Goal: Task Accomplishment & Management: Manage account settings

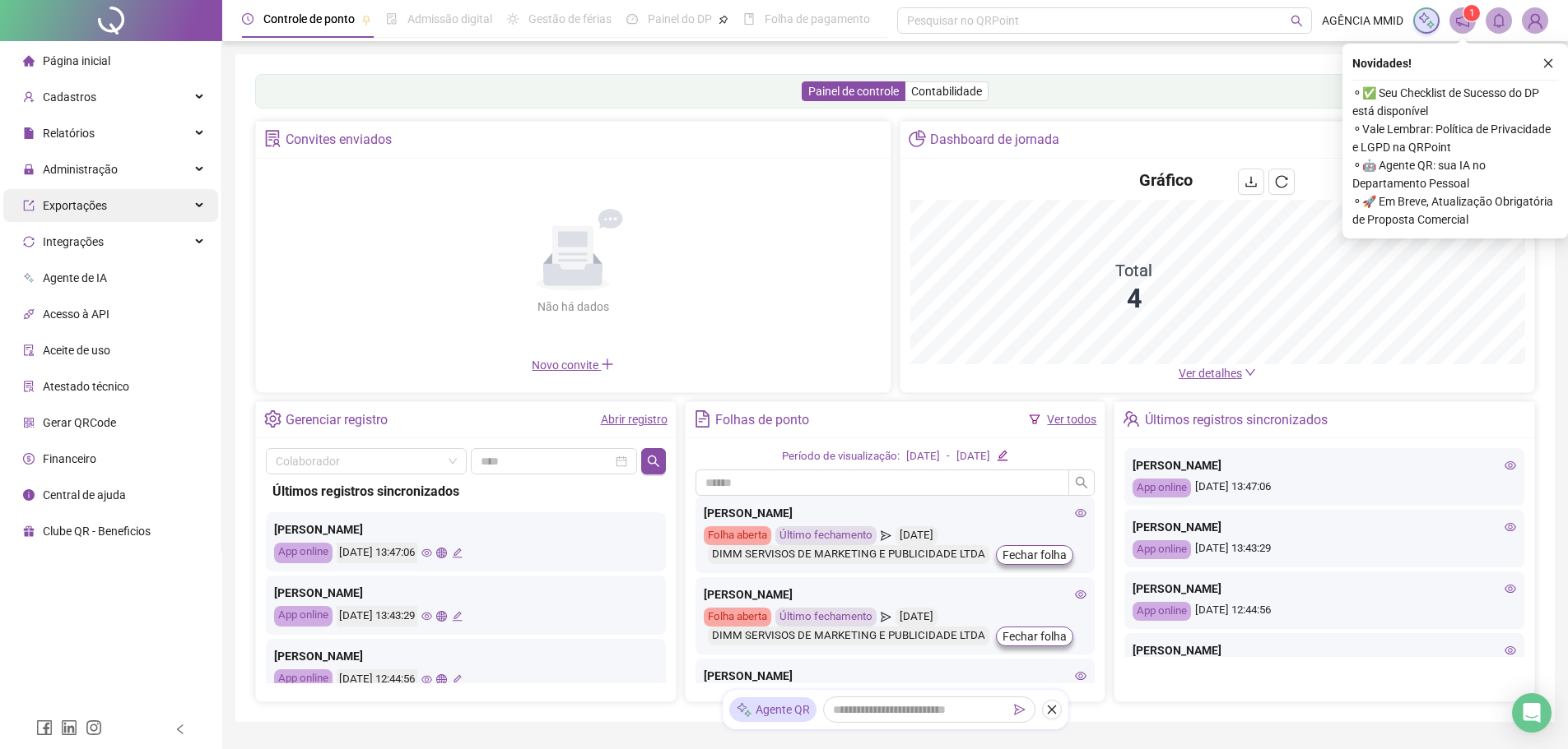
click at [82, 204] on span "Exportações" at bounding box center [74, 206] width 64 height 13
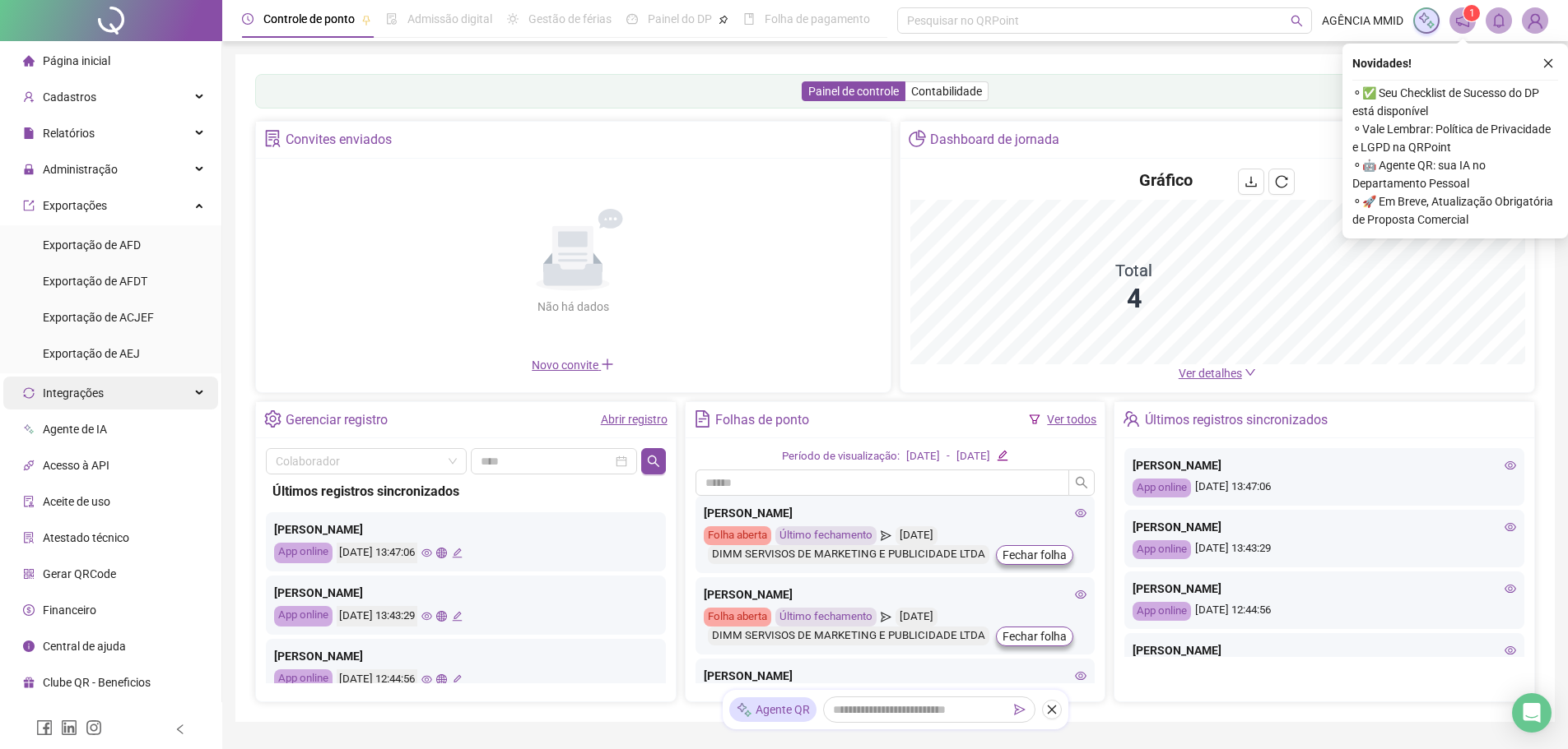
click at [133, 396] on div "Integrações" at bounding box center [111, 393] width 215 height 33
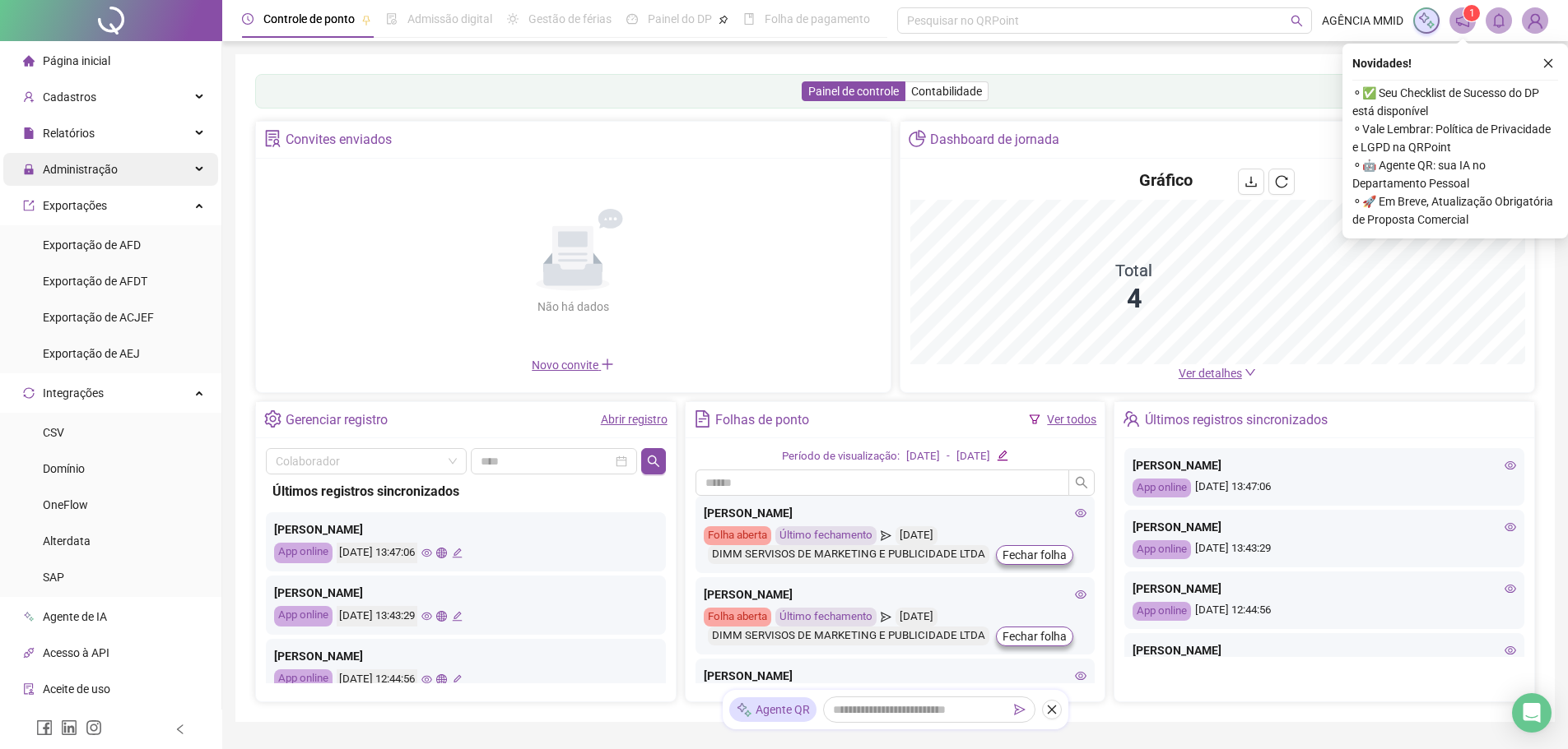
click at [106, 171] on span "Administração" at bounding box center [80, 169] width 74 height 13
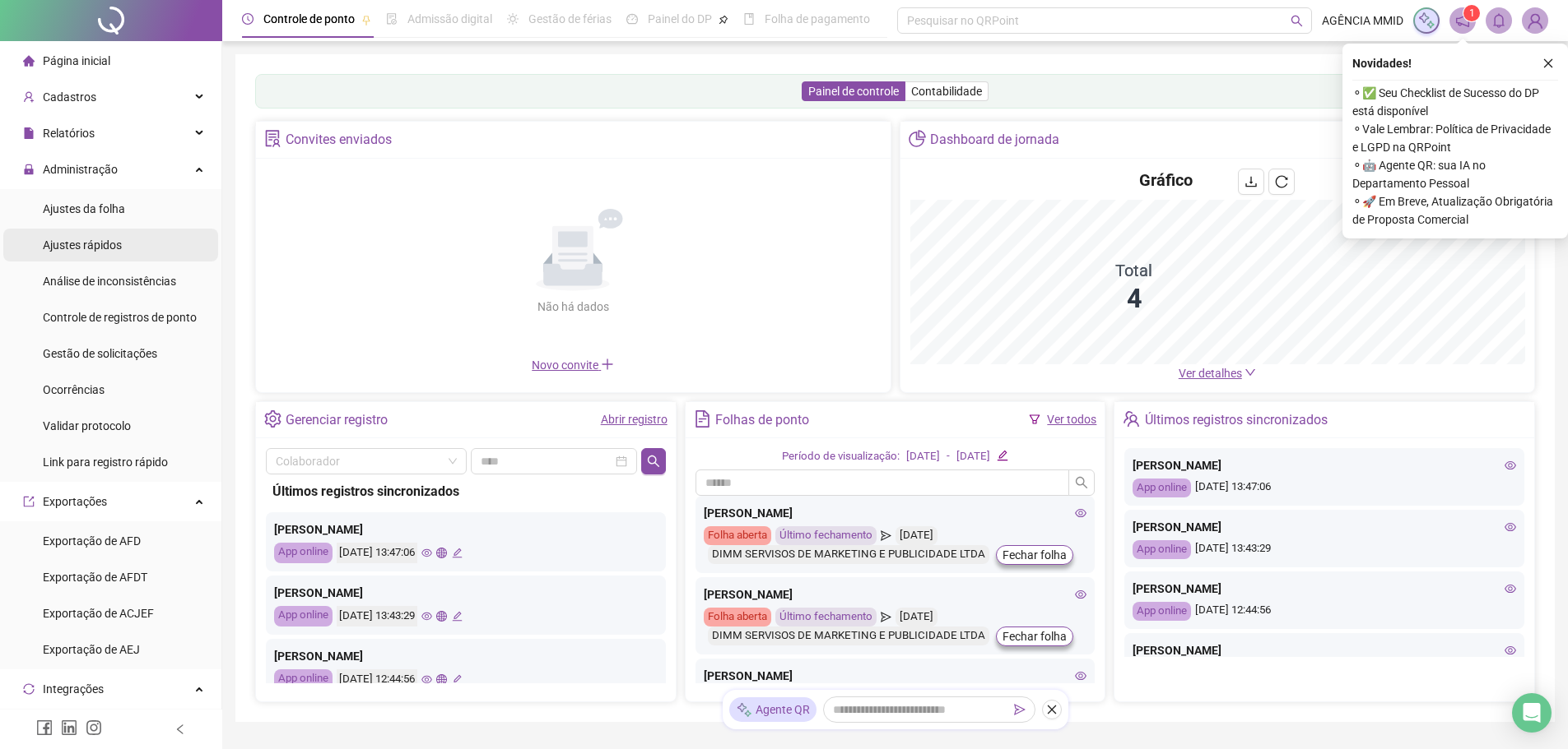
click at [138, 236] on li "Ajustes rápidos" at bounding box center [111, 245] width 215 height 33
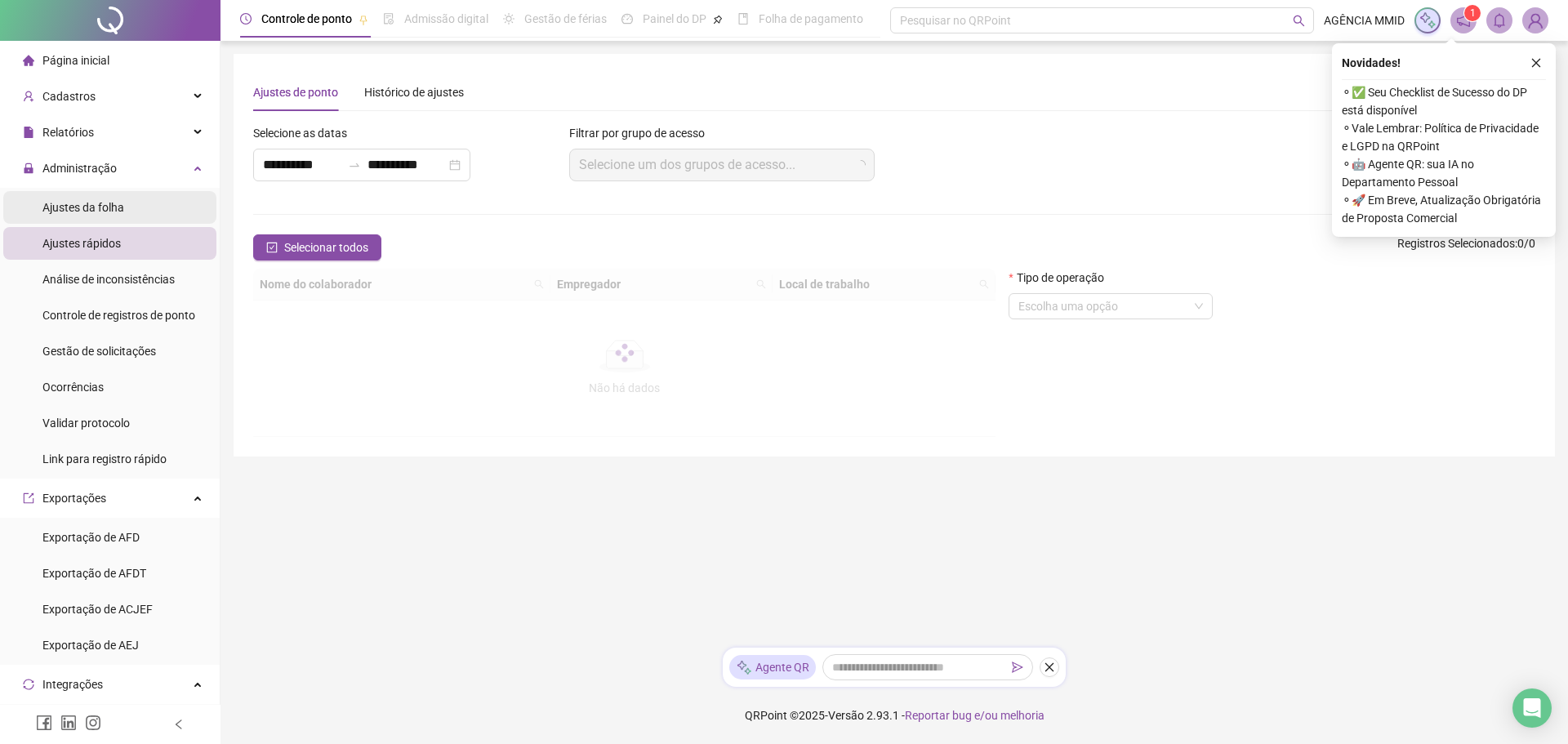
click at [137, 208] on li "Ajustes da folha" at bounding box center [110, 207] width 213 height 33
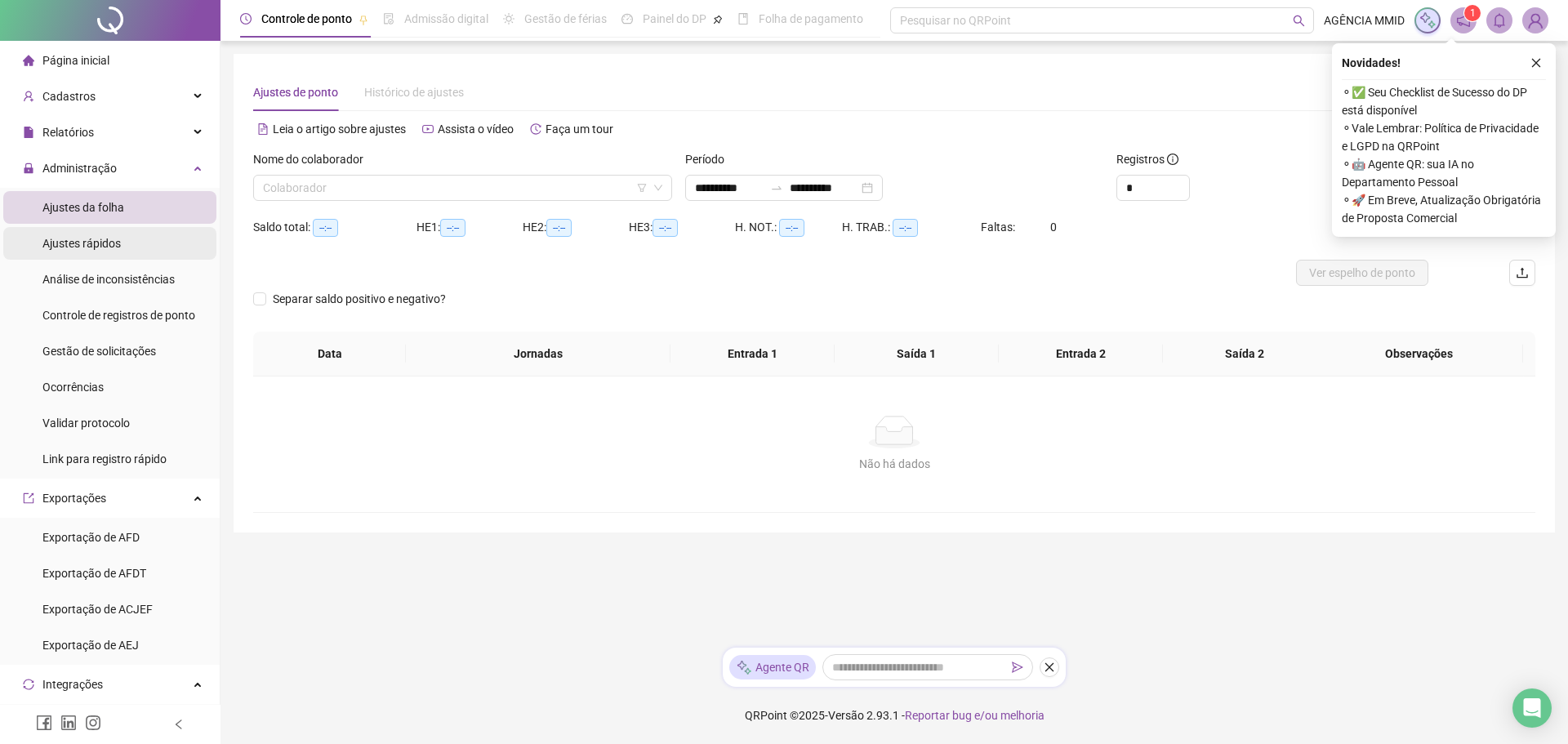
click at [157, 249] on li "Ajustes rápidos" at bounding box center [110, 243] width 213 height 33
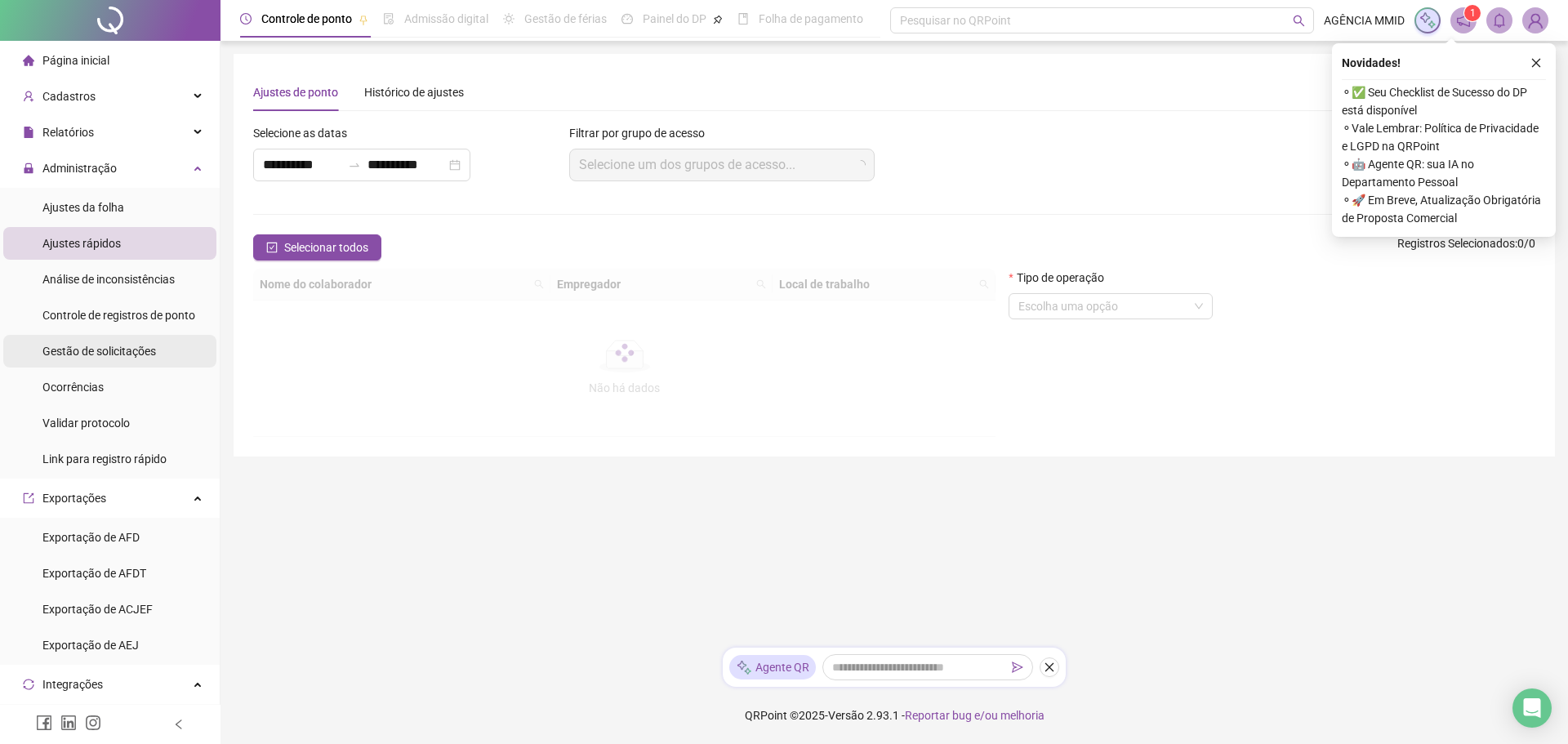
click at [146, 346] on span "Gestão de solicitações" at bounding box center [99, 351] width 114 height 13
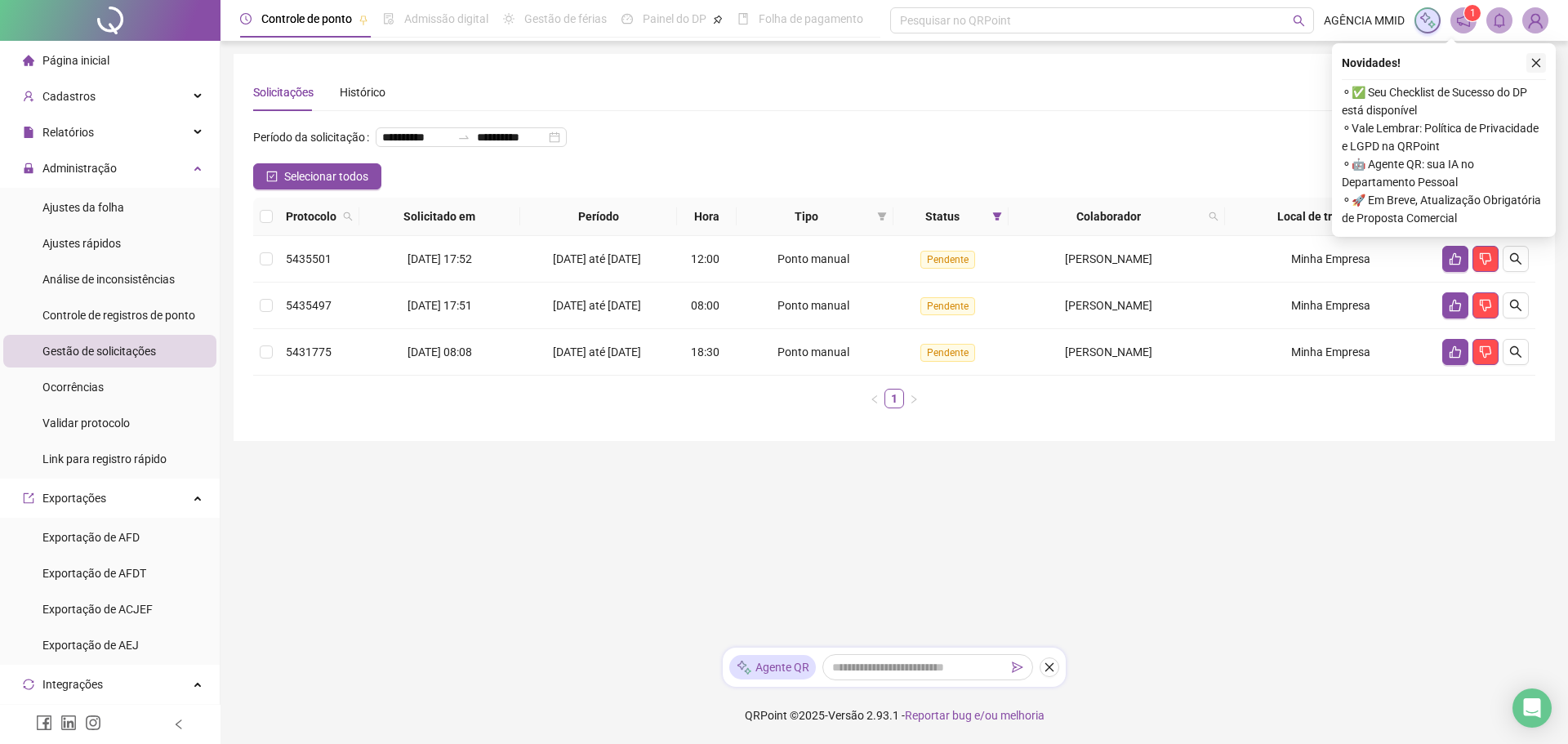
click at [1537, 57] on icon "close" at bounding box center [1535, 63] width 11 height 11
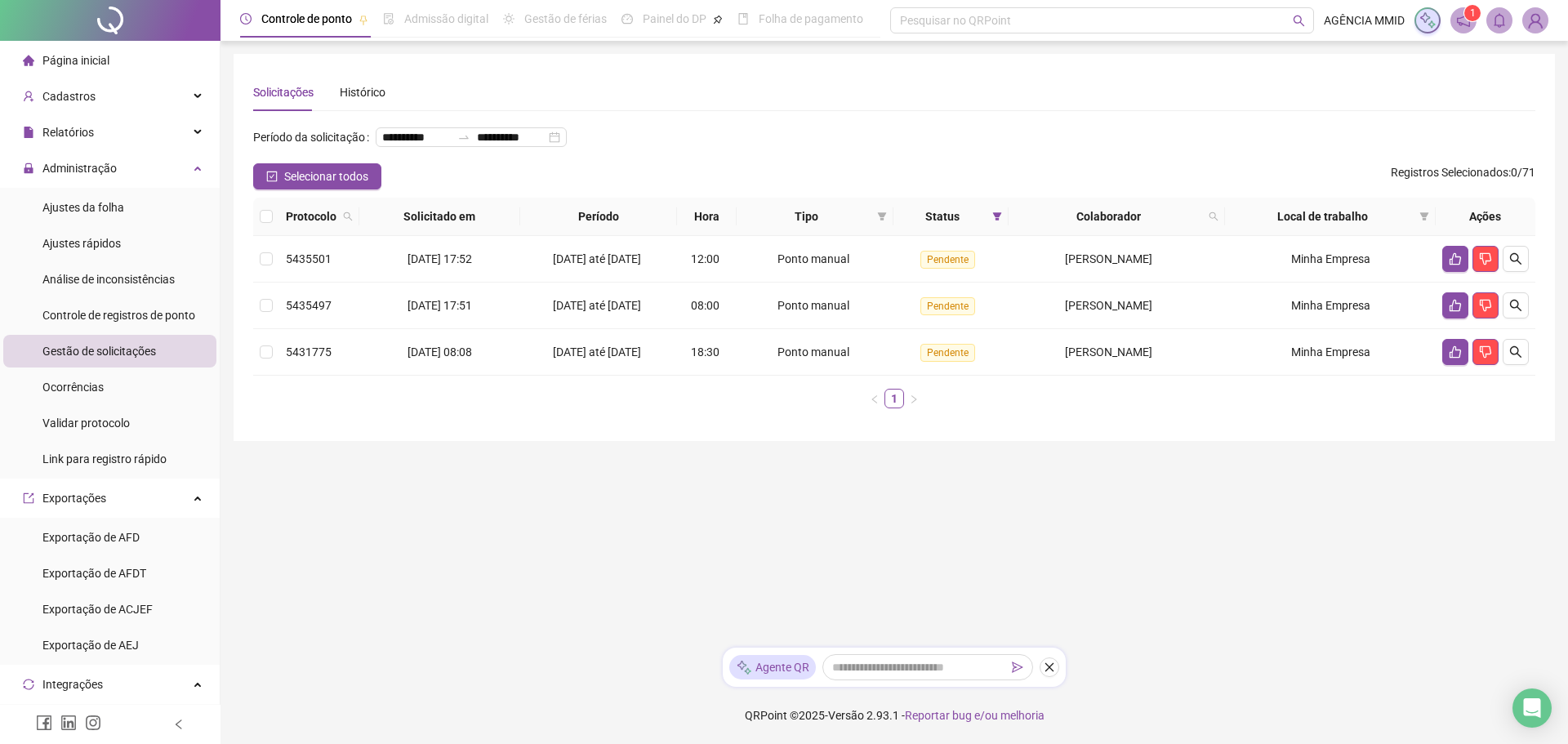
click at [275, 236] on th at bounding box center [267, 217] width 26 height 39
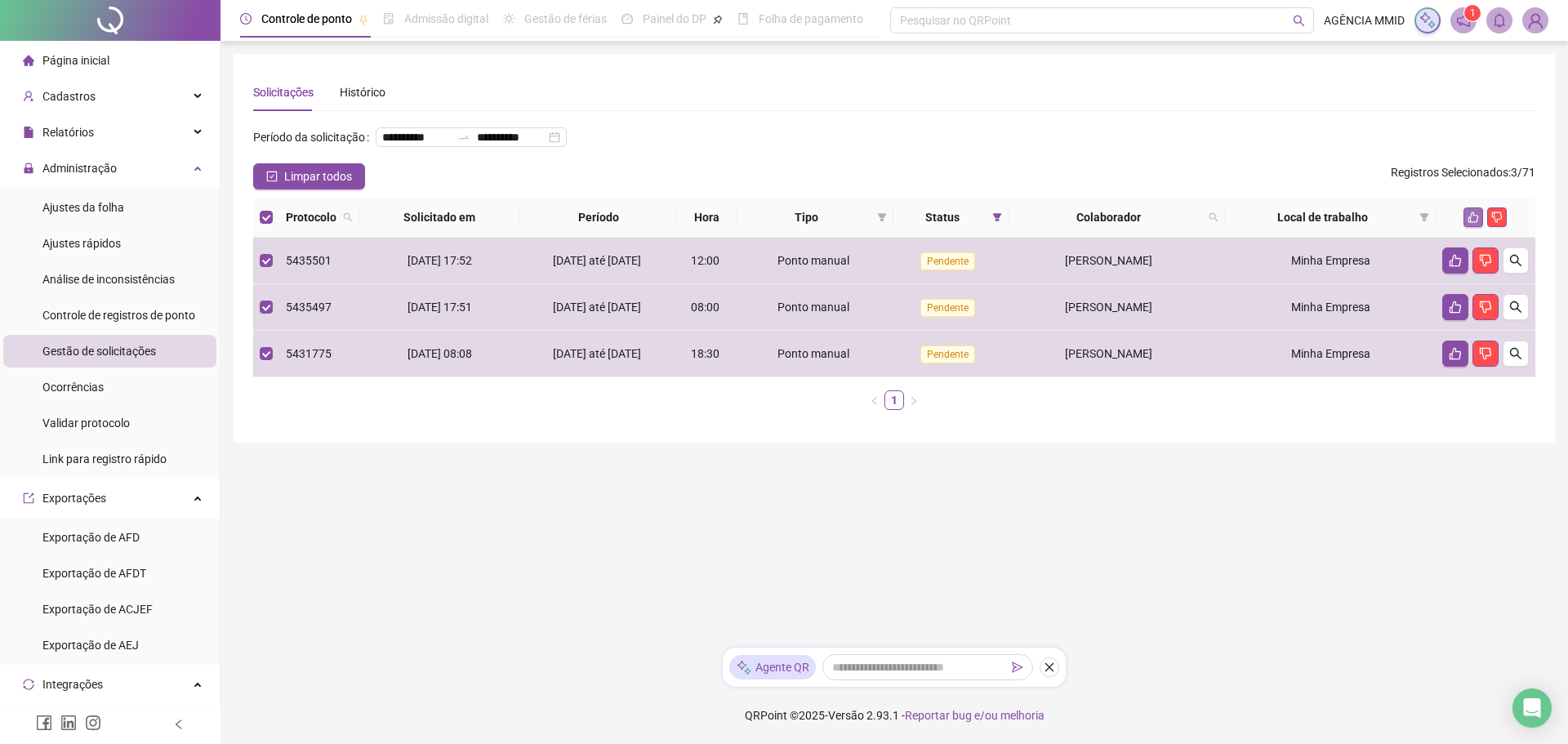
click at [1472, 223] on icon "like" at bounding box center [1473, 217] width 11 height 11
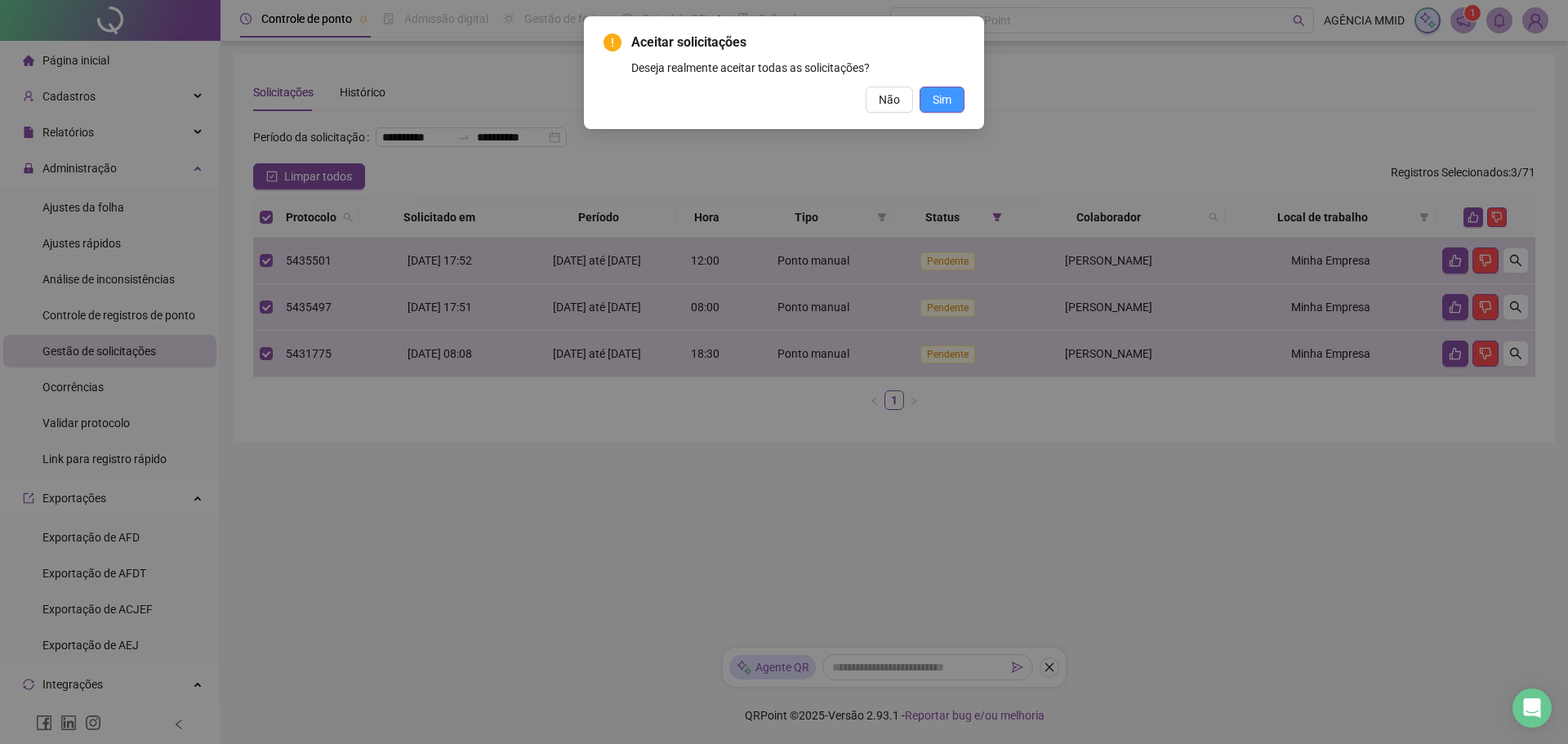
click at [949, 97] on span "Sim" at bounding box center [942, 99] width 18 height 18
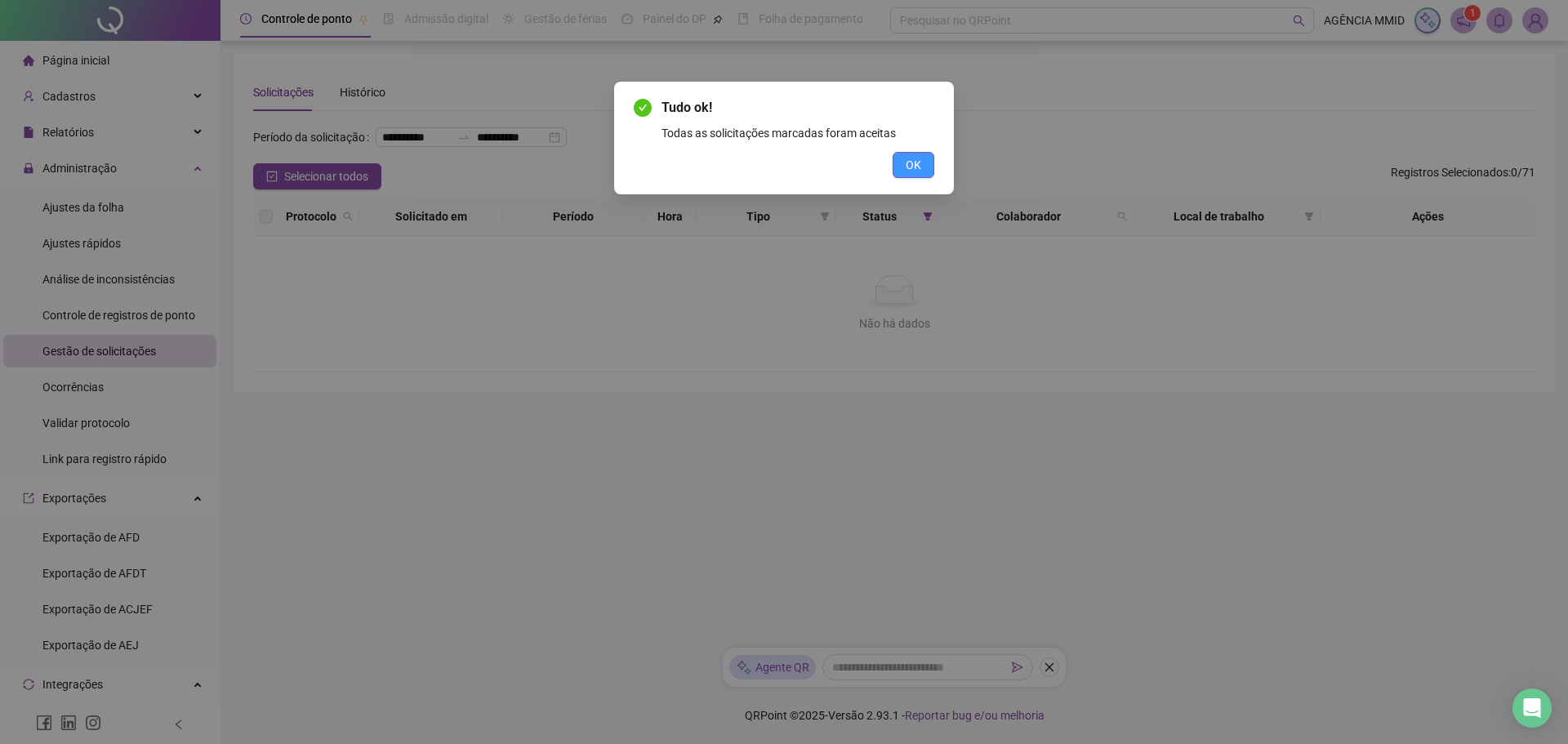
click at [906, 166] on span "OK" at bounding box center [913, 165] width 16 height 18
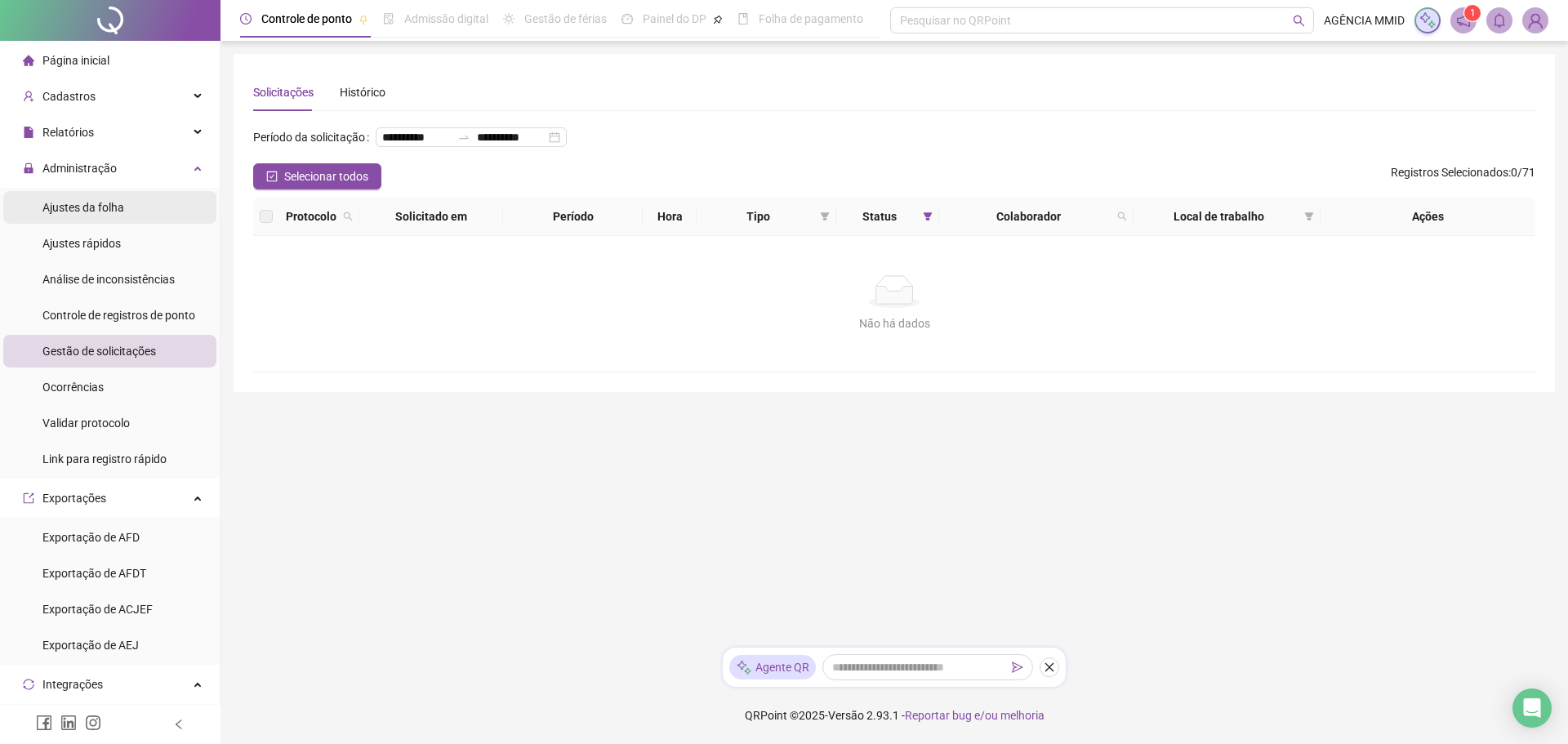
click at [119, 216] on div "Ajustes da folha" at bounding box center [83, 207] width 82 height 33
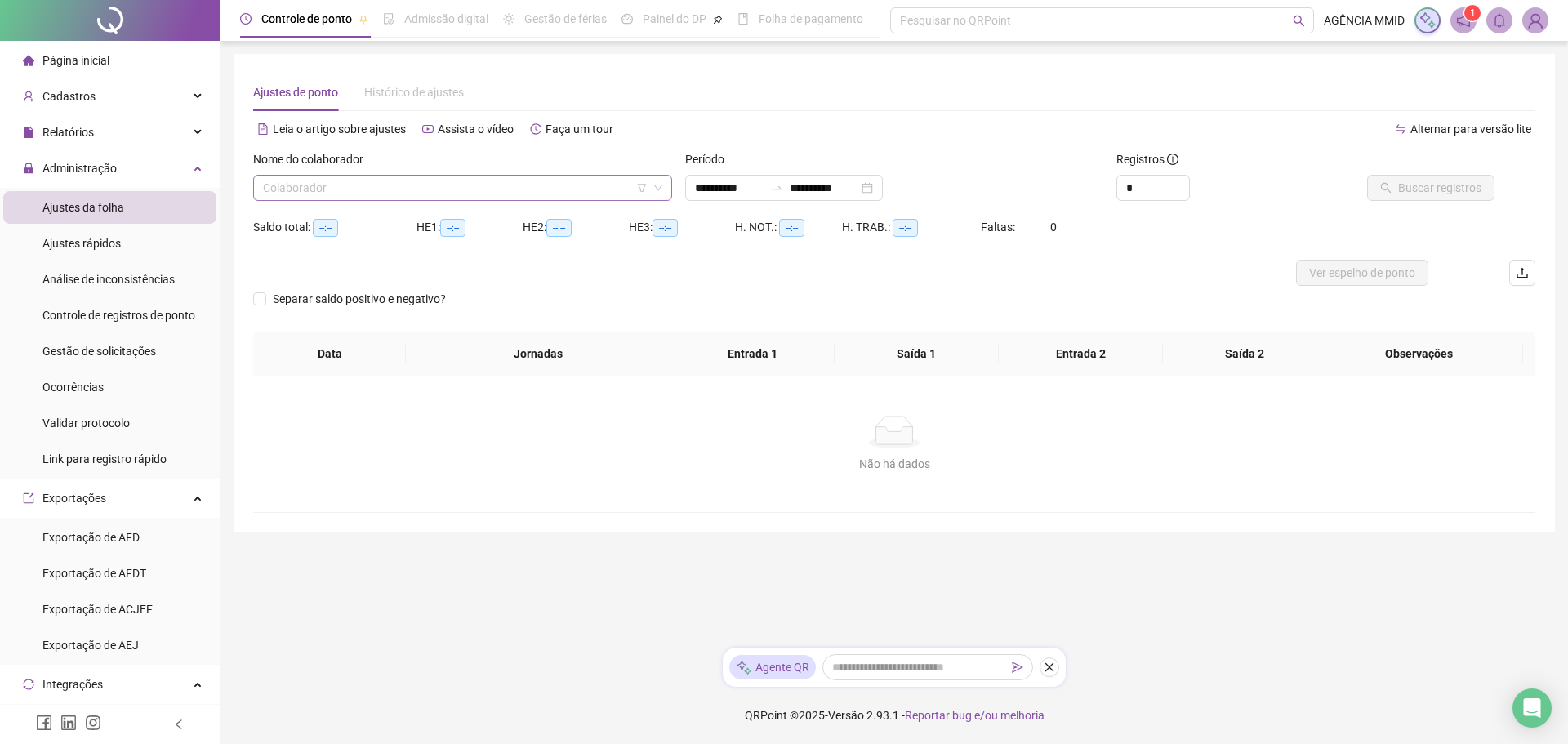
click at [317, 180] on input "search" at bounding box center [455, 188] width 385 height 25
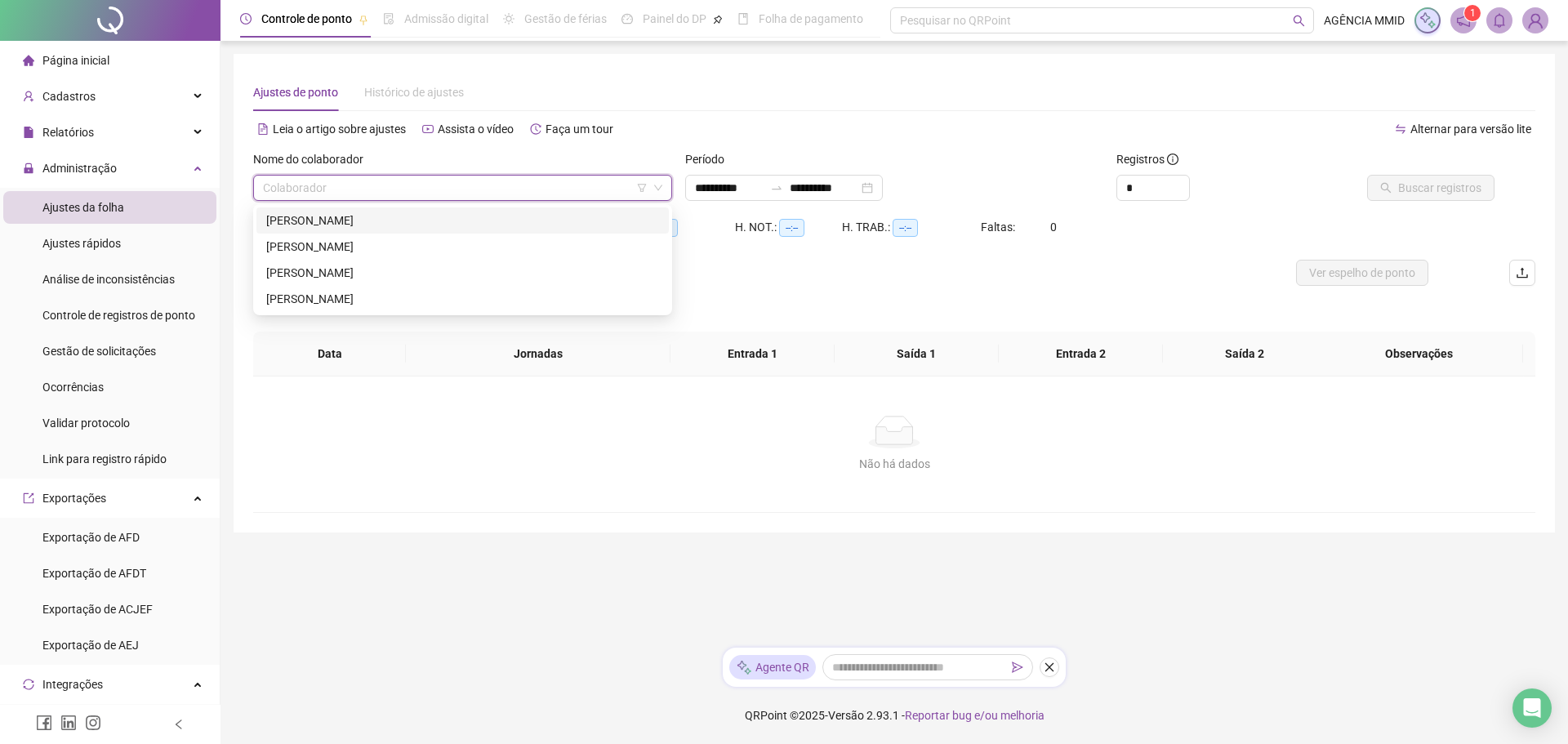
click at [322, 220] on div "[PERSON_NAME]" at bounding box center [463, 220] width 392 height 18
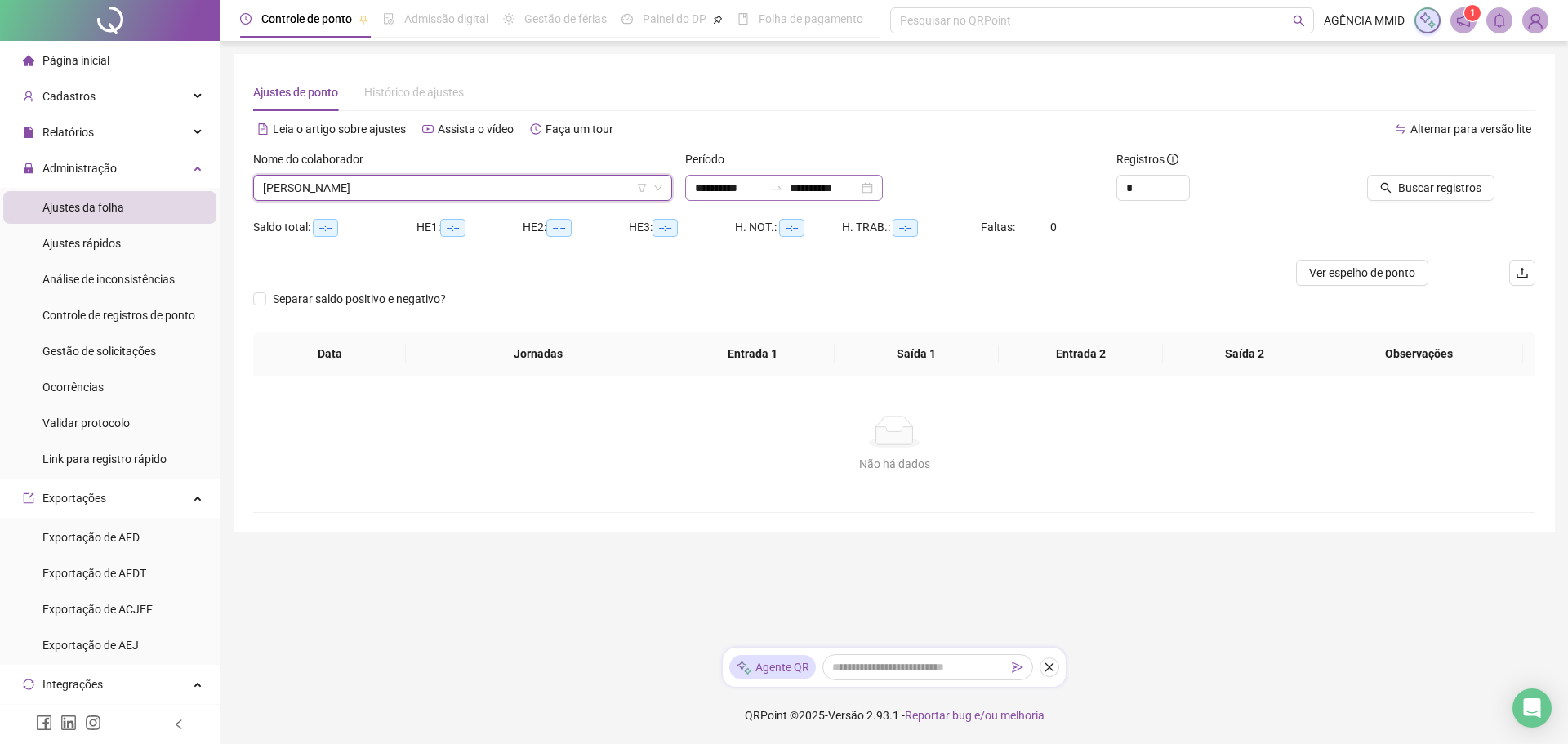
drag, startPoint x: 821, startPoint y: 175, endPoint x: 821, endPoint y: 184, distance: 9.0
click at [821, 180] on div "**********" at bounding box center [784, 188] width 198 height 26
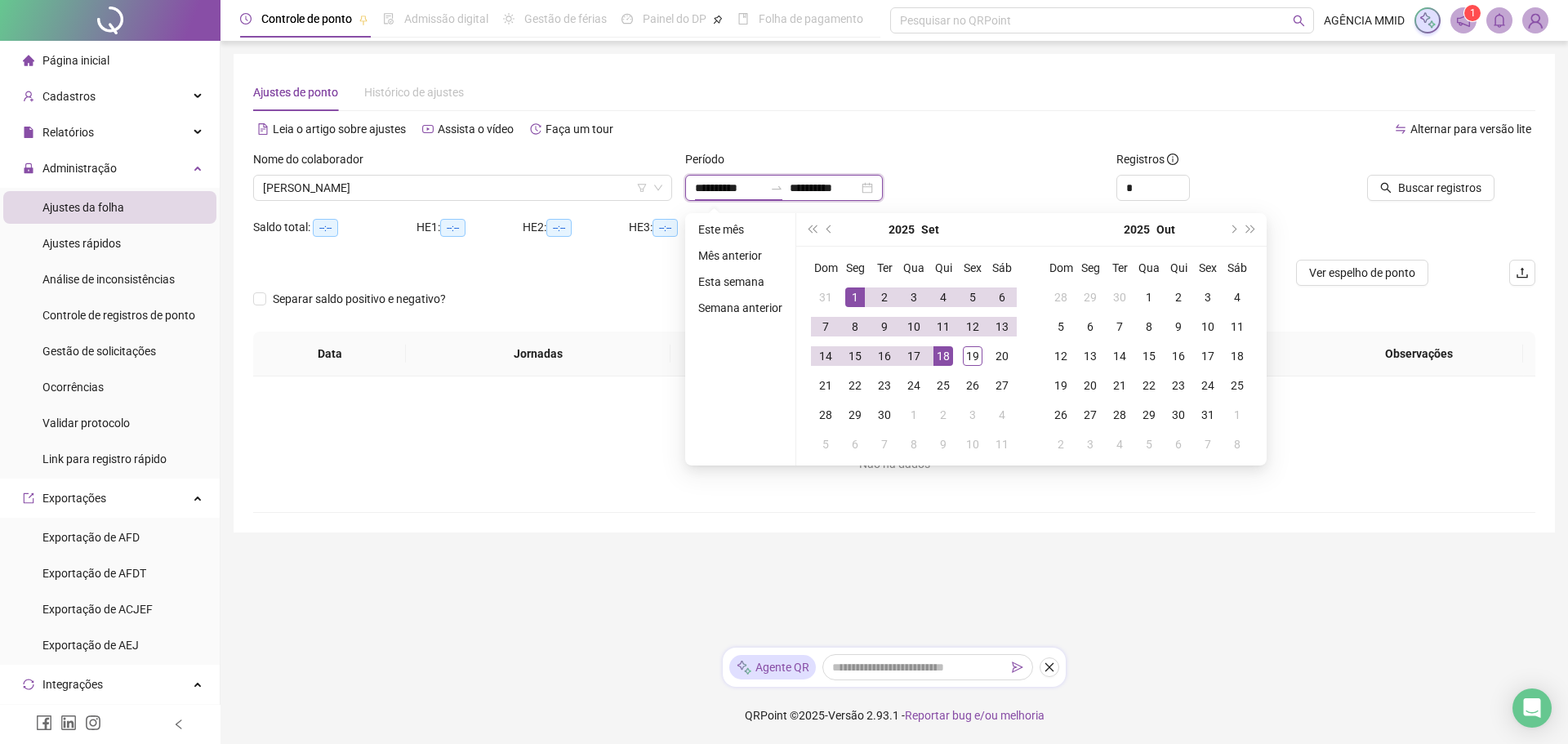
click at [821, 184] on input "**********" at bounding box center [824, 188] width 69 height 18
type input "**********"
click at [969, 357] on div "19" at bounding box center [972, 356] width 19 height 19
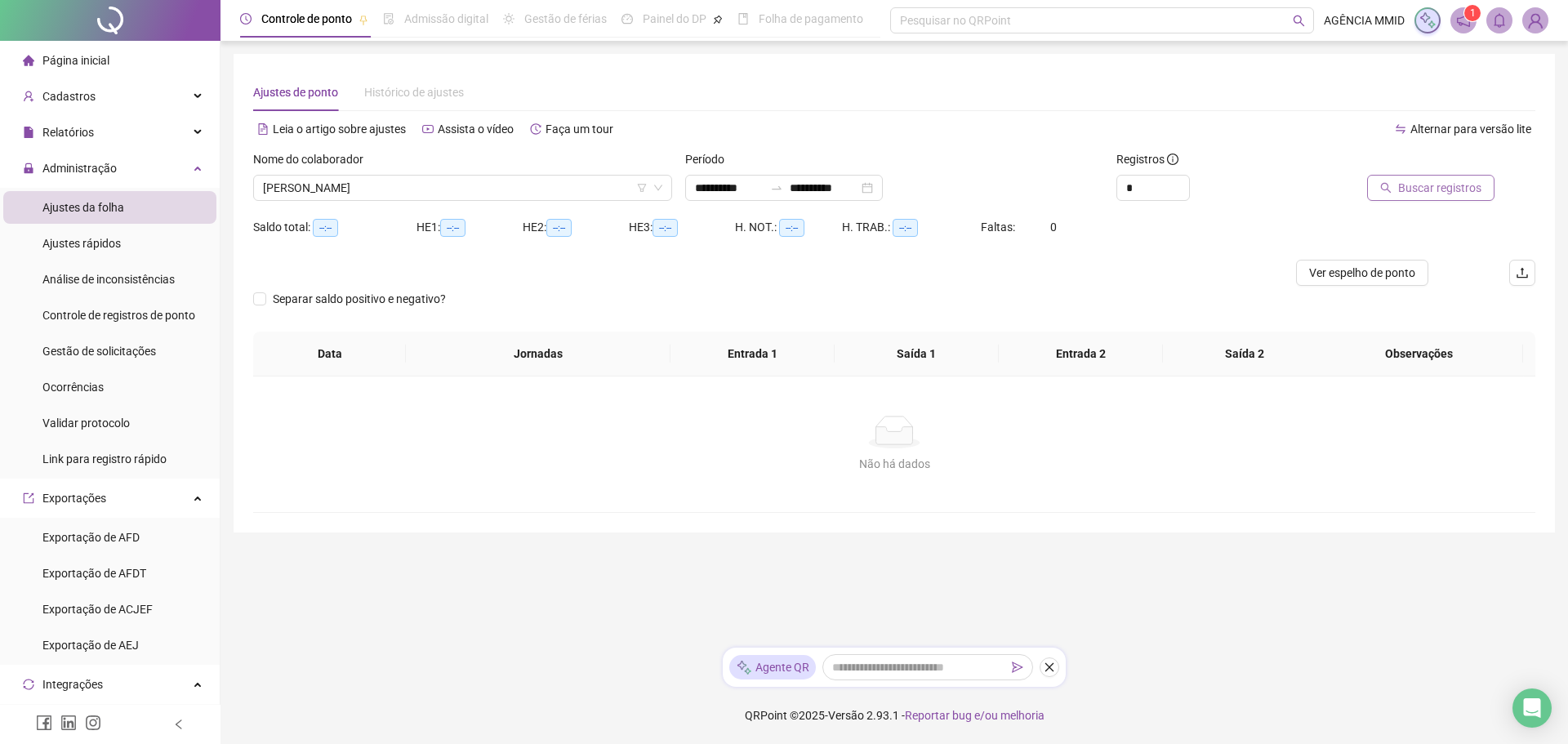
click at [1395, 195] on button "Buscar registros" at bounding box center [1431, 188] width 128 height 26
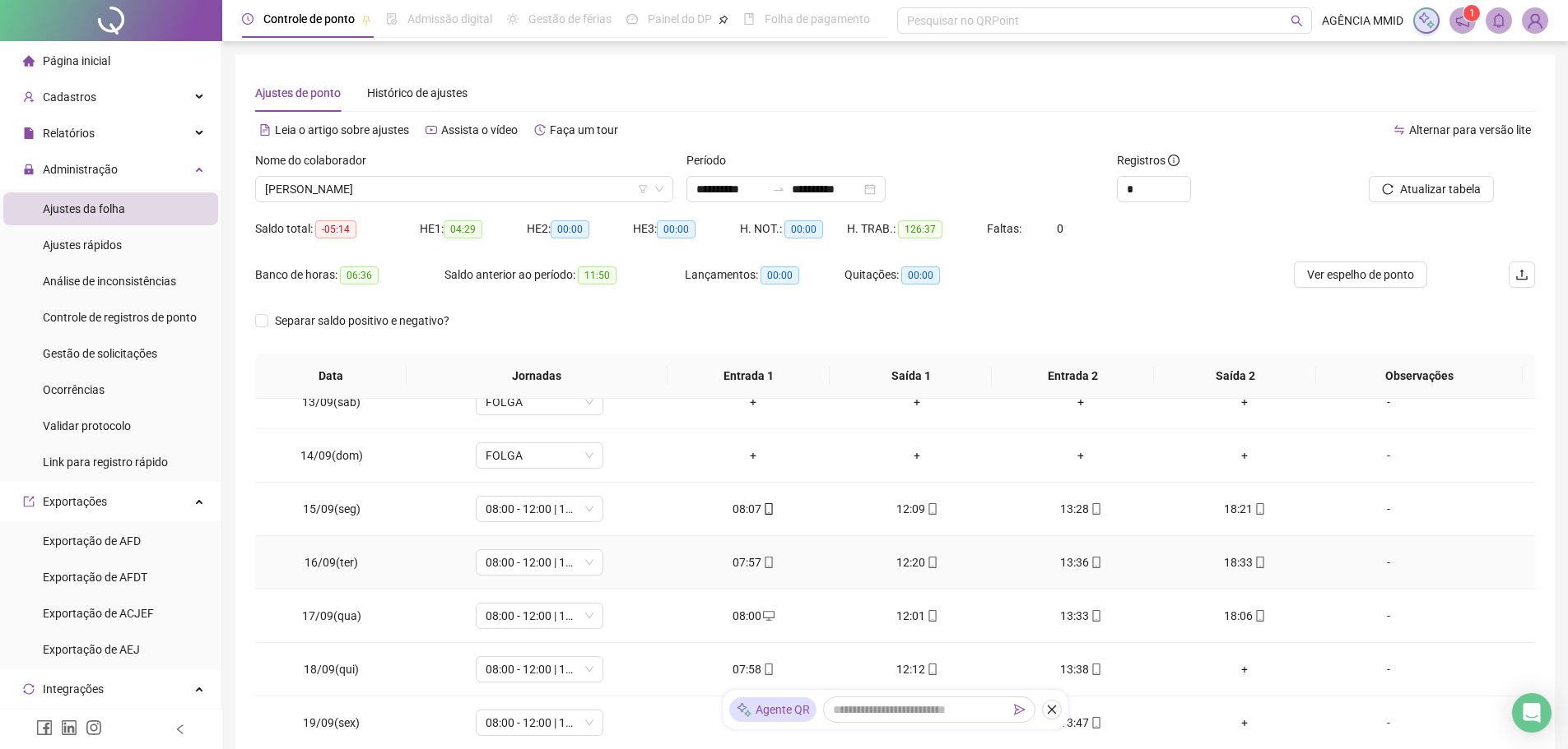
scroll to position [131, 0]
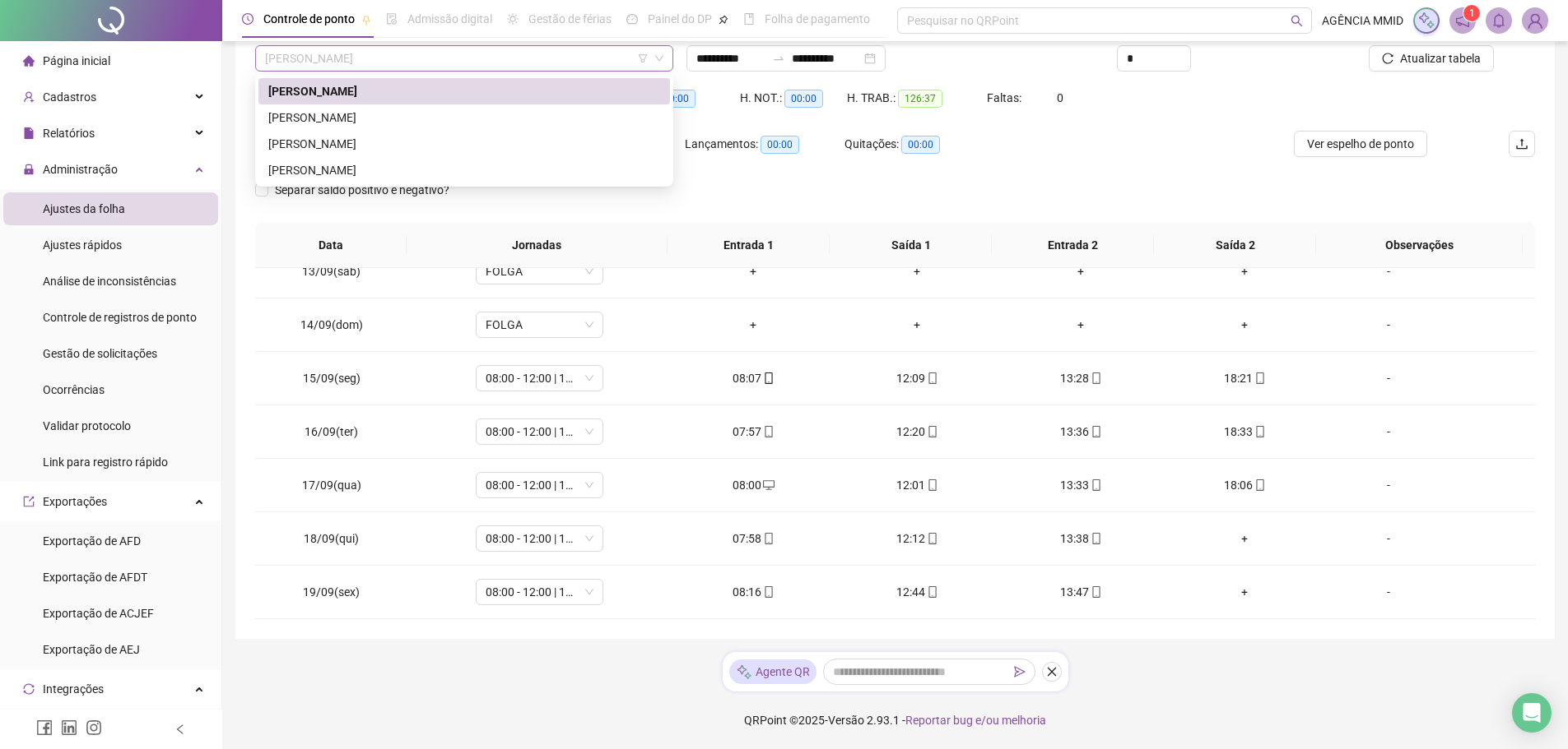
click at [301, 63] on span "[PERSON_NAME]" at bounding box center [464, 59] width 398 height 25
click at [318, 114] on div "[PERSON_NAME]" at bounding box center [465, 117] width 392 height 18
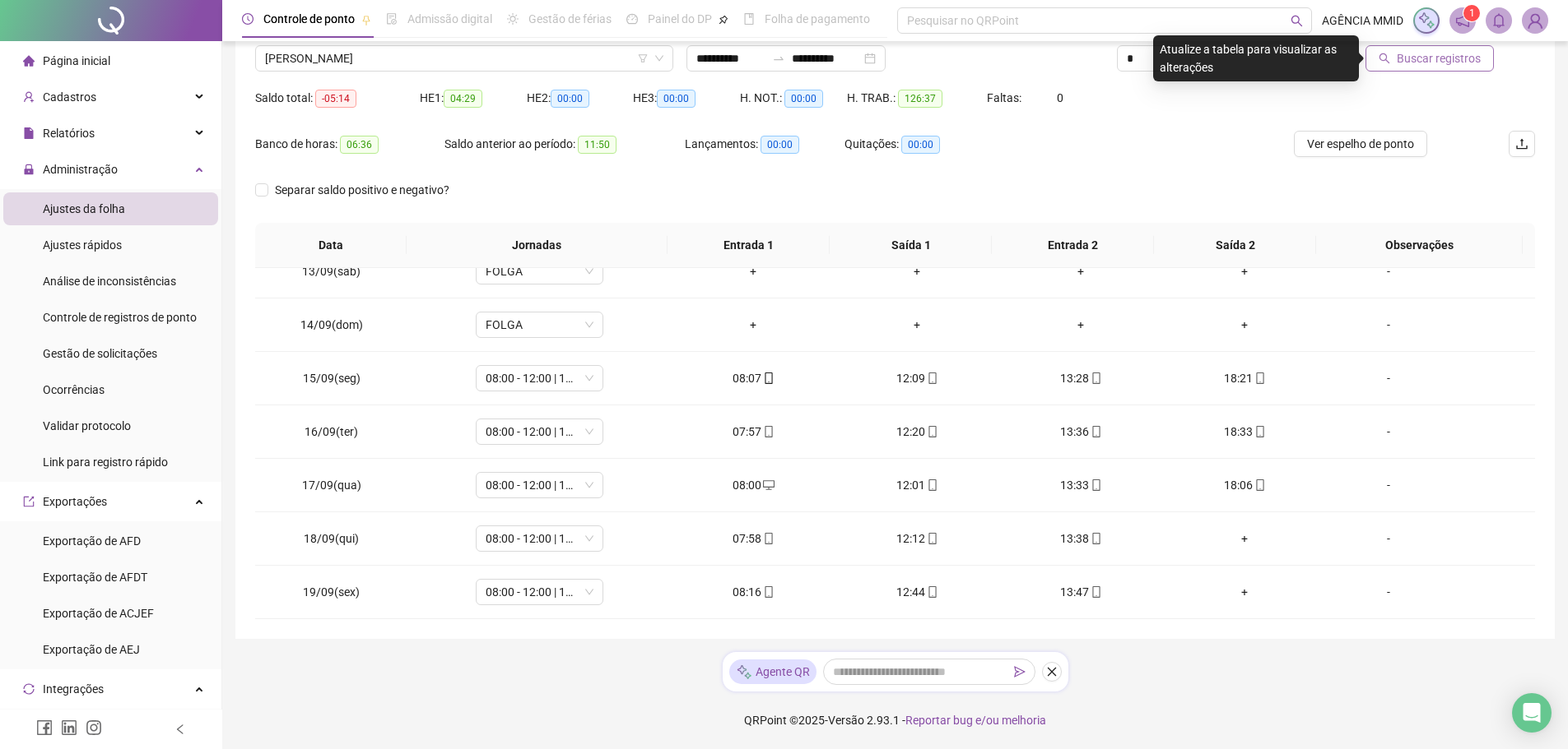
click at [1416, 59] on span "Buscar registros" at bounding box center [1439, 59] width 84 height 18
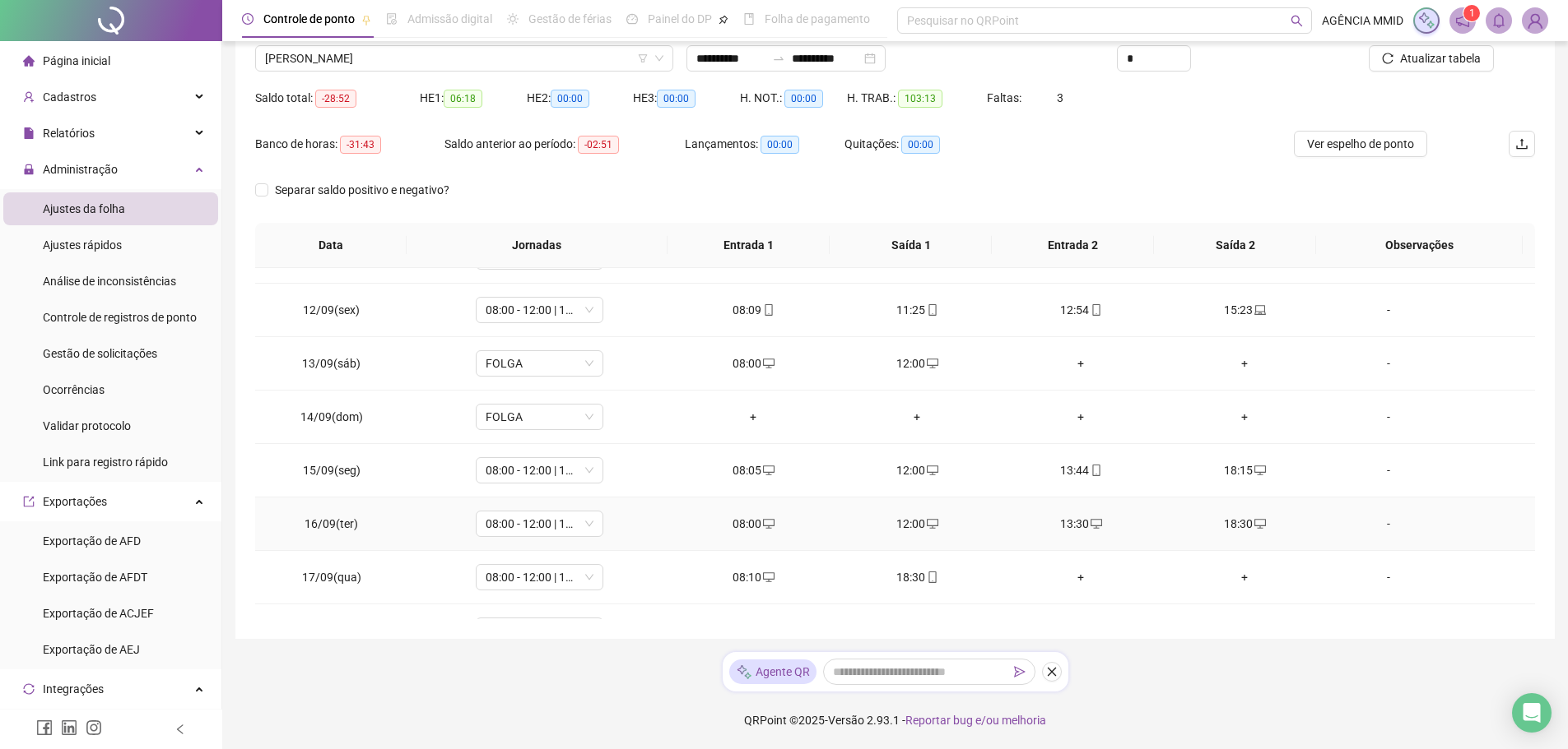
scroll to position [573, 0]
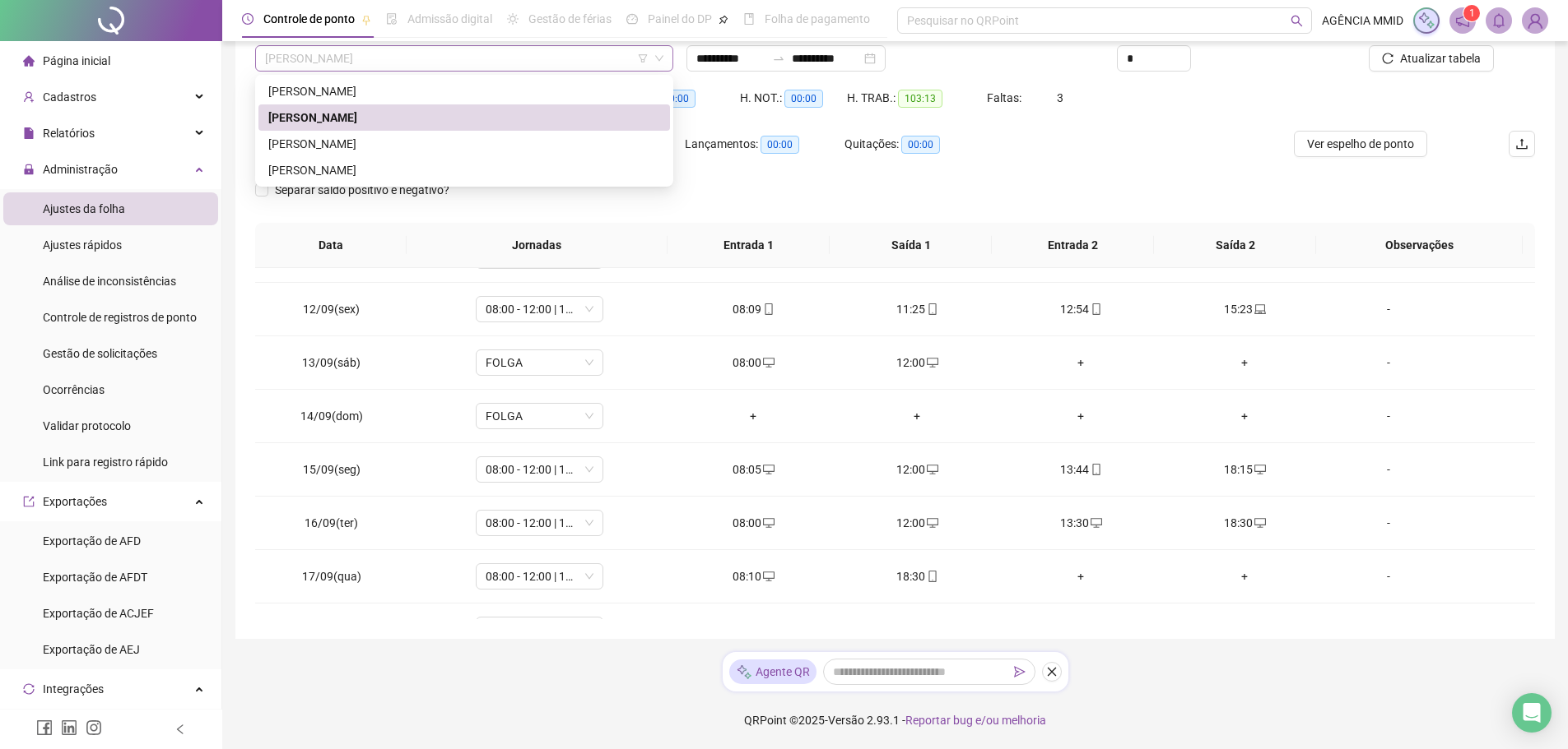
click at [402, 61] on span "[PERSON_NAME]" at bounding box center [464, 59] width 398 height 25
click at [362, 143] on div "[PERSON_NAME]" at bounding box center [465, 144] width 392 height 18
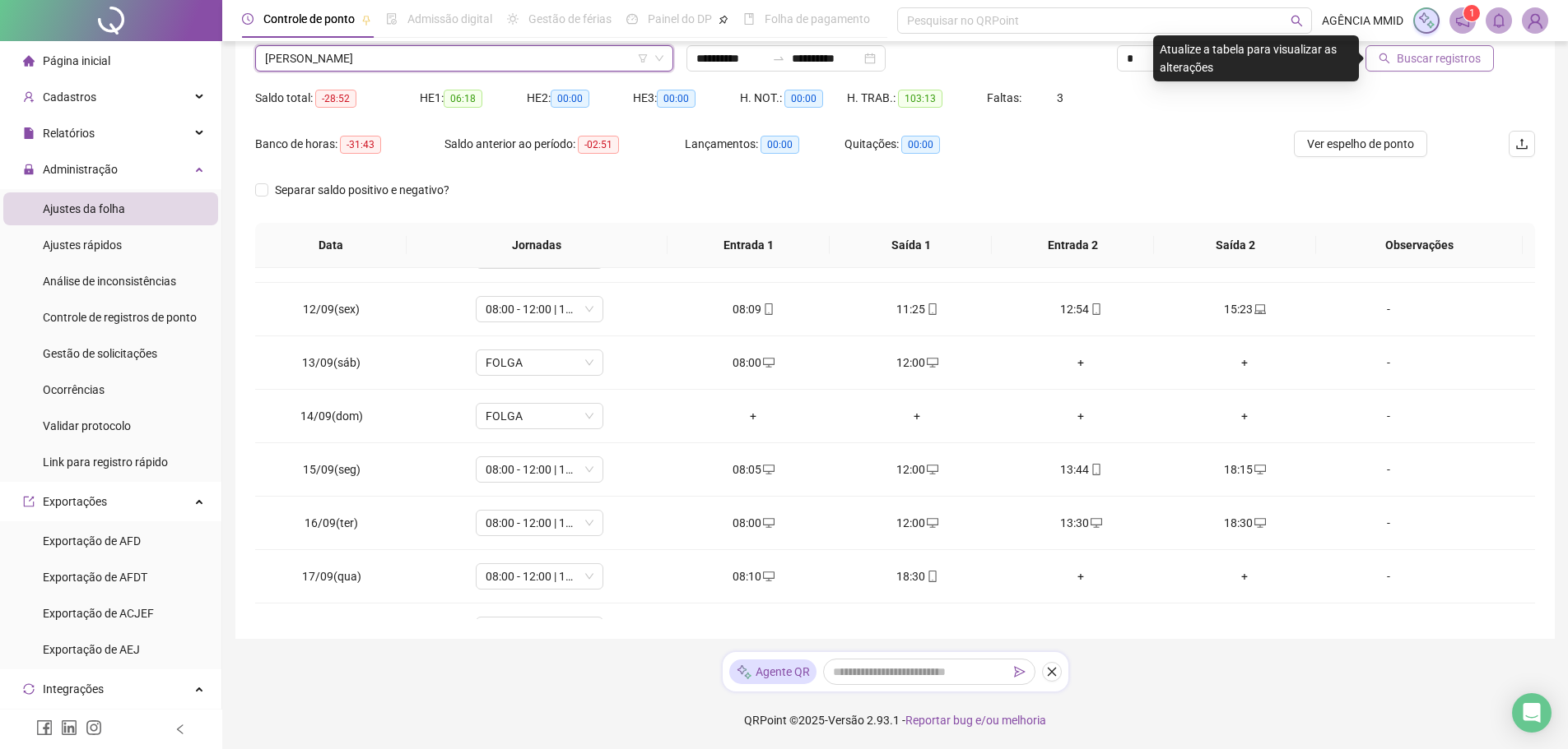
click at [1414, 60] on span "Buscar registros" at bounding box center [1439, 59] width 84 height 18
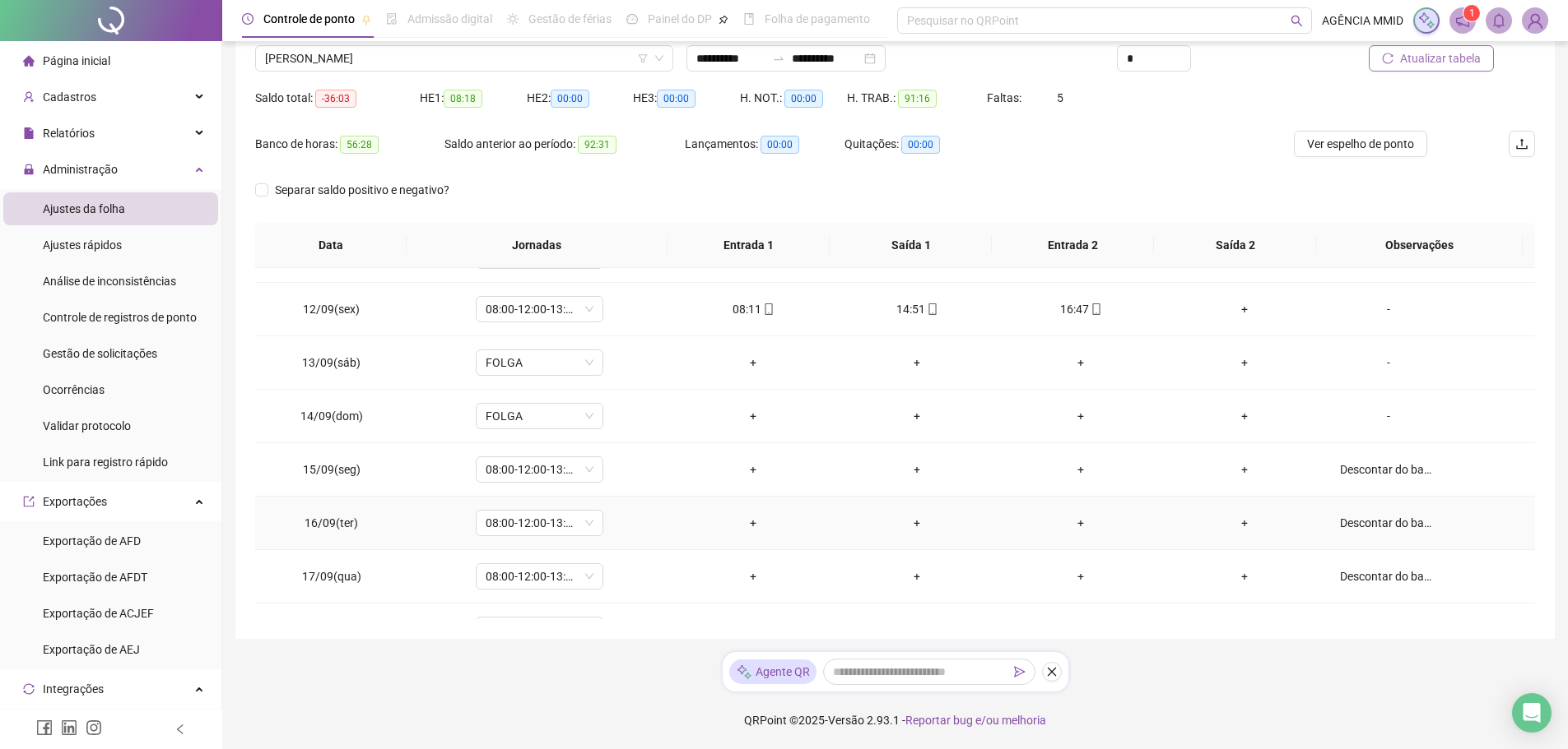
scroll to position [665, 0]
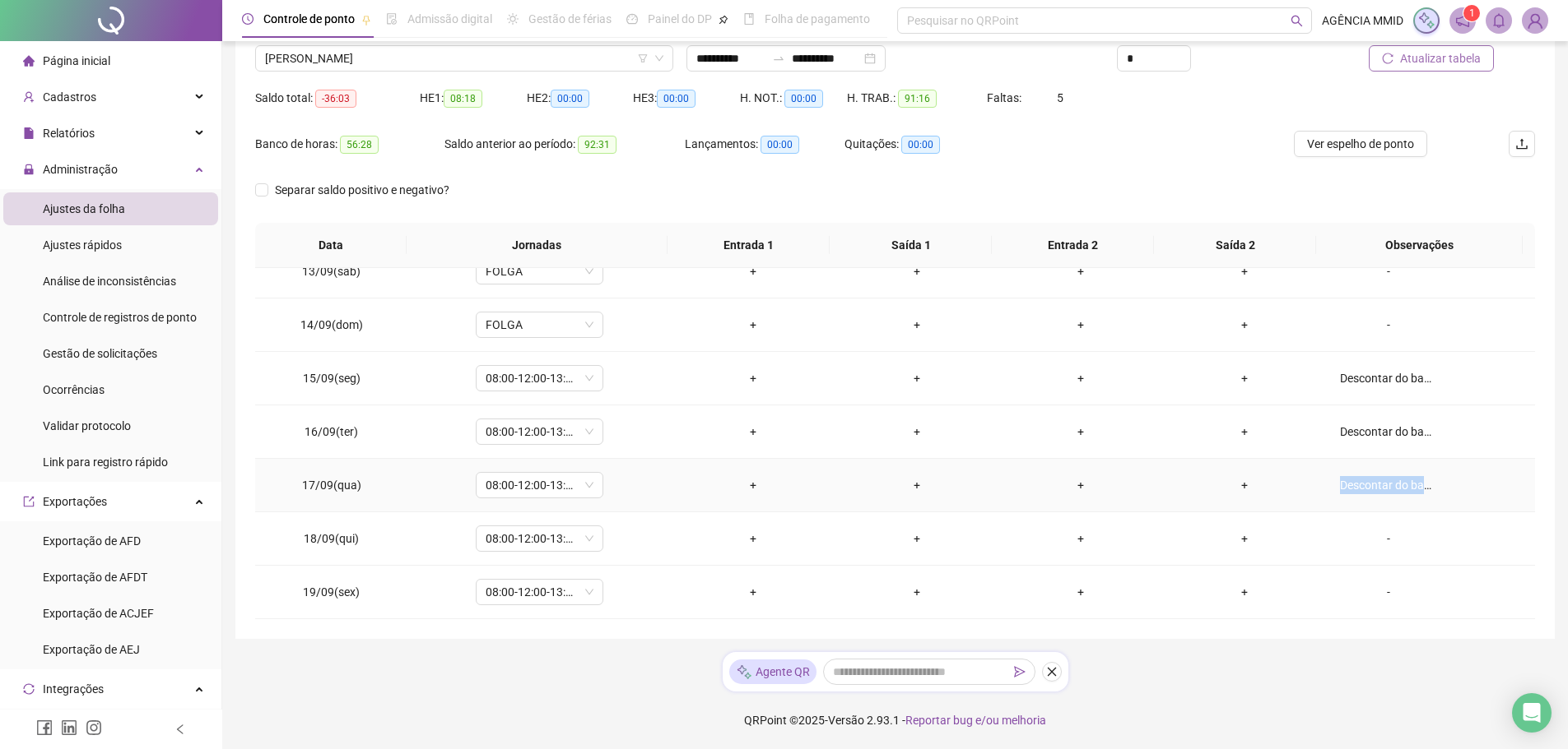
drag, startPoint x: 1321, startPoint y: 487, endPoint x: 1420, endPoint y: 481, distance: 99.2
click at [1420, 481] on td "Descontar do banco de horas." at bounding box center [1431, 486] width 208 height 53
click at [1402, 484] on div "Descontar do banco de horas." at bounding box center [1389, 485] width 98 height 18
click at [1402, 484] on div "Alterar no dia 17/09/2025 Observações Desconsiderar intervalo pré-assinalado? A…" at bounding box center [790, 374] width 1580 height 749
drag, startPoint x: 1365, startPoint y: 484, endPoint x: 1324, endPoint y: 483, distance: 41.0
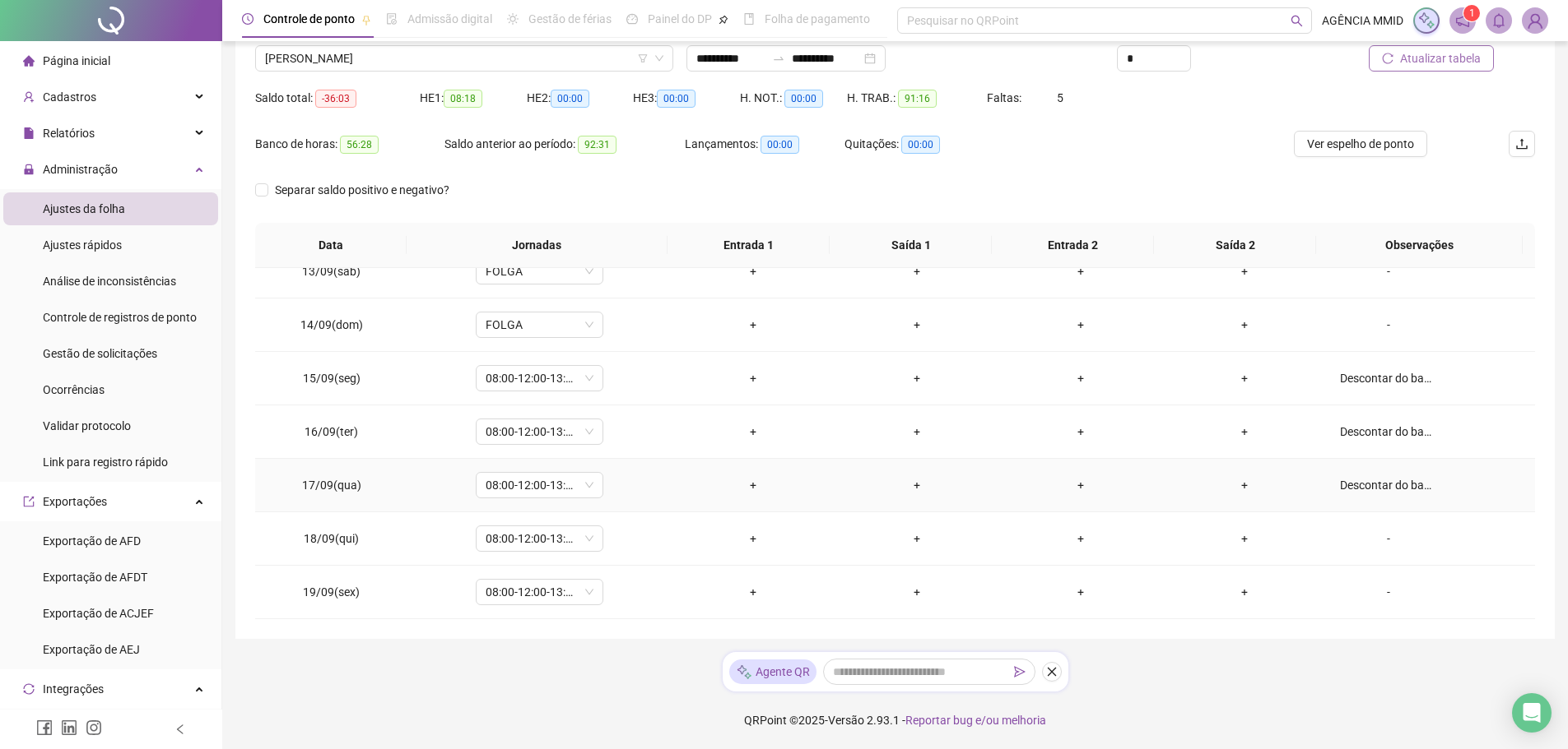
click at [1365, 485] on div "Descontar do banco de horas." at bounding box center [1389, 485] width 98 height 18
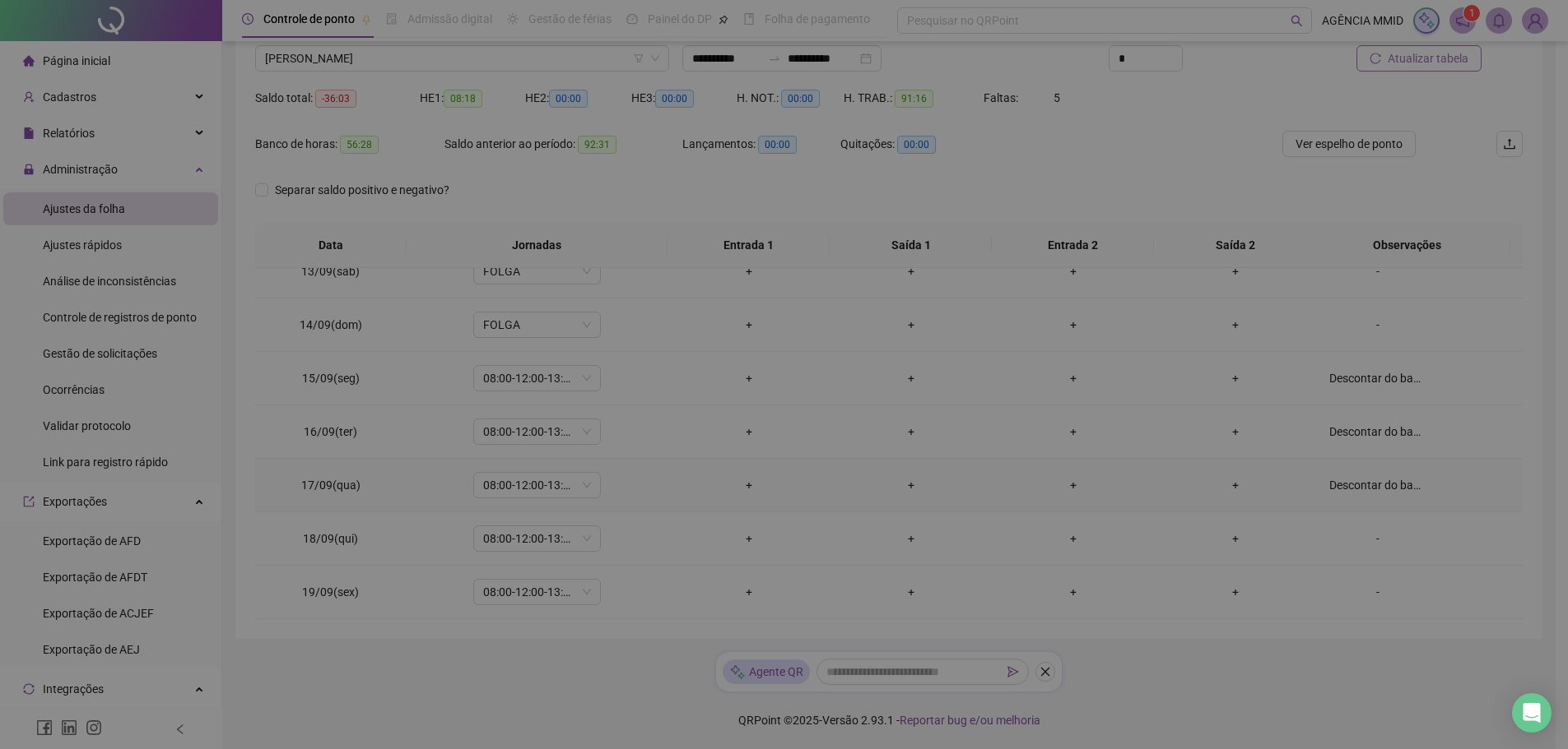
type textarea "**********"
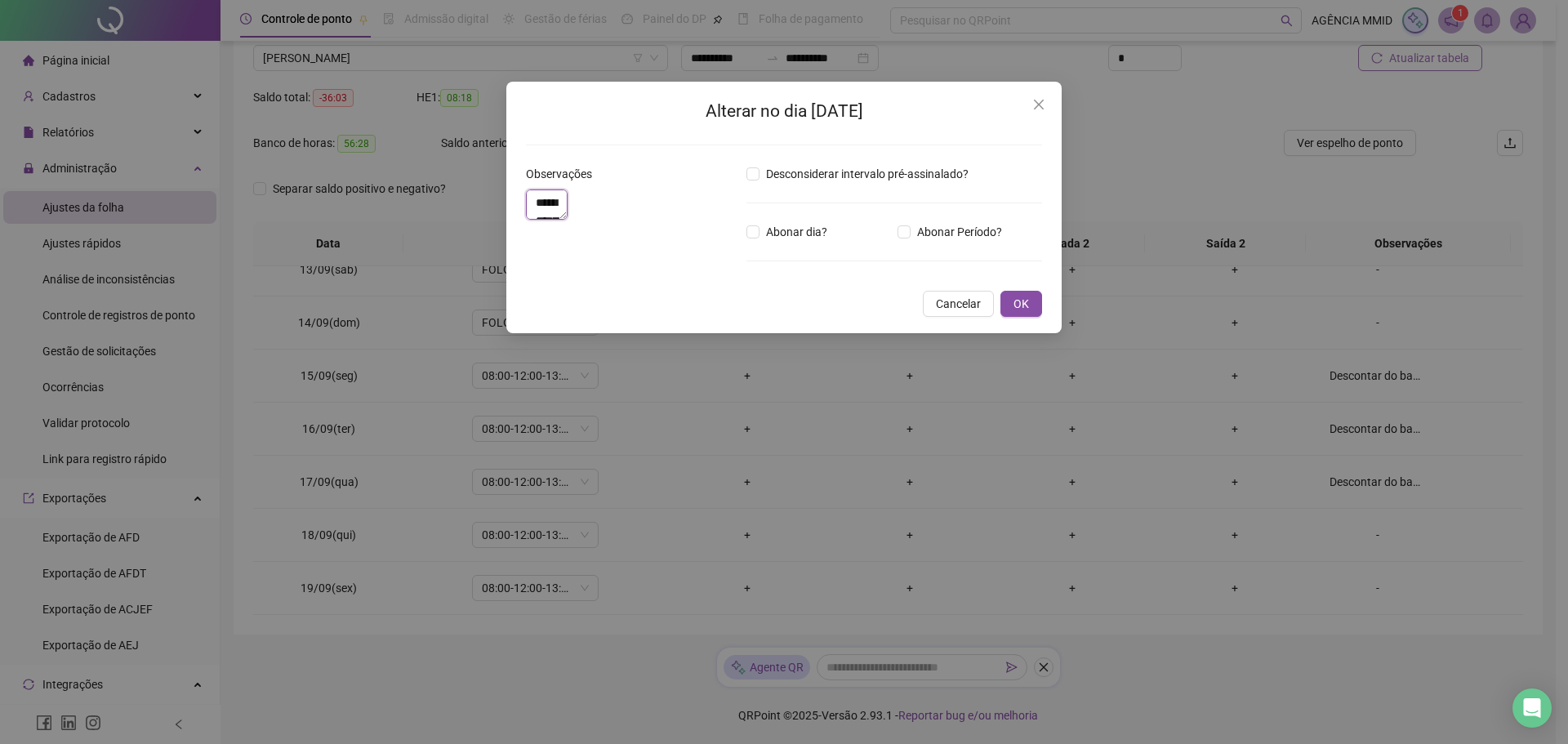
drag, startPoint x: 691, startPoint y: 209, endPoint x: 448, endPoint y: 175, distance: 245.4
click at [448, 175] on div "**********" at bounding box center [784, 372] width 1568 height 744
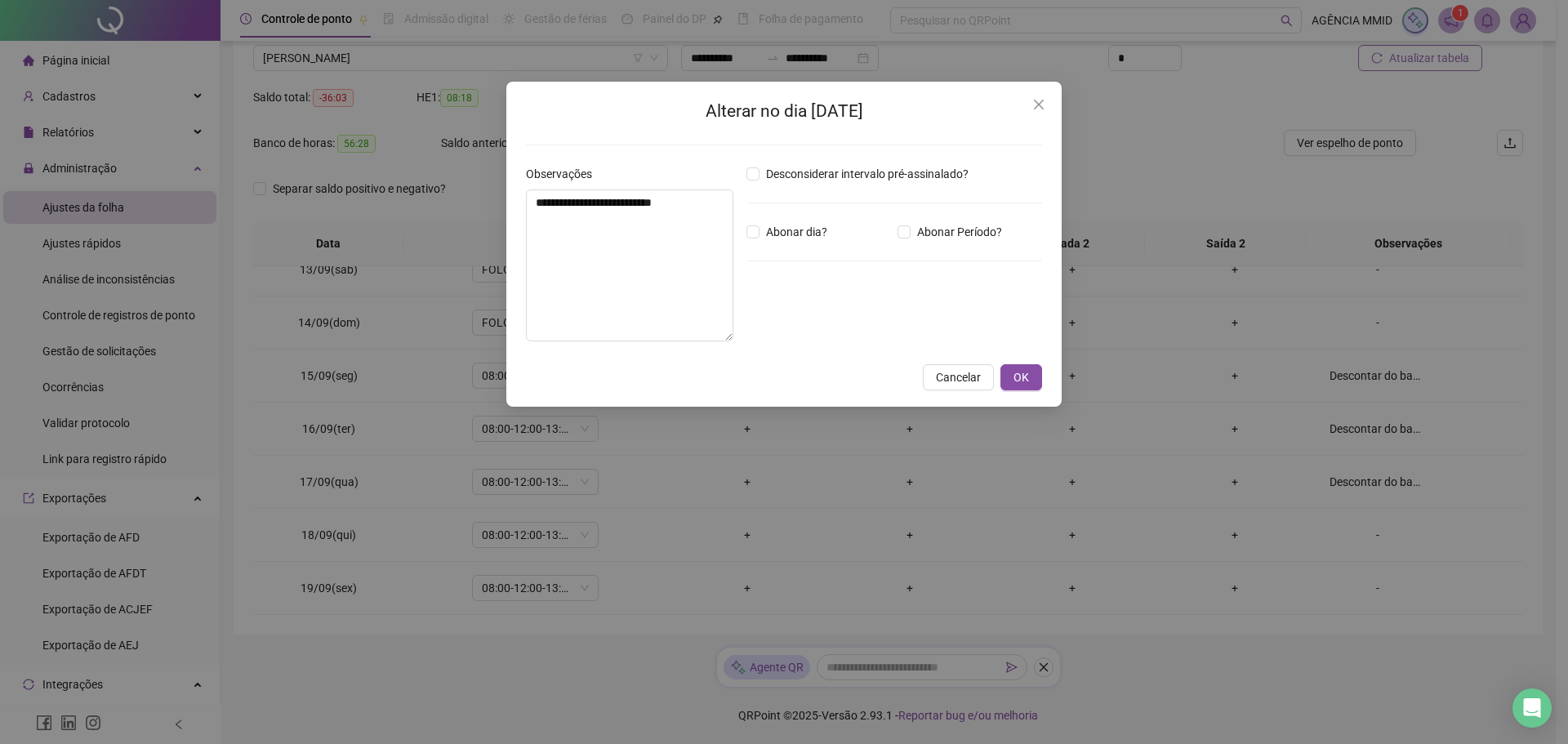
click at [1377, 526] on div "**********" at bounding box center [784, 372] width 1568 height 744
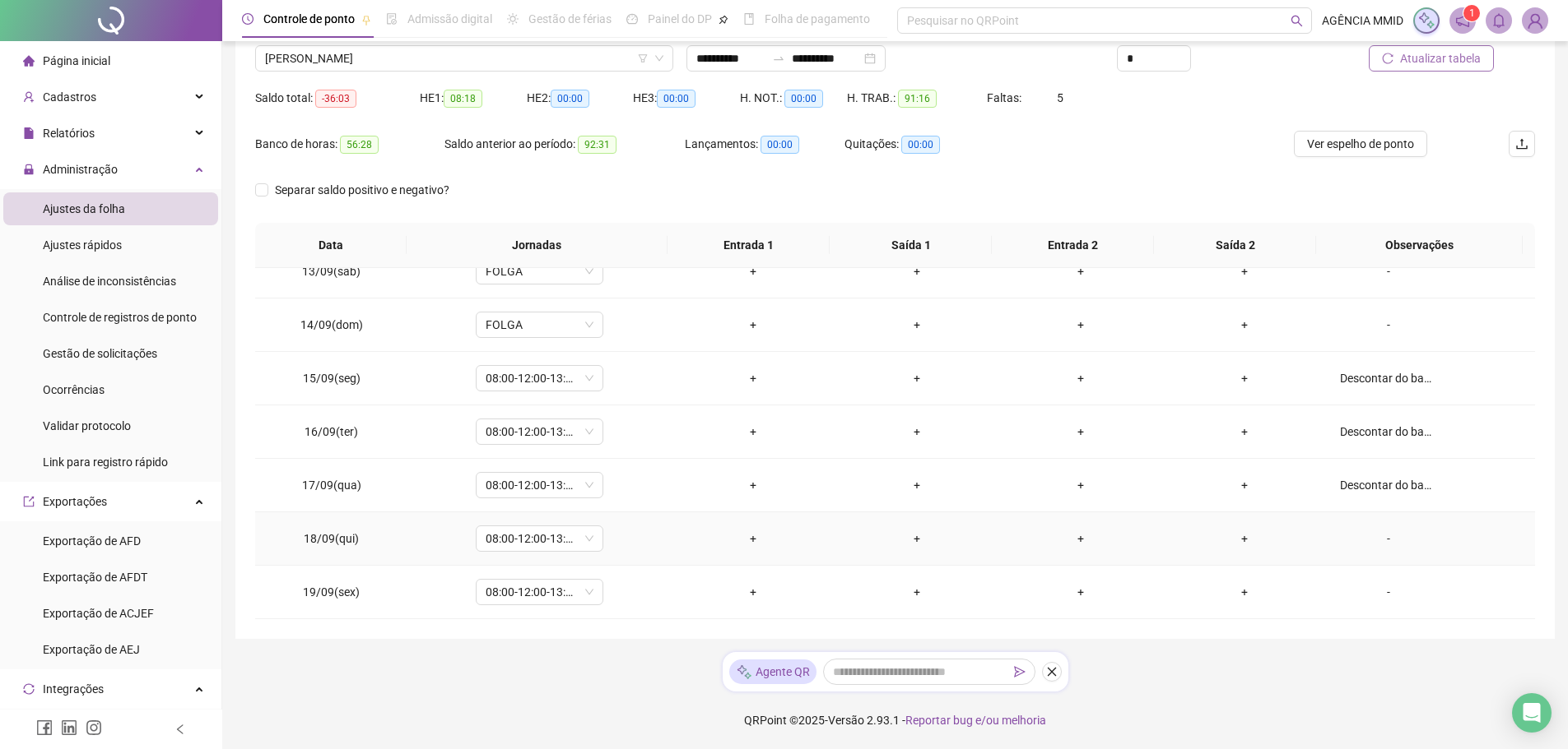
click at [1383, 536] on div "-" at bounding box center [1389, 539] width 98 height 18
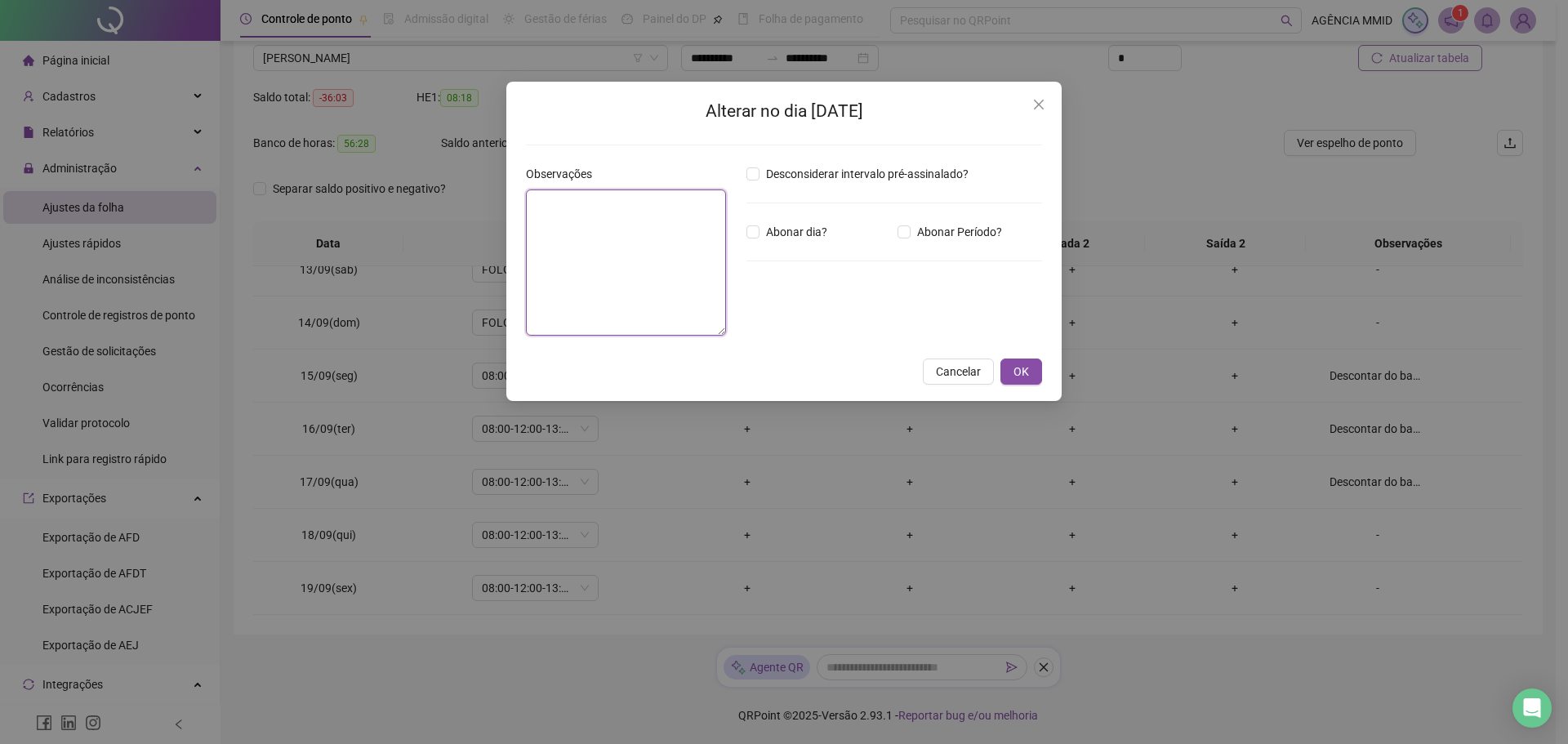
click at [637, 271] on textarea at bounding box center [626, 262] width 200 height 146
paste textarea "**********"
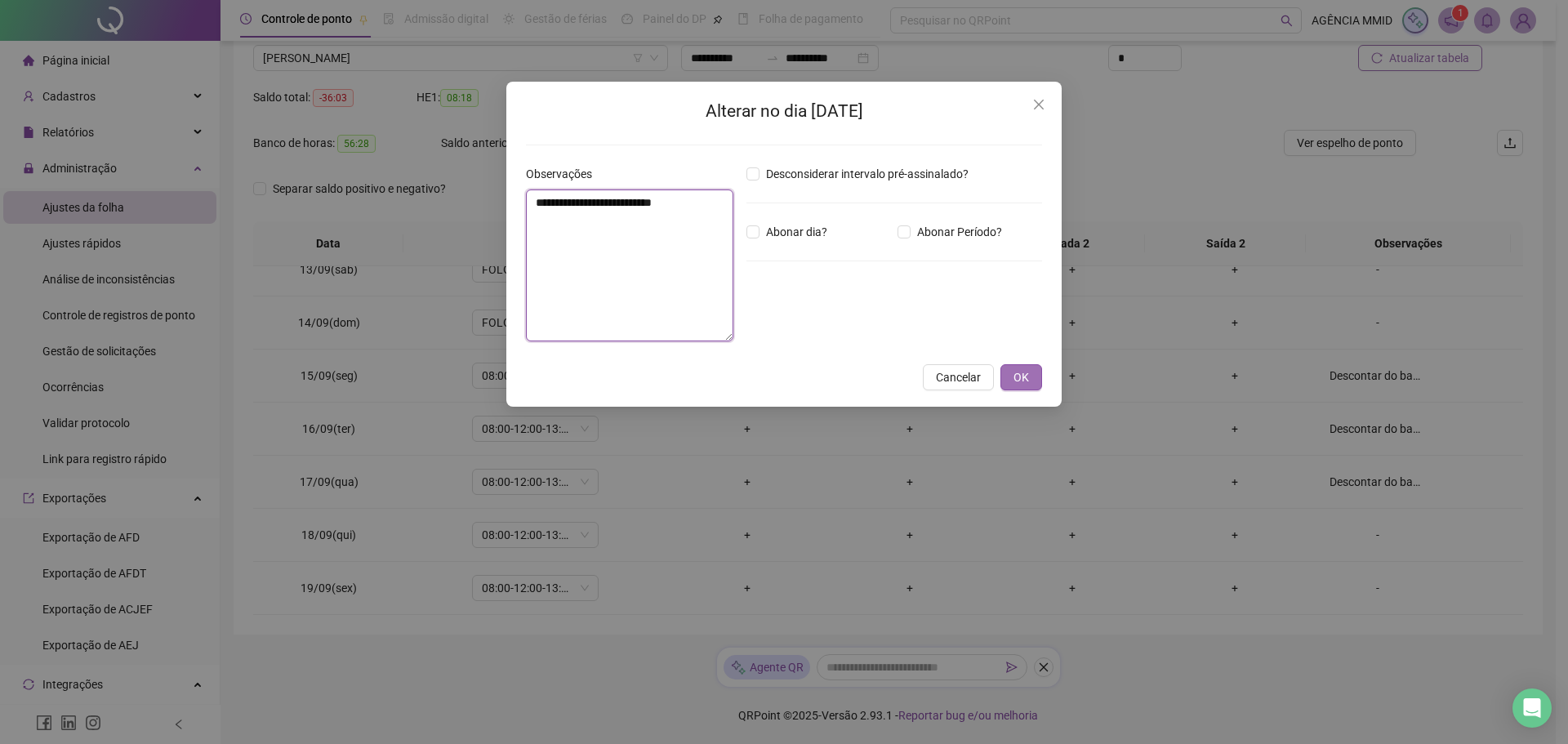
type textarea "**********"
click at [1019, 379] on span "OK" at bounding box center [1022, 378] width 16 height 18
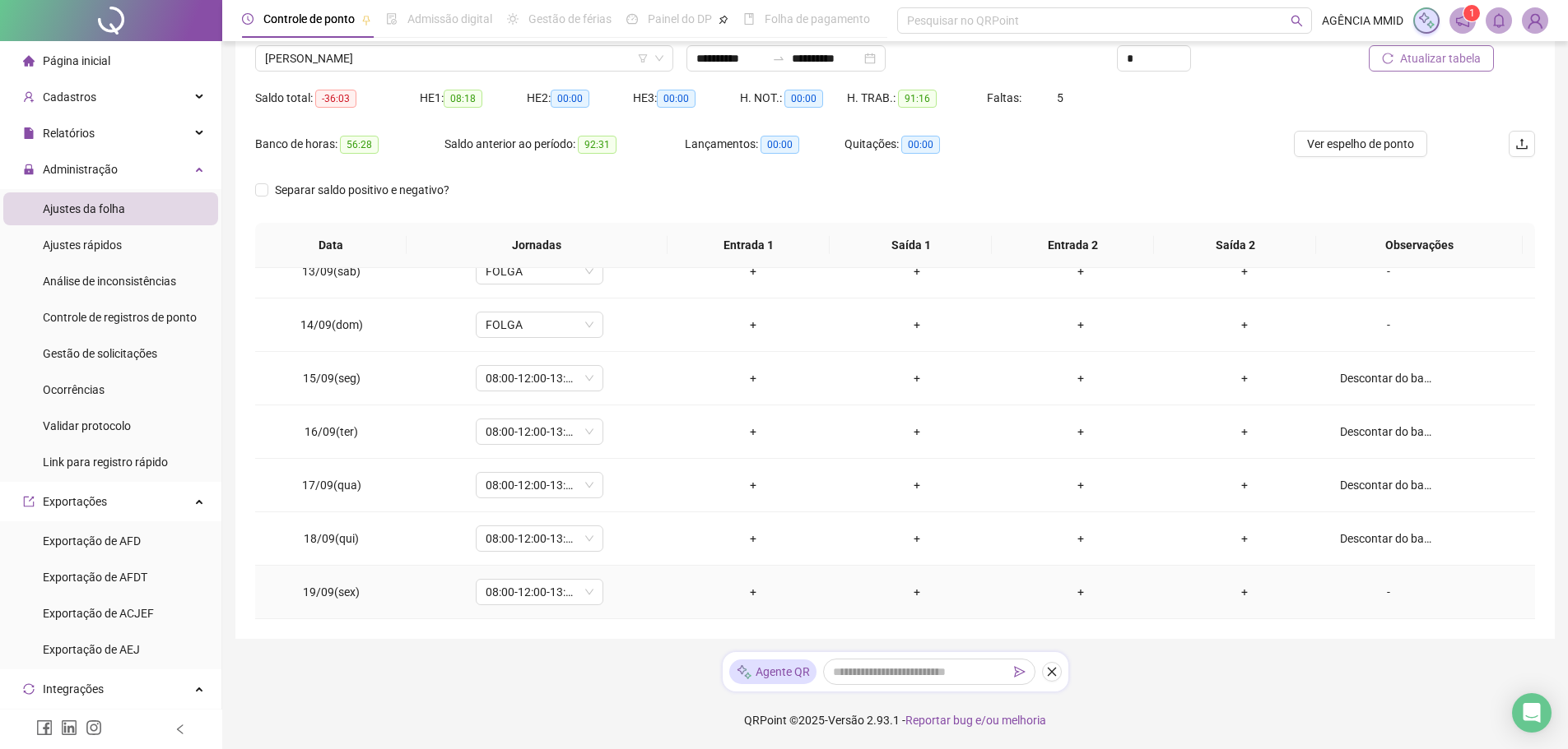
click at [1367, 592] on div "-" at bounding box center [1389, 592] width 98 height 18
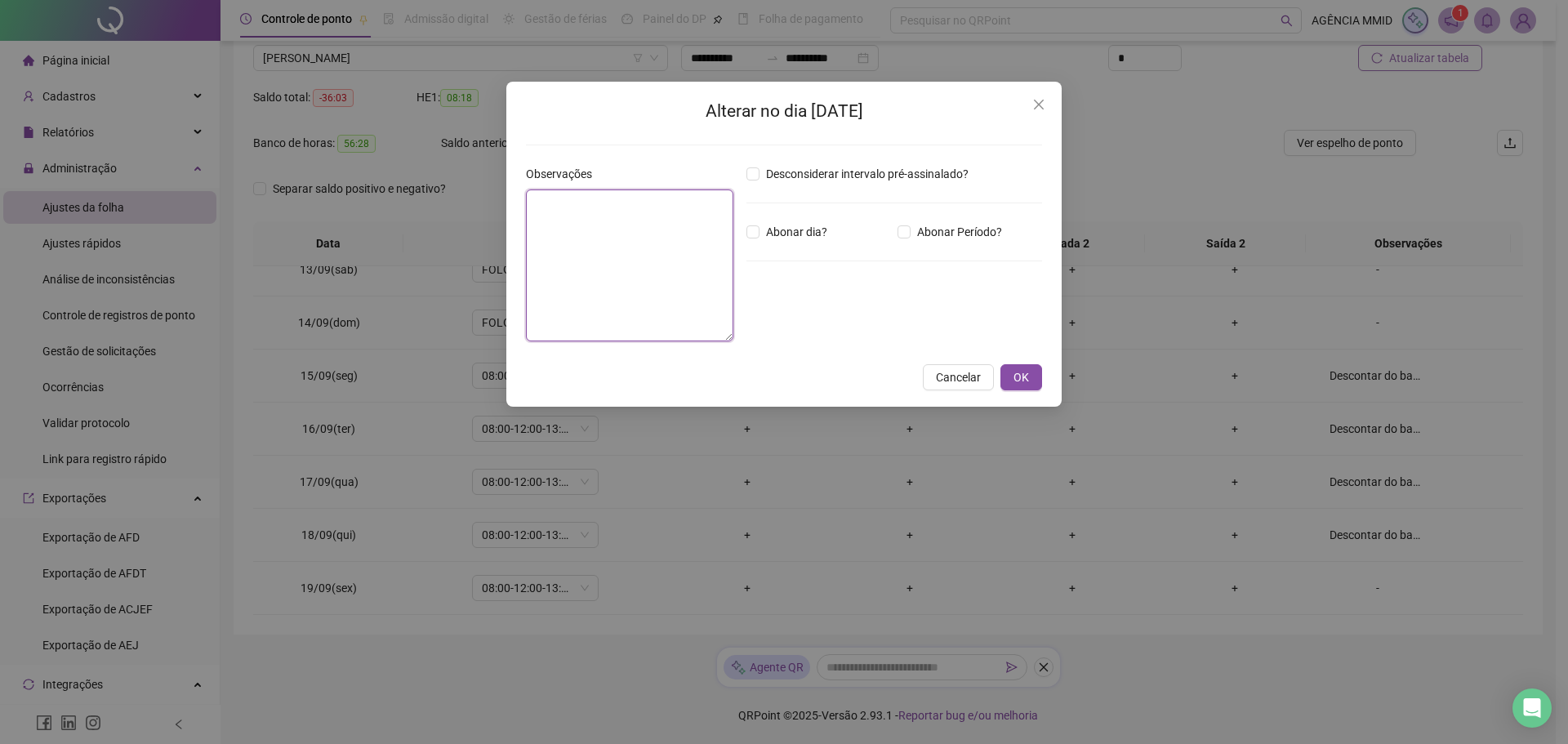
click at [636, 269] on textarea at bounding box center [630, 265] width 208 height 152
paste textarea "**********"
type textarea "**********"
click at [1020, 371] on span "OK" at bounding box center [1022, 378] width 16 height 18
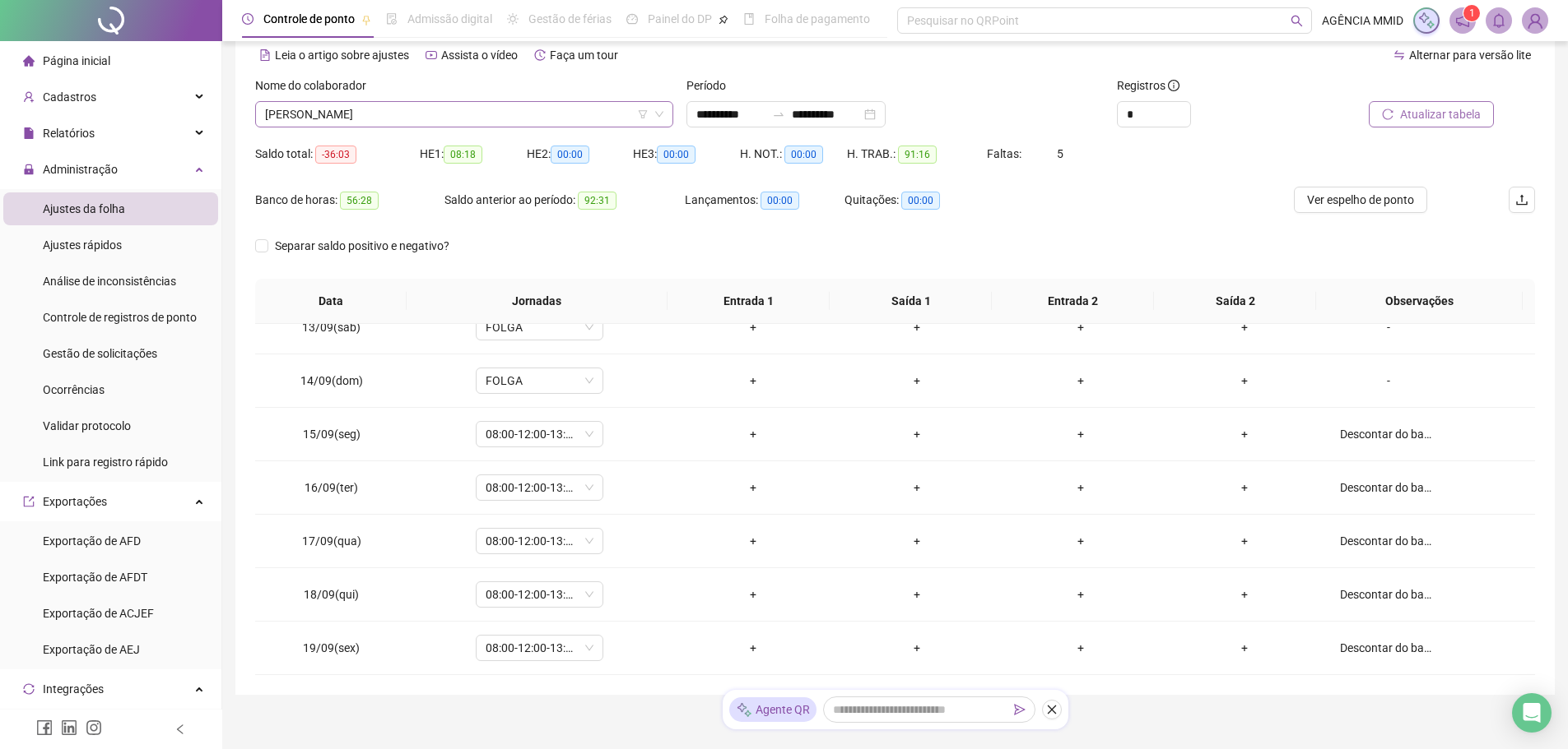
scroll to position [78, 0]
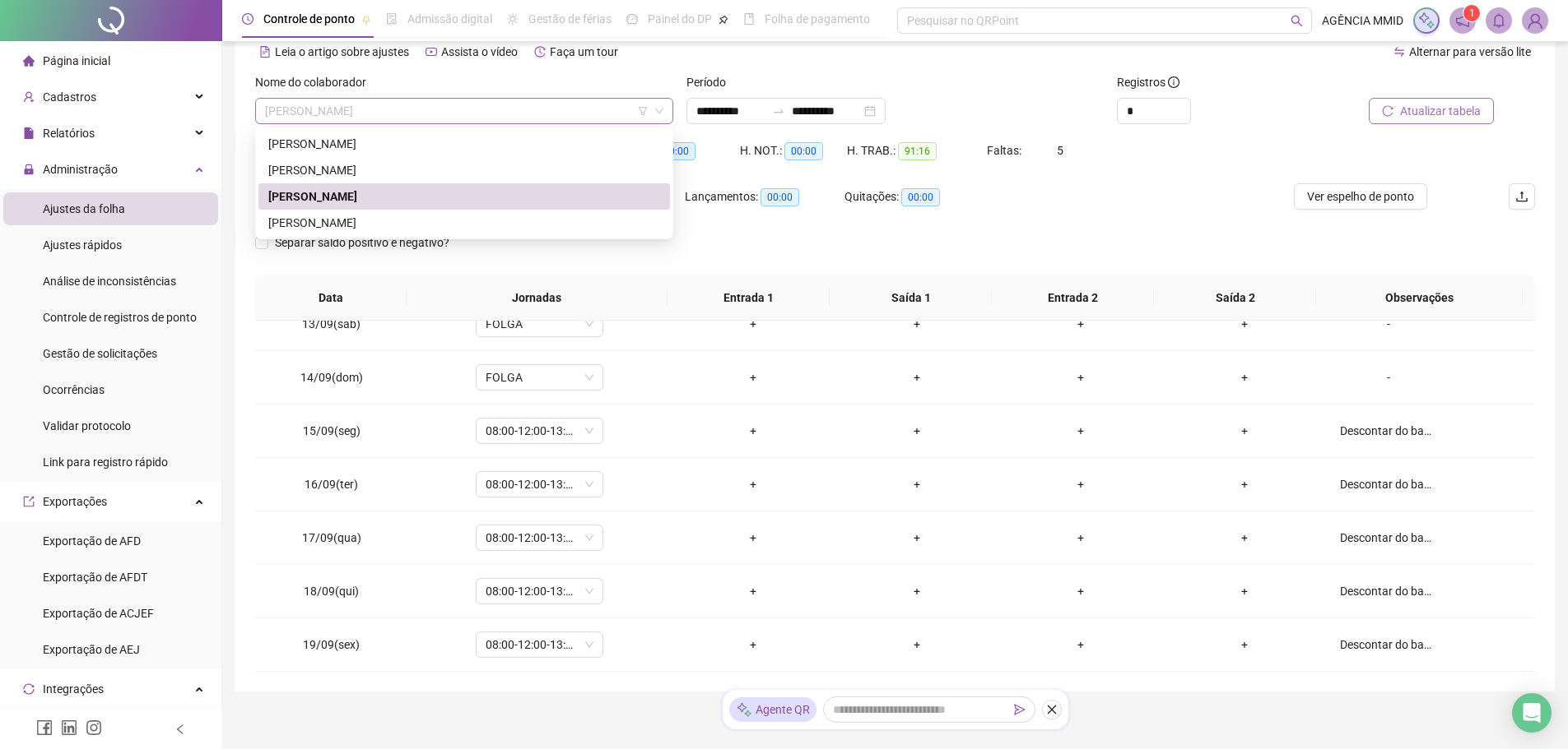
click at [378, 107] on span "[PERSON_NAME]" at bounding box center [464, 111] width 398 height 25
click at [349, 228] on div "[PERSON_NAME]" at bounding box center [465, 222] width 392 height 18
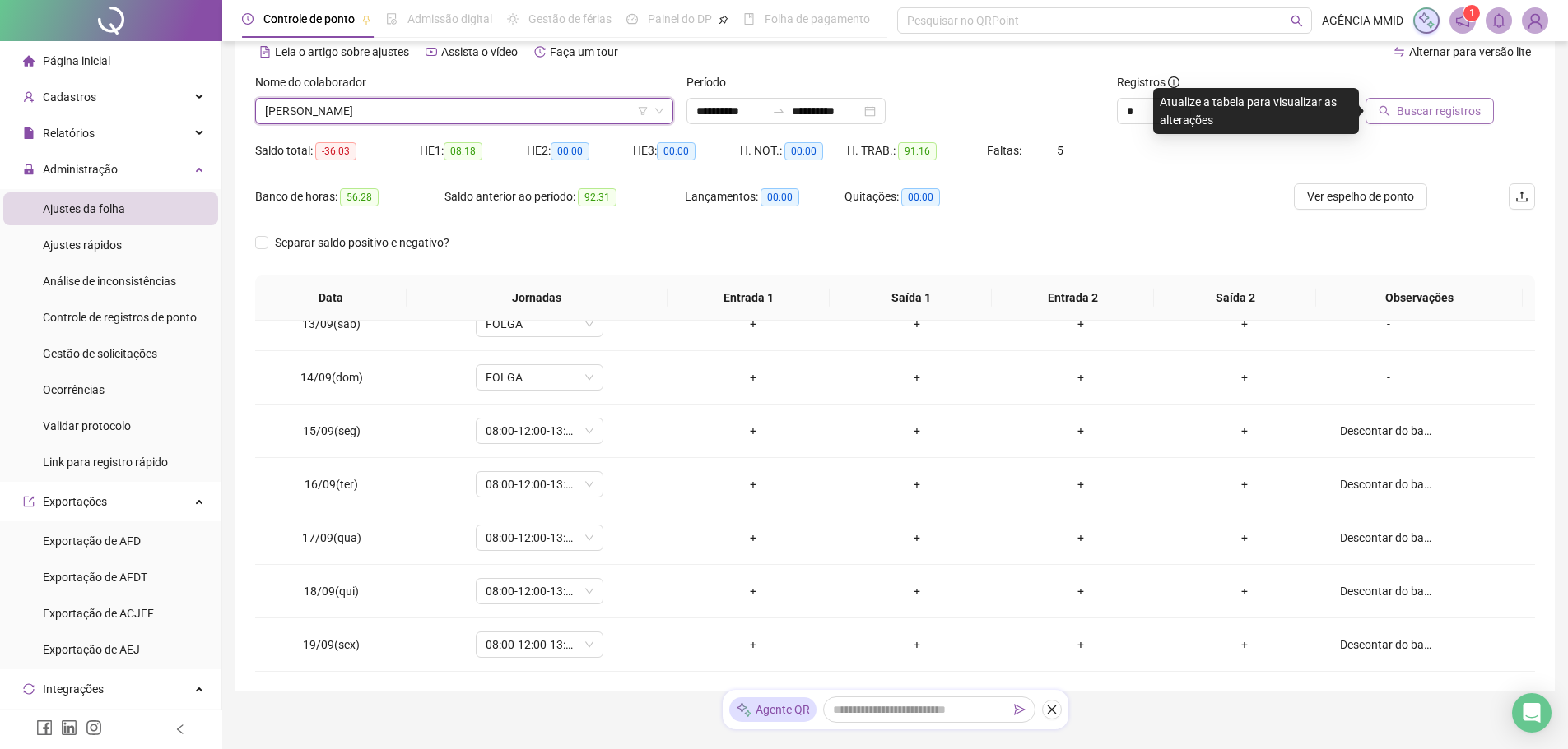
click at [1458, 120] on button "Buscar registros" at bounding box center [1430, 111] width 129 height 27
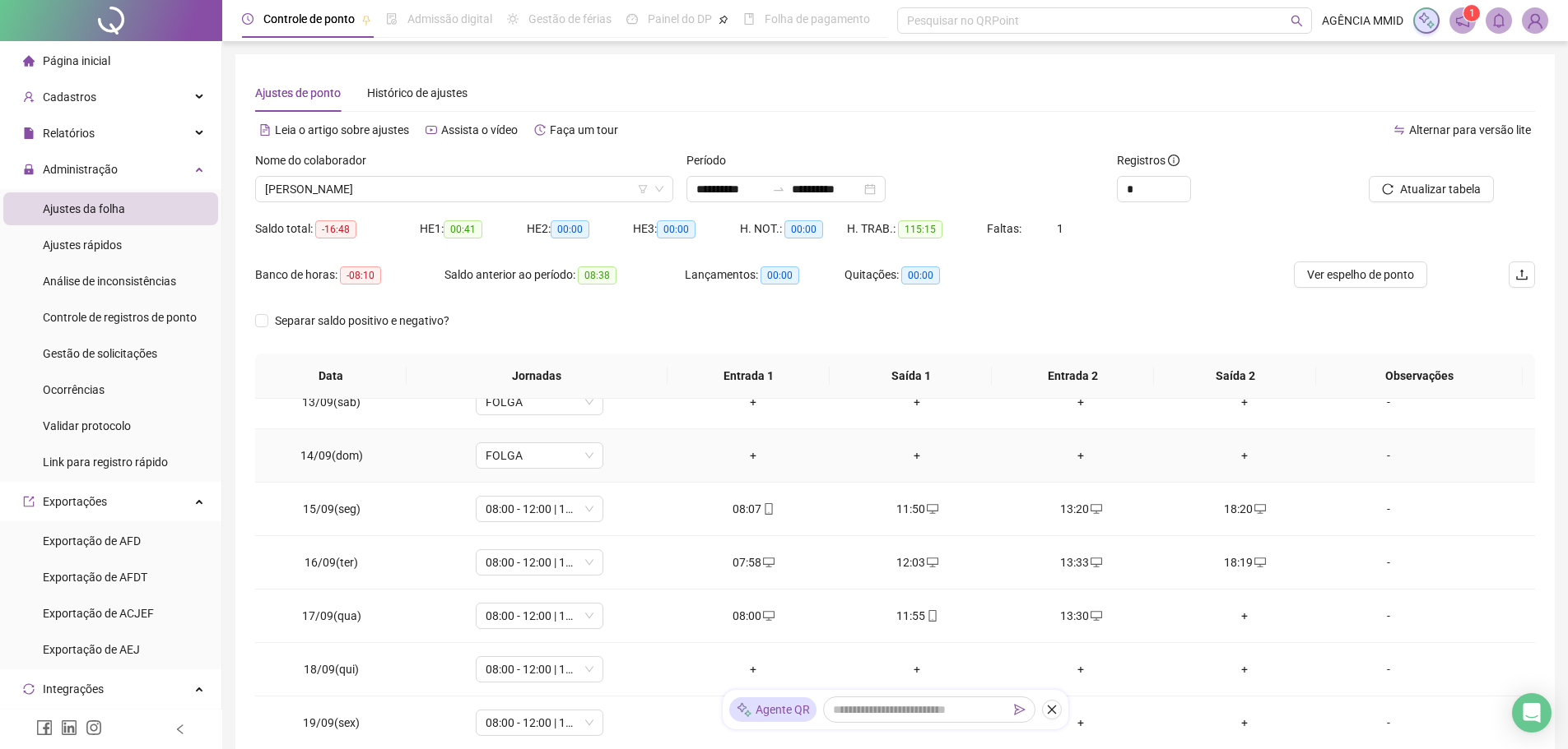
scroll to position [131, 0]
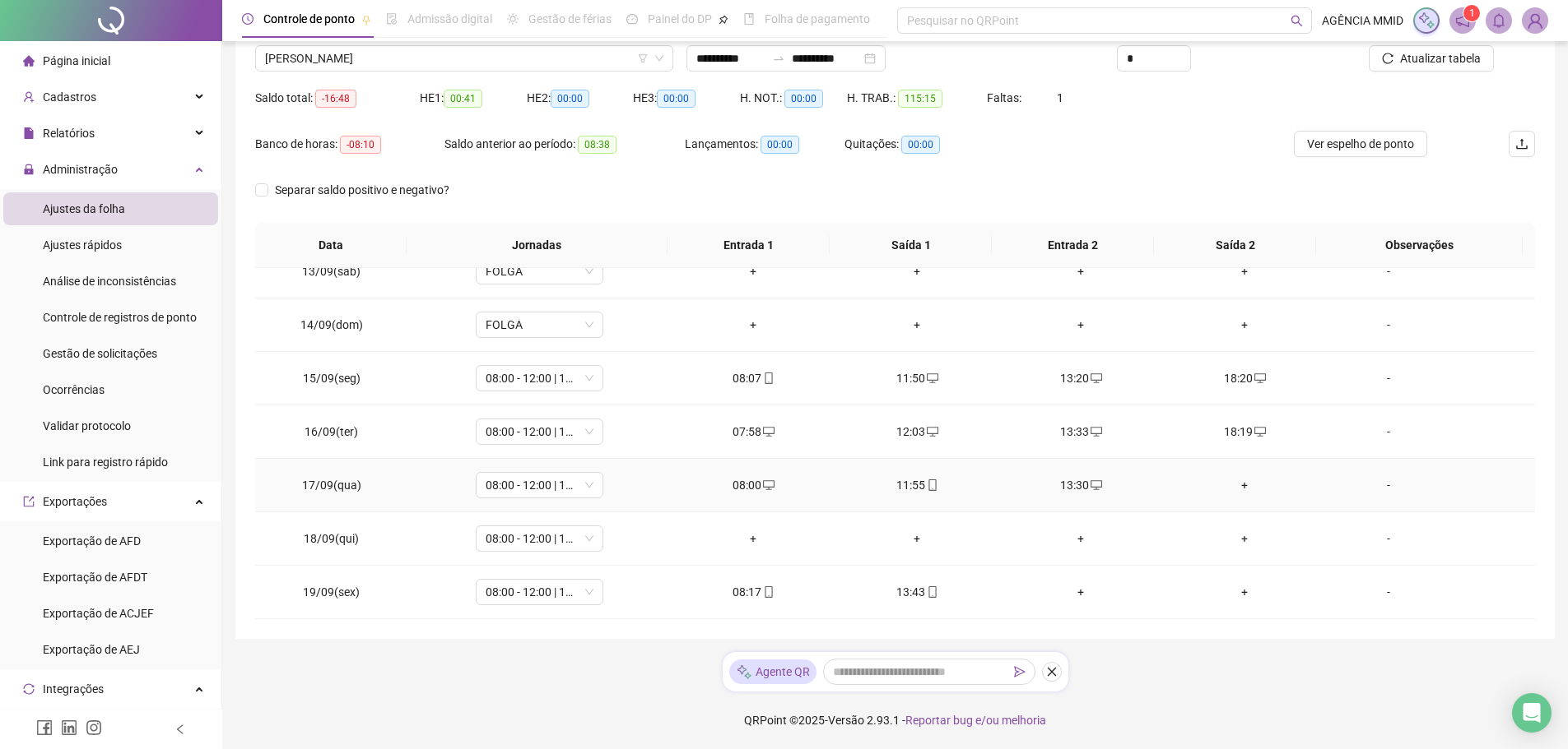
click at [1234, 487] on div "+" at bounding box center [1244, 485] width 137 height 18
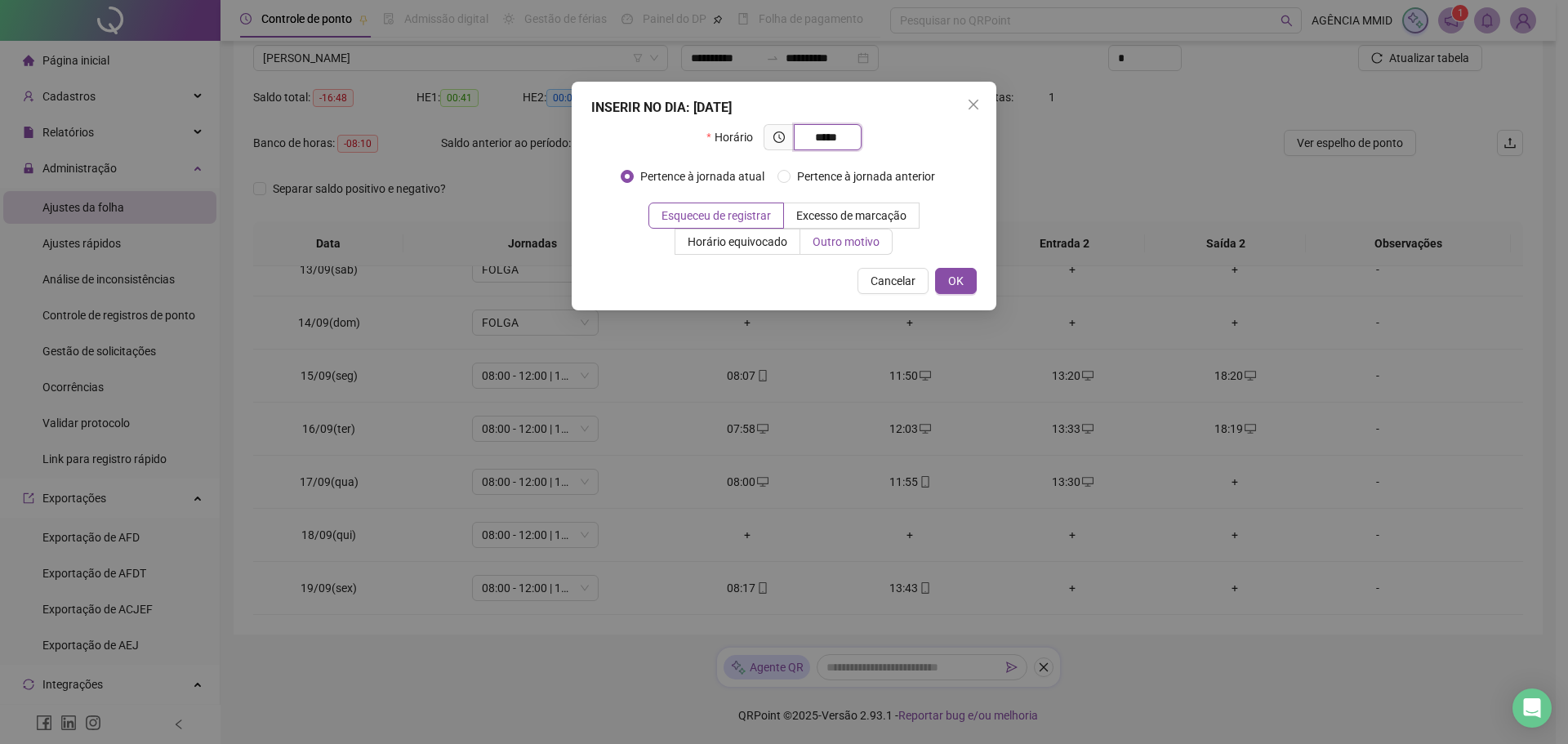
type input "*****"
click at [846, 247] on span "Outro motivo" at bounding box center [846, 241] width 67 height 13
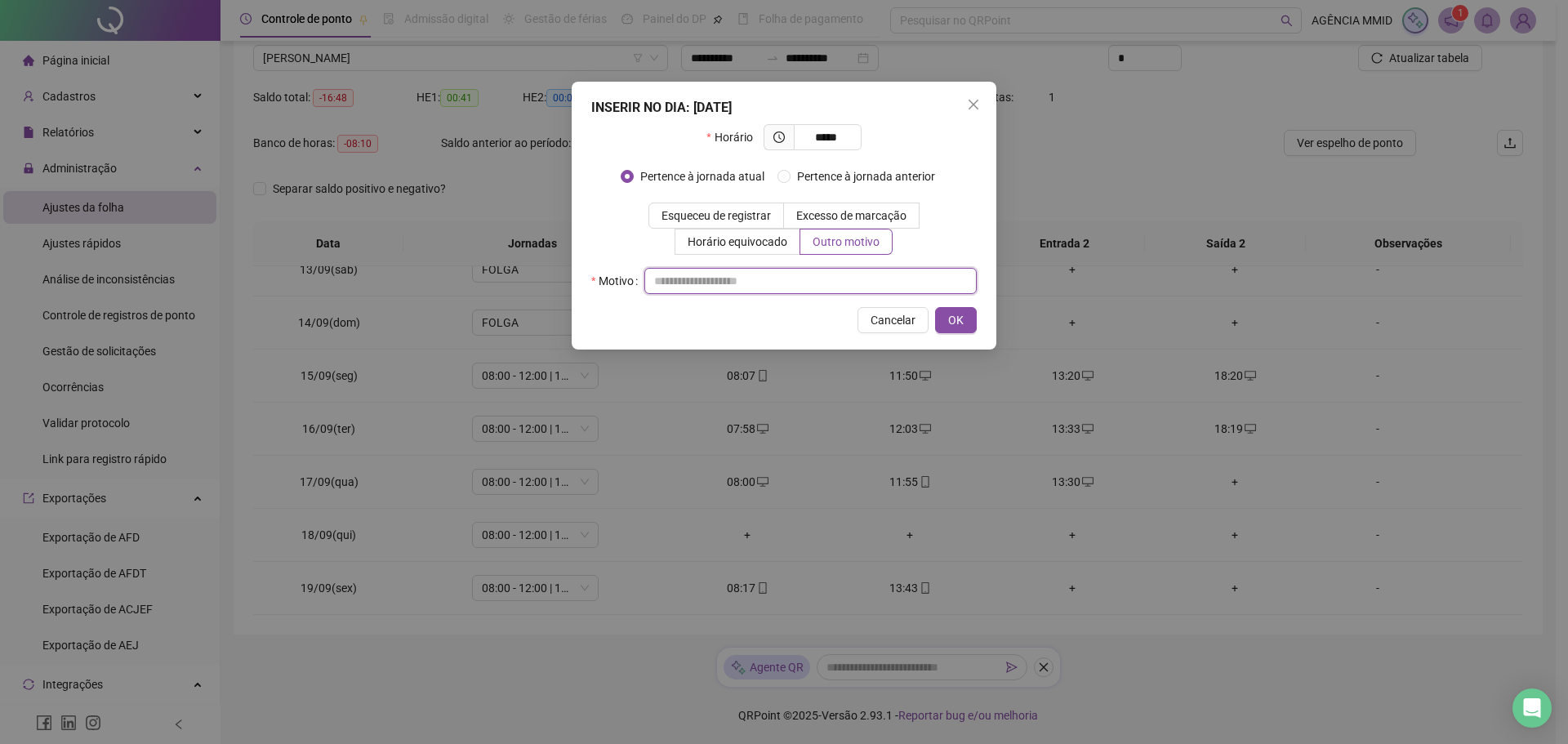
click at [846, 285] on input "text" at bounding box center [810, 281] width 333 height 26
click at [964, 323] on button "OK" at bounding box center [956, 320] width 41 height 26
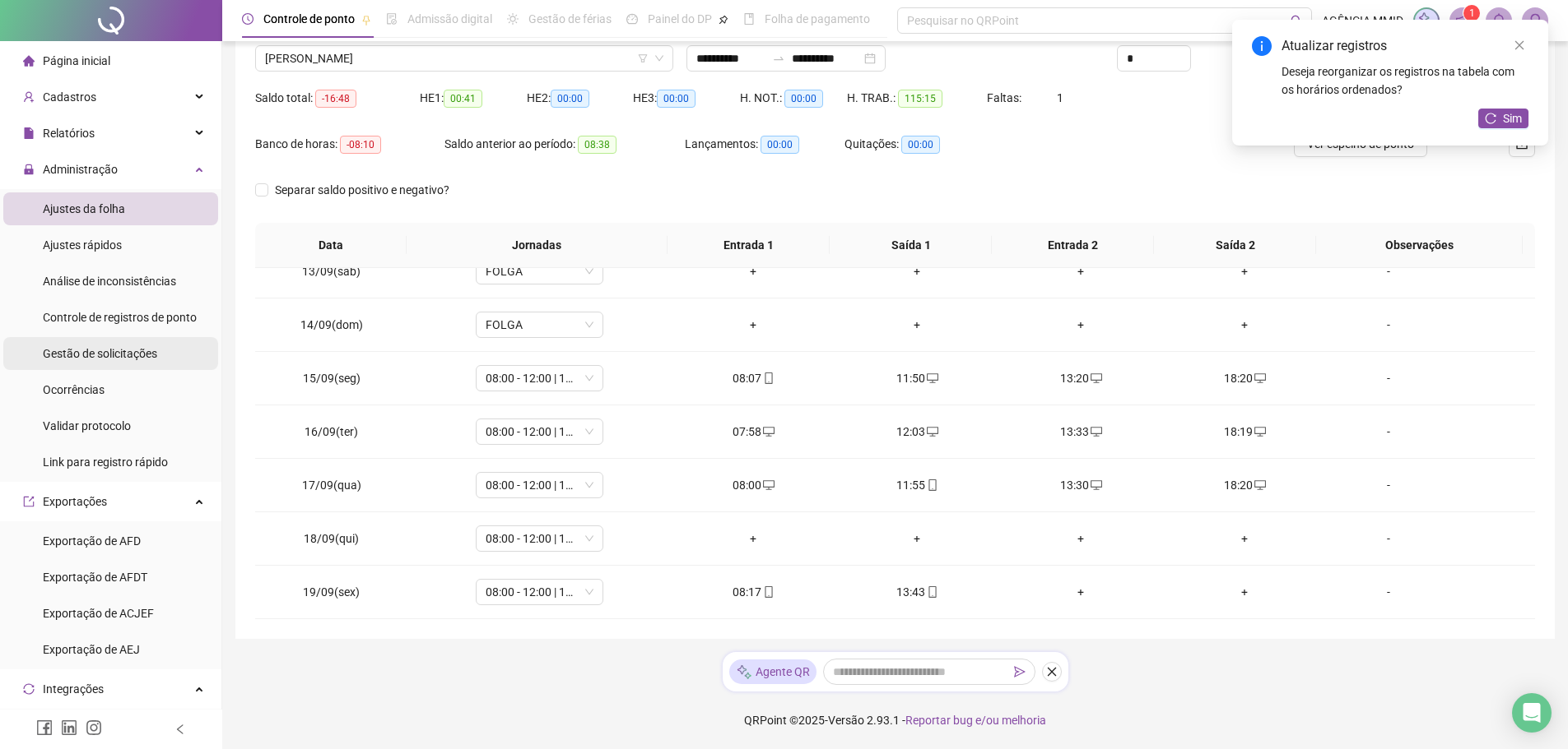
click at [74, 370] on div "Gestão de solicitações" at bounding box center [99, 353] width 114 height 33
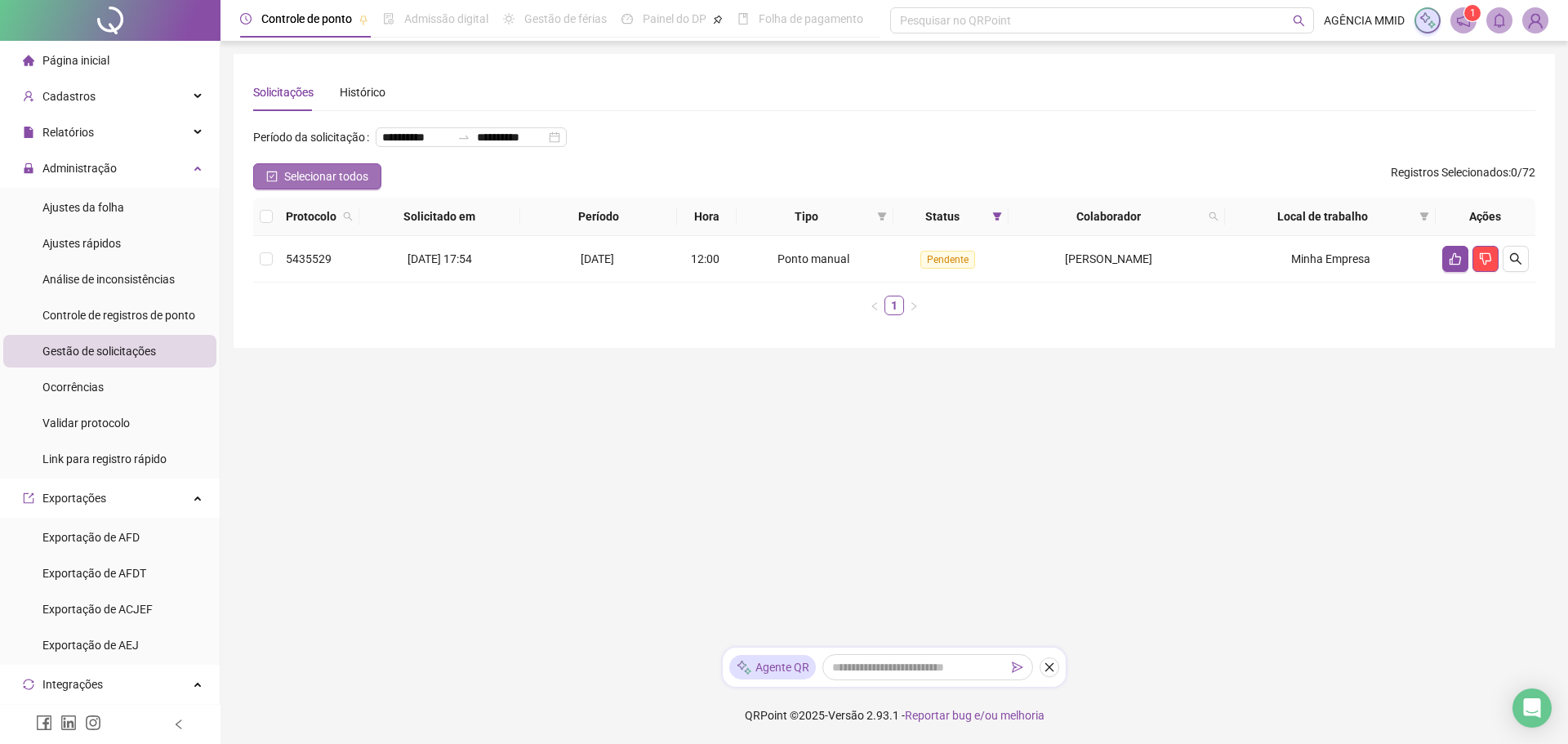
click at [297, 186] on span "Selecionar todos" at bounding box center [326, 176] width 84 height 18
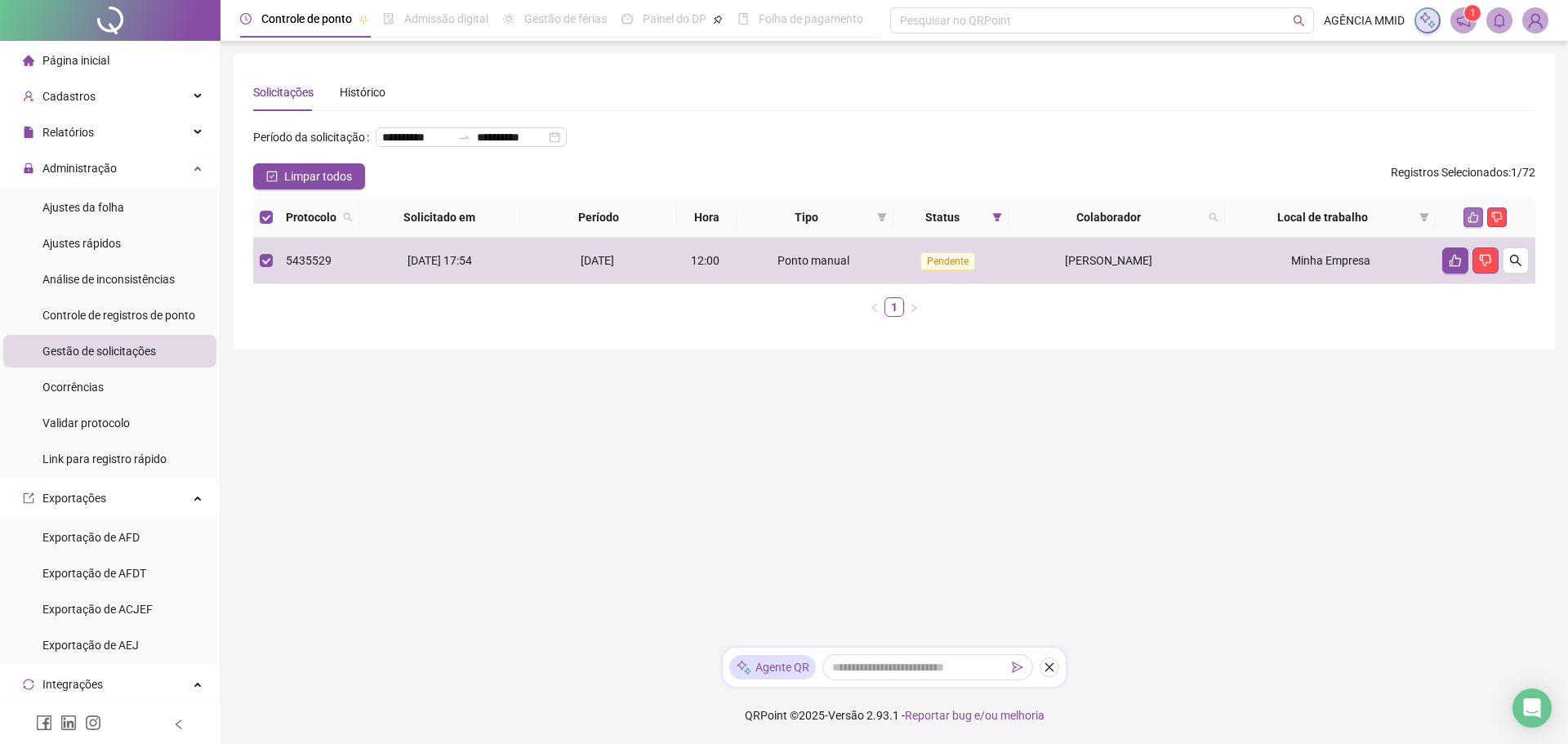
click at [1469, 223] on icon "like" at bounding box center [1473, 217] width 11 height 11
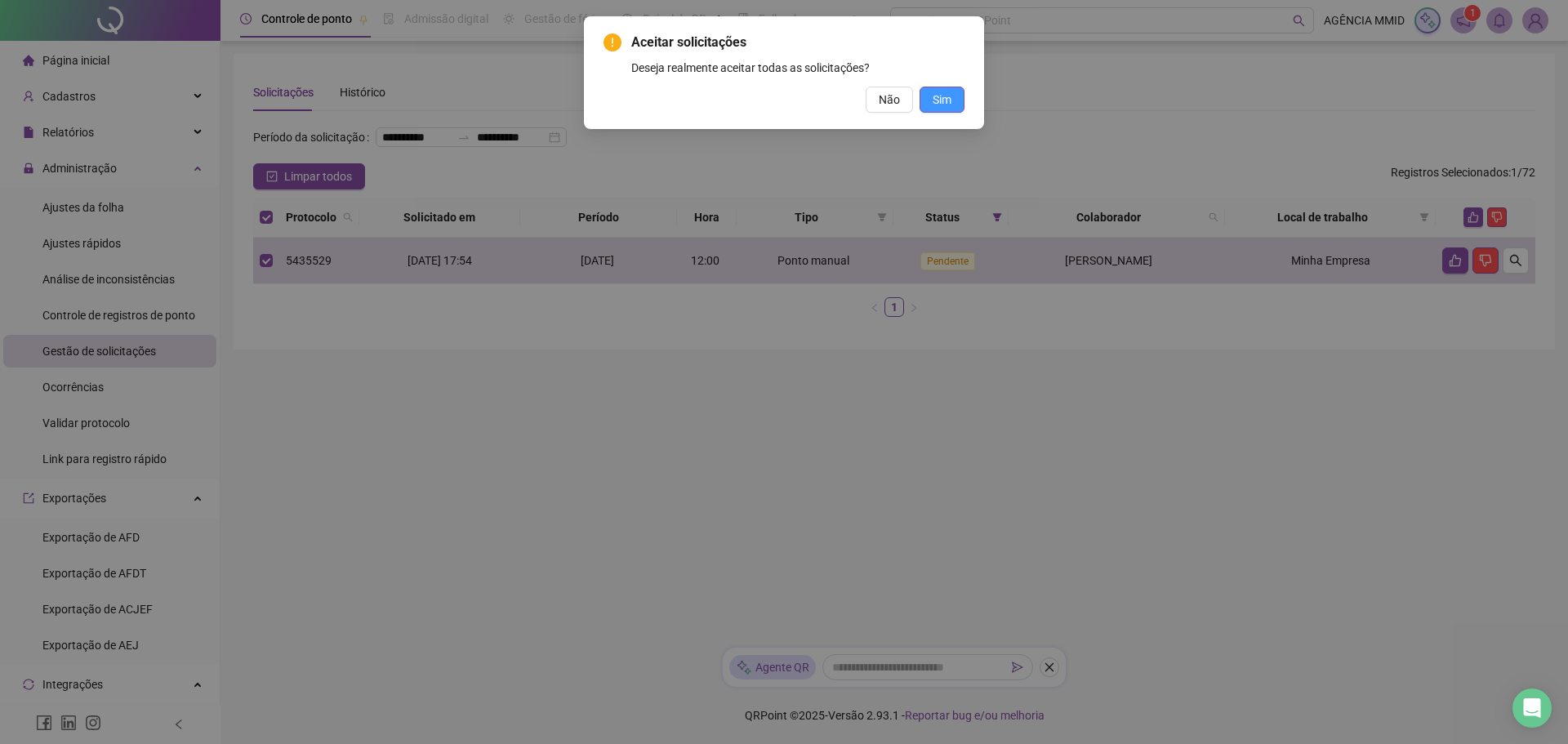
click at [940, 106] on span "Sim" at bounding box center [942, 99] width 18 height 18
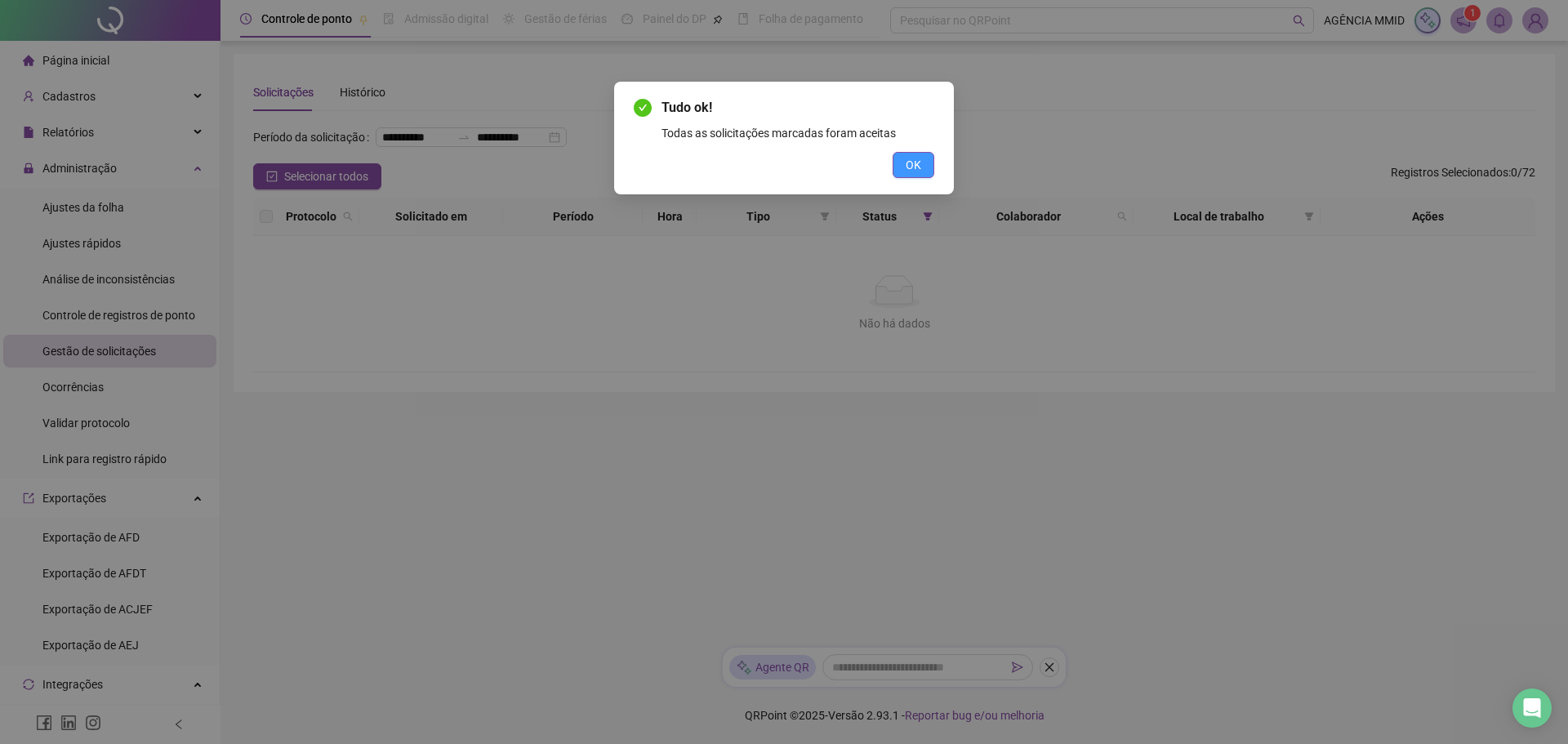
click at [928, 165] on button "OK" at bounding box center [912, 166] width 41 height 26
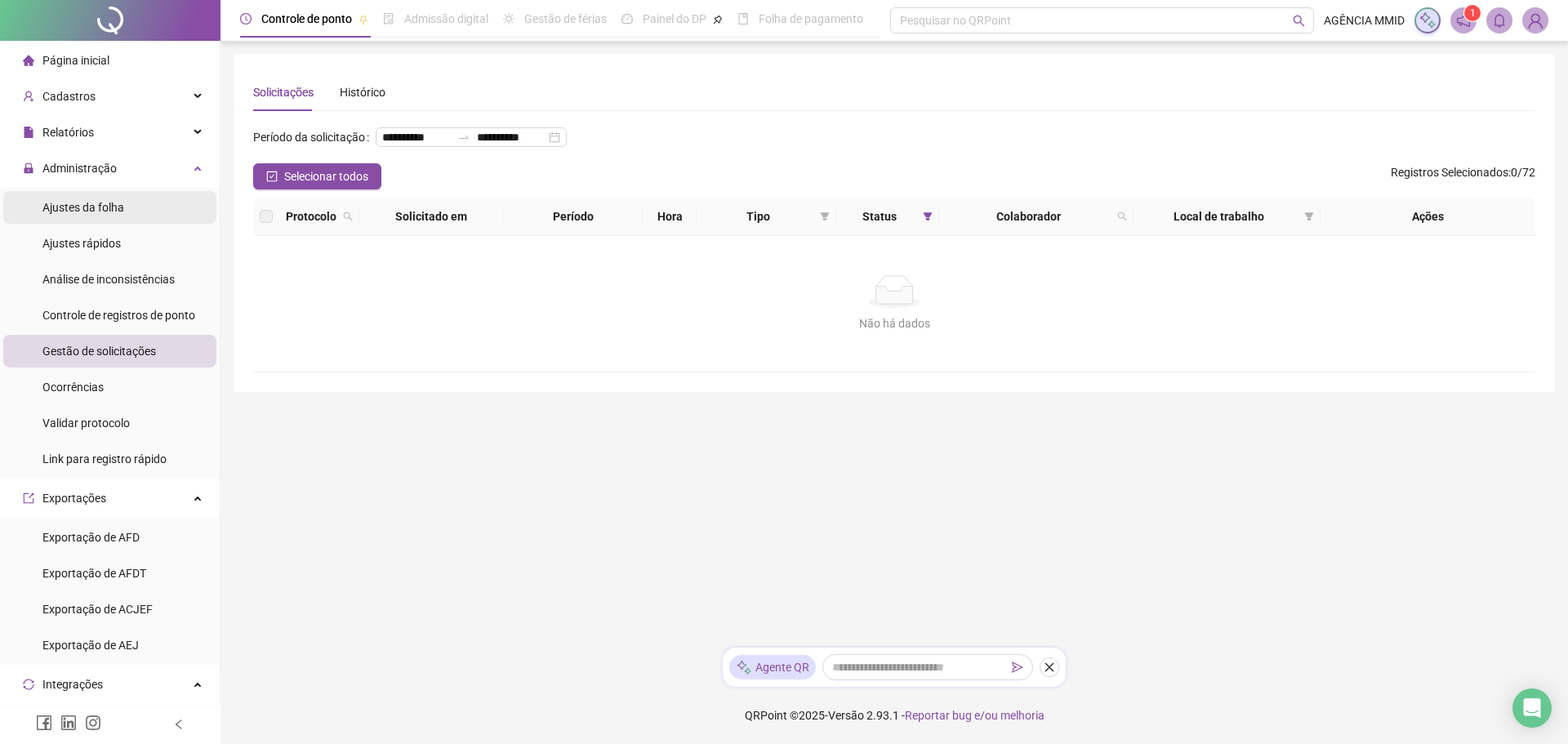
click at [128, 216] on li "Ajustes da folha" at bounding box center [110, 207] width 213 height 33
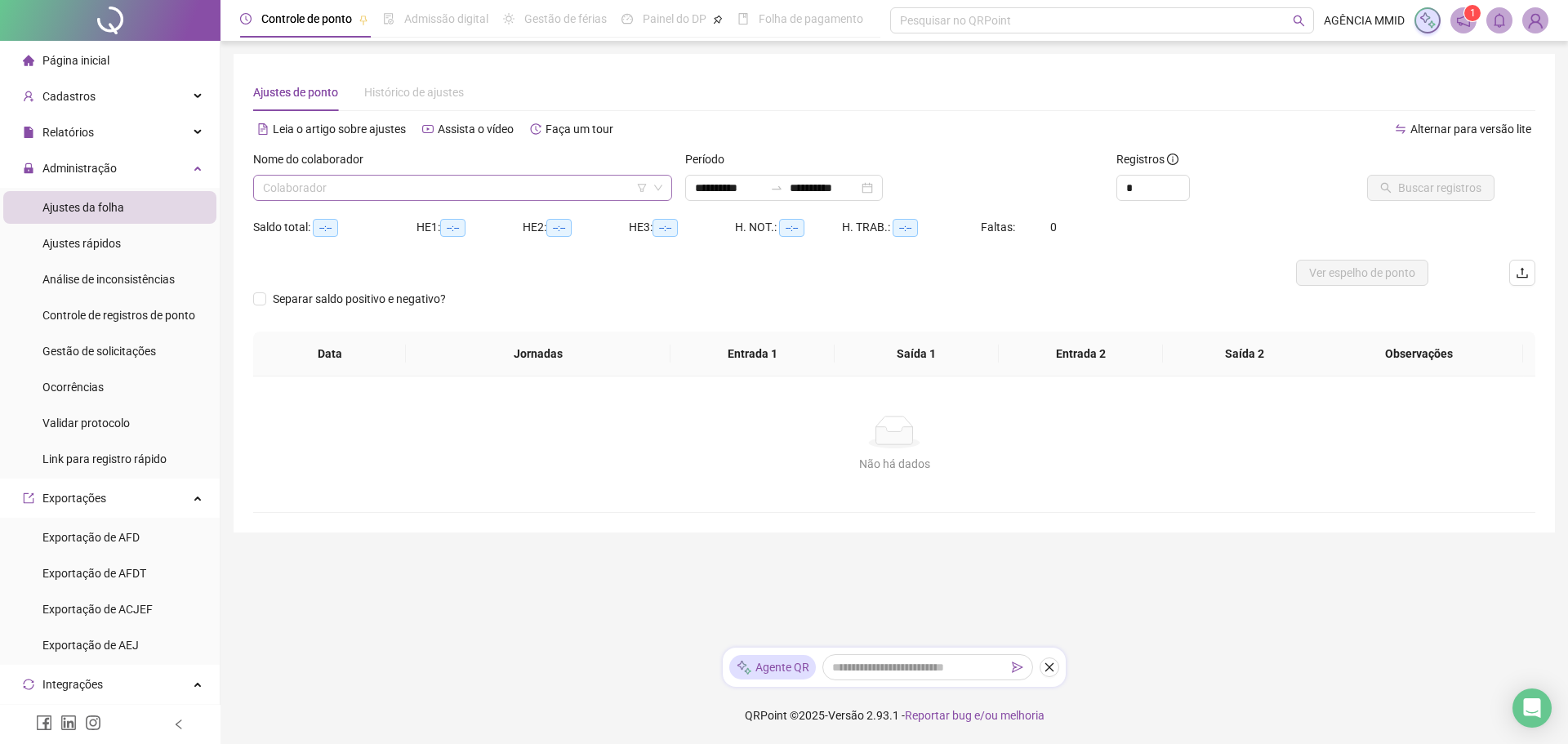
click at [466, 181] on input "search" at bounding box center [455, 188] width 385 height 25
drag, startPoint x: 397, startPoint y: 206, endPoint x: 394, endPoint y: 191, distance: 15.3
click at [394, 194] on body "**********" at bounding box center [784, 372] width 1568 height 744
click at [145, 233] on li "Ajustes rápidos" at bounding box center [110, 243] width 213 height 33
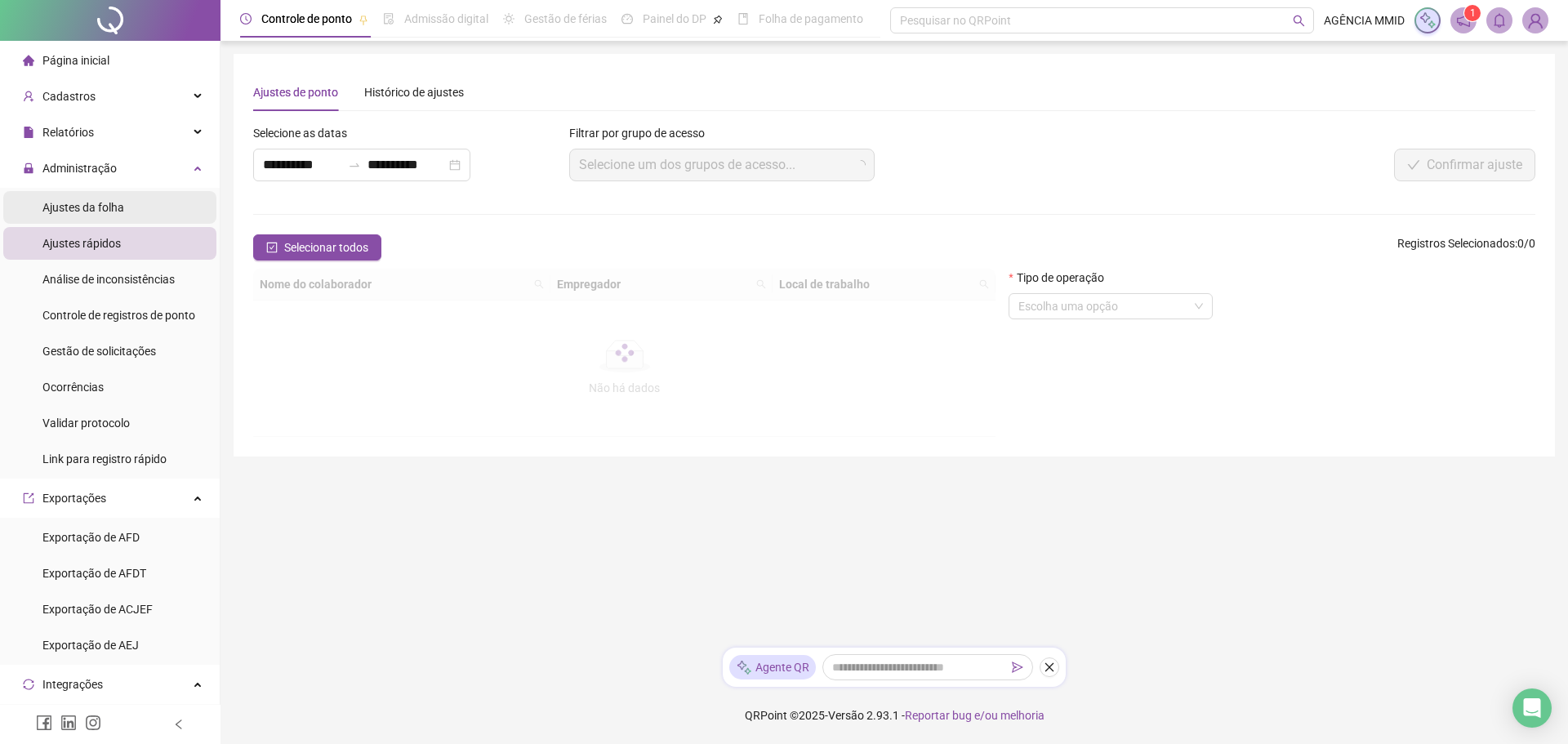
click at [135, 207] on li "Ajustes da folha" at bounding box center [110, 207] width 213 height 33
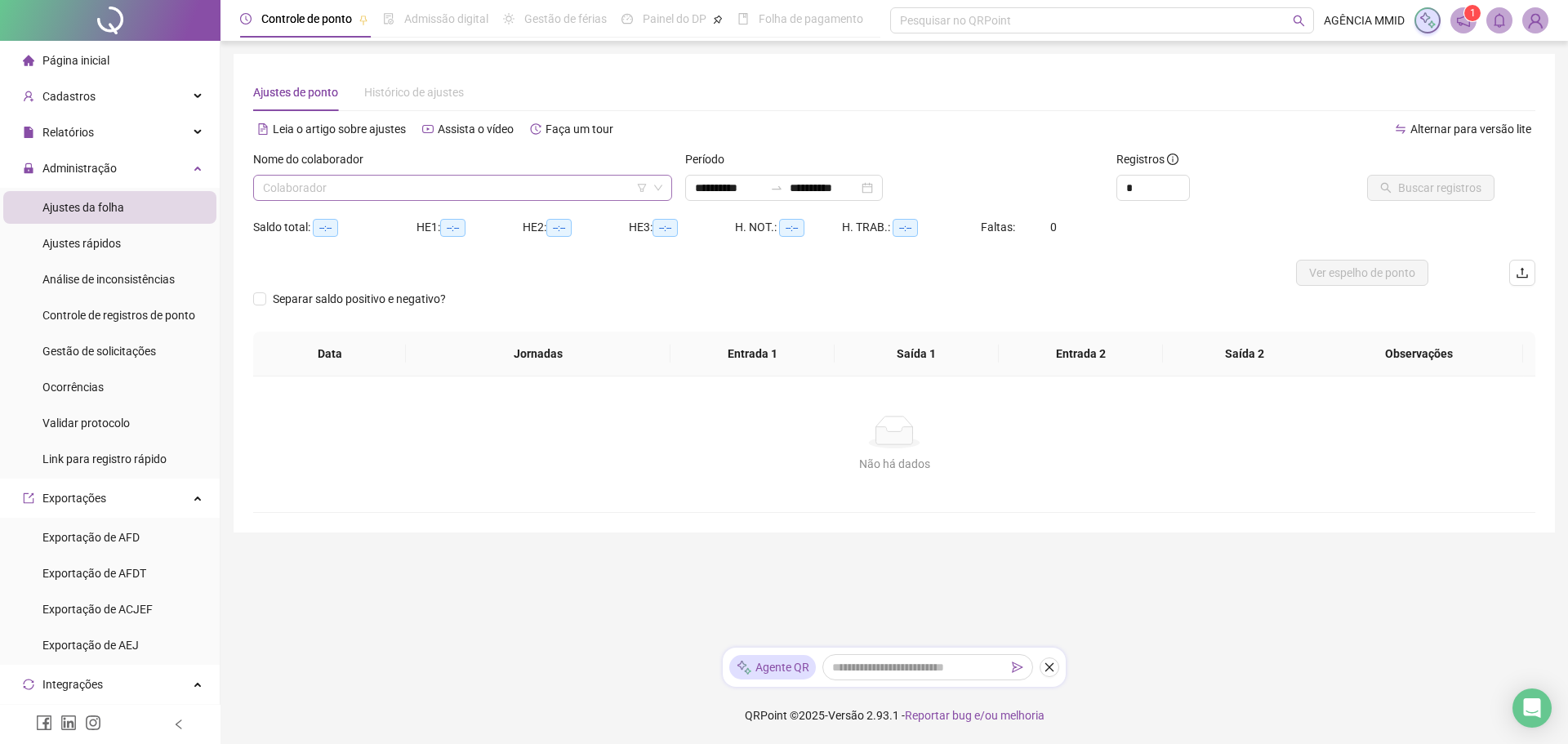
click at [328, 199] on input "search" at bounding box center [455, 188] width 385 height 25
click at [106, 276] on span "Análise de inconsistências" at bounding box center [108, 279] width 132 height 13
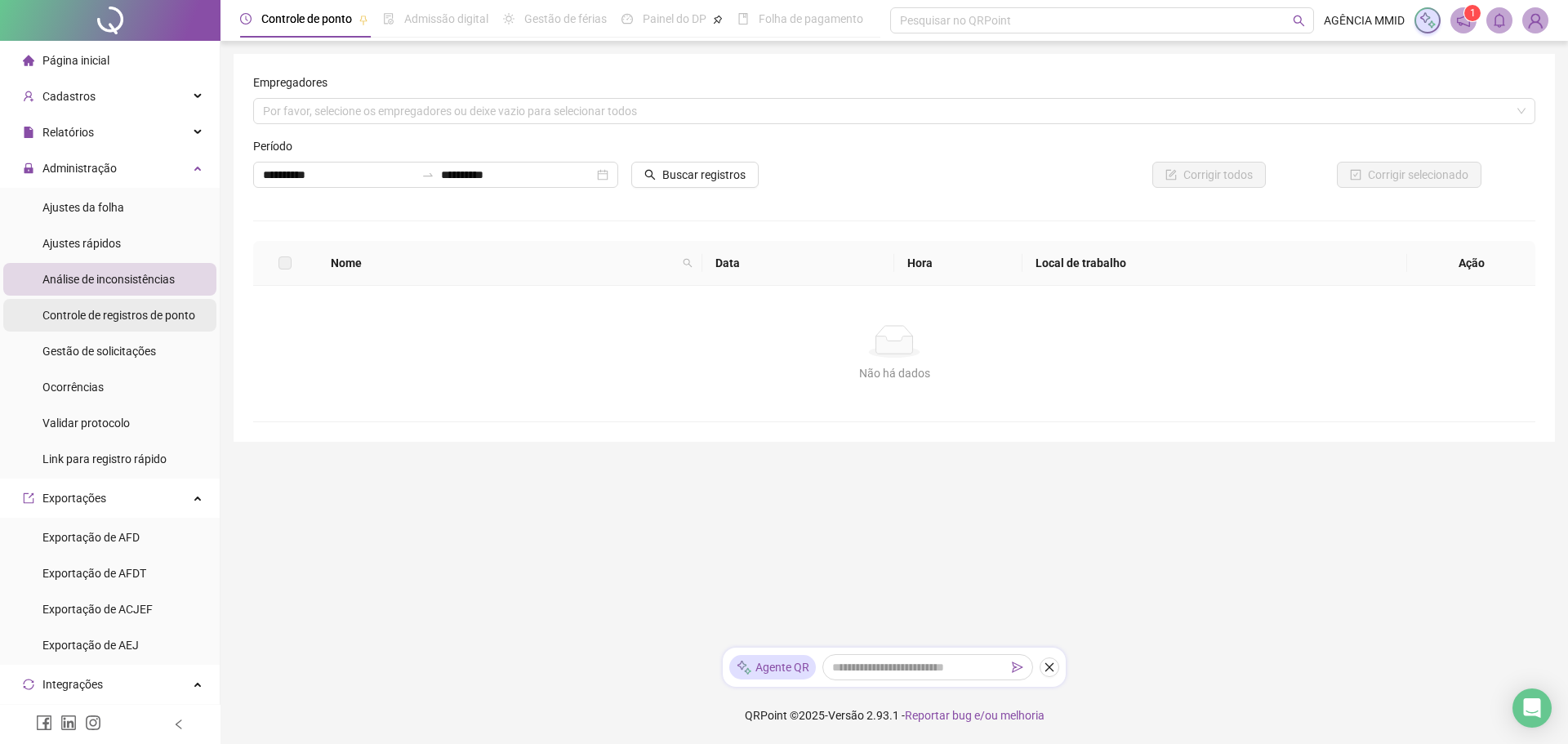
click at [112, 299] on ul "Ajustes da folha Ajustes rápidos Análise de inconsistências Controle de registr…" at bounding box center [110, 333] width 220 height 291
click at [97, 201] on span "Ajustes da folha" at bounding box center [83, 207] width 82 height 13
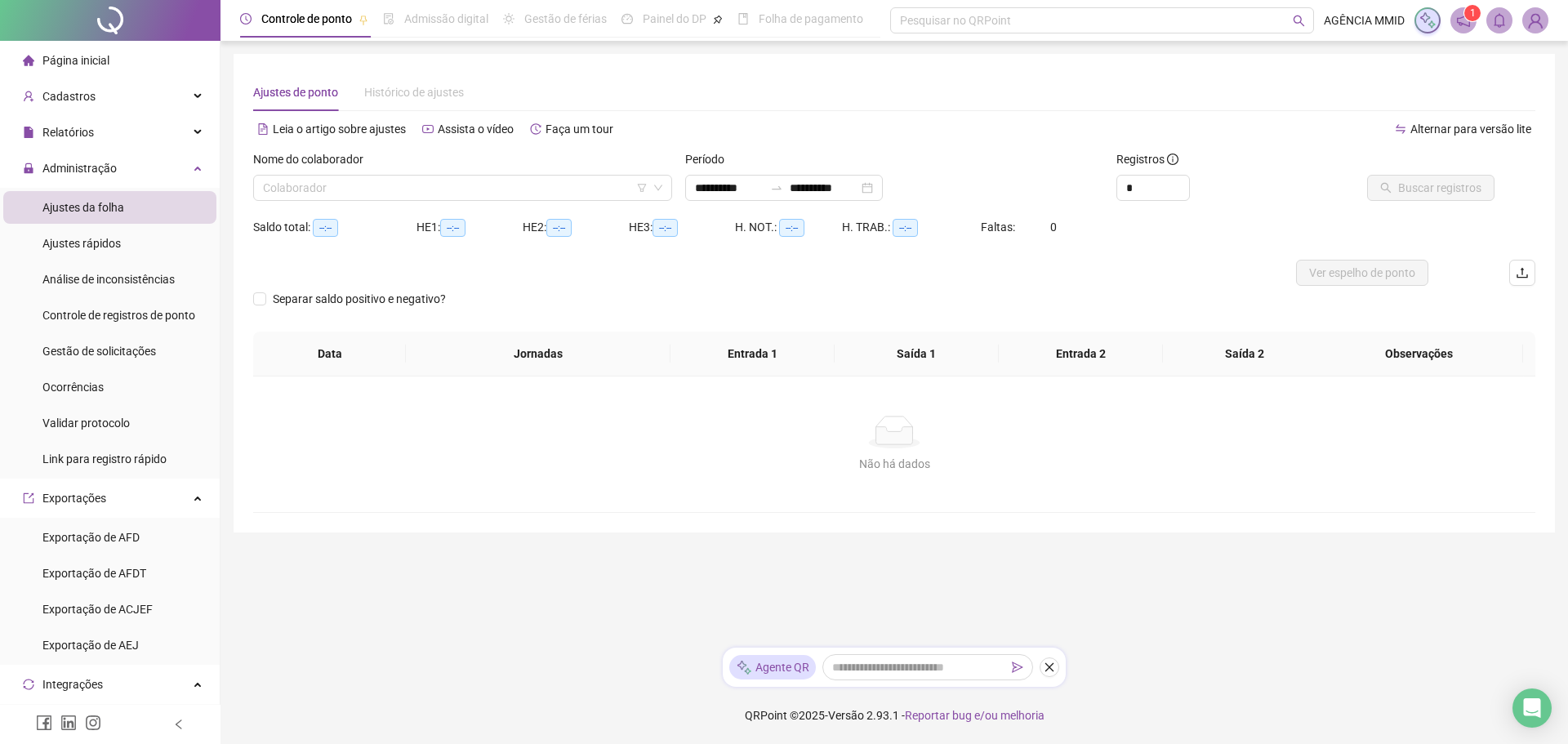
type input "**********"
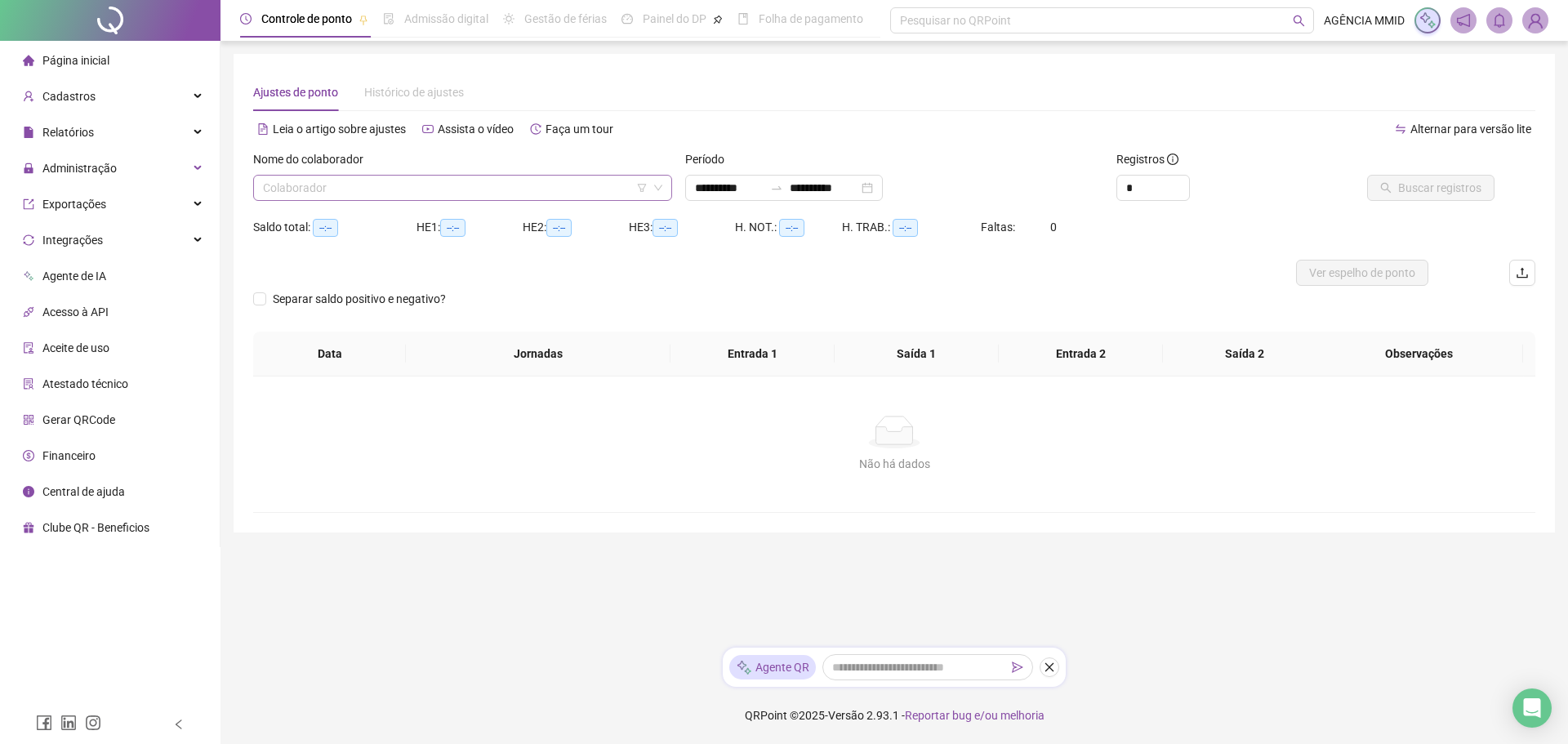
click at [408, 194] on input "search" at bounding box center [455, 188] width 385 height 25
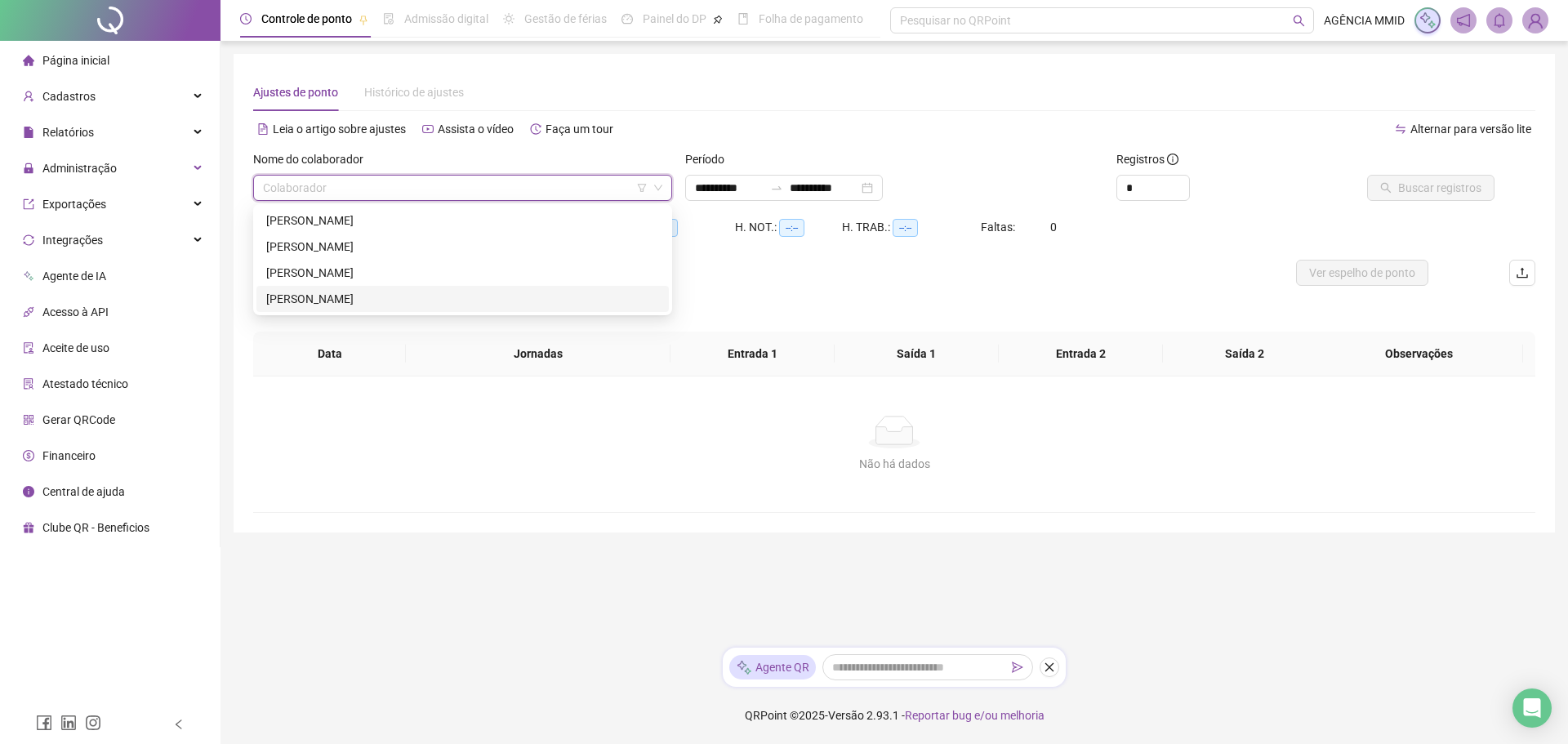
click at [361, 289] on div "[PERSON_NAME]" at bounding box center [462, 299] width 413 height 26
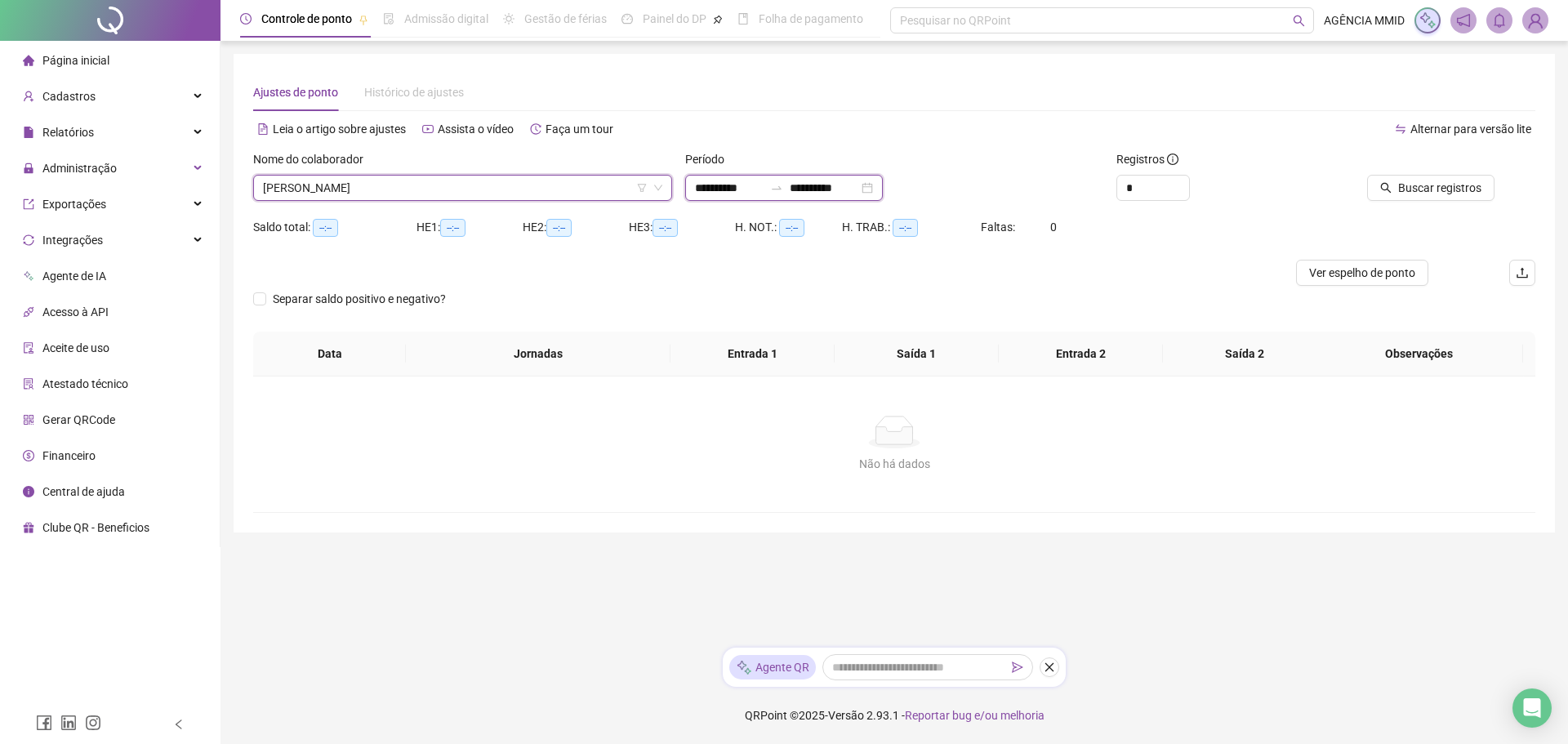
click at [835, 191] on input "**********" at bounding box center [824, 188] width 69 height 18
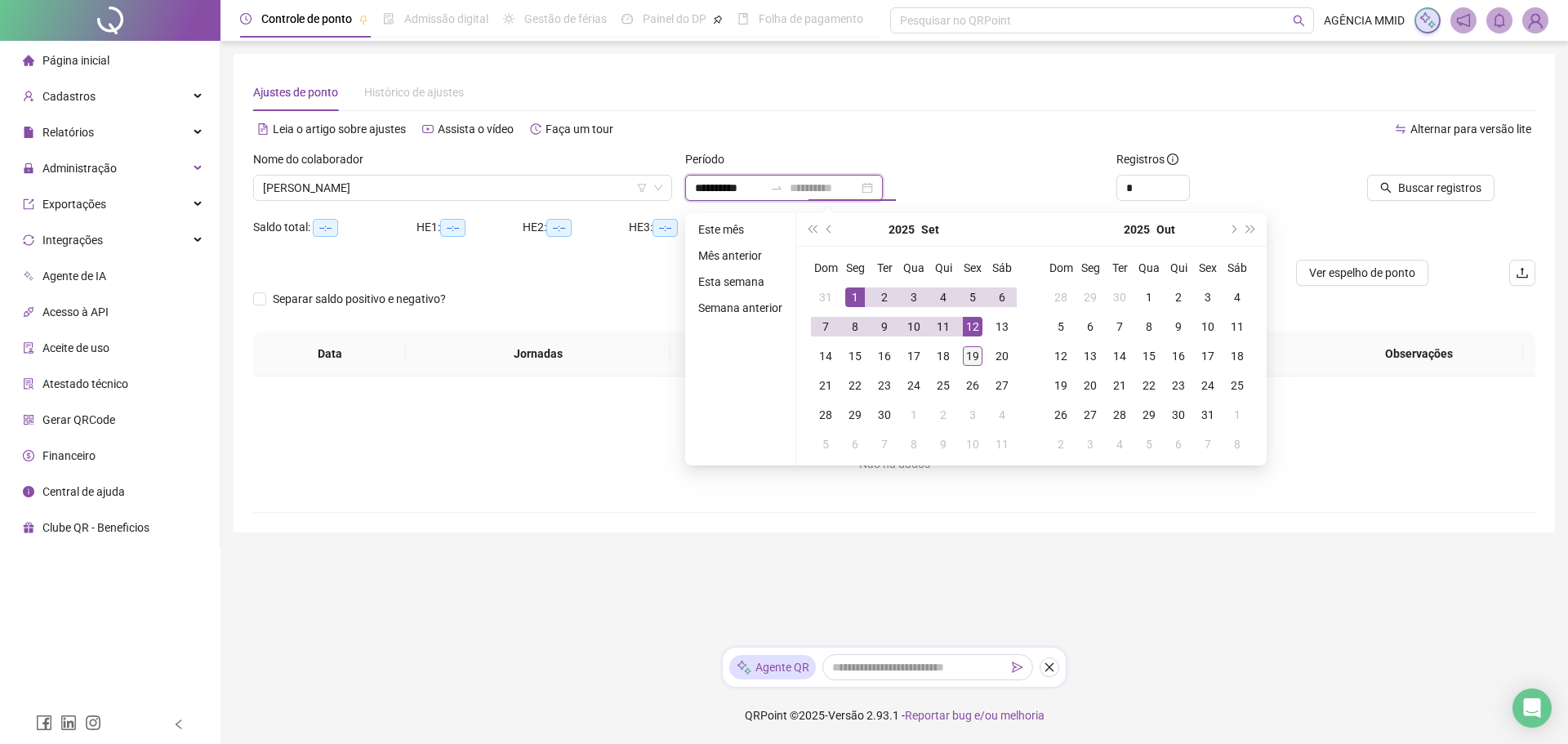
type input "**********"
click at [978, 352] on div "19" at bounding box center [972, 356] width 19 height 19
type input "**********"
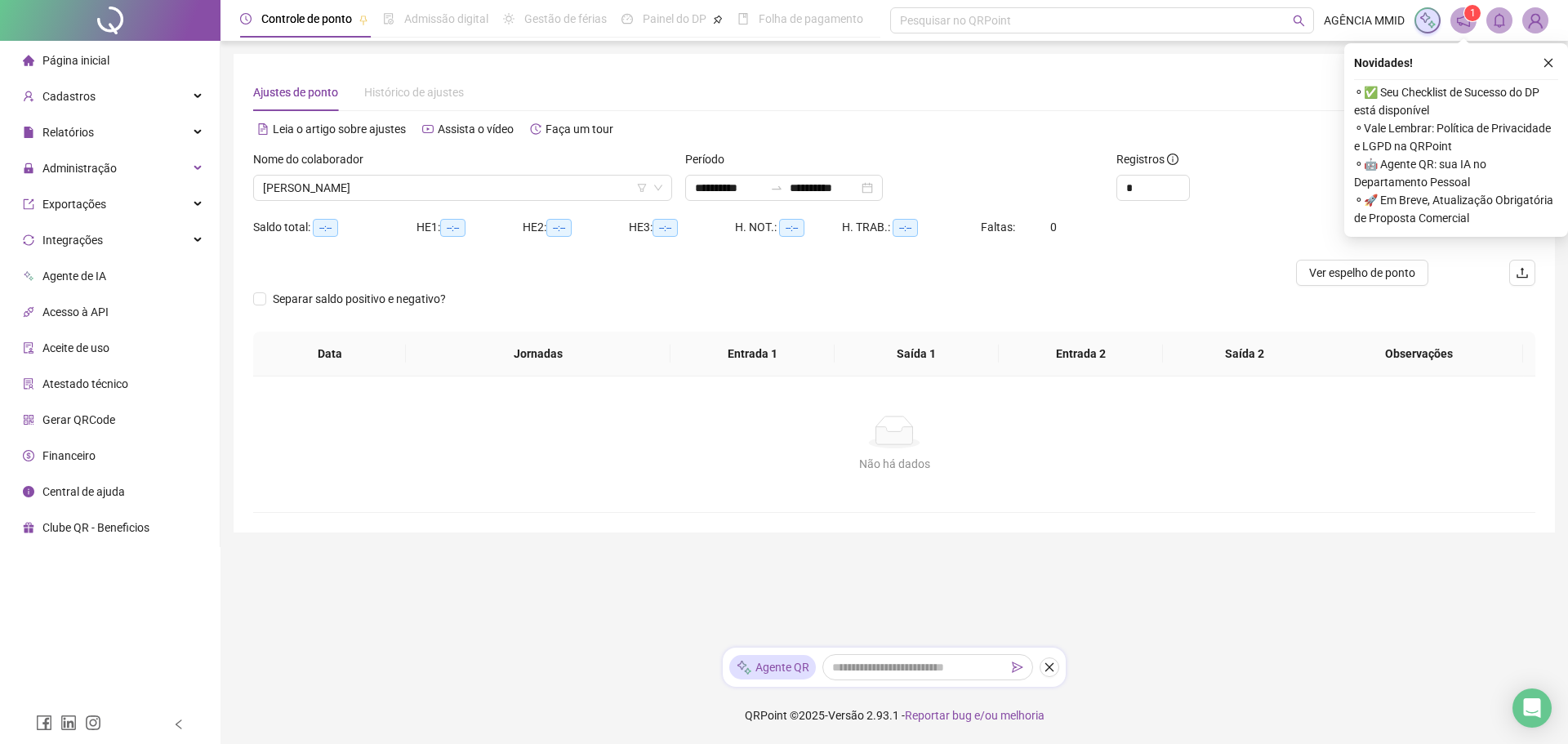
click at [1281, 206] on div "Registros *" at bounding box center [1217, 182] width 216 height 63
click at [1549, 63] on icon "close" at bounding box center [1548, 63] width 11 height 11
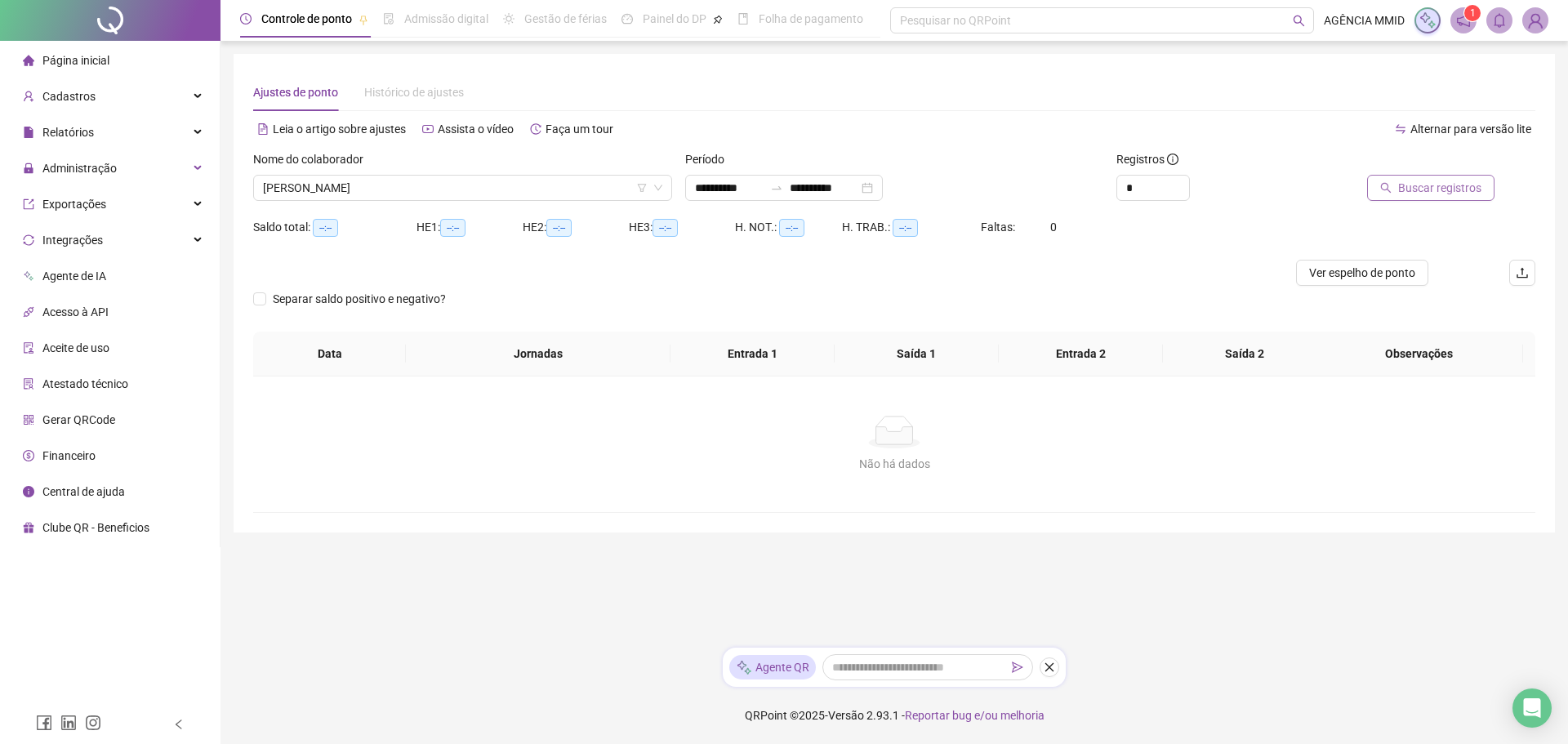
click at [1401, 180] on button "Buscar registros" at bounding box center [1431, 188] width 128 height 26
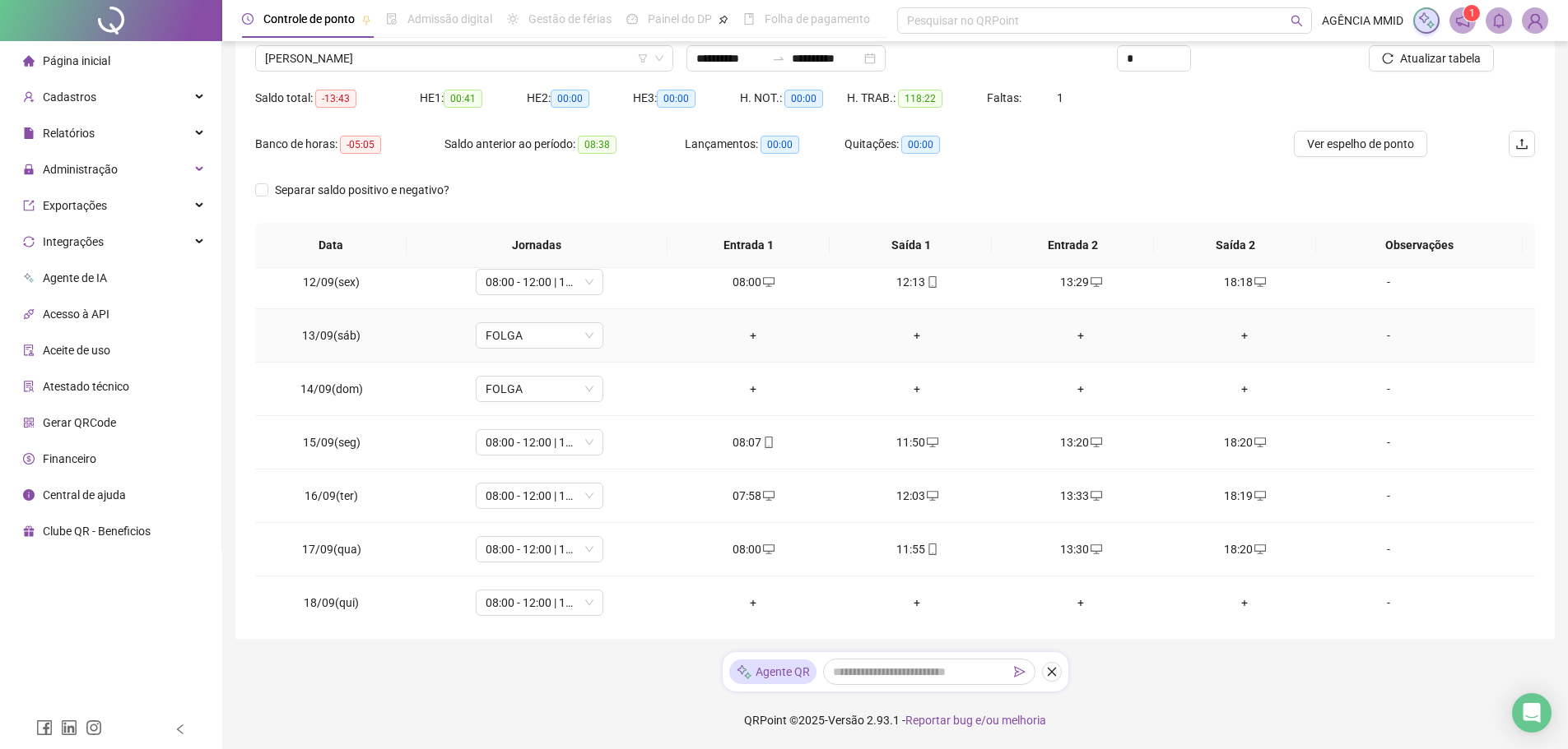
scroll to position [665, 0]
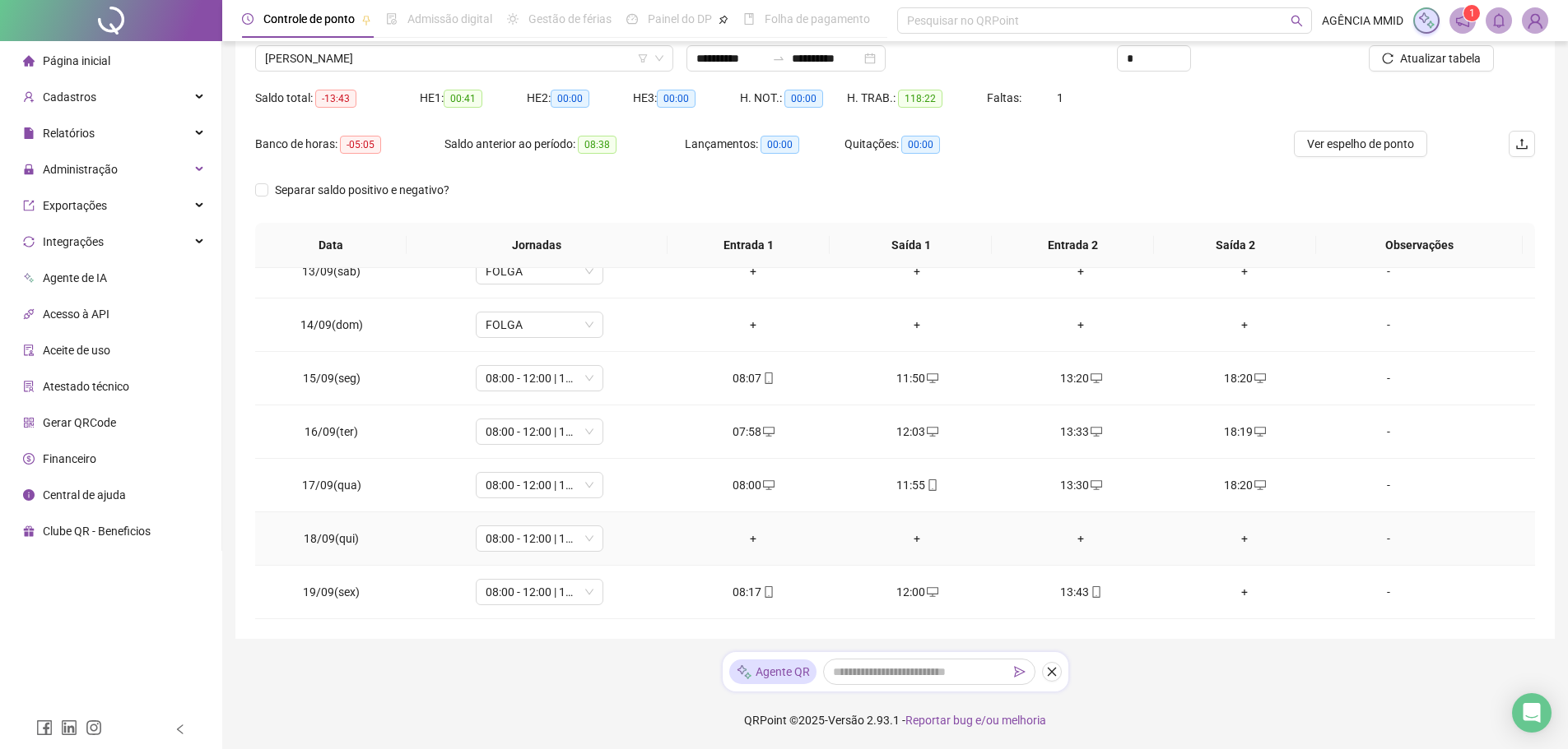
click at [752, 542] on div "+" at bounding box center [753, 539] width 137 height 18
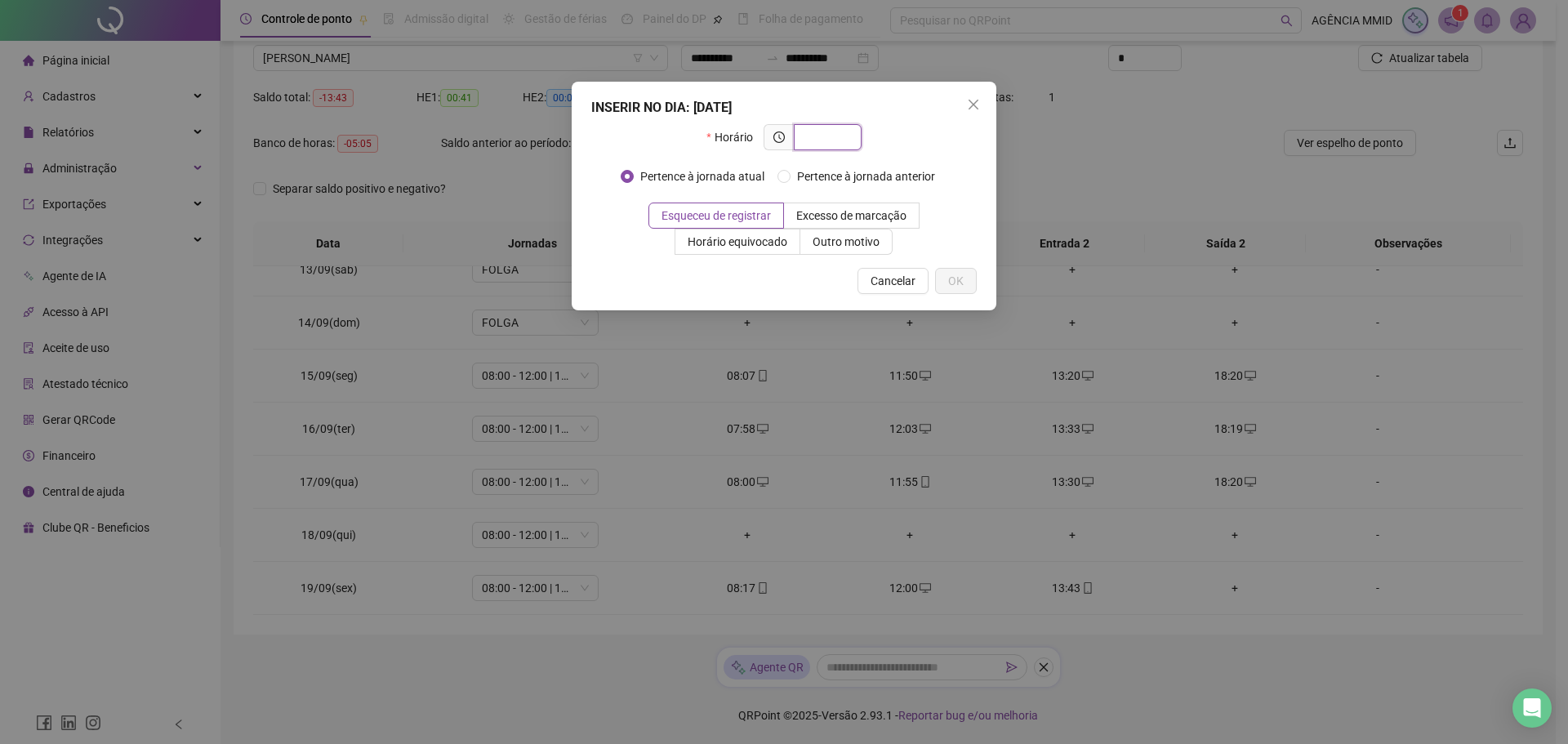
click at [840, 142] on input "text" at bounding box center [825, 137] width 45 height 18
type input "*****"
click at [865, 249] on label "Outro motivo" at bounding box center [846, 242] width 92 height 26
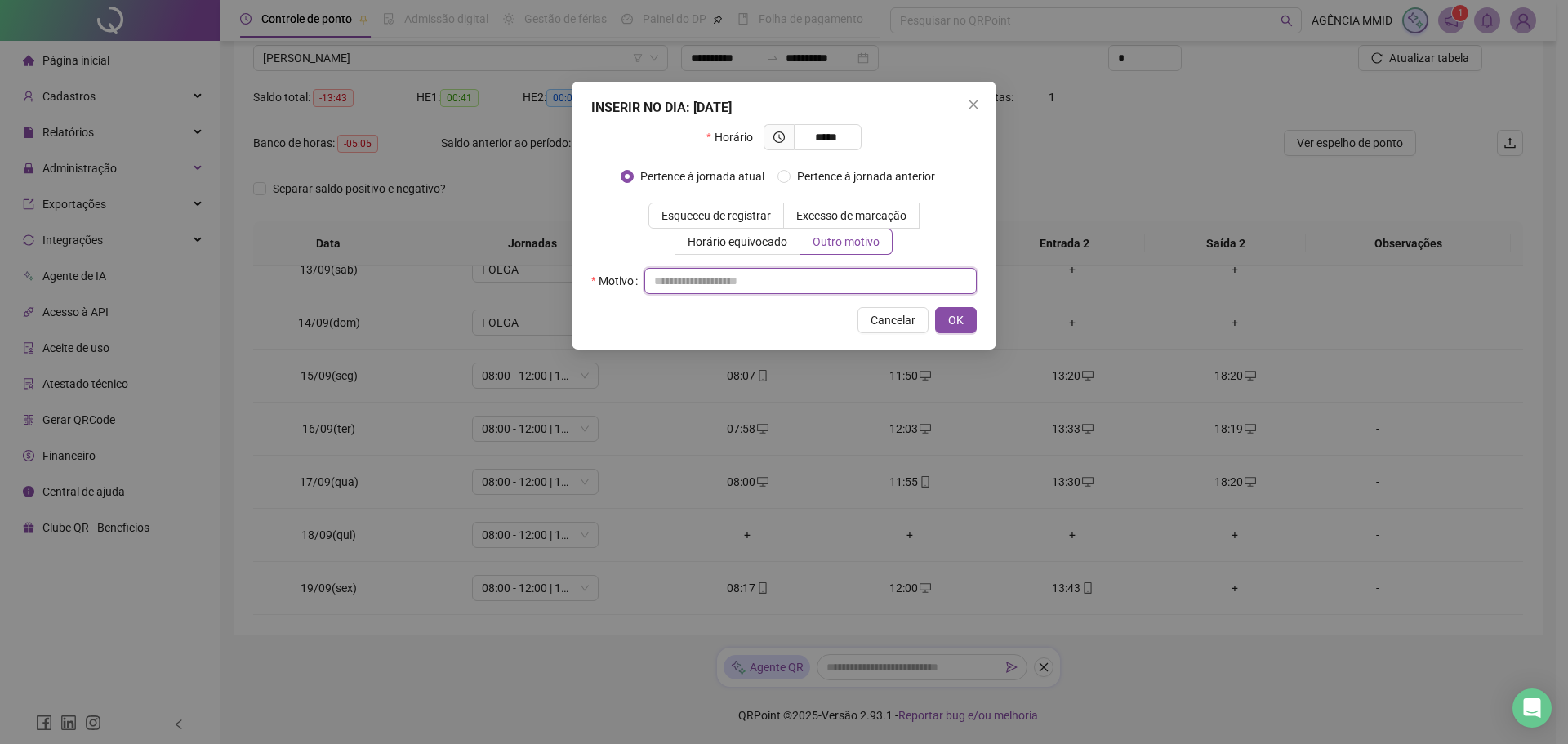
click at [868, 282] on input "text" at bounding box center [810, 281] width 333 height 26
click at [959, 324] on span "OK" at bounding box center [956, 320] width 16 height 18
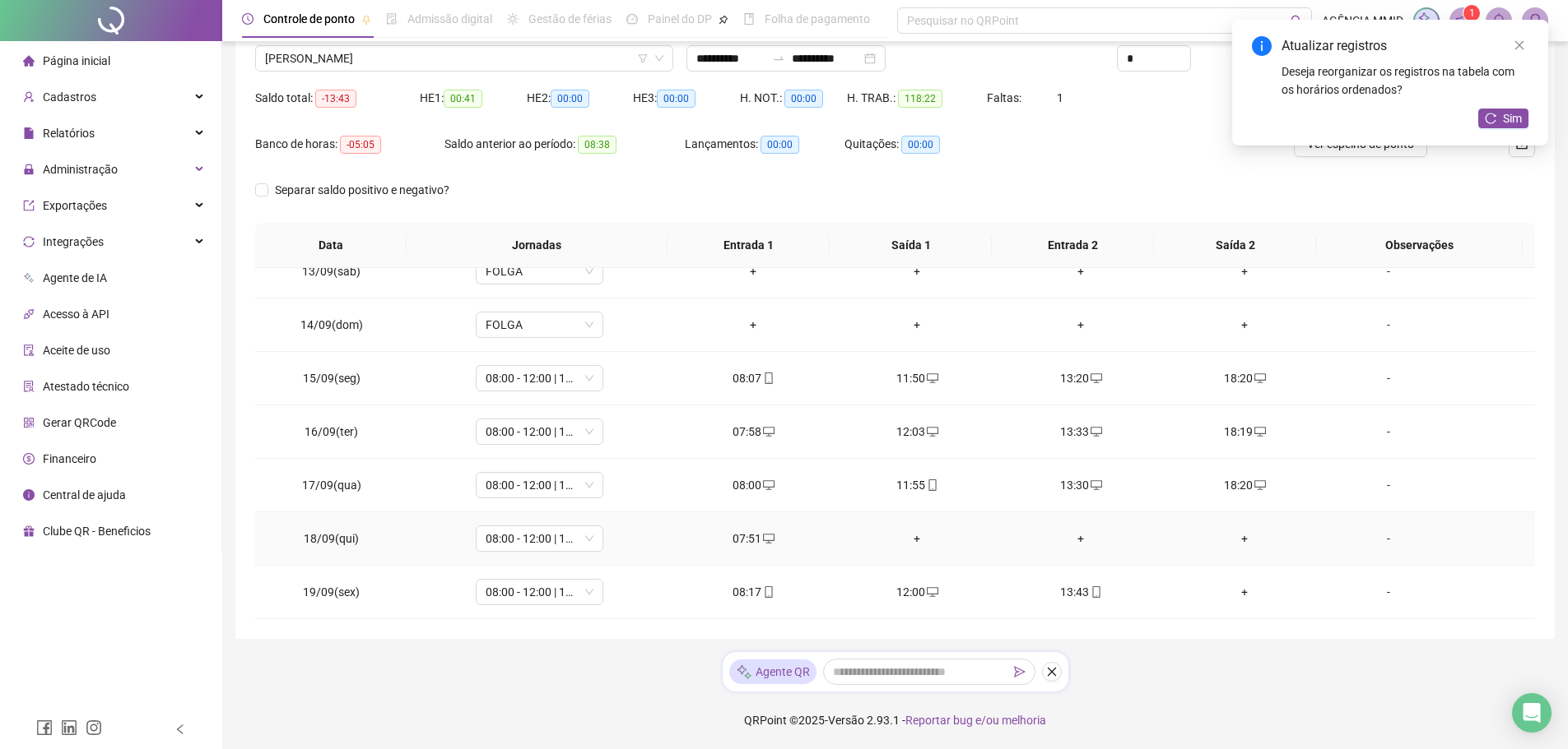
click at [904, 533] on div "+" at bounding box center [917, 539] width 137 height 18
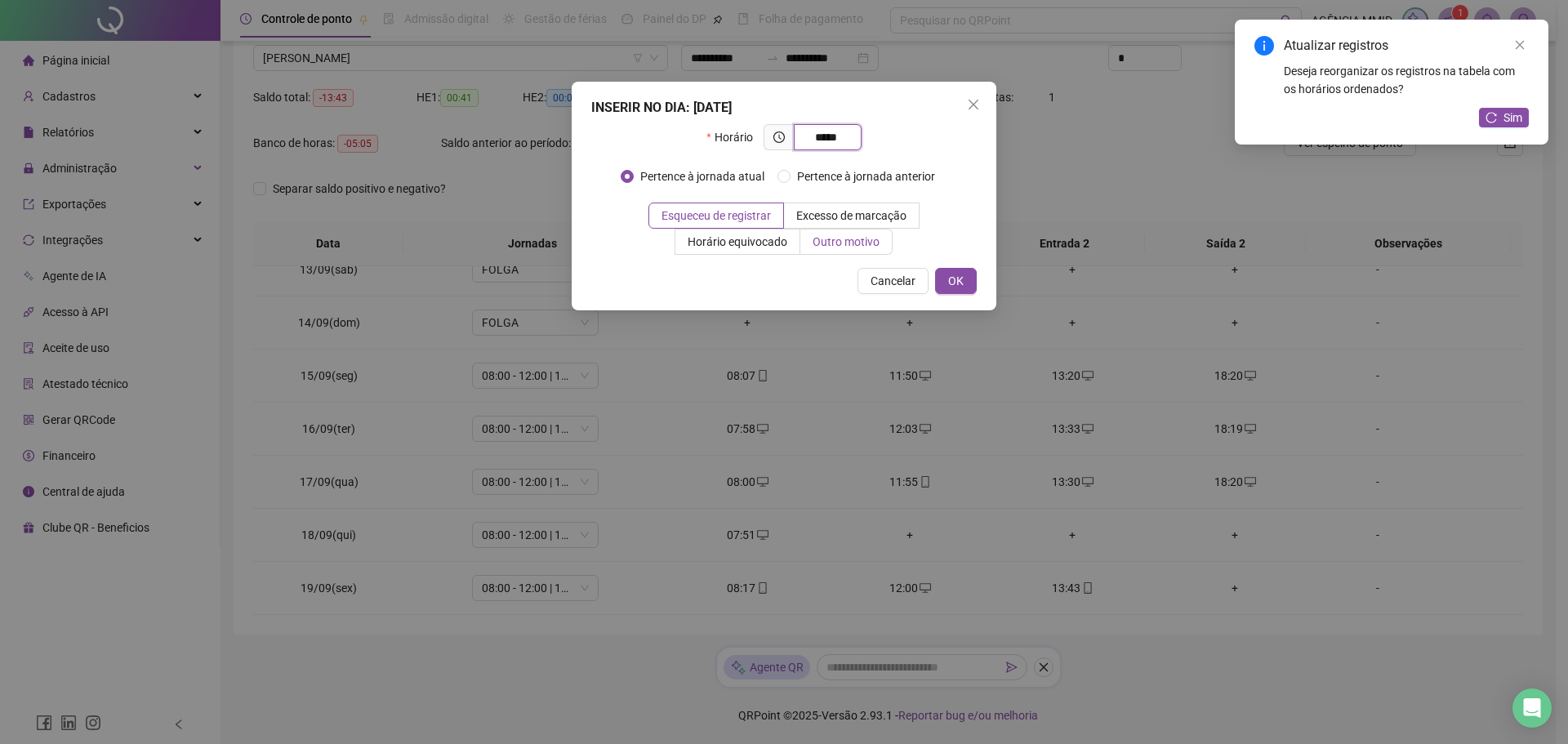
type input "*****"
click at [843, 239] on span "Outro motivo" at bounding box center [846, 241] width 67 height 13
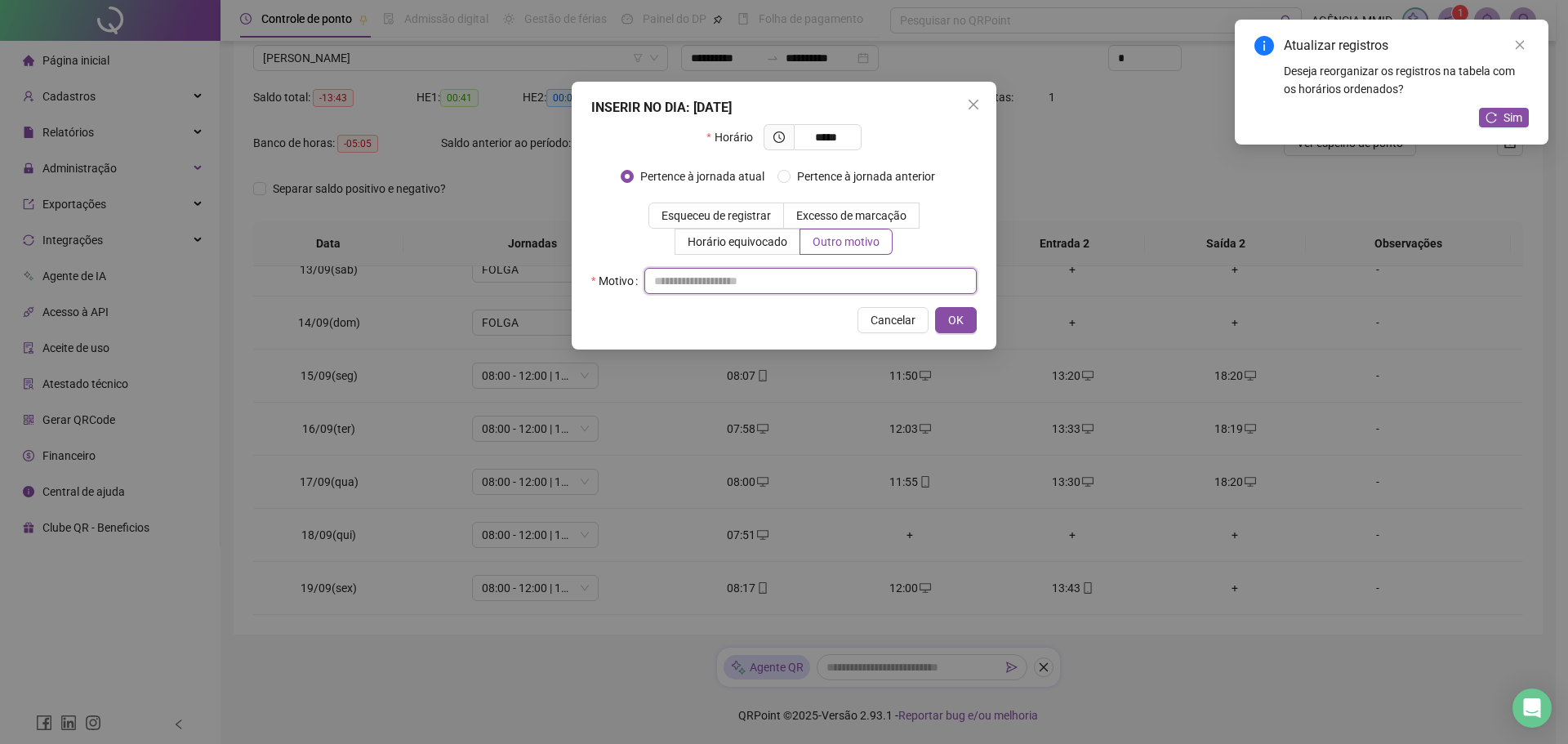
click at [845, 272] on input "text" at bounding box center [810, 281] width 333 height 26
click at [965, 323] on button "OK" at bounding box center [956, 320] width 41 height 26
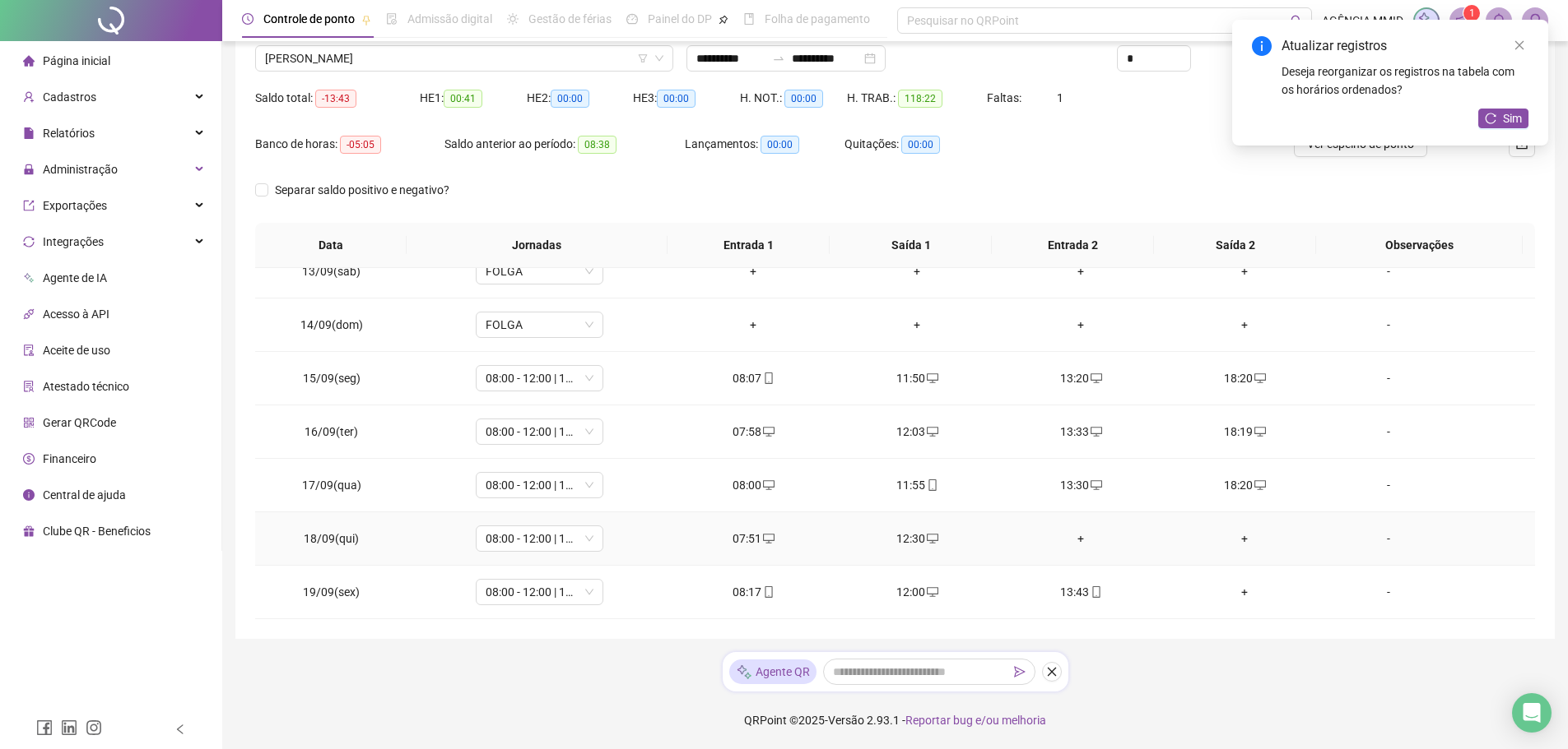
click at [1064, 537] on div "+" at bounding box center [1080, 539] width 137 height 18
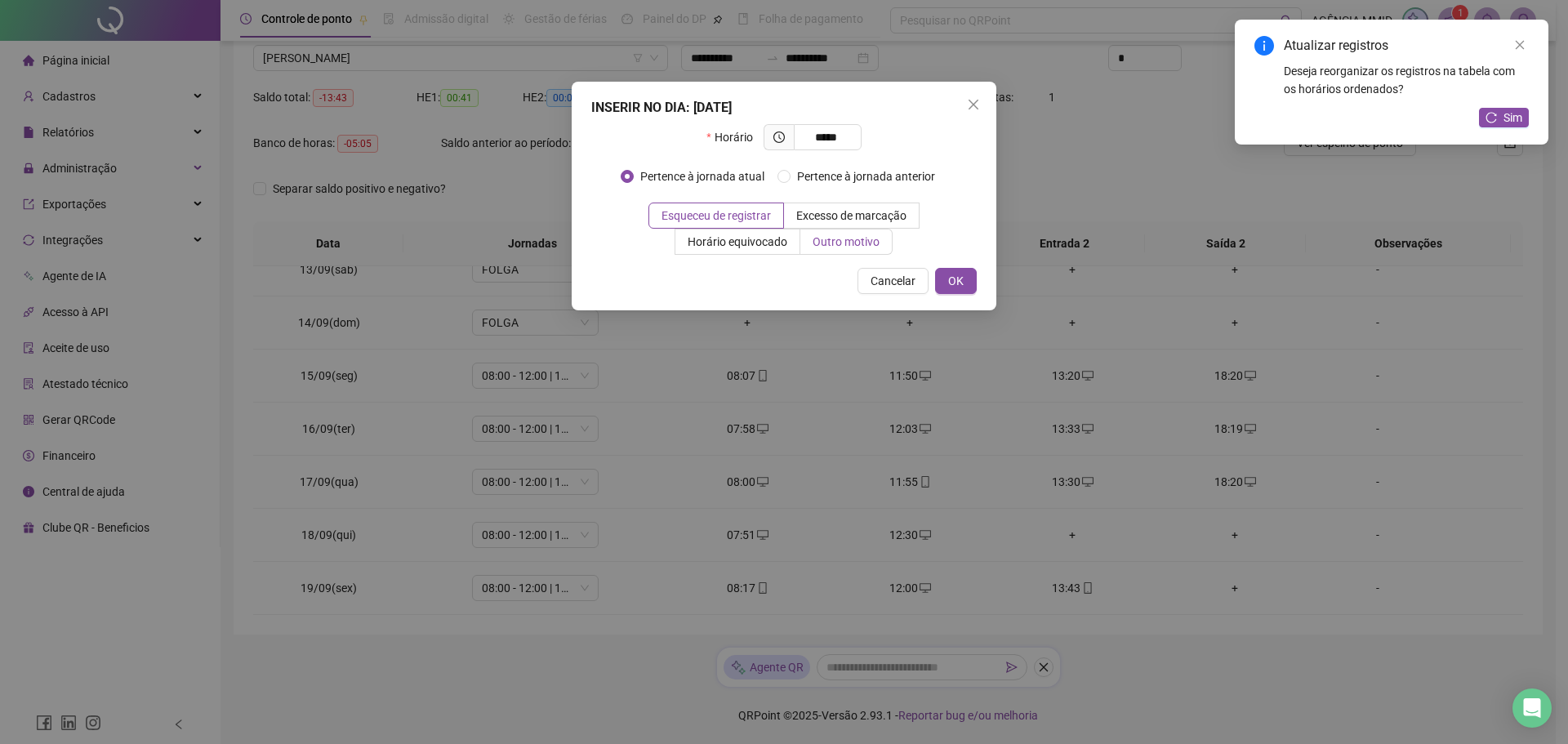
type input "*****"
click at [846, 247] on span "Outro motivo" at bounding box center [846, 241] width 67 height 13
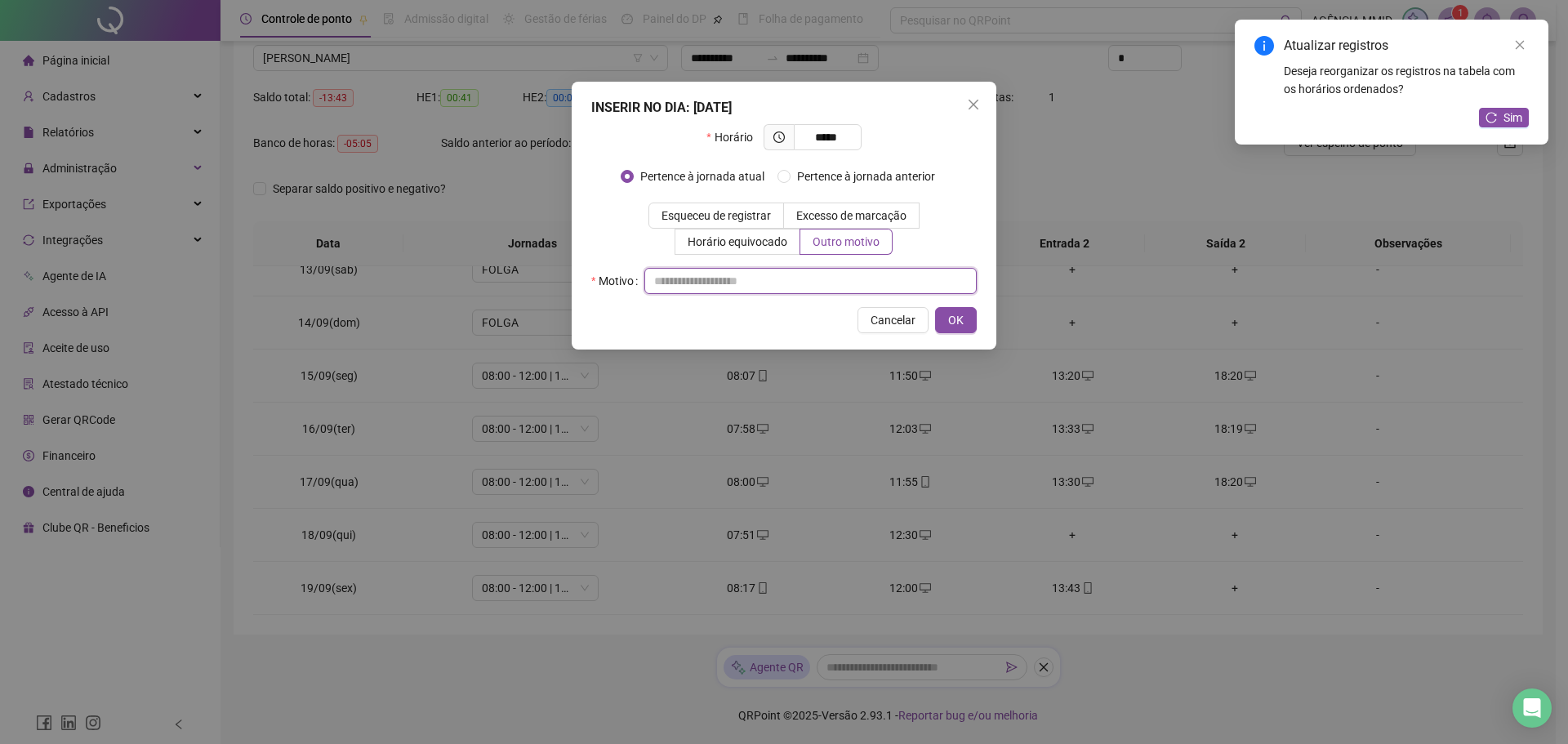
click at [874, 274] on input "text" at bounding box center [810, 281] width 333 height 26
click at [949, 319] on span "OK" at bounding box center [956, 320] width 16 height 18
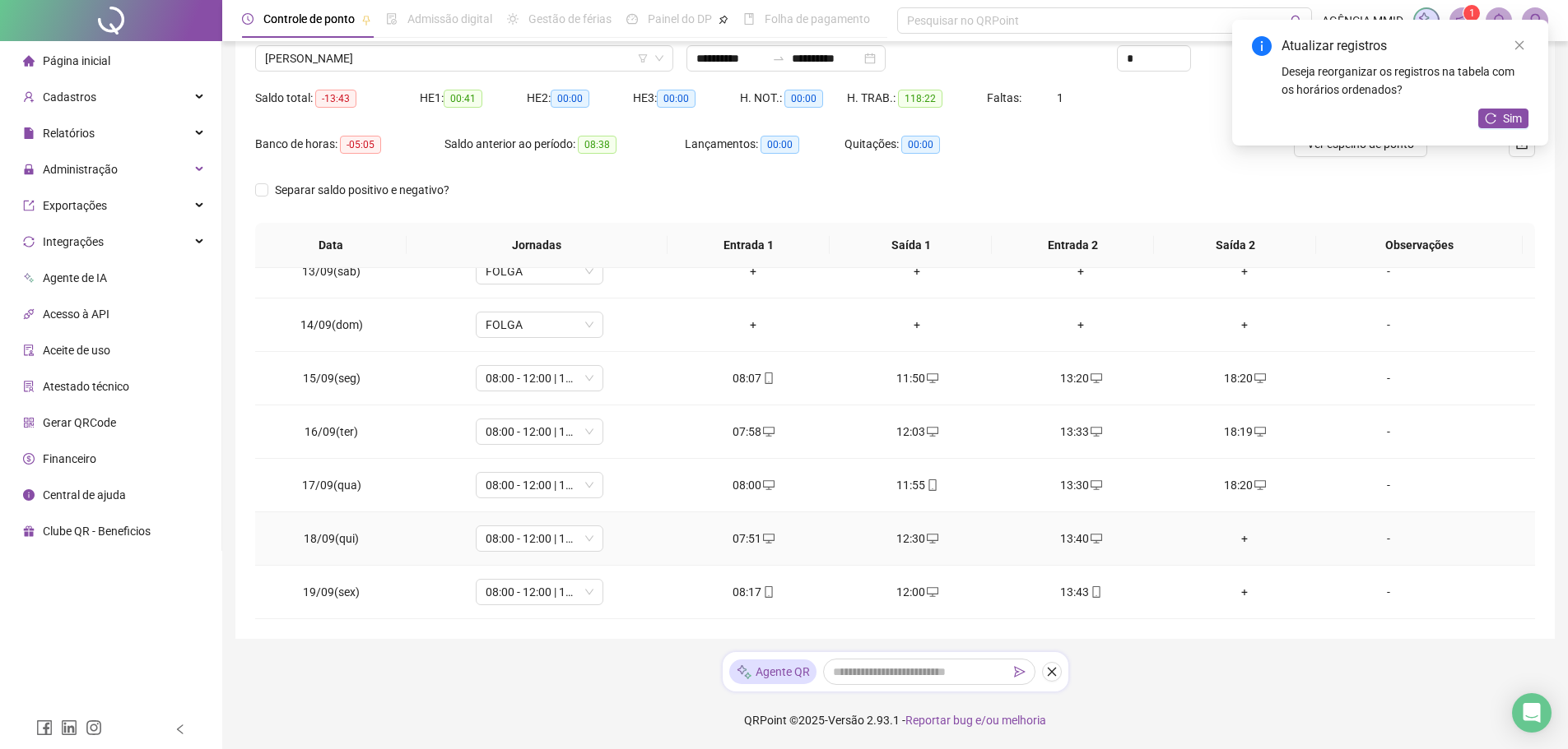
click at [1238, 542] on div "+" at bounding box center [1244, 539] width 137 height 18
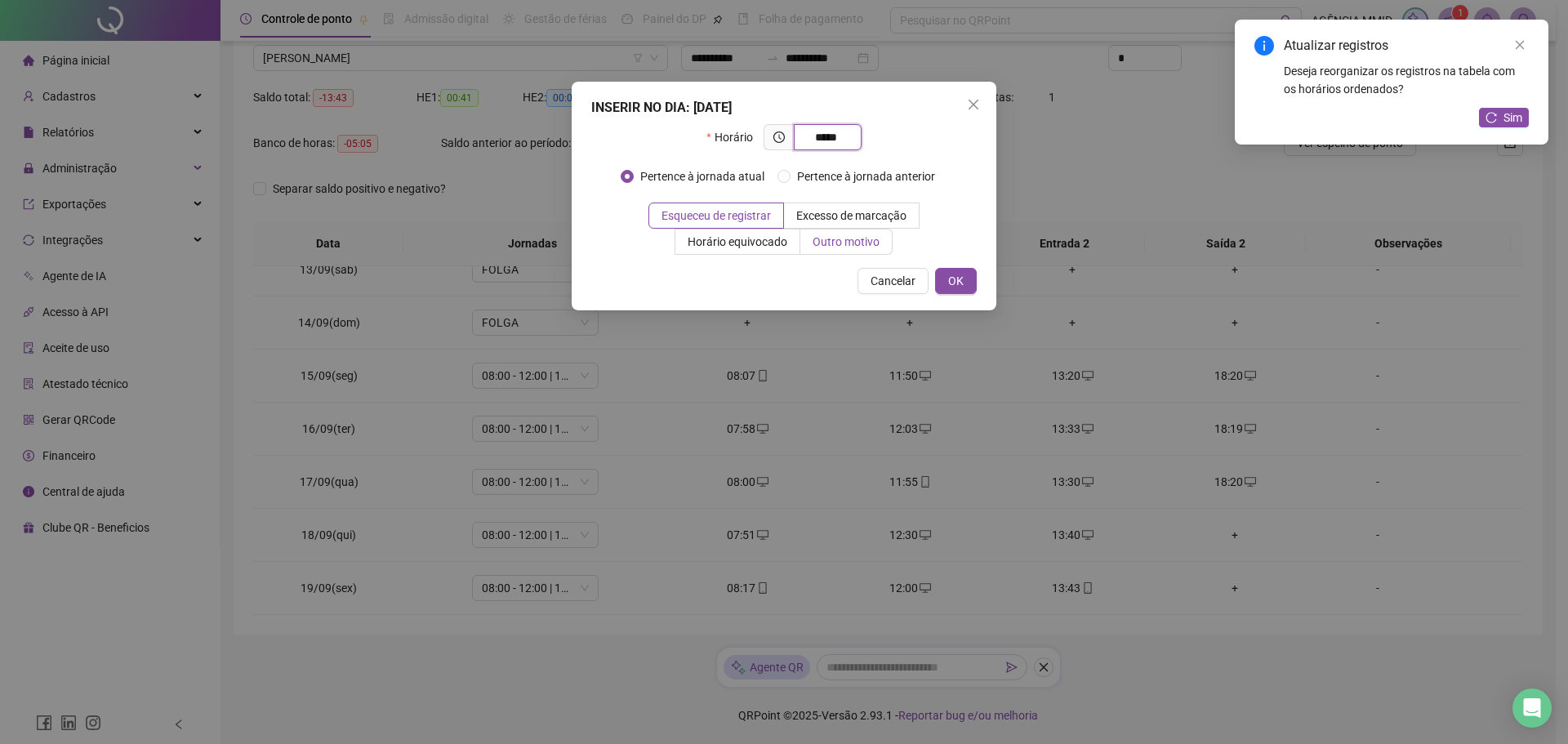
type input "*****"
click at [872, 240] on span "Outro motivo" at bounding box center [846, 241] width 67 height 13
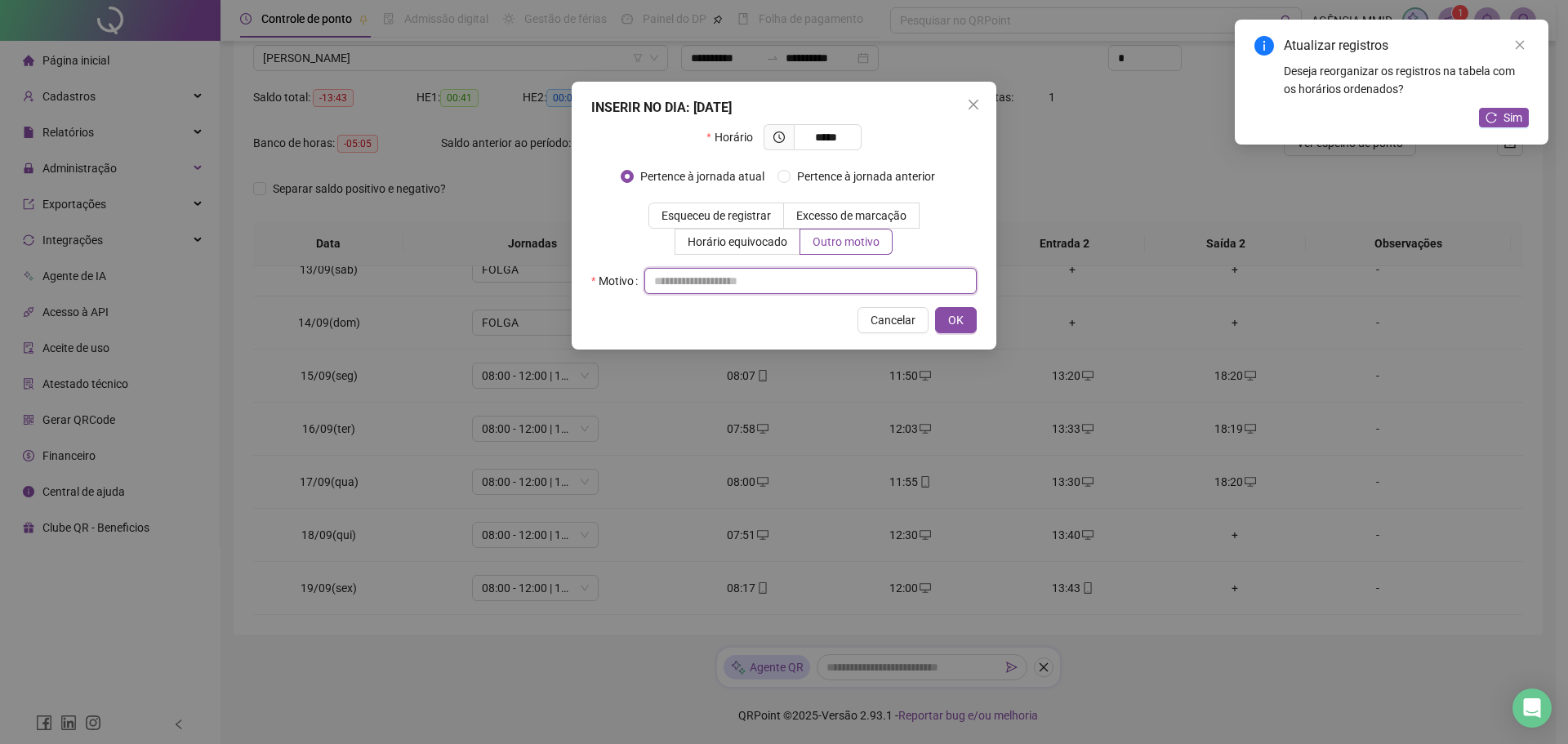
click at [873, 276] on input "text" at bounding box center [810, 281] width 333 height 26
click at [957, 326] on span "OK" at bounding box center [956, 320] width 16 height 18
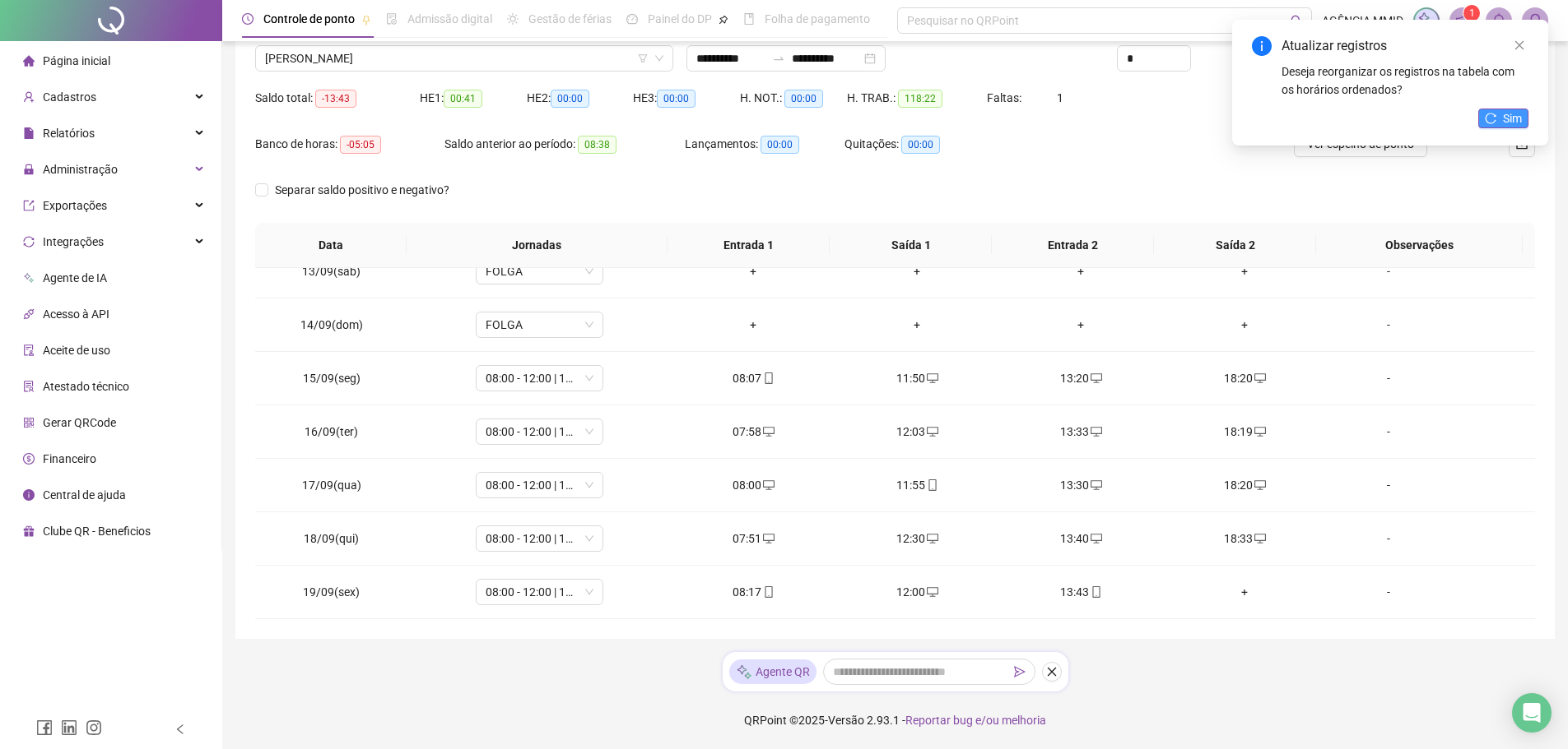
click at [1496, 112] on button "Sim" at bounding box center [1503, 118] width 51 height 20
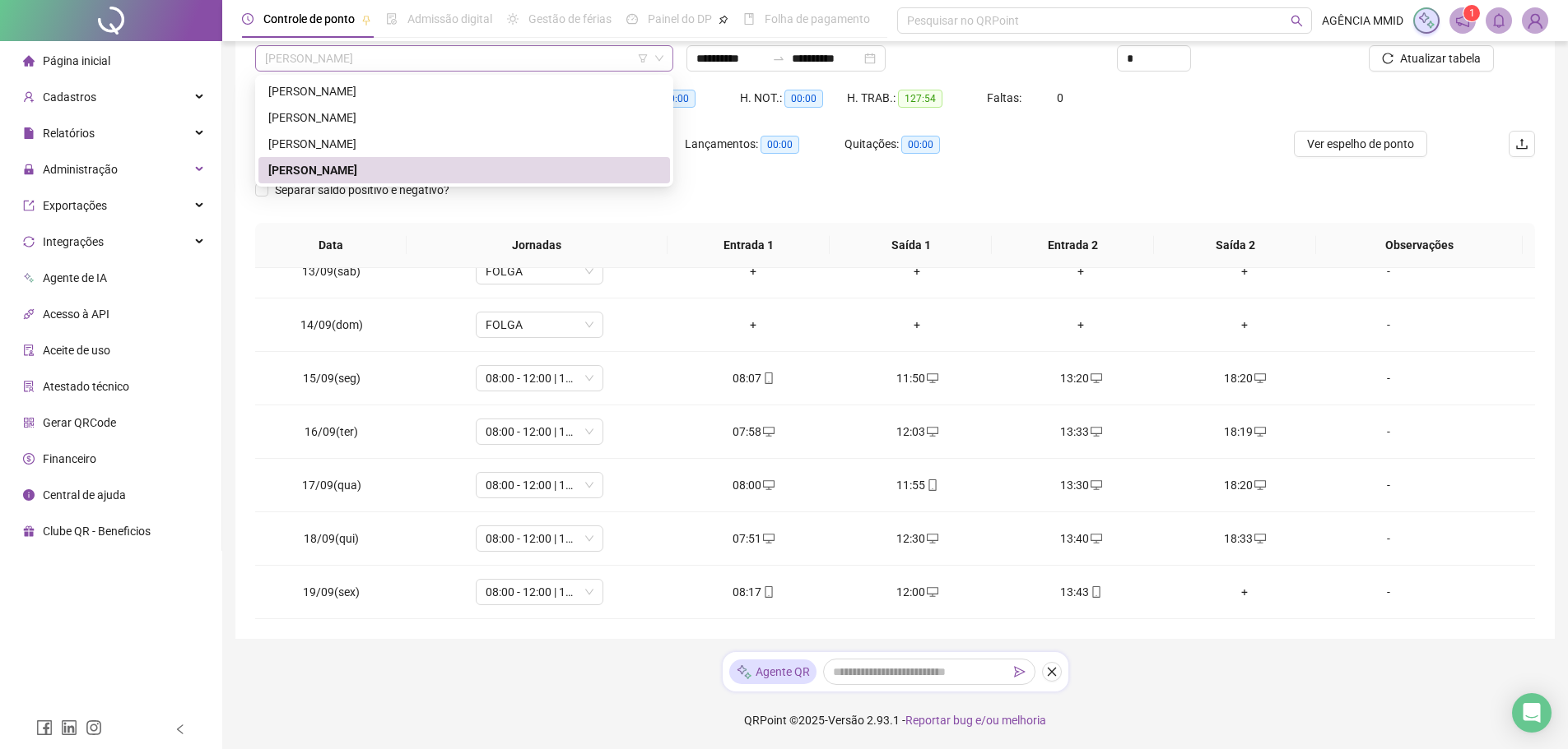
click at [435, 67] on span "[PERSON_NAME]" at bounding box center [464, 59] width 398 height 25
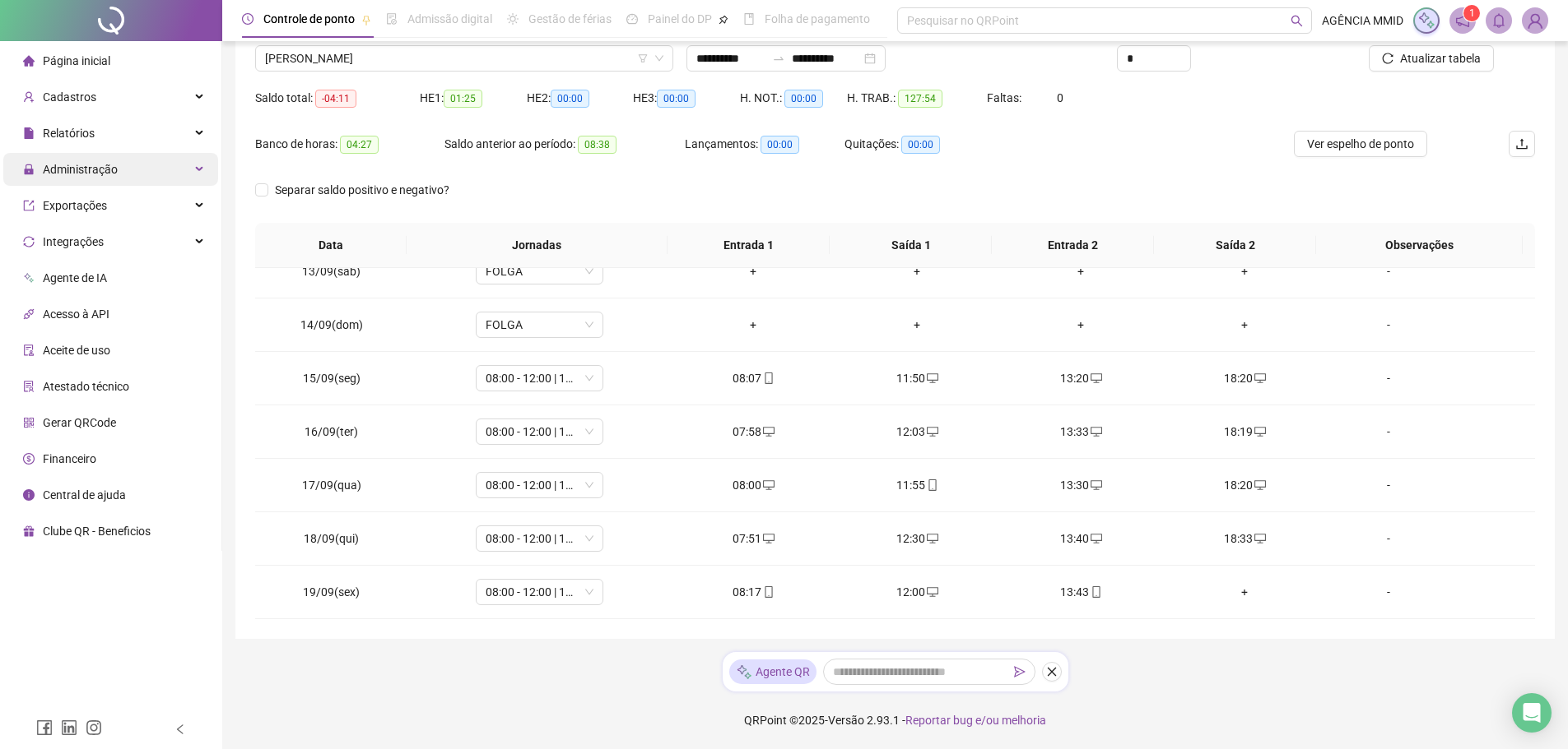
click at [95, 178] on span "Administração" at bounding box center [70, 169] width 95 height 33
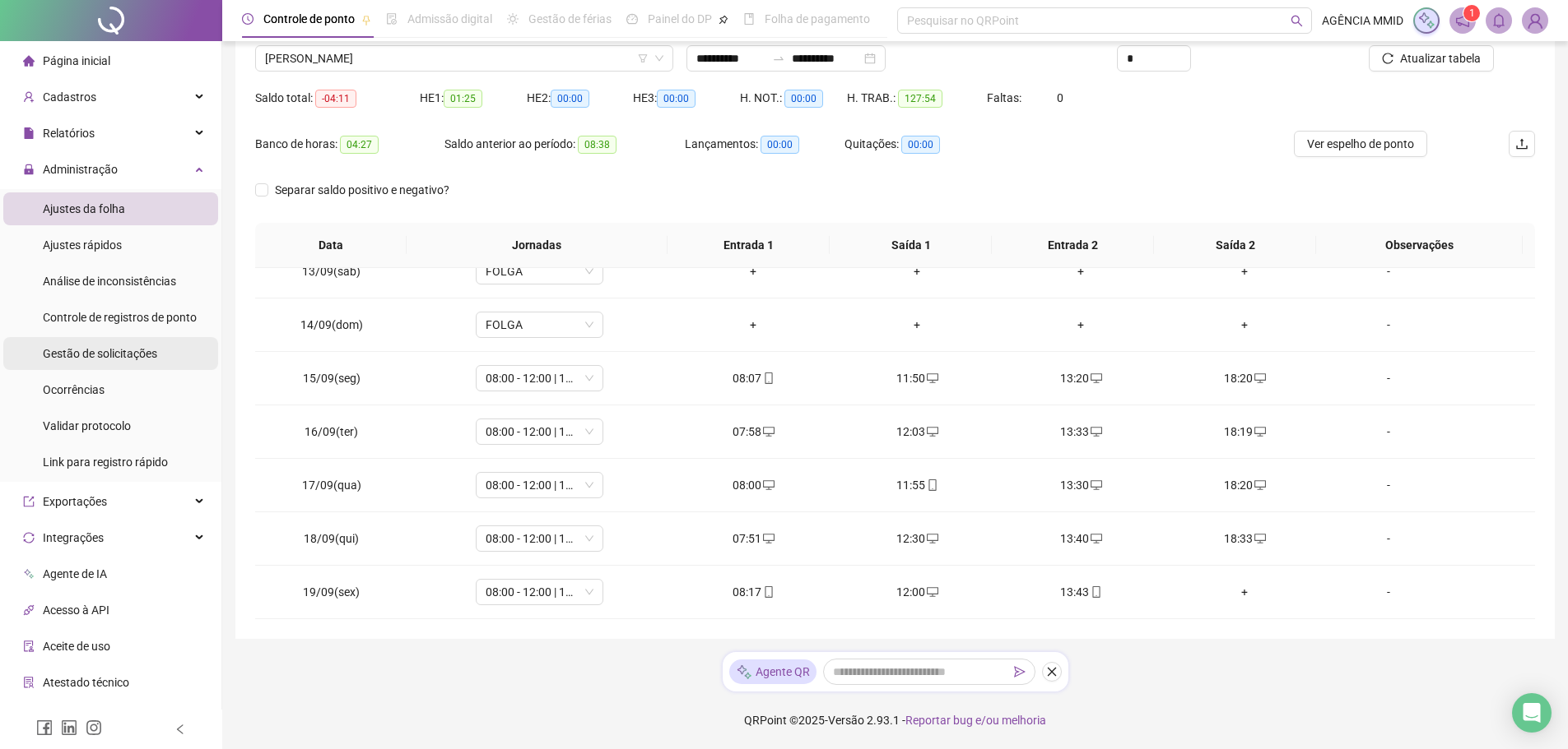
click at [163, 347] on li "Gestão de solicitações" at bounding box center [111, 353] width 215 height 33
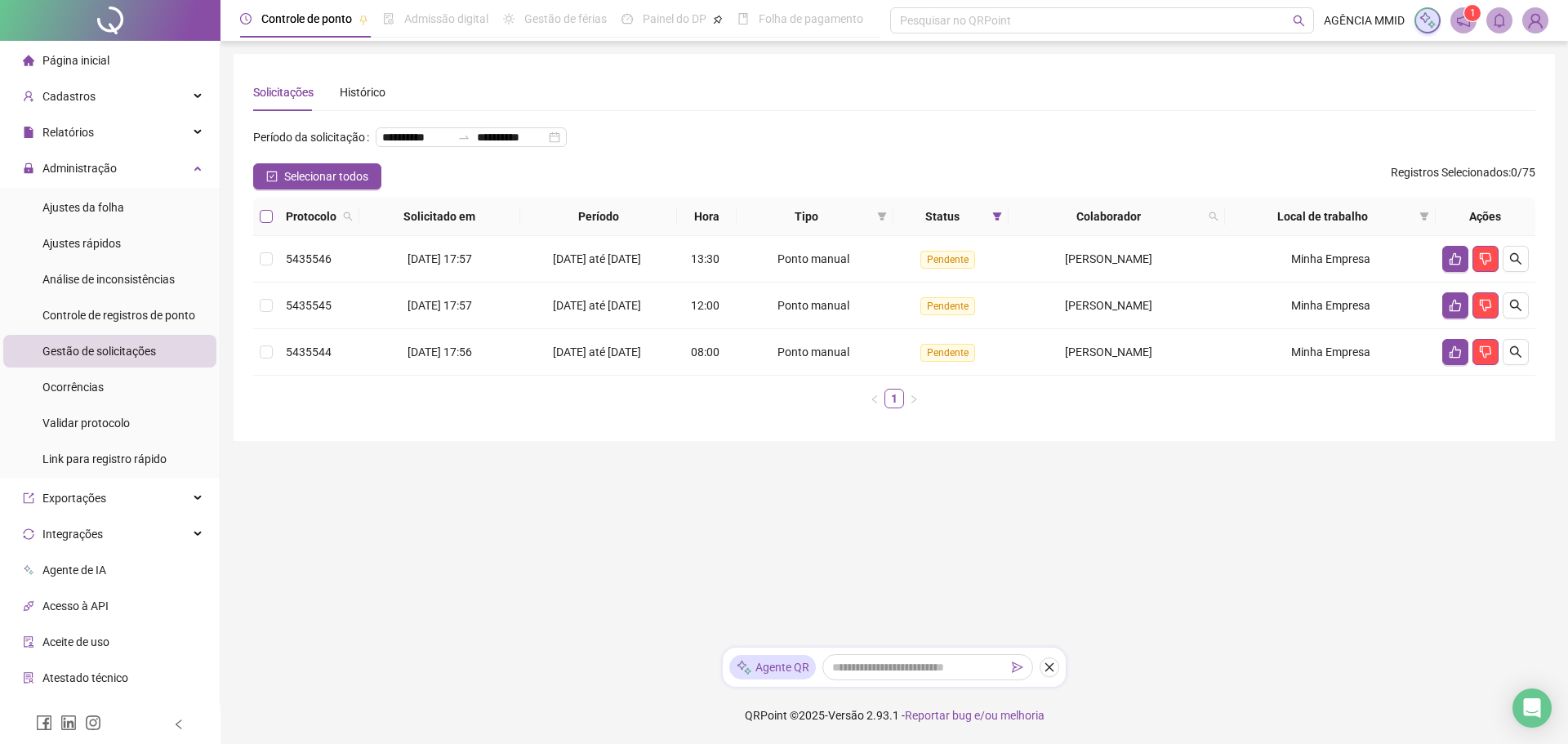
click at [265, 225] on label at bounding box center [266, 217] width 13 height 18
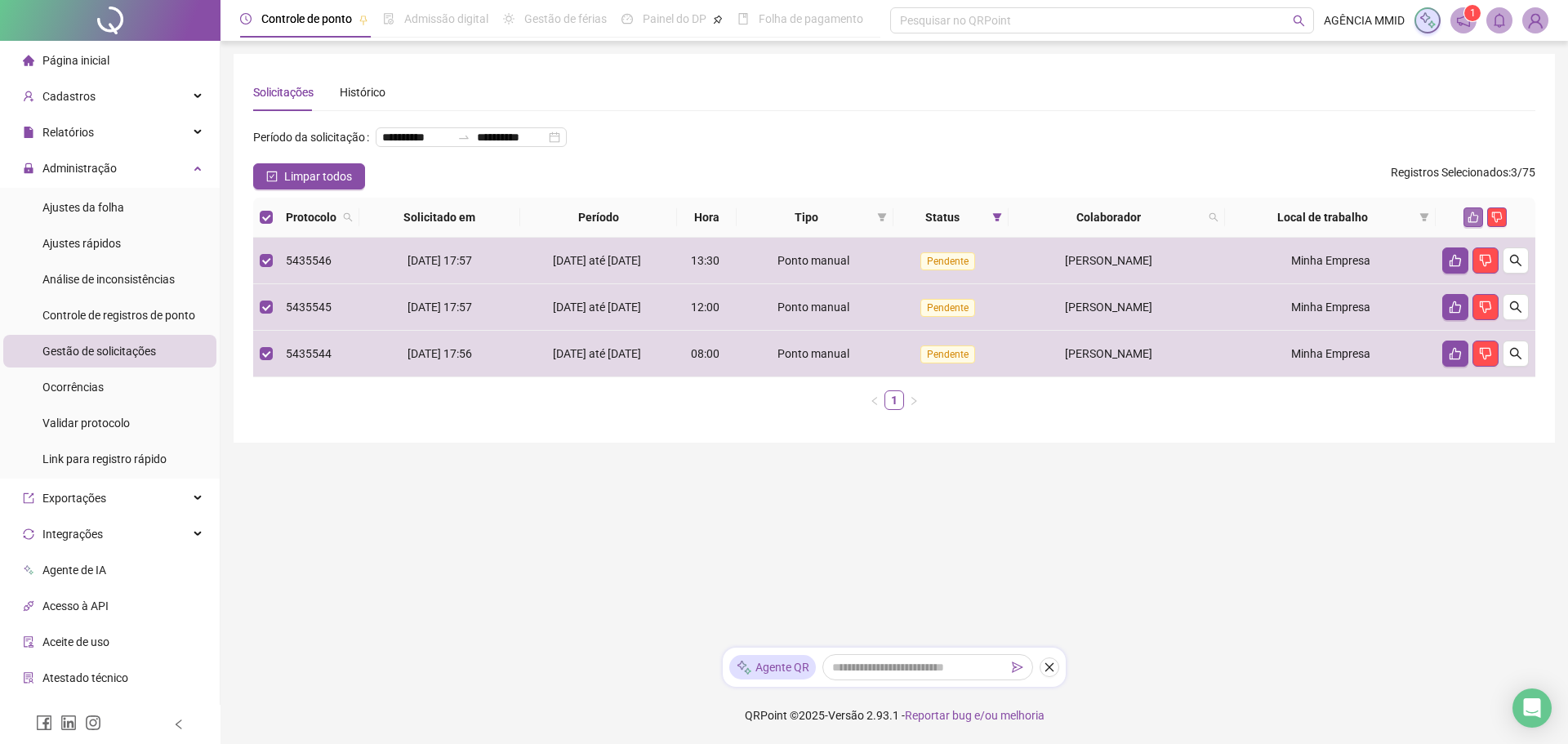
click at [1475, 223] on icon "like" at bounding box center [1473, 217] width 11 height 11
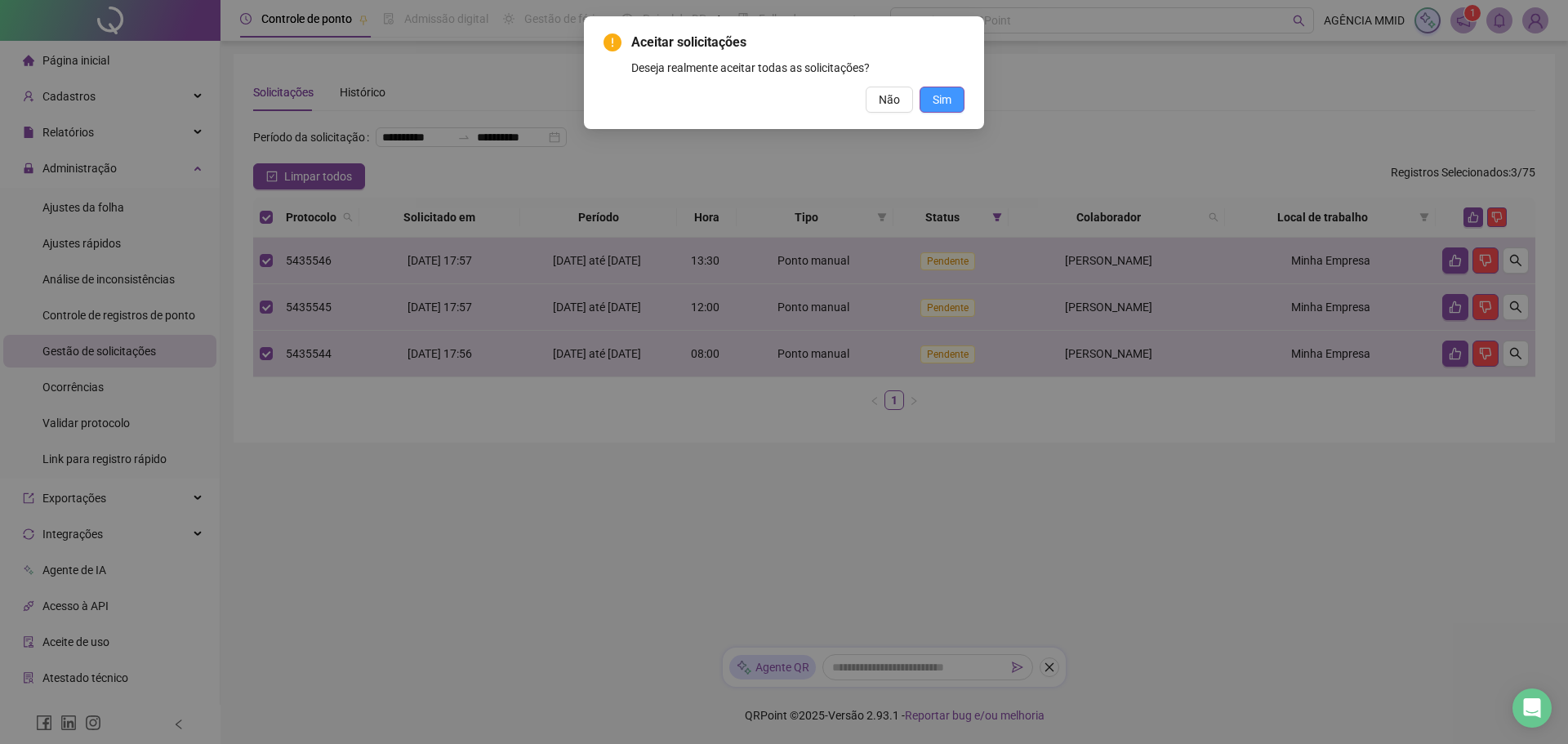
click at [950, 106] on span "Sim" at bounding box center [942, 99] width 18 height 18
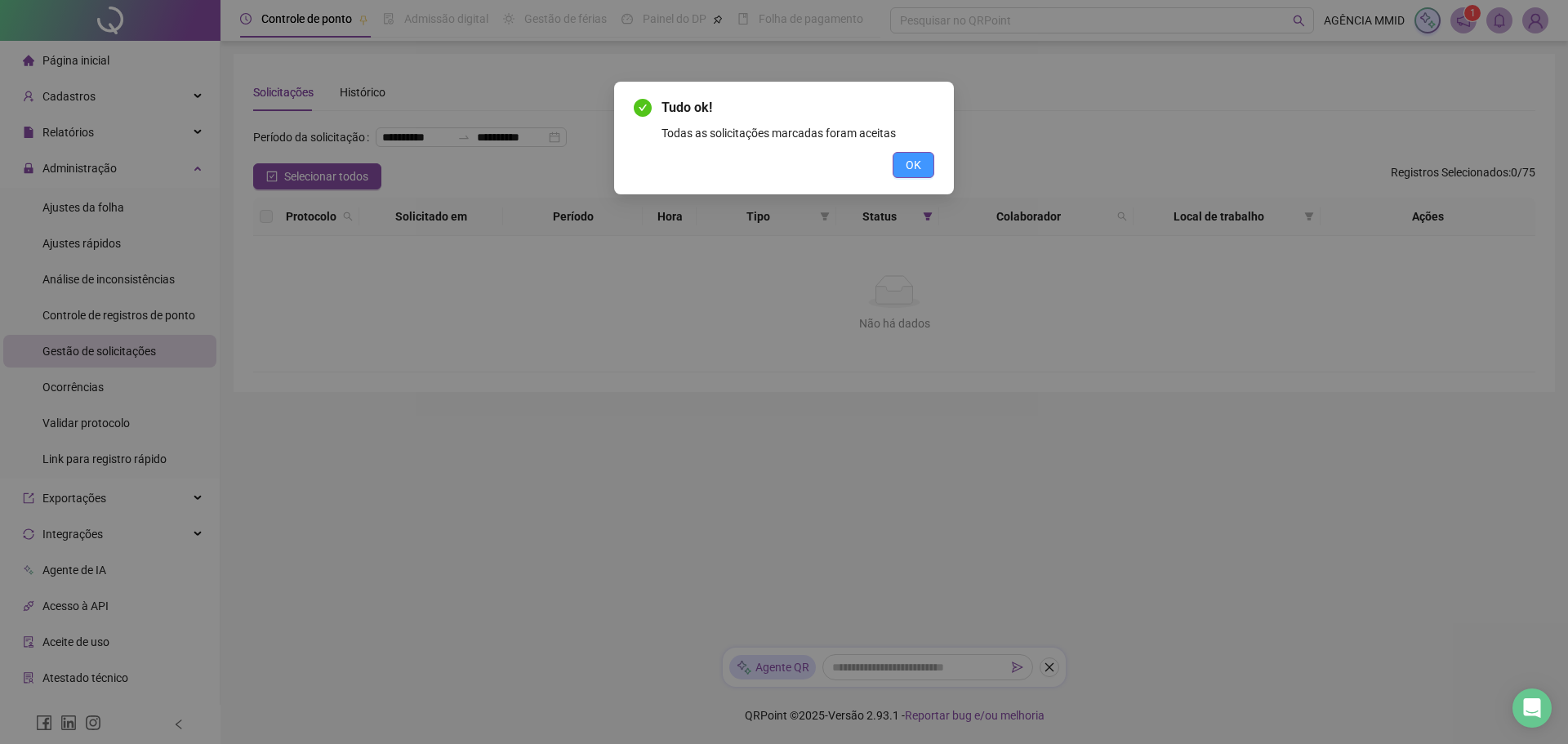
click at [922, 175] on button "OK" at bounding box center [912, 166] width 41 height 26
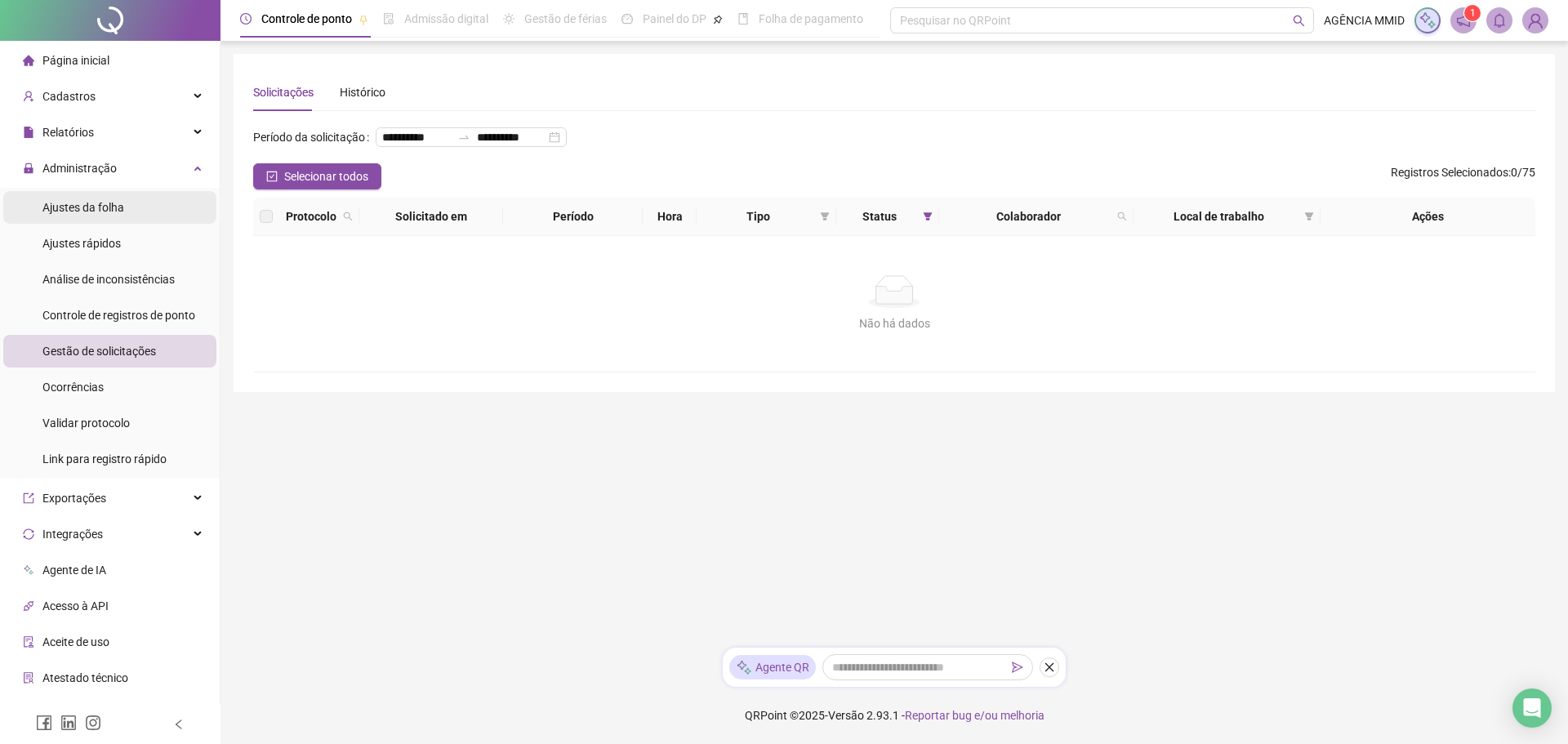
click at [84, 208] on span "Ajustes da folha" at bounding box center [83, 207] width 82 height 13
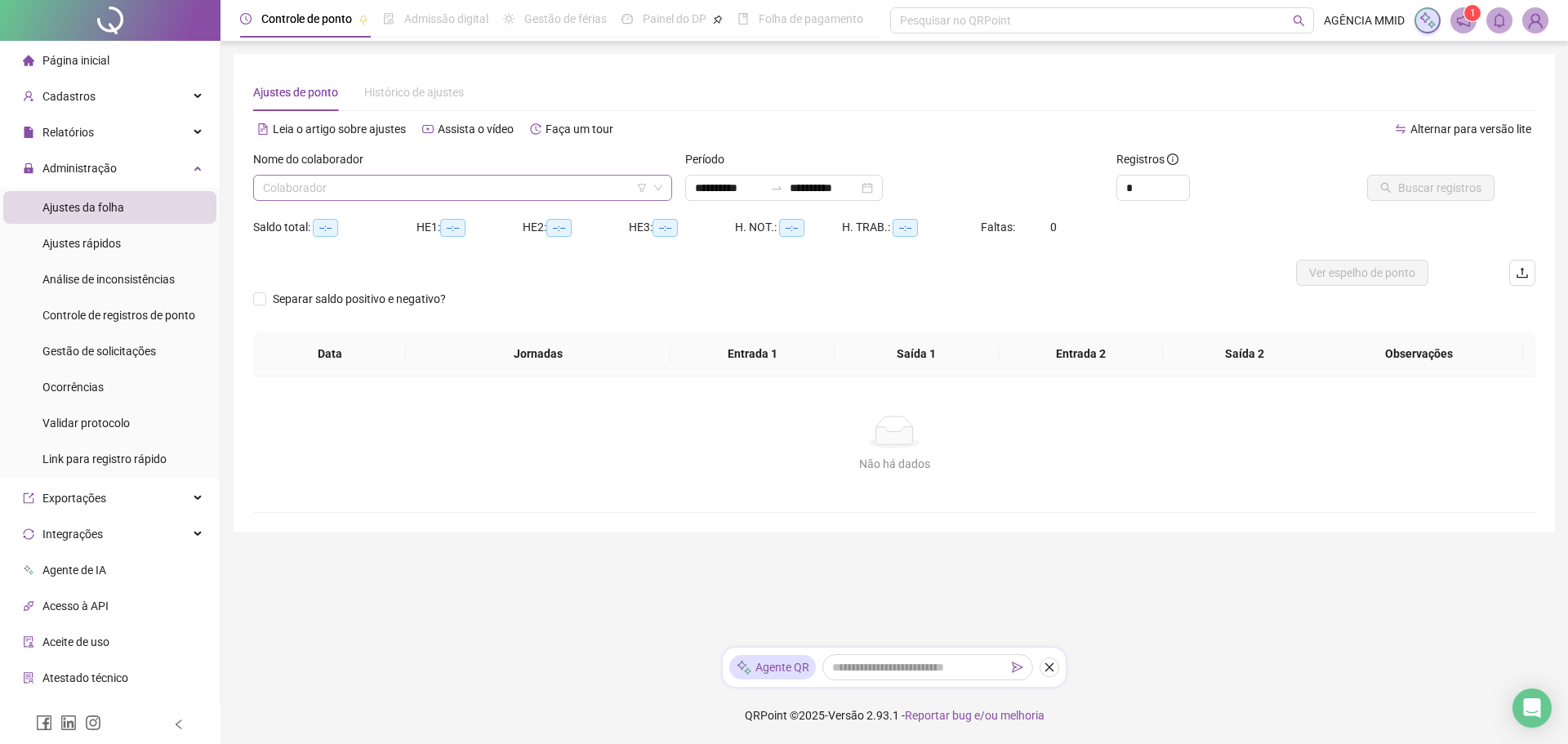
click at [436, 191] on input "search" at bounding box center [455, 188] width 385 height 25
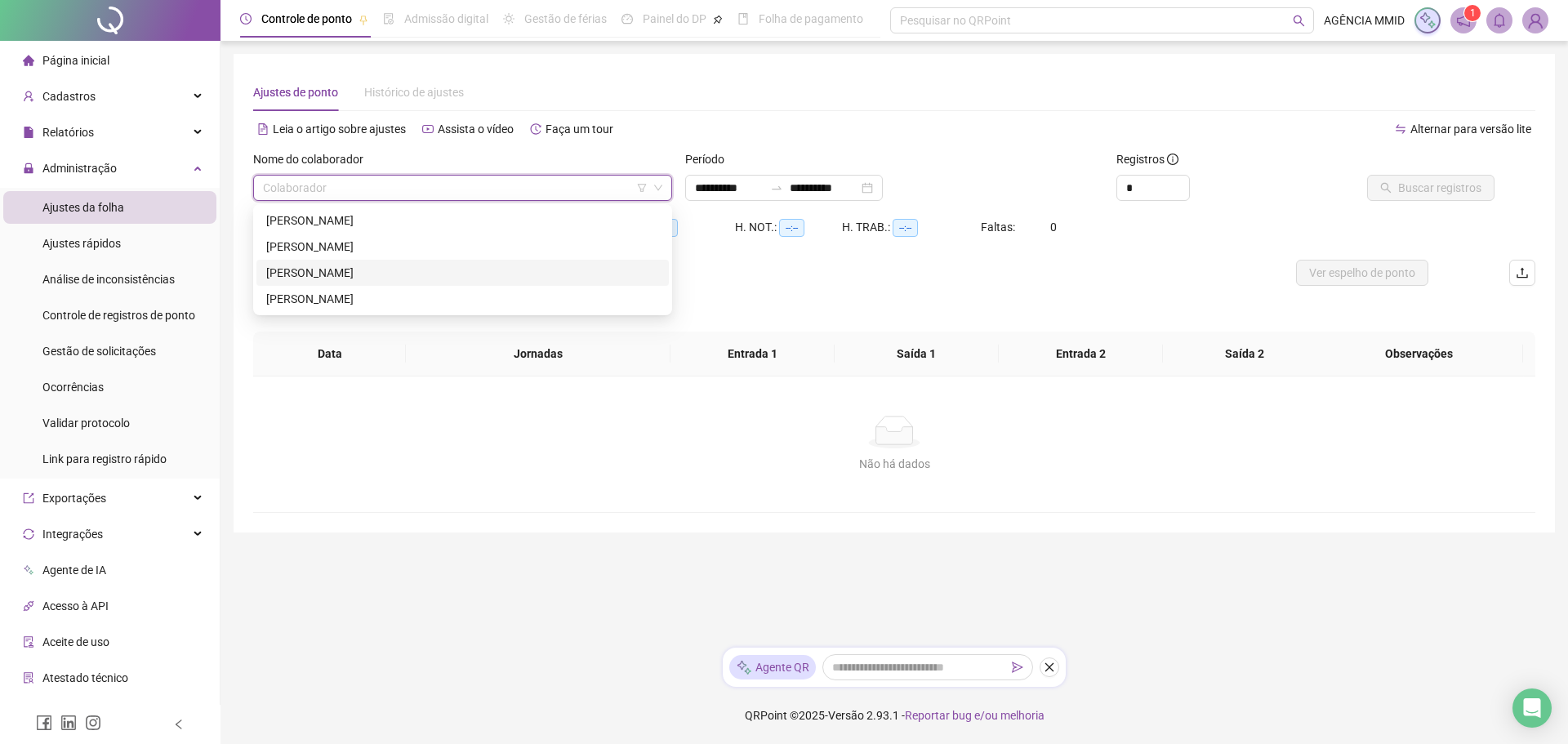
click at [358, 276] on div "[PERSON_NAME]" at bounding box center [463, 273] width 392 height 18
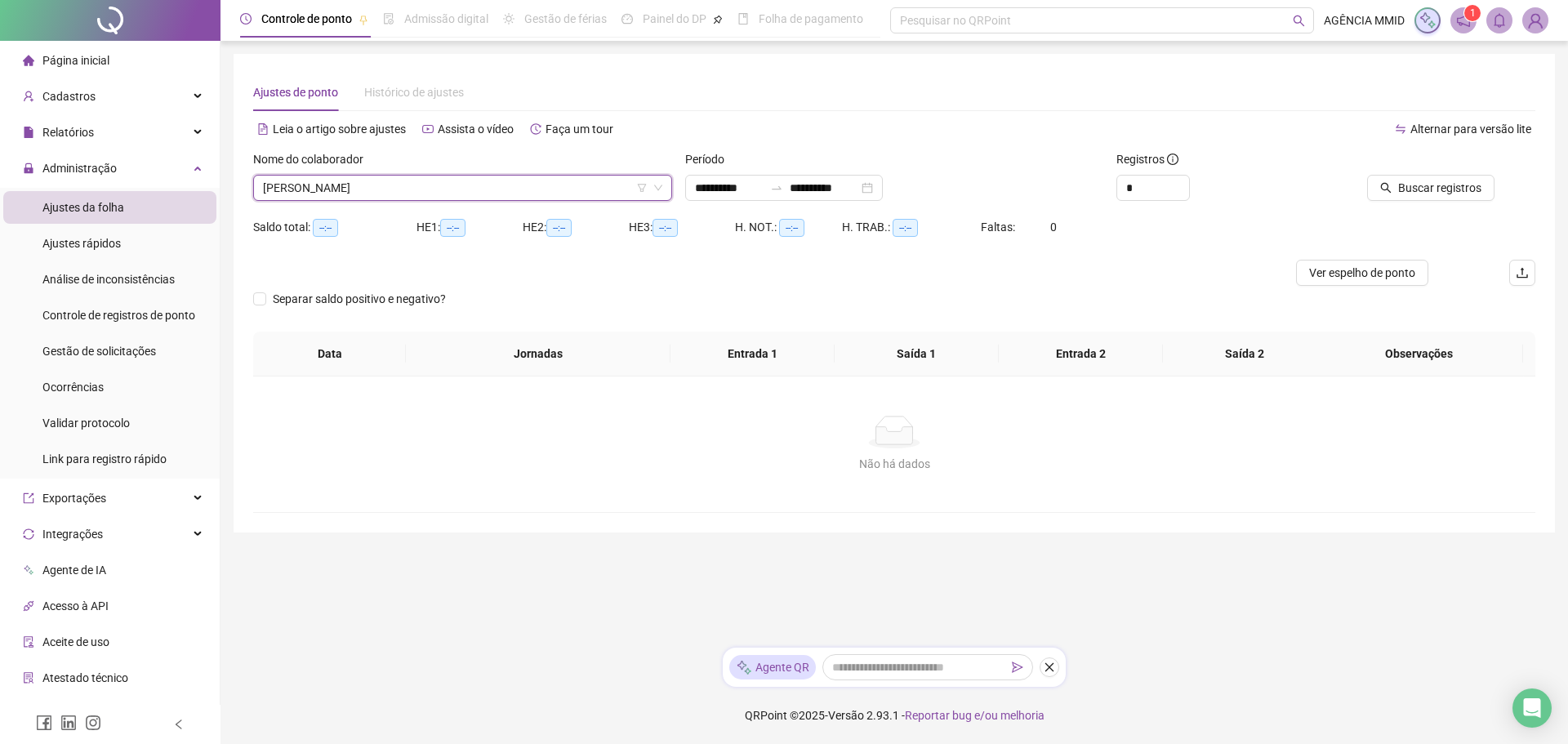
click at [369, 243] on div "Saldo total: --:--" at bounding box center [335, 237] width 164 height 46
click at [362, 183] on span "[PERSON_NAME]" at bounding box center [463, 188] width 399 height 25
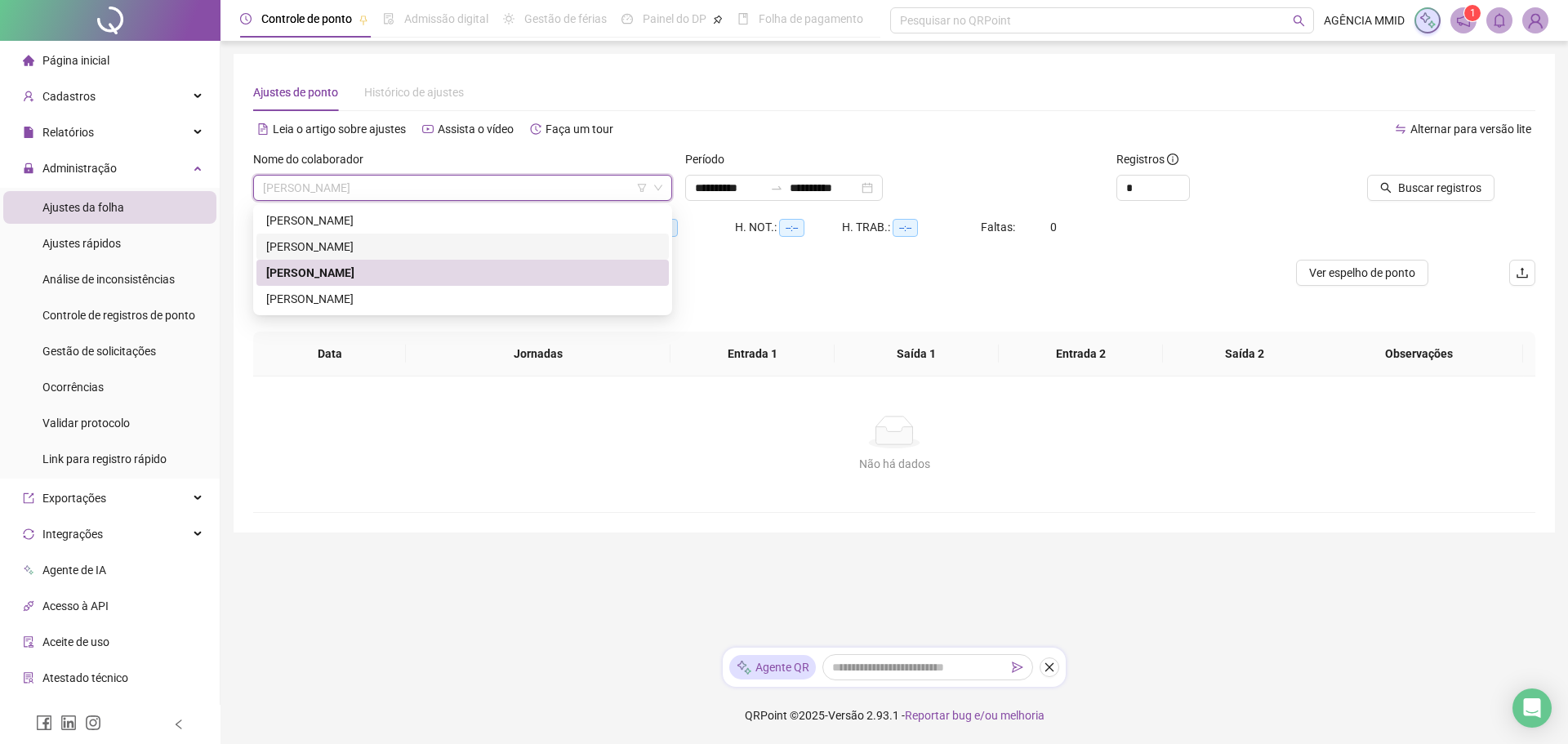
click at [342, 241] on div "[PERSON_NAME]" at bounding box center [463, 247] width 392 height 18
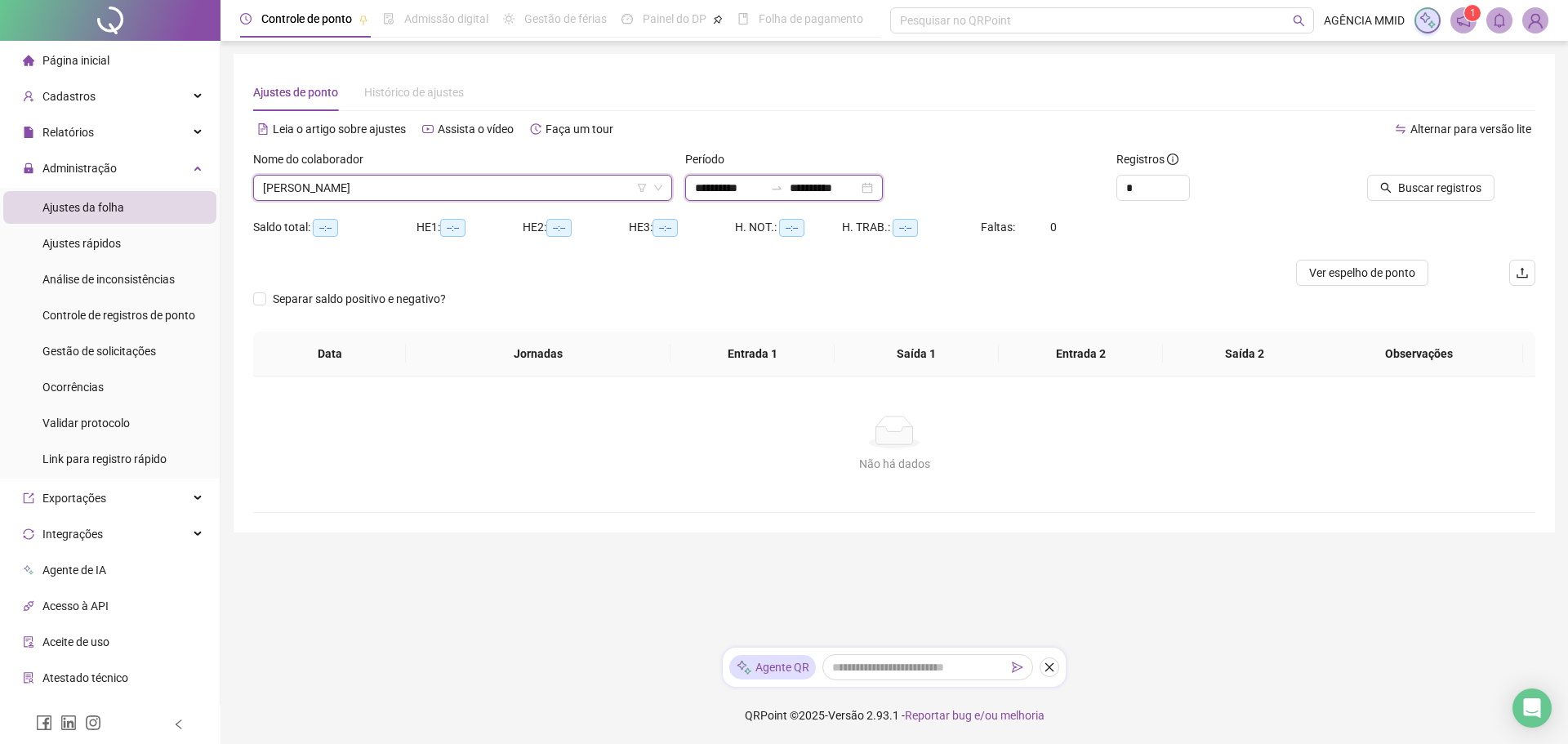
click at [825, 187] on input "**********" at bounding box center [824, 188] width 69 height 18
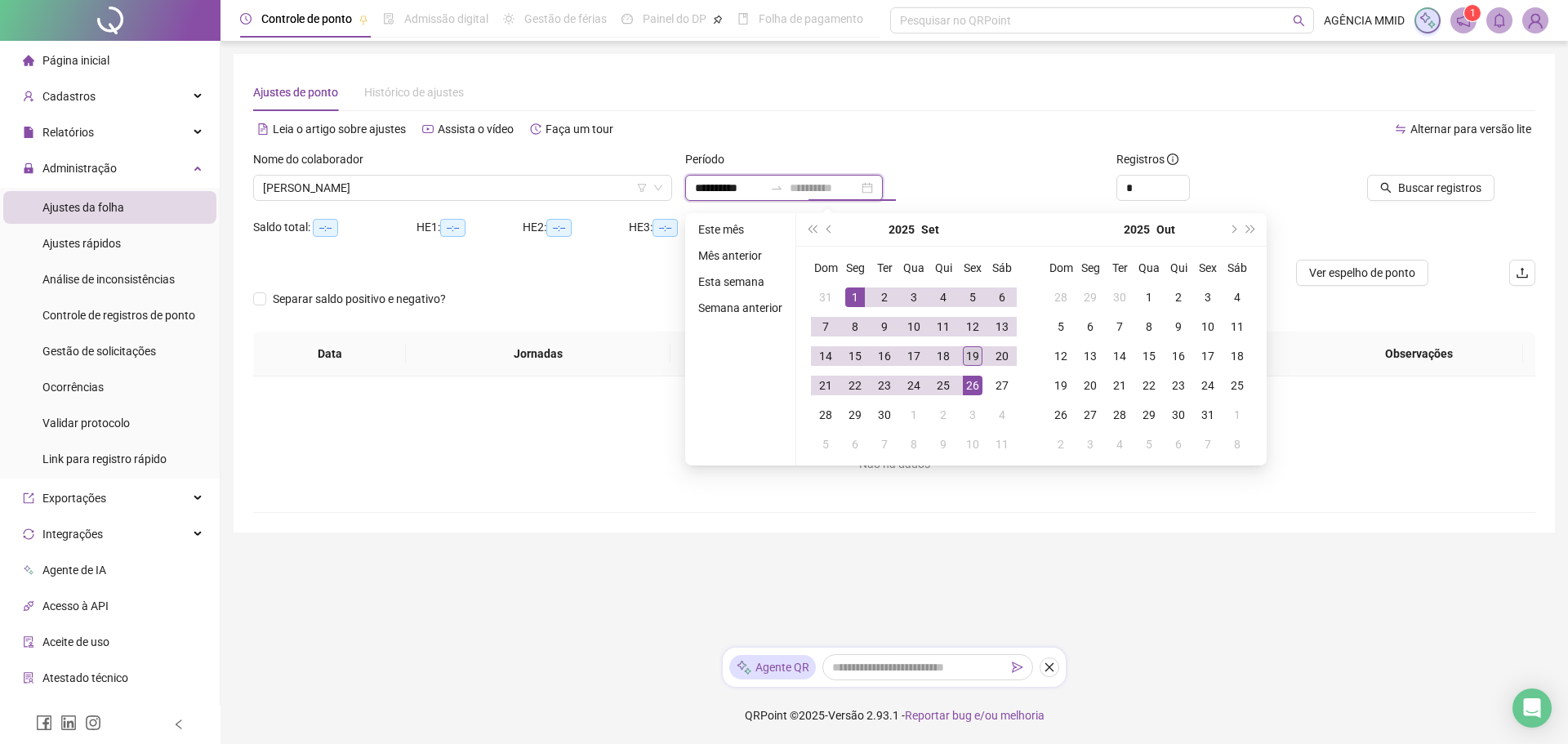
type input "**********"
click at [976, 357] on div "19" at bounding box center [972, 356] width 19 height 19
type input "**********"
click at [1489, 183] on button "Buscar registros" at bounding box center [1431, 188] width 128 height 26
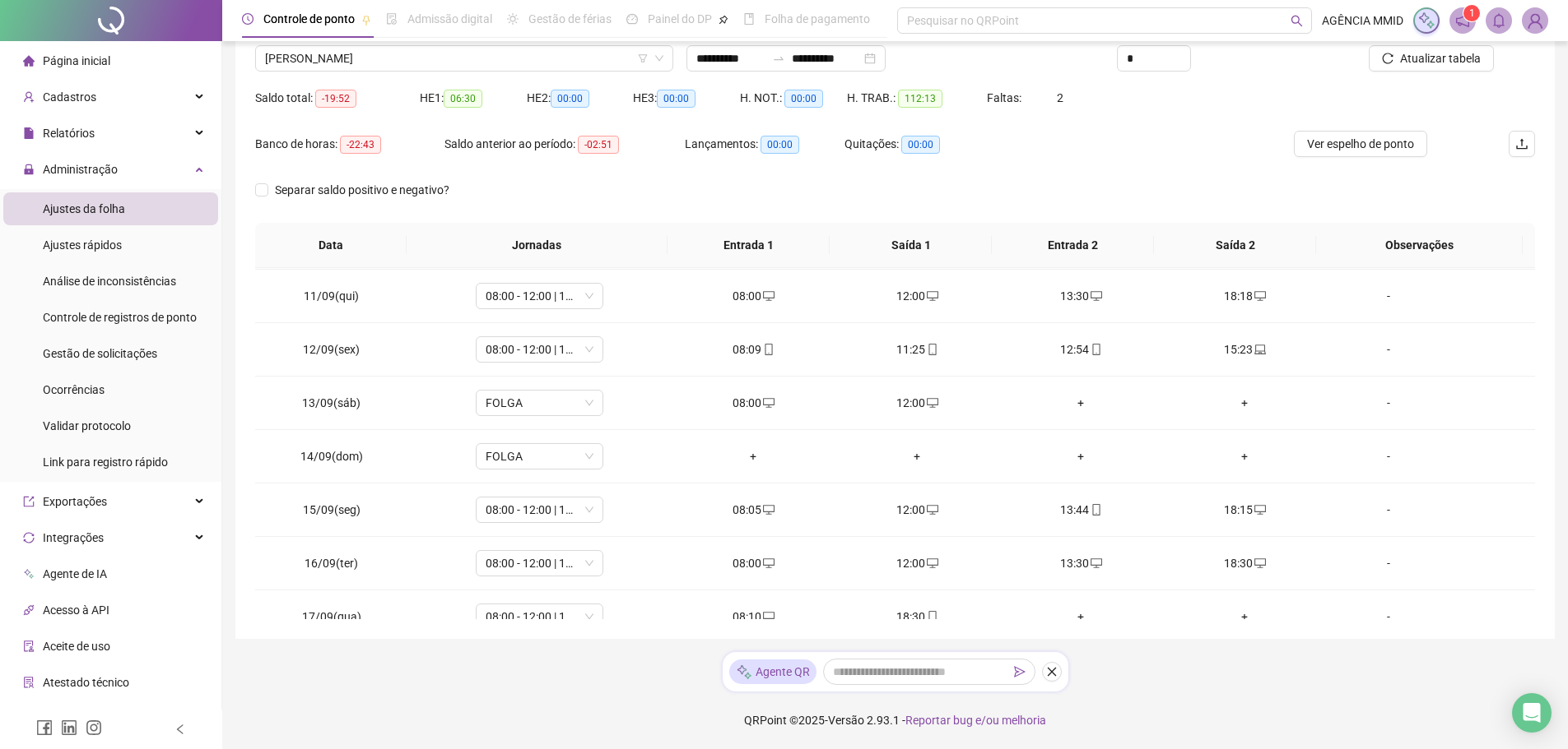
scroll to position [665, 0]
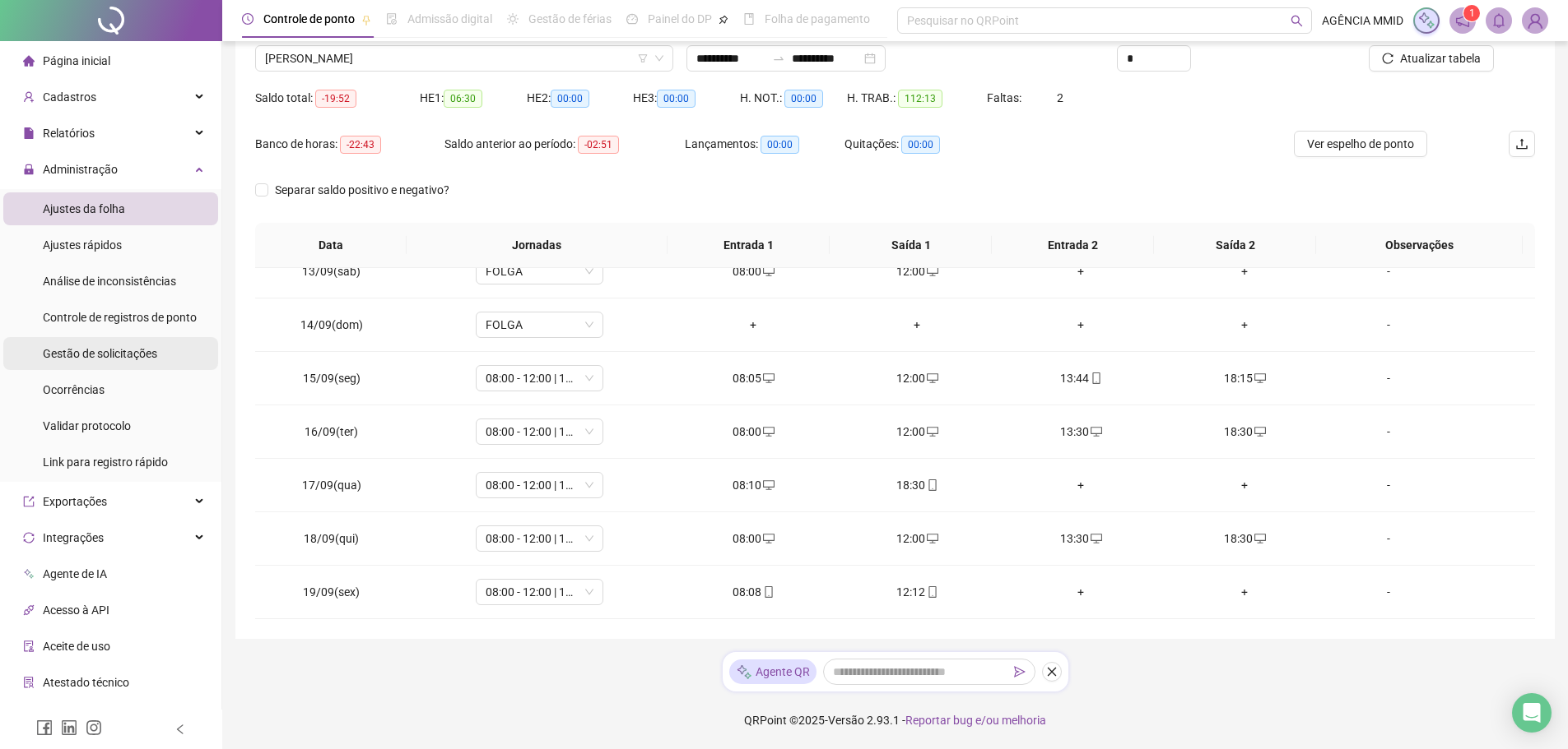
click at [84, 343] on div "Gestão de solicitações" at bounding box center [99, 353] width 114 height 33
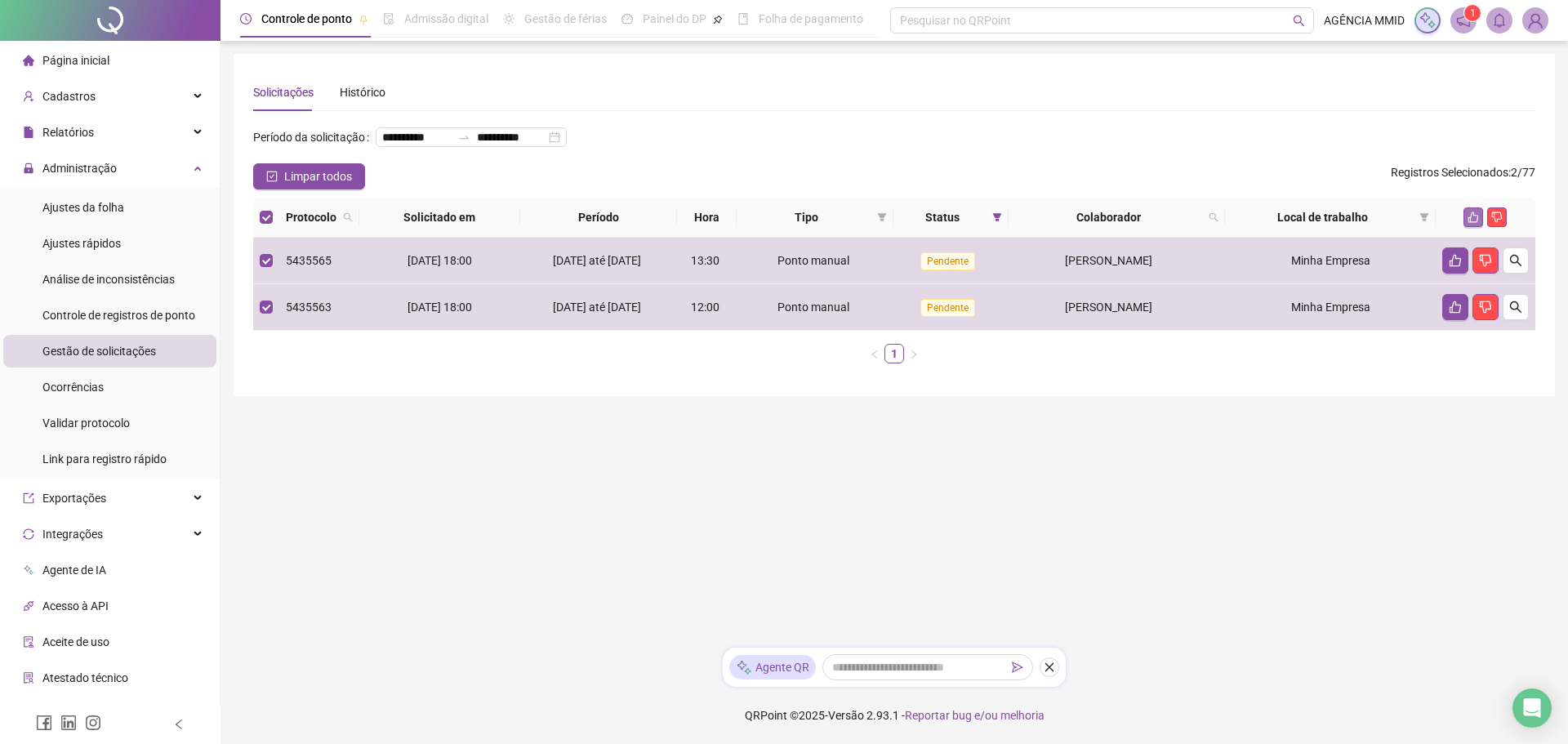
click at [1474, 223] on icon "like" at bounding box center [1474, 217] width 11 height 11
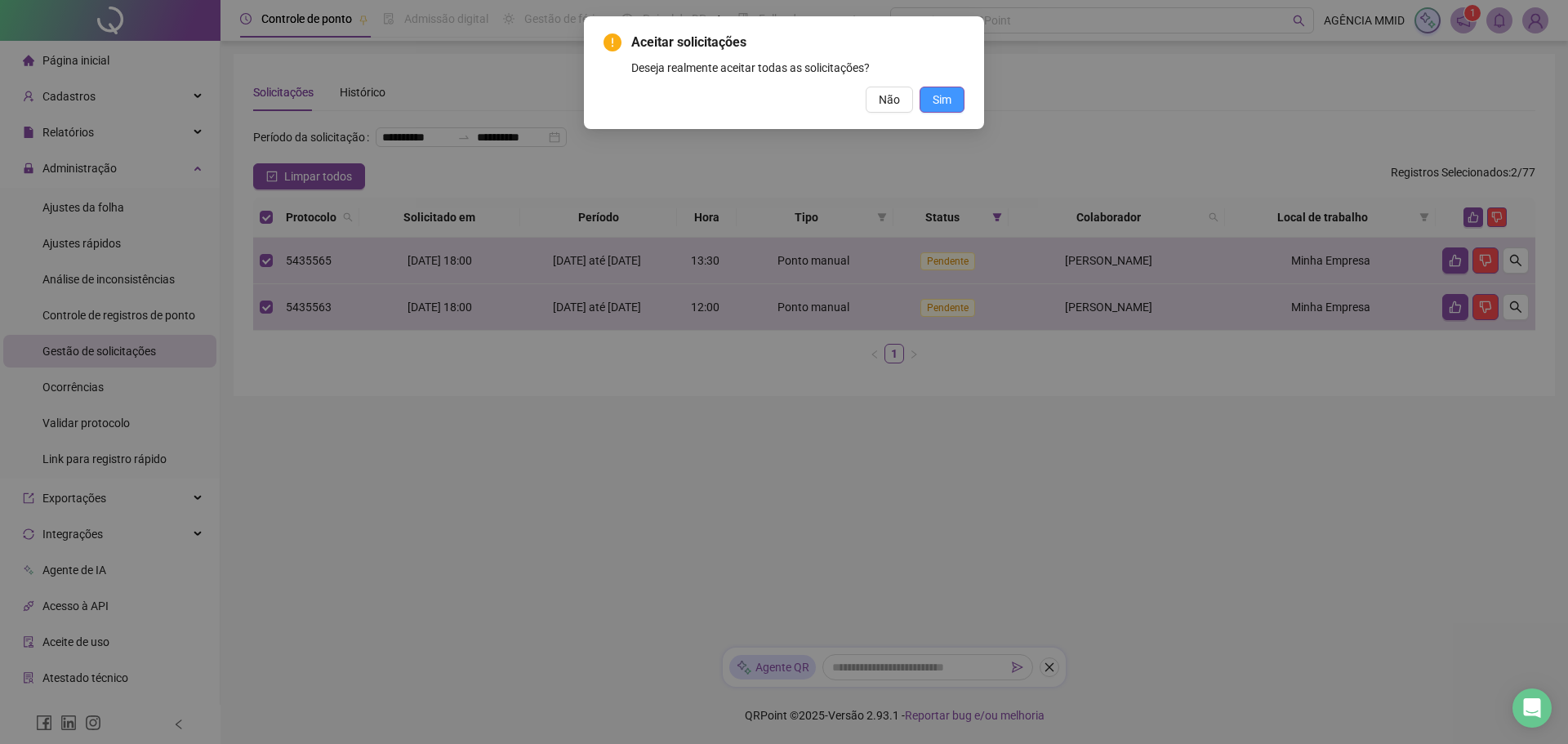
click at [949, 103] on span "Sim" at bounding box center [942, 99] width 18 height 18
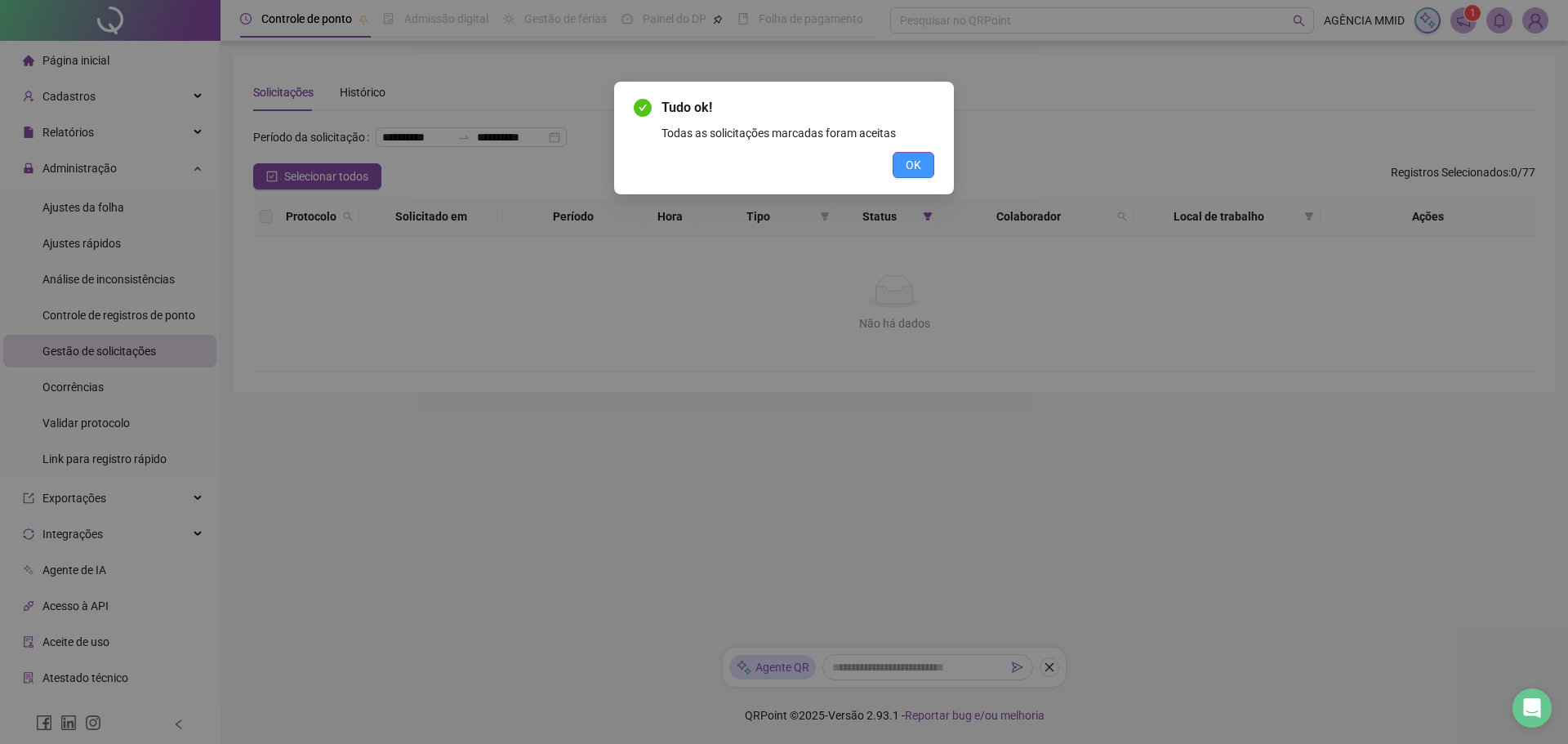
click at [905, 160] on span "OK" at bounding box center [913, 165] width 16 height 18
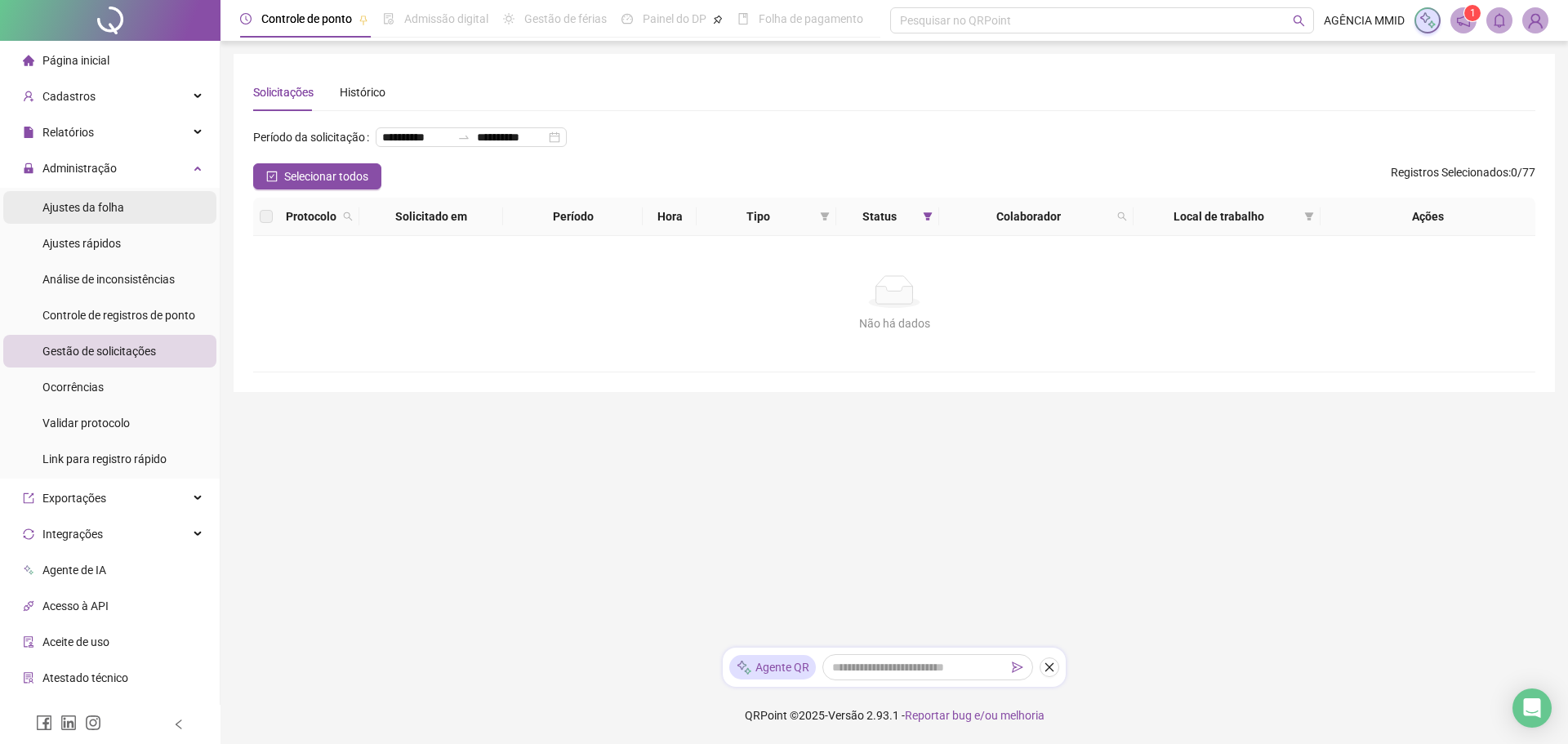
click at [92, 210] on span "Ajustes da folha" at bounding box center [83, 207] width 82 height 13
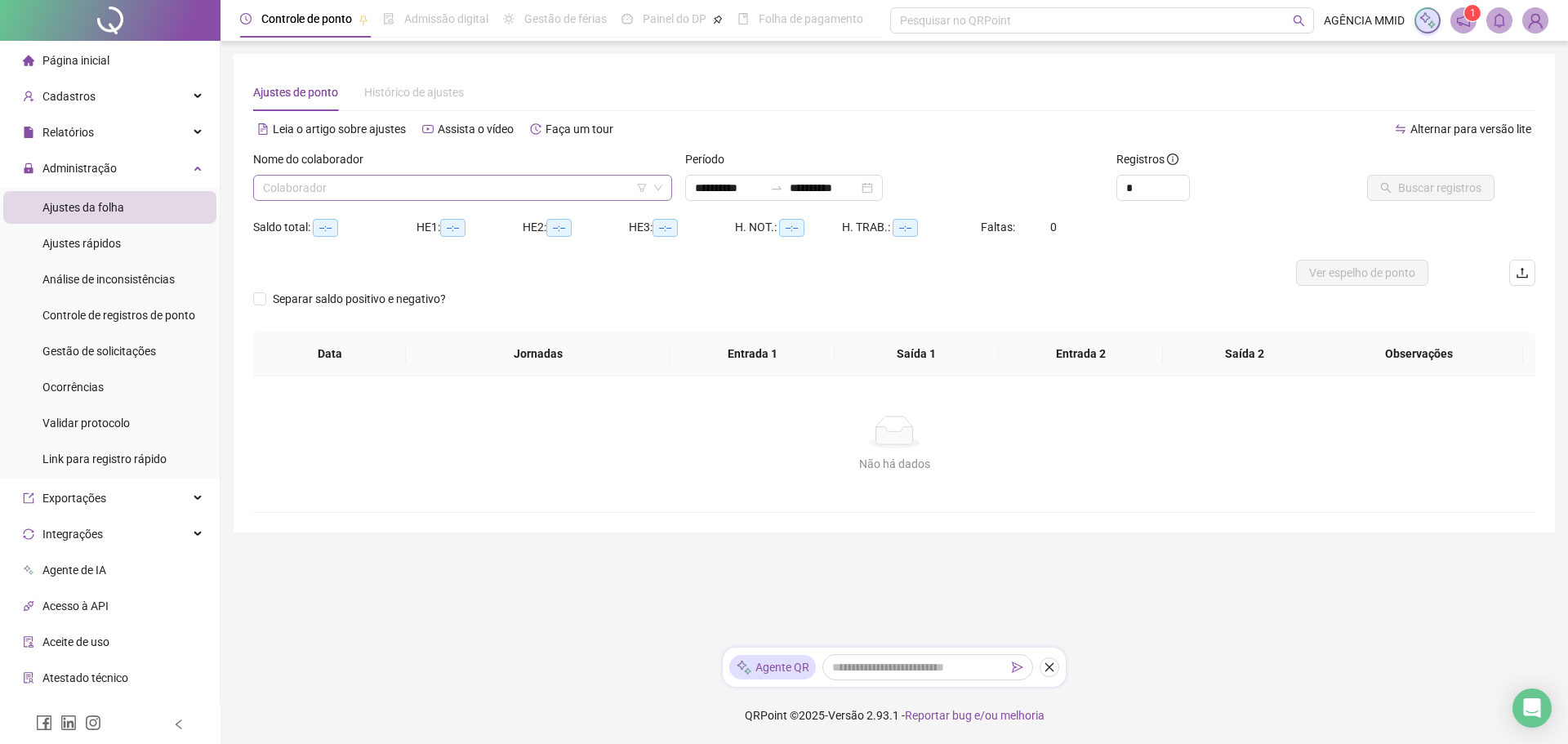
click at [304, 184] on input "search" at bounding box center [455, 188] width 385 height 25
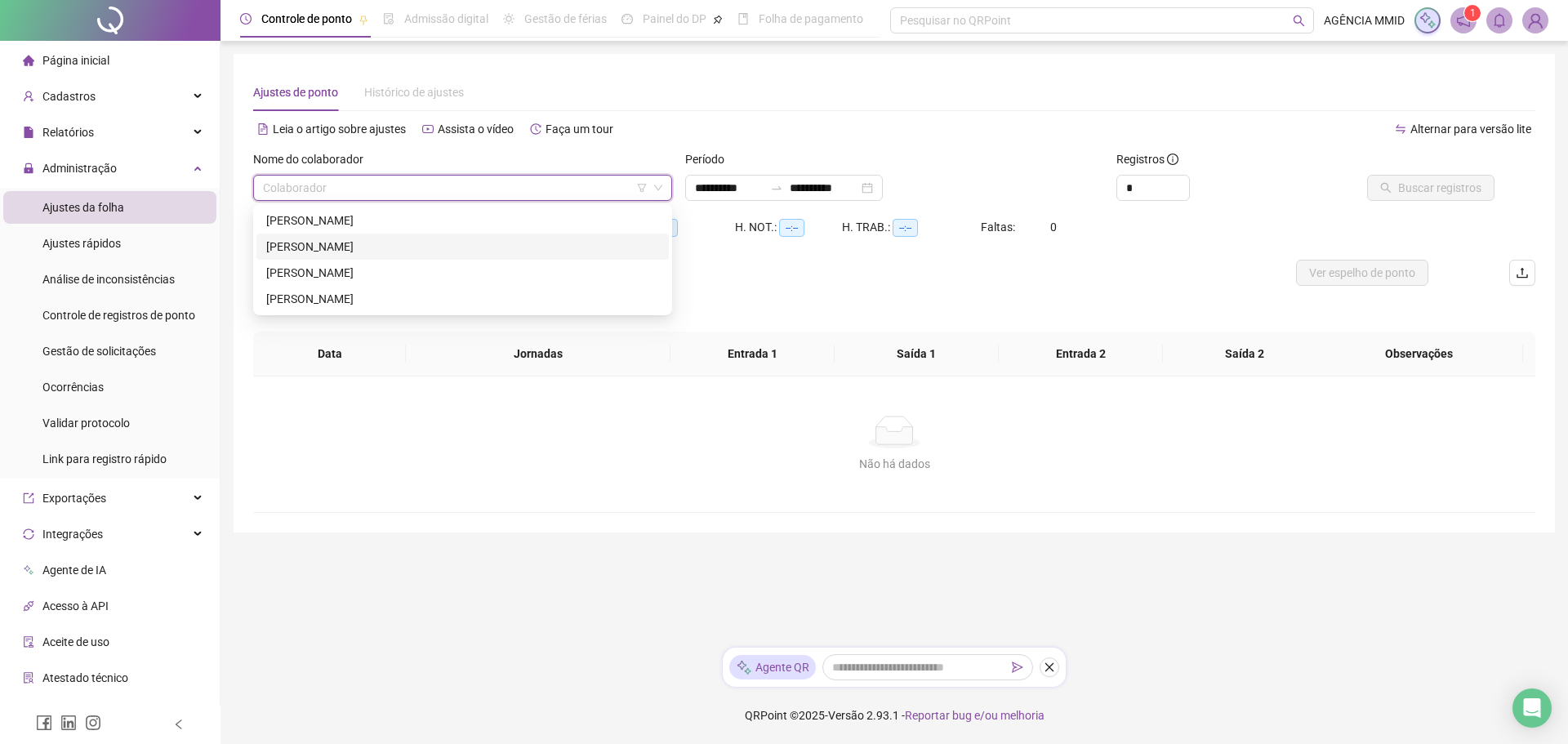
click at [307, 244] on div "[PERSON_NAME]" at bounding box center [463, 247] width 392 height 18
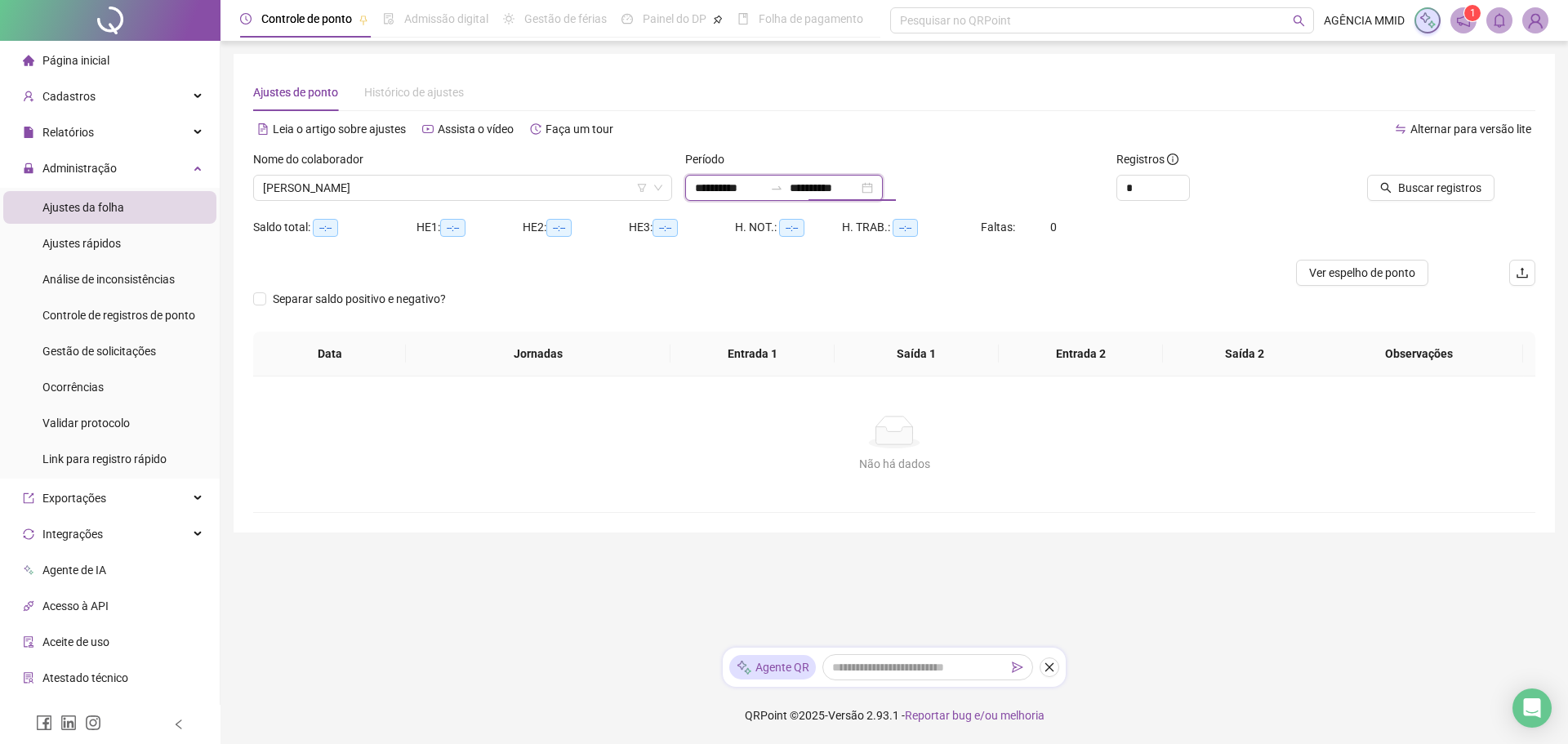
click at [817, 193] on input "**********" at bounding box center [824, 188] width 69 height 18
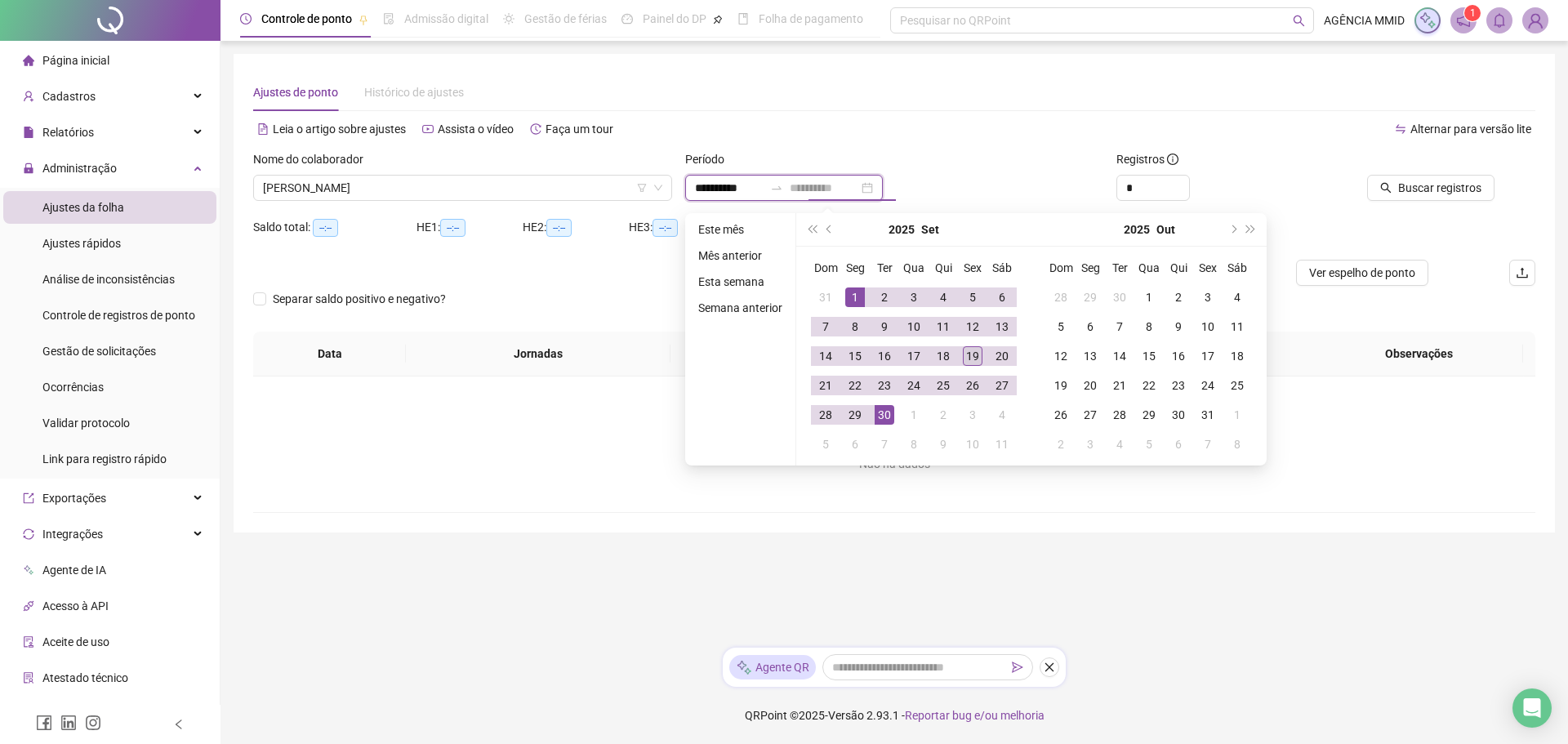
type input "**********"
click at [973, 354] on div "19" at bounding box center [972, 356] width 19 height 19
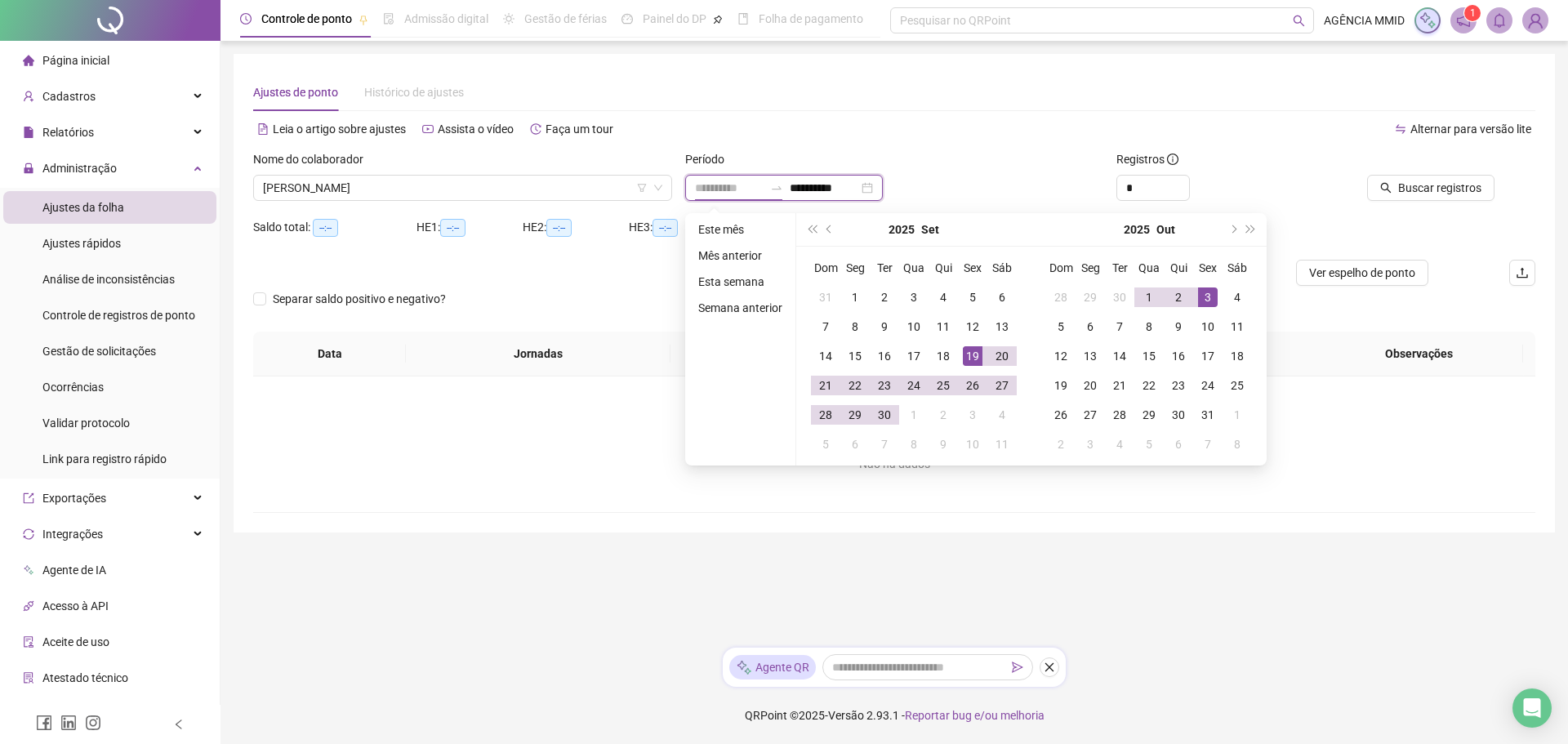
type input "**********"
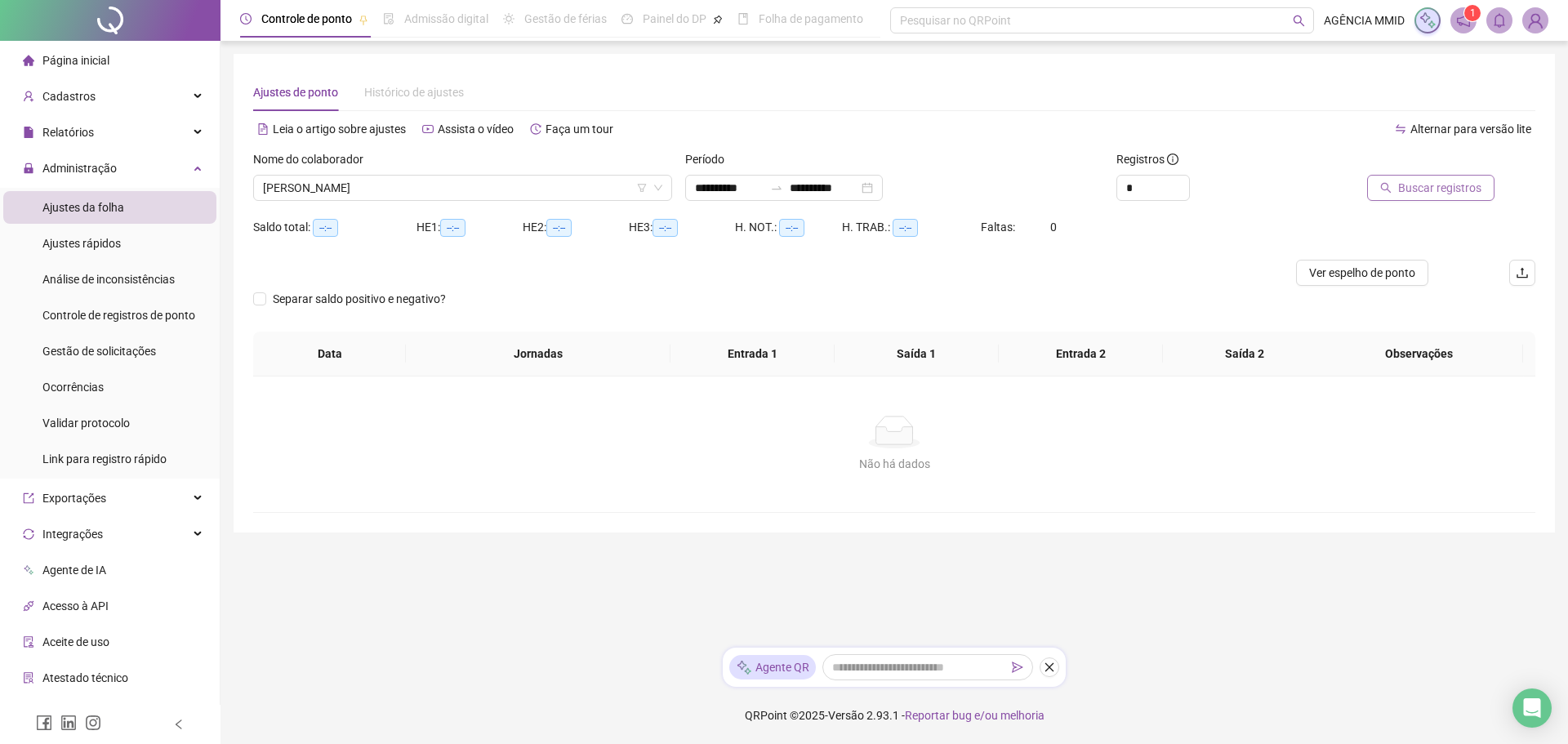
click at [1458, 180] on span "Buscar registros" at bounding box center [1440, 188] width 84 height 18
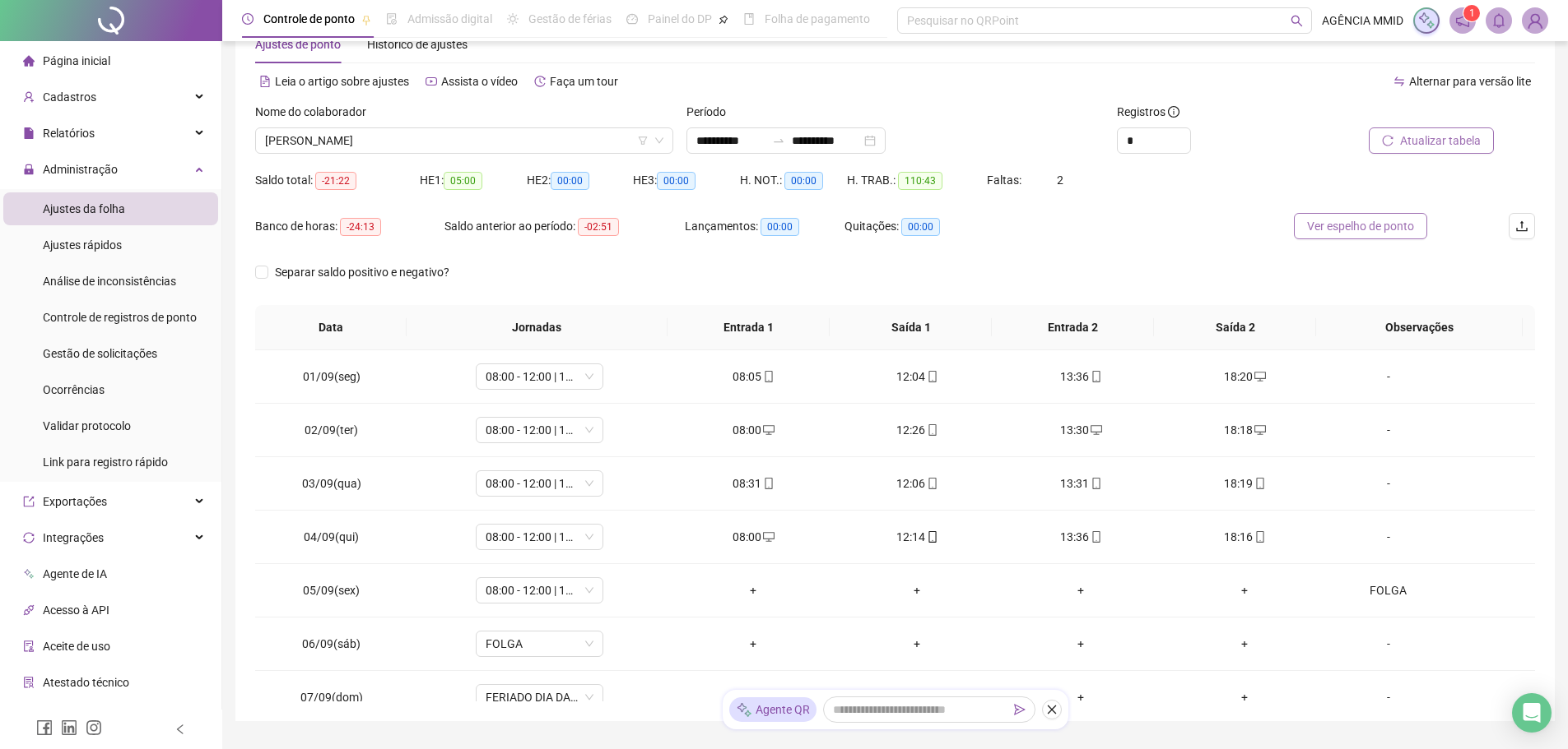
click at [1353, 226] on span "Ver espelho de ponto" at bounding box center [1360, 226] width 107 height 18
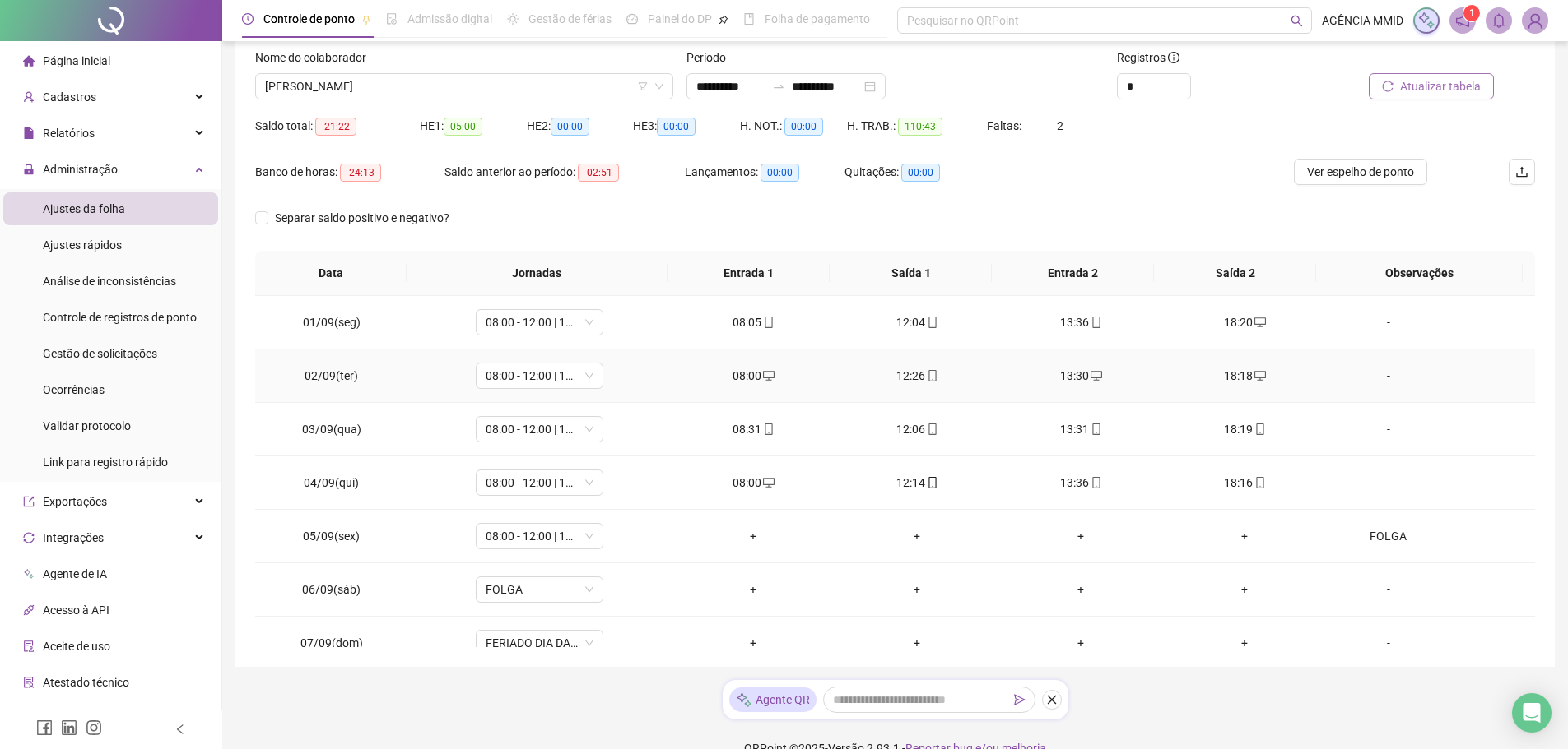
scroll to position [131, 0]
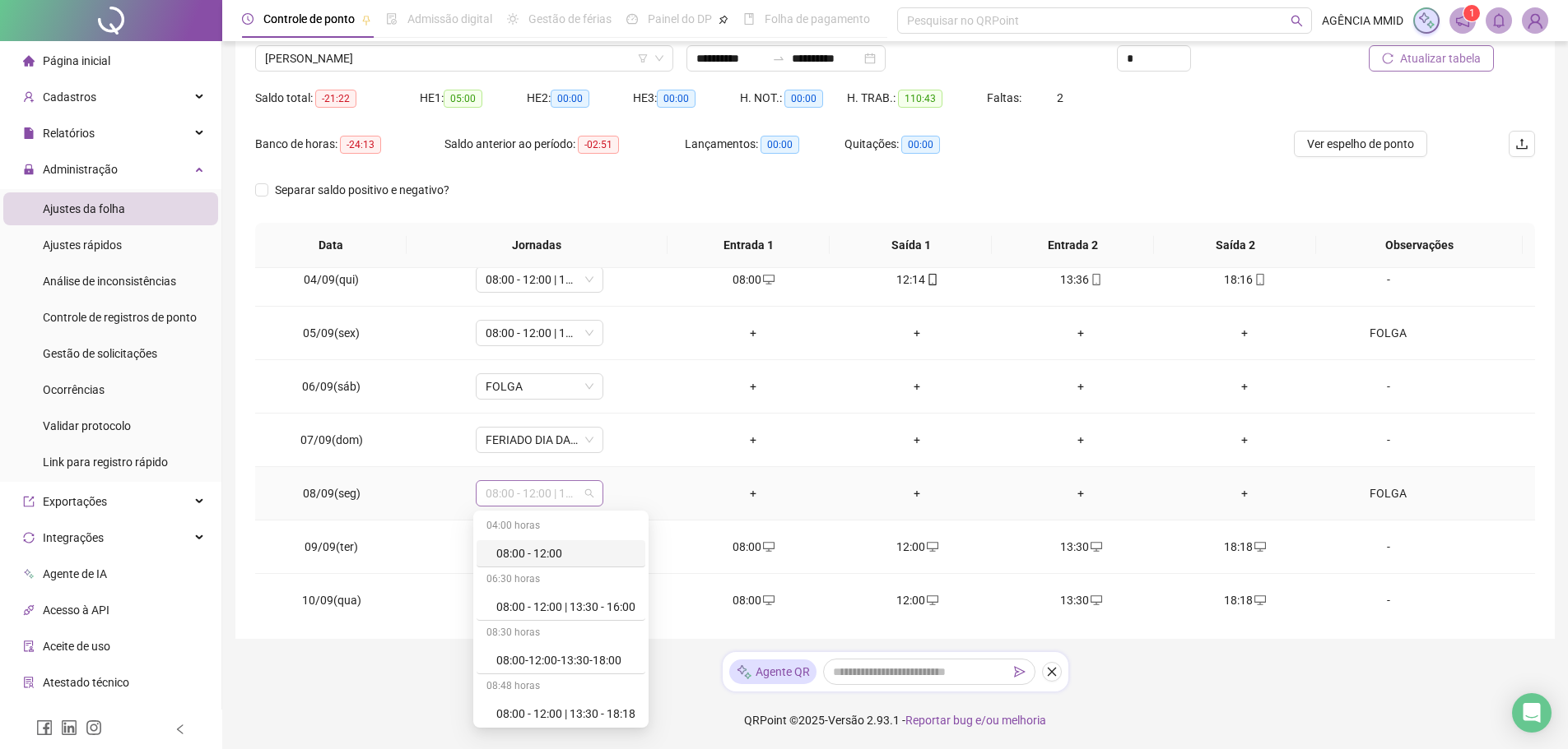
click at [576, 486] on span "08:00 - 12:00 | 13:30 - 18:18" at bounding box center [540, 494] width 108 height 25
click at [561, 607] on div "Folga" at bounding box center [566, 599] width 139 height 18
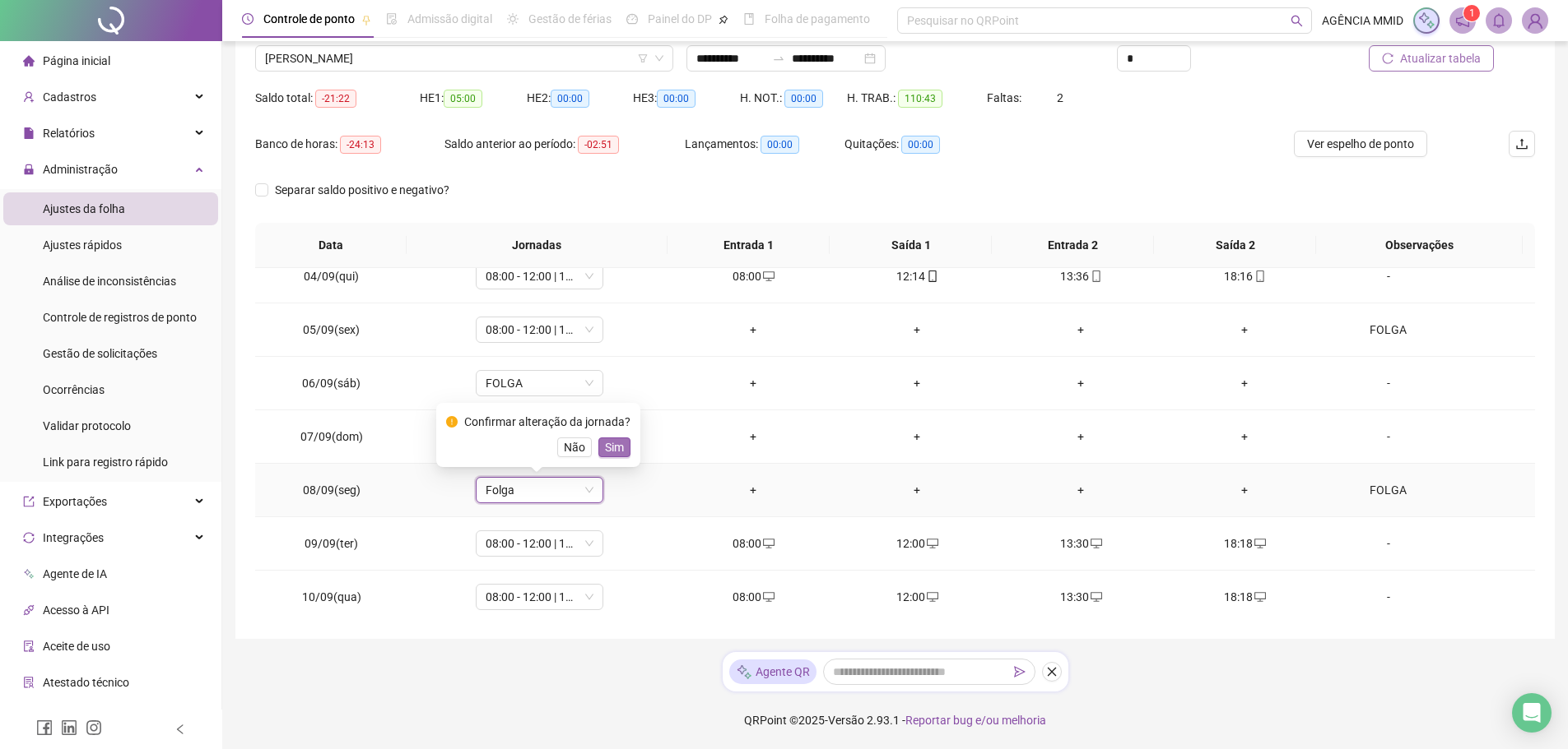
click at [609, 450] on span "Sim" at bounding box center [614, 448] width 19 height 18
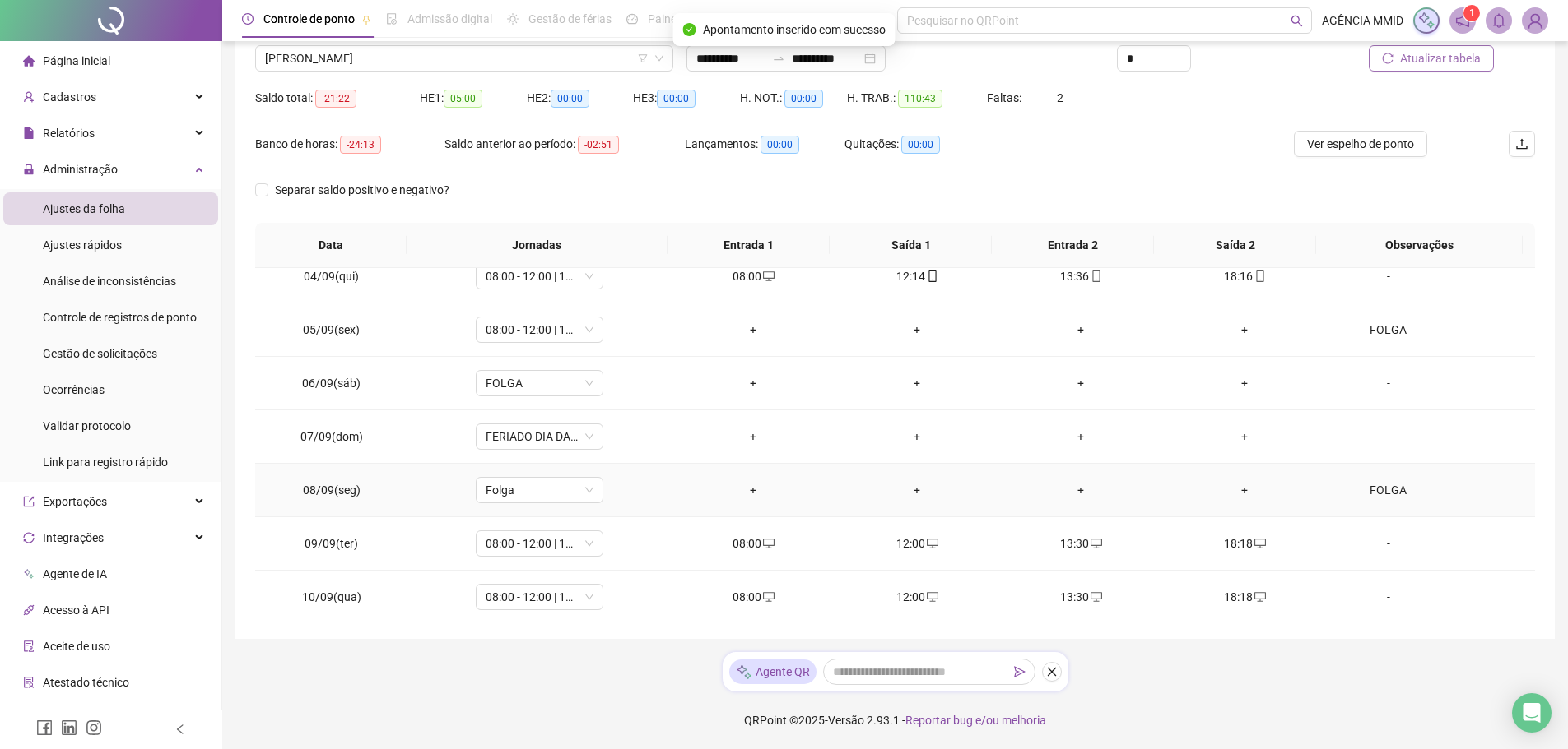
click at [1399, 491] on div "FOLGA" at bounding box center [1389, 490] width 98 height 18
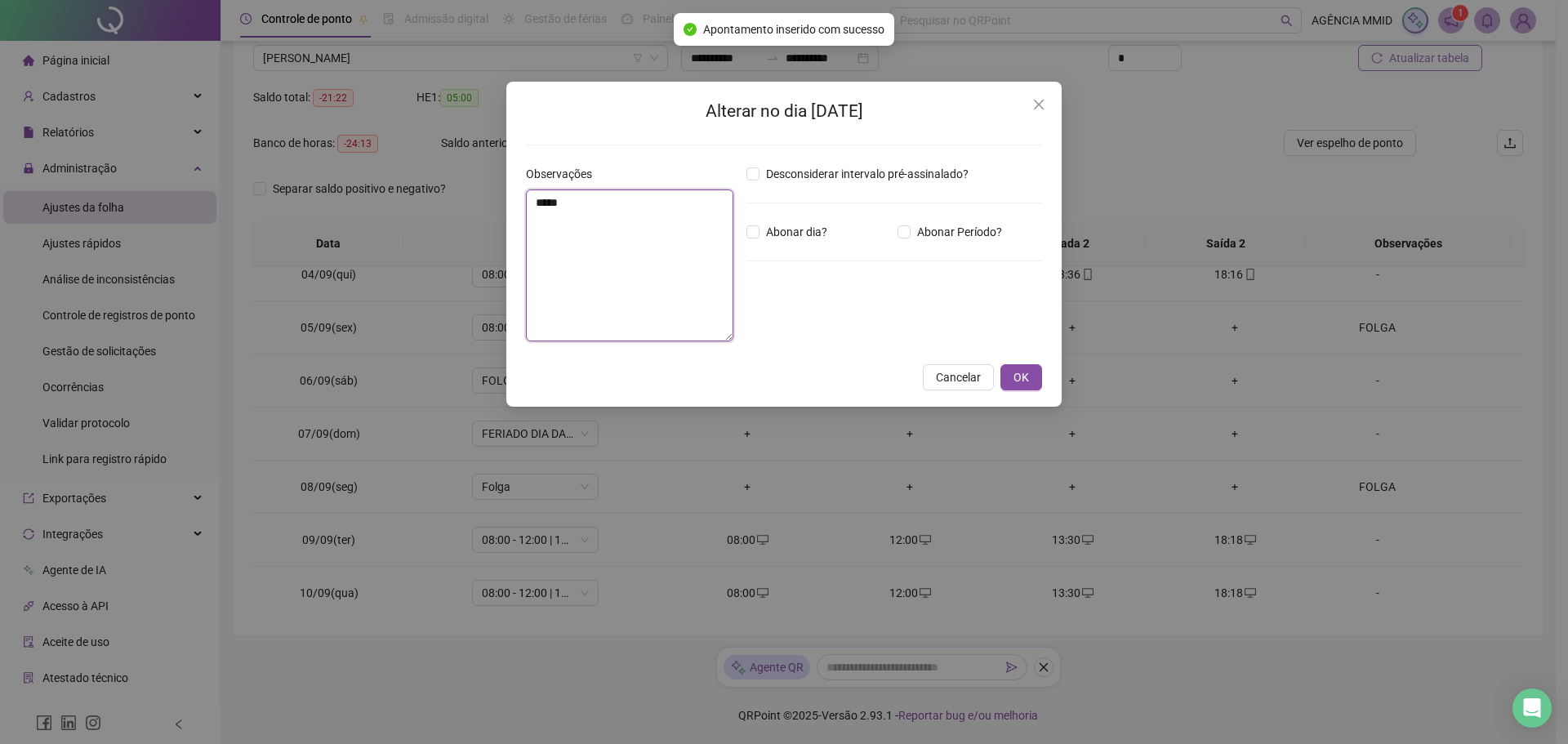
drag, startPoint x: 596, startPoint y: 217, endPoint x: 511, endPoint y: 210, distance: 85.3
click at [511, 210] on div "Alterar no dia [DATE] Observações ***** Desconsiderar intervalo pré-assinalado?…" at bounding box center [783, 244] width 555 height 325
type textarea "*******"
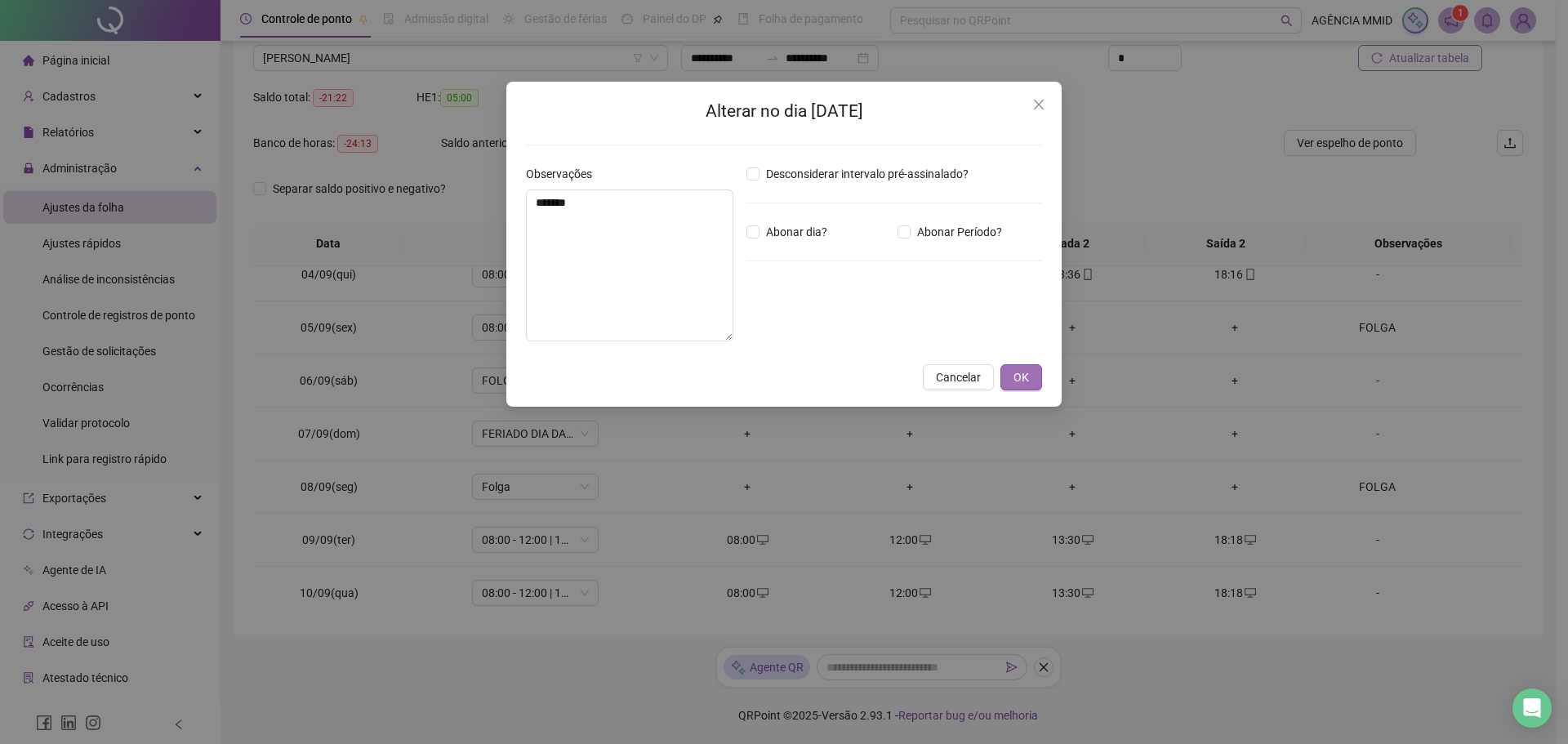
click at [1015, 370] on span "OK" at bounding box center [1022, 378] width 16 height 18
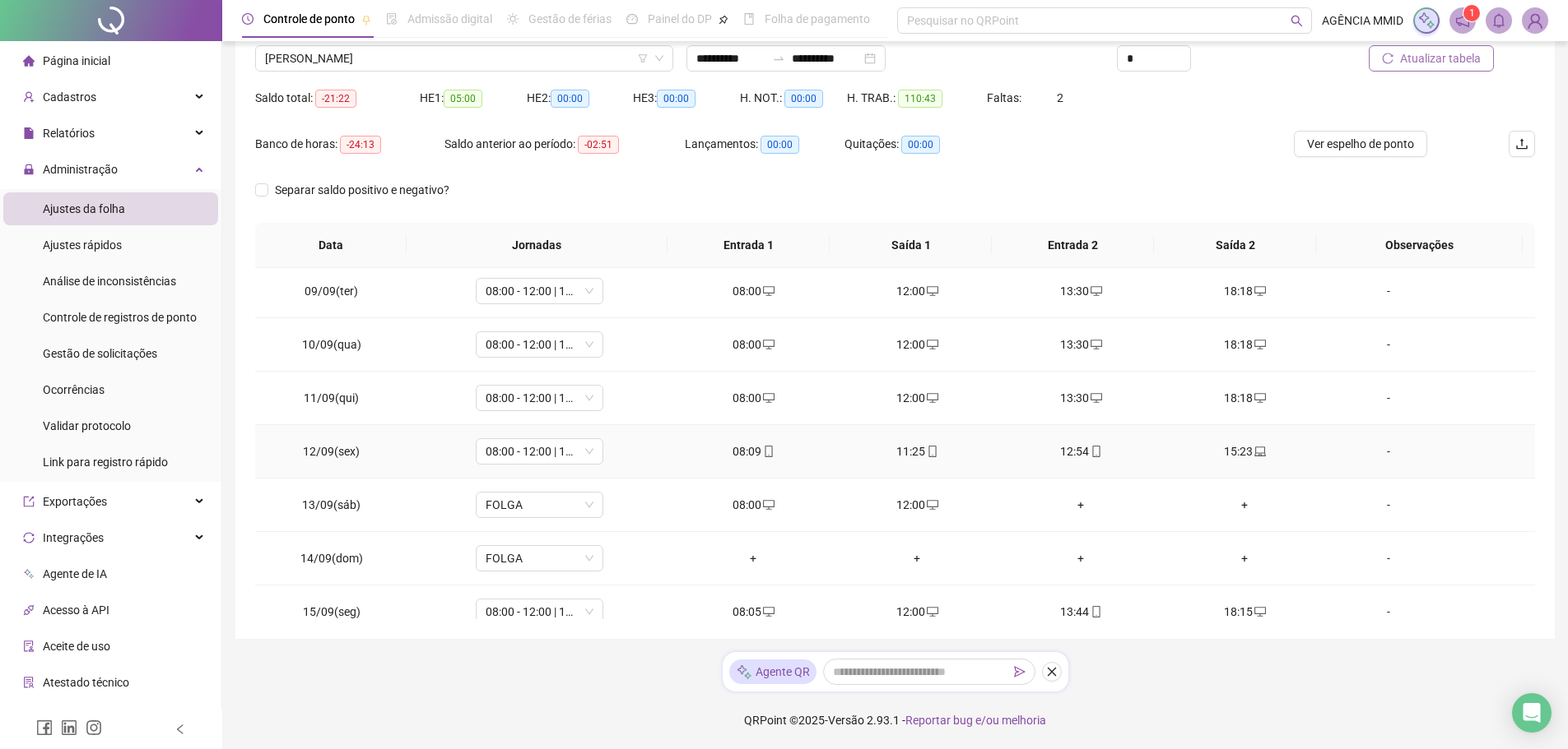
scroll to position [432, 0]
click at [1185, 51] on span "Increase Value" at bounding box center [1181, 53] width 18 height 15
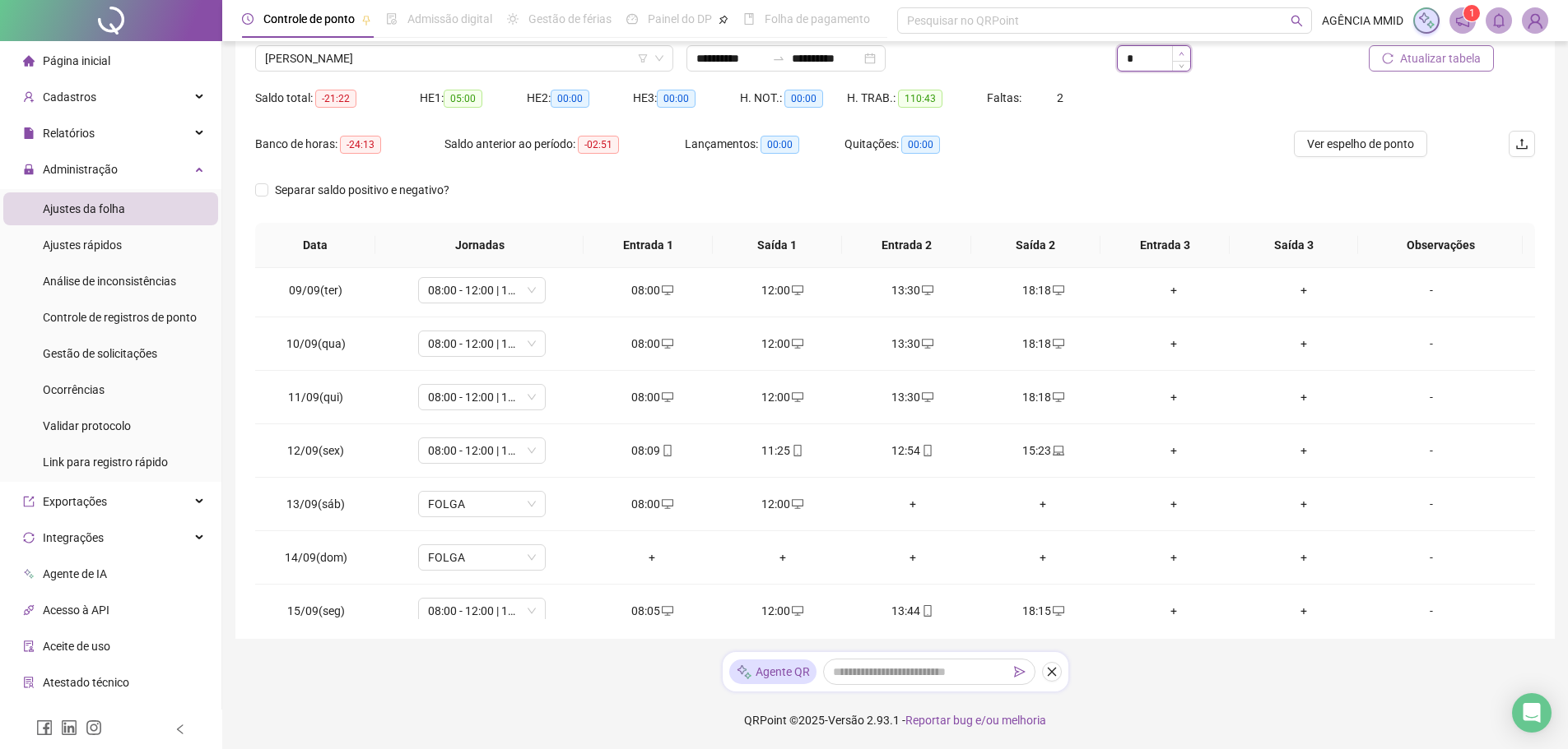
click at [1185, 51] on span "Increase Value" at bounding box center [1181, 53] width 18 height 15
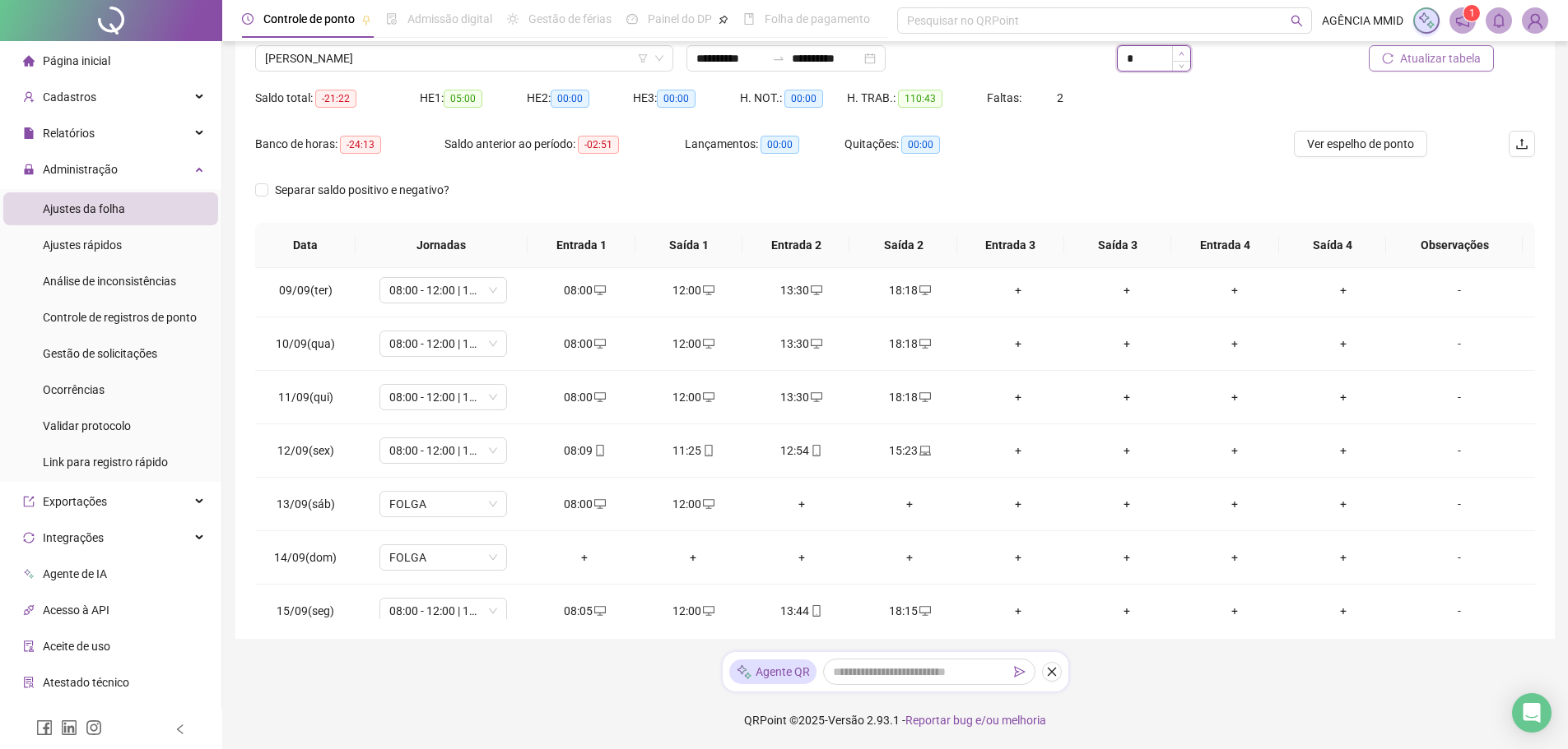
type input "**"
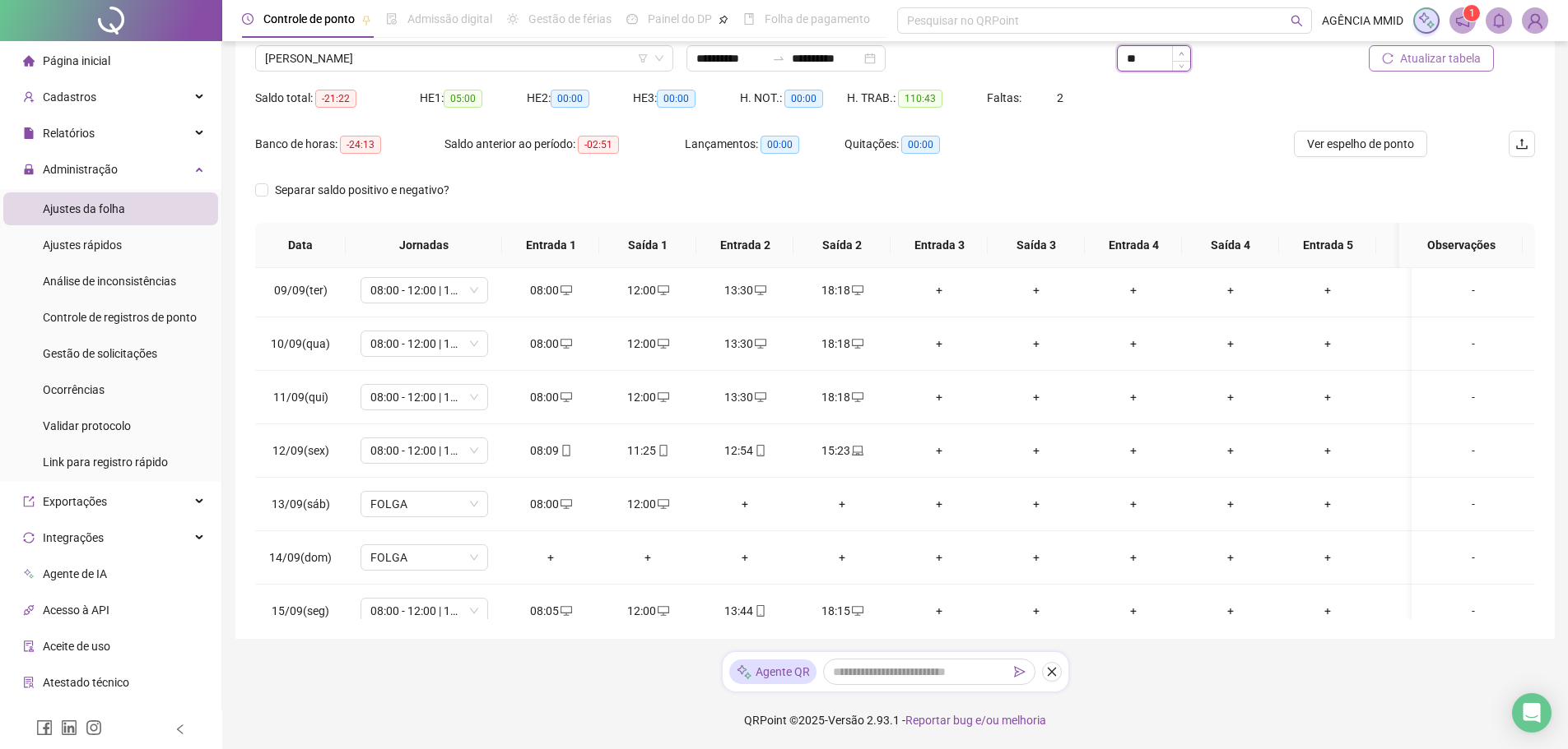
click at [1185, 51] on span "Increase Value" at bounding box center [1181, 53] width 18 height 15
click at [835, 459] on div "15:23" at bounding box center [842, 450] width 71 height 18
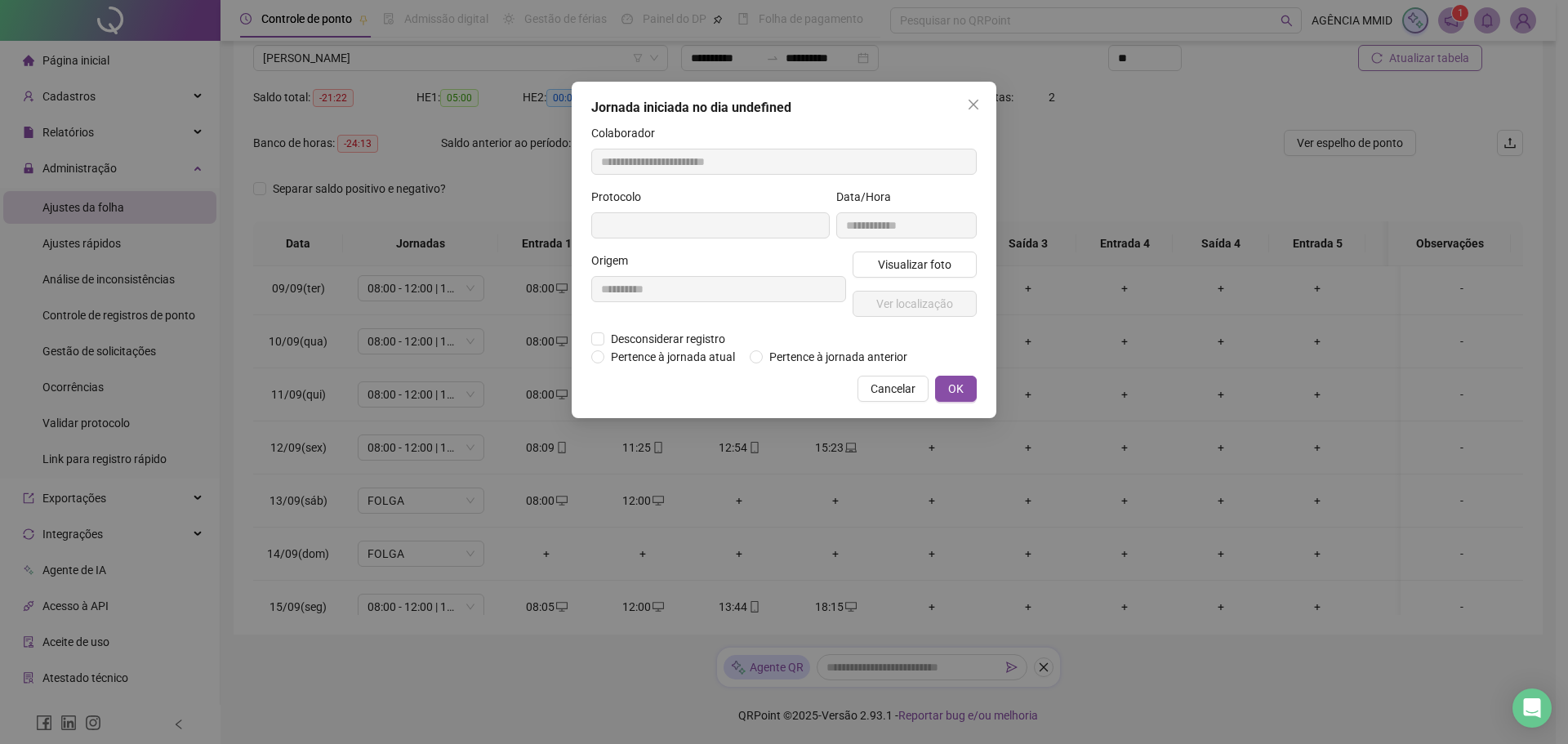
type input "**********"
click at [891, 301] on span "Ver localização" at bounding box center [914, 306] width 77 height 18
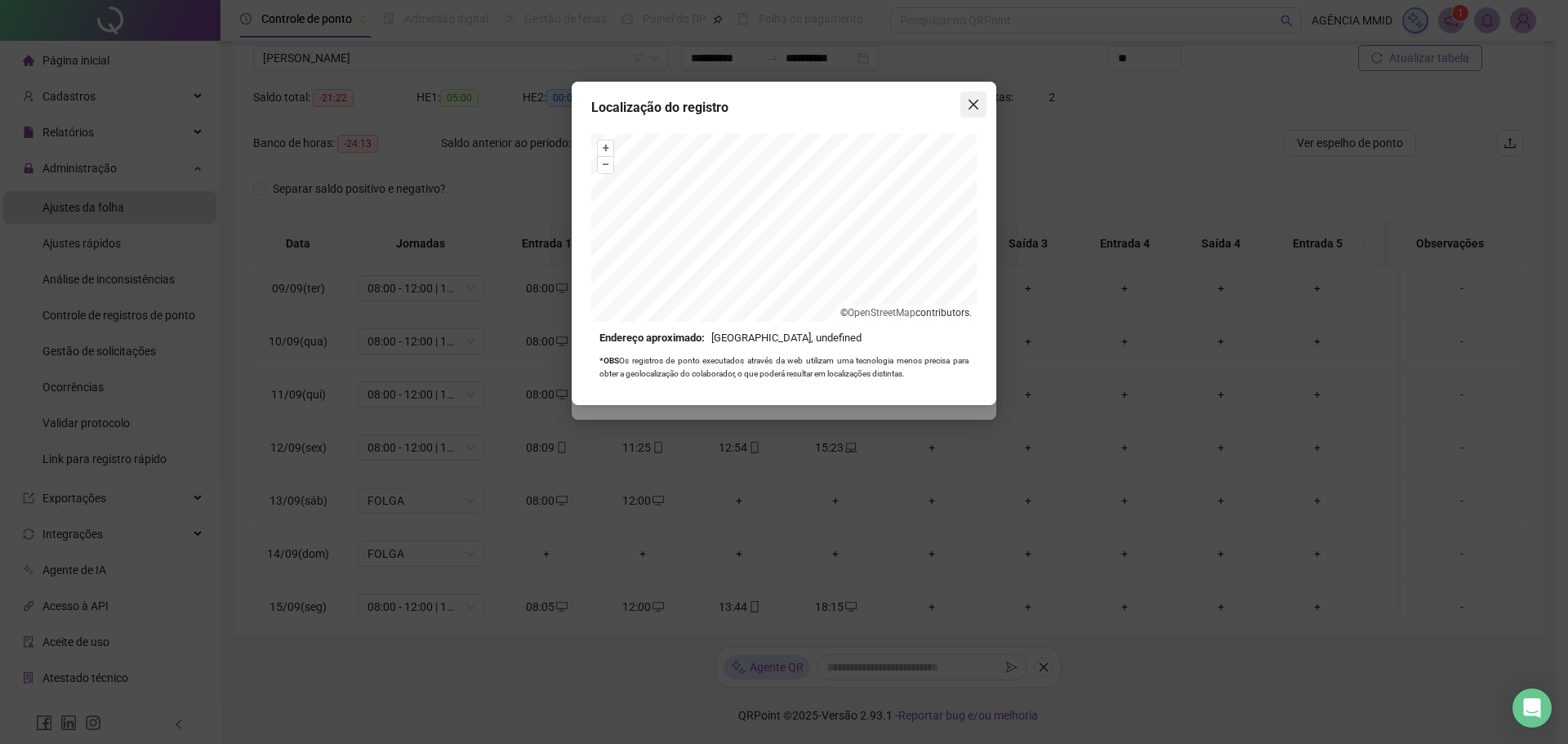
click at [966, 107] on span "Close" at bounding box center [973, 104] width 26 height 13
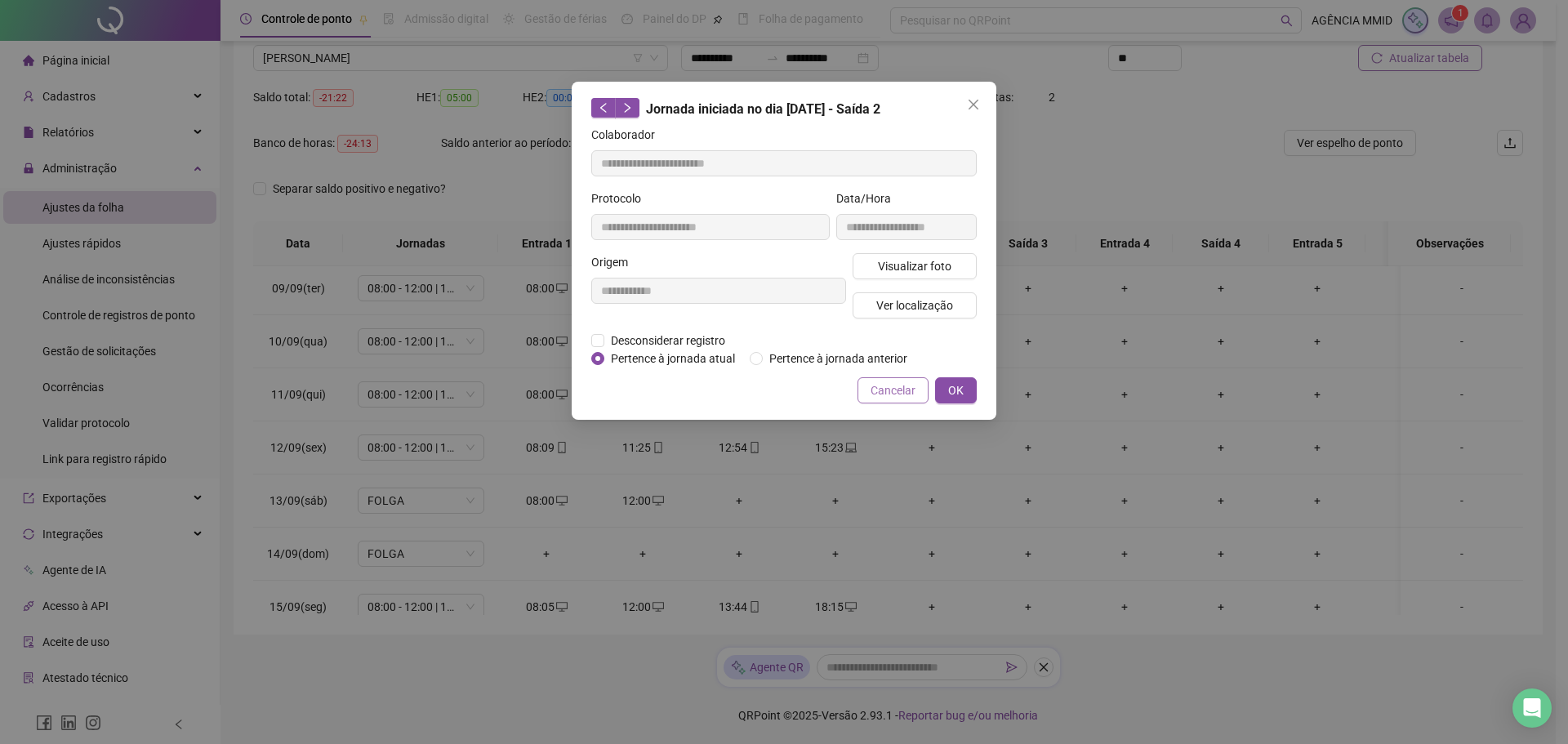
click at [908, 393] on span "Cancelar" at bounding box center [892, 390] width 45 height 18
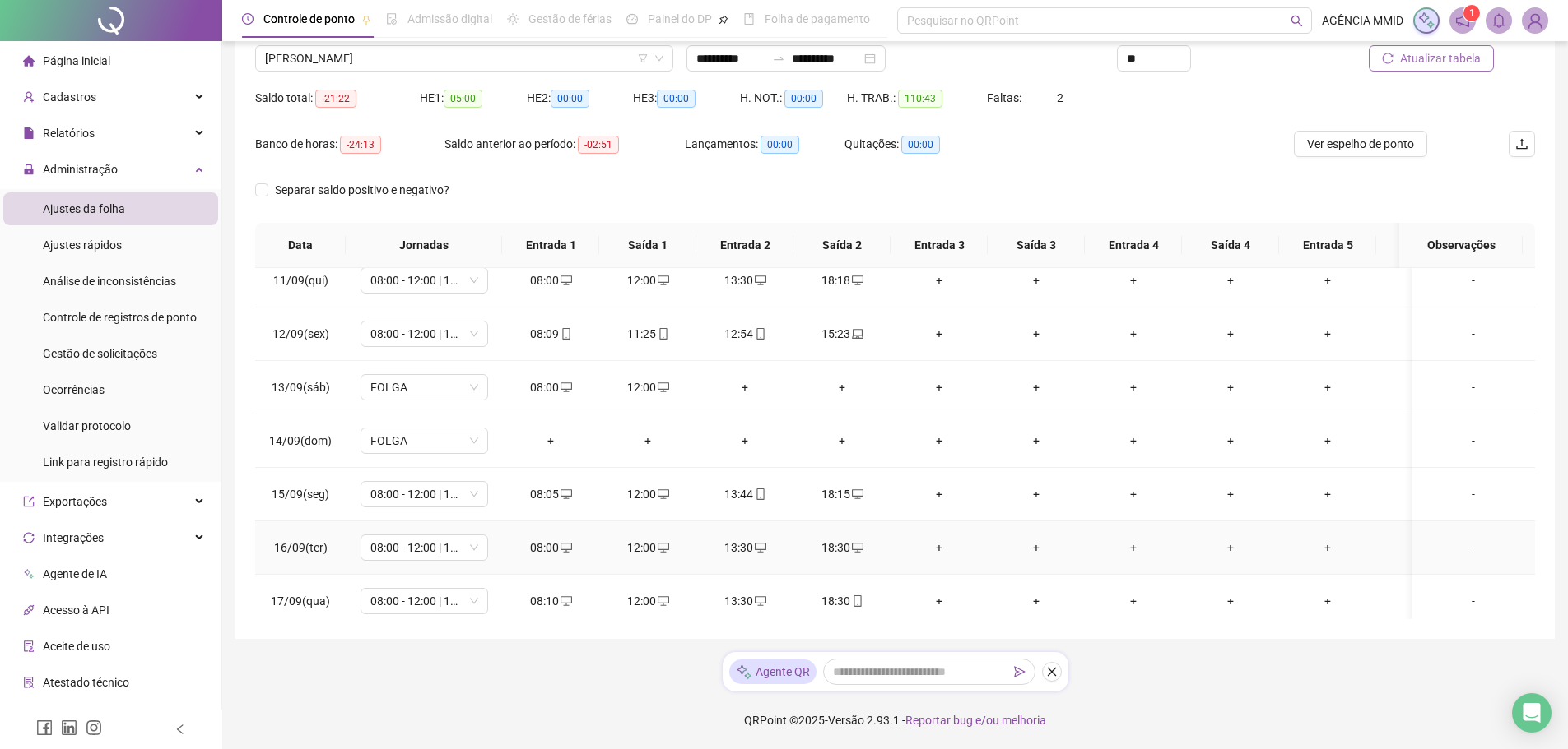
scroll to position [677, 0]
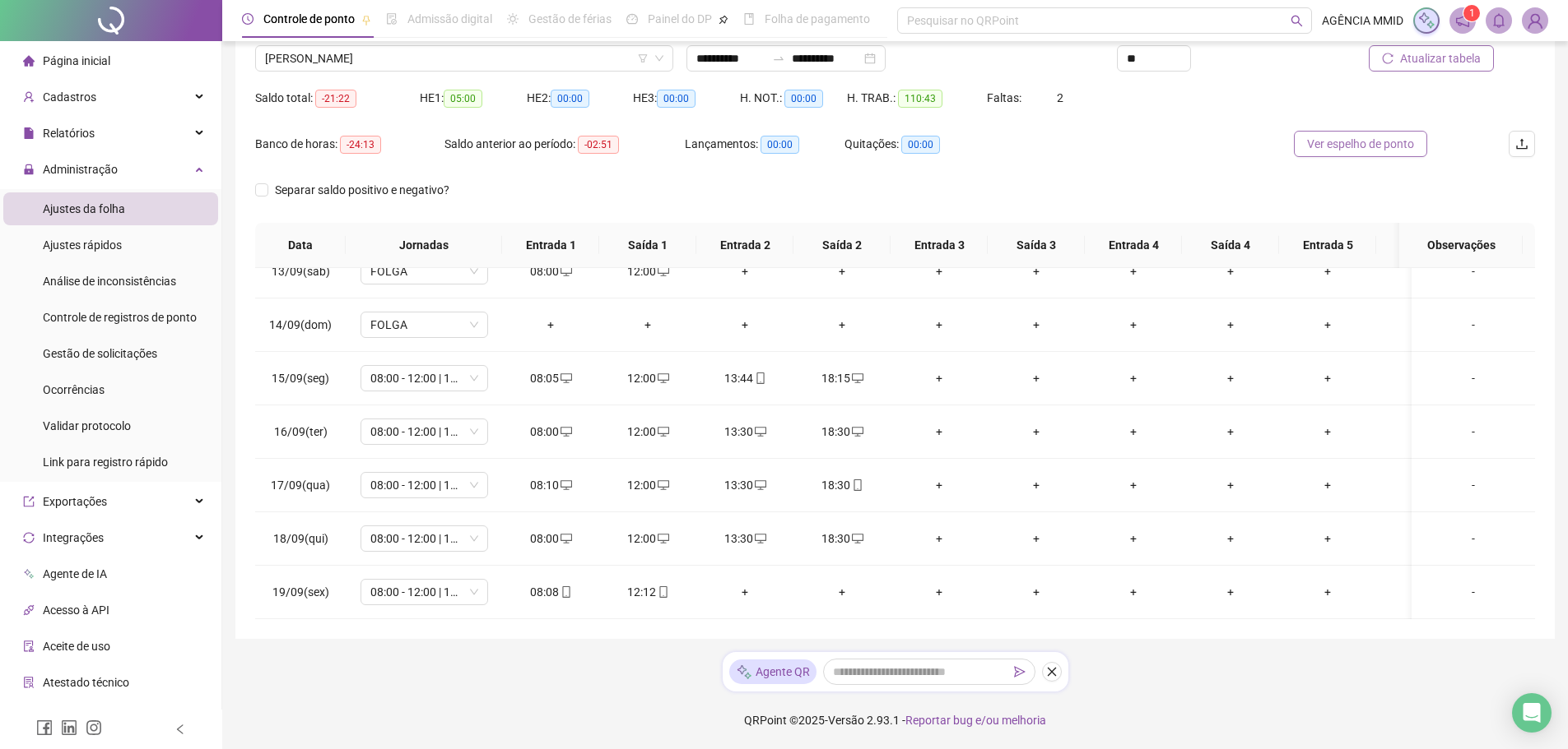
click at [1360, 149] on span "Ver espelho de ponto" at bounding box center [1360, 144] width 107 height 18
click at [696, 63] on input "**********" at bounding box center [731, 59] width 69 height 18
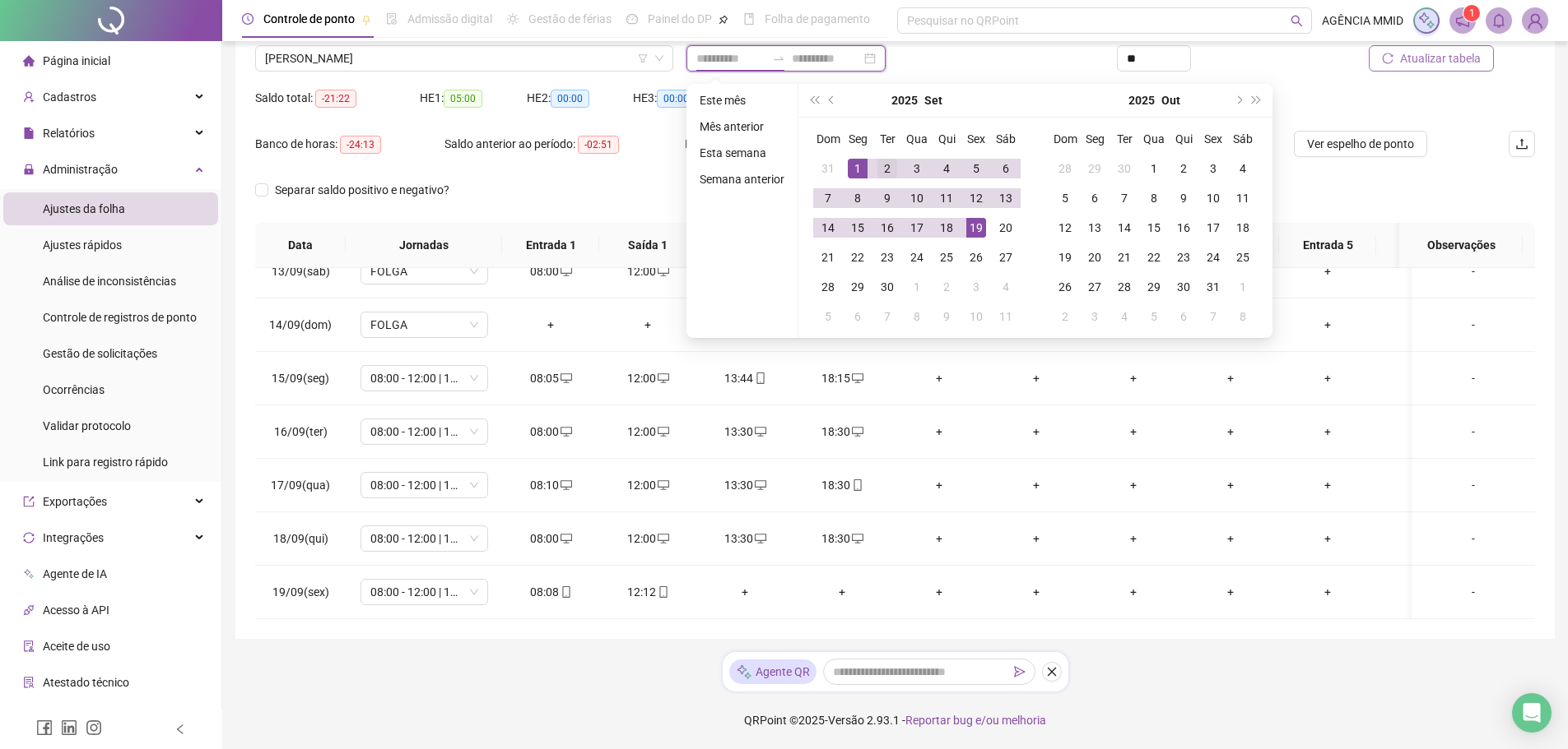
type input "**********"
click at [829, 100] on span "prev-year" at bounding box center [833, 100] width 8 height 8
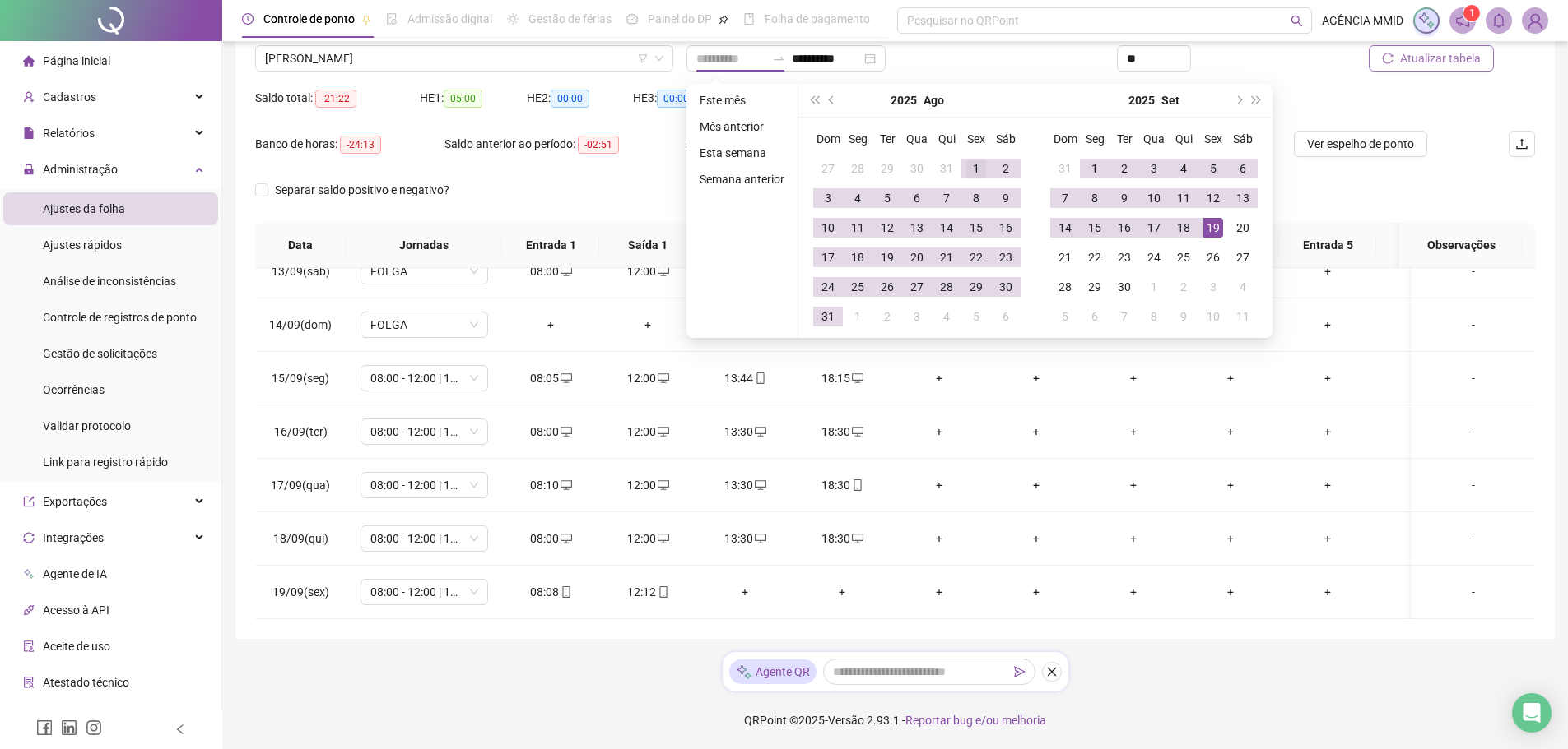
type input "**********"
click at [968, 173] on div "1" at bounding box center [976, 168] width 20 height 20
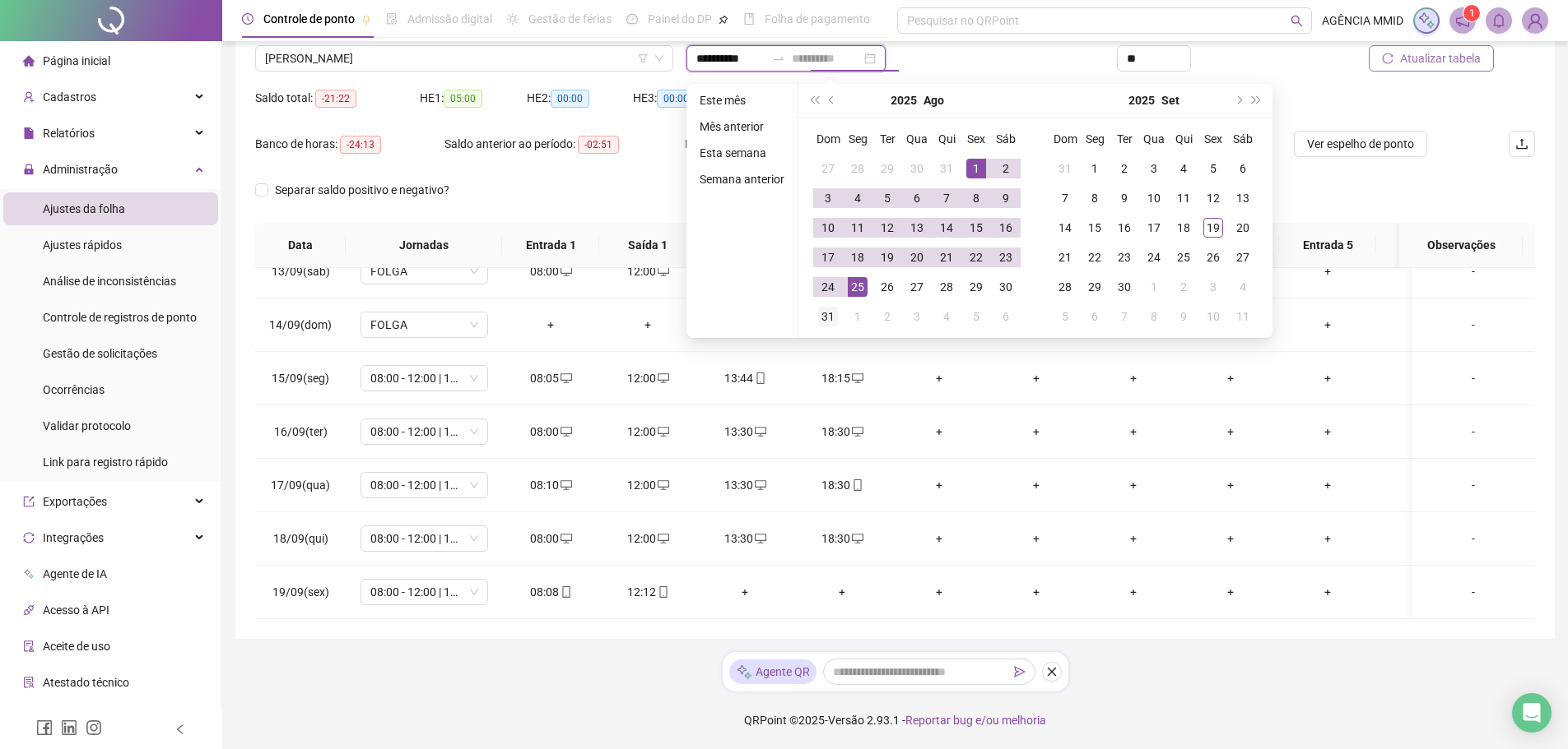
type input "**********"
click at [819, 326] on td "31" at bounding box center [827, 316] width 29 height 29
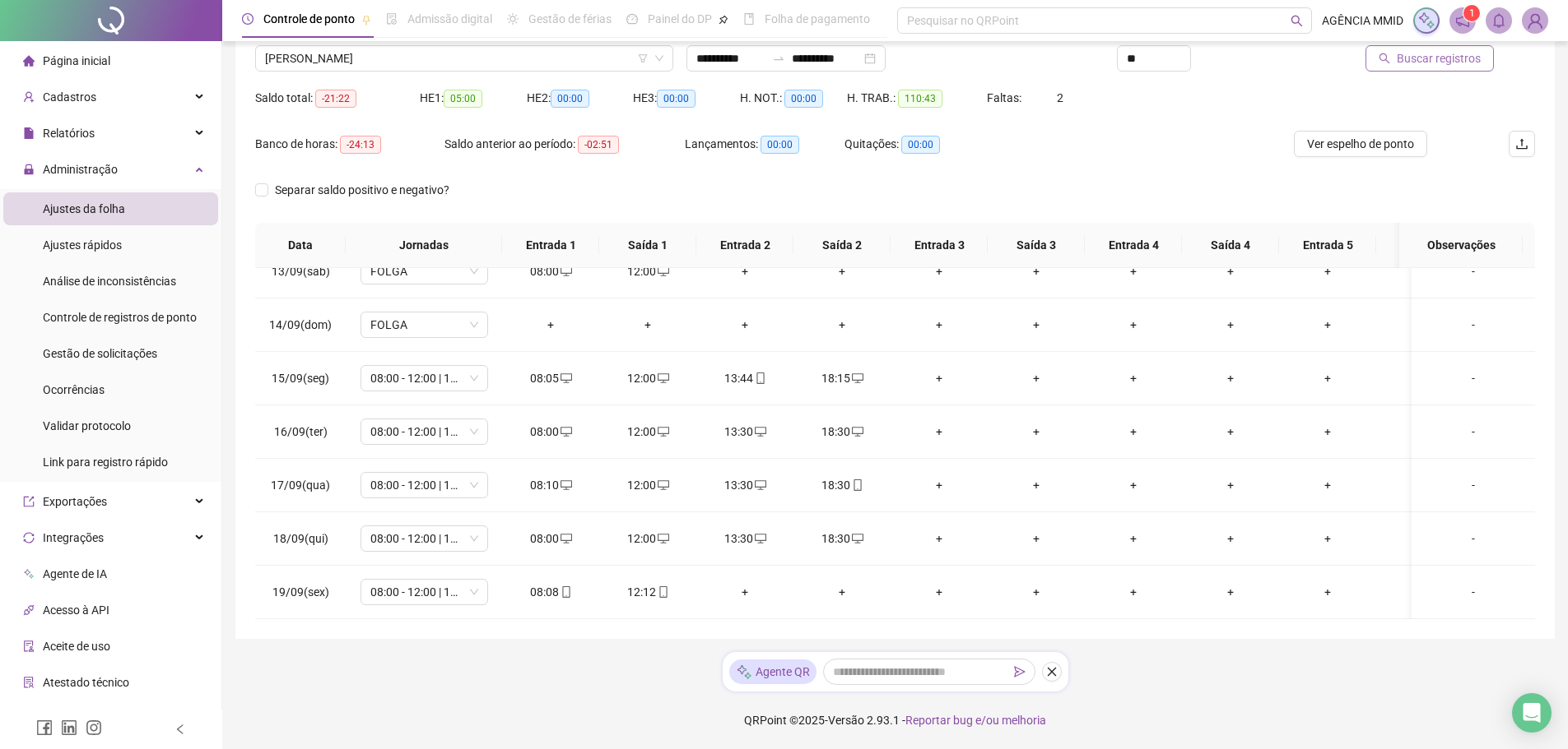
click at [1417, 63] on span "Buscar registros" at bounding box center [1439, 59] width 84 height 18
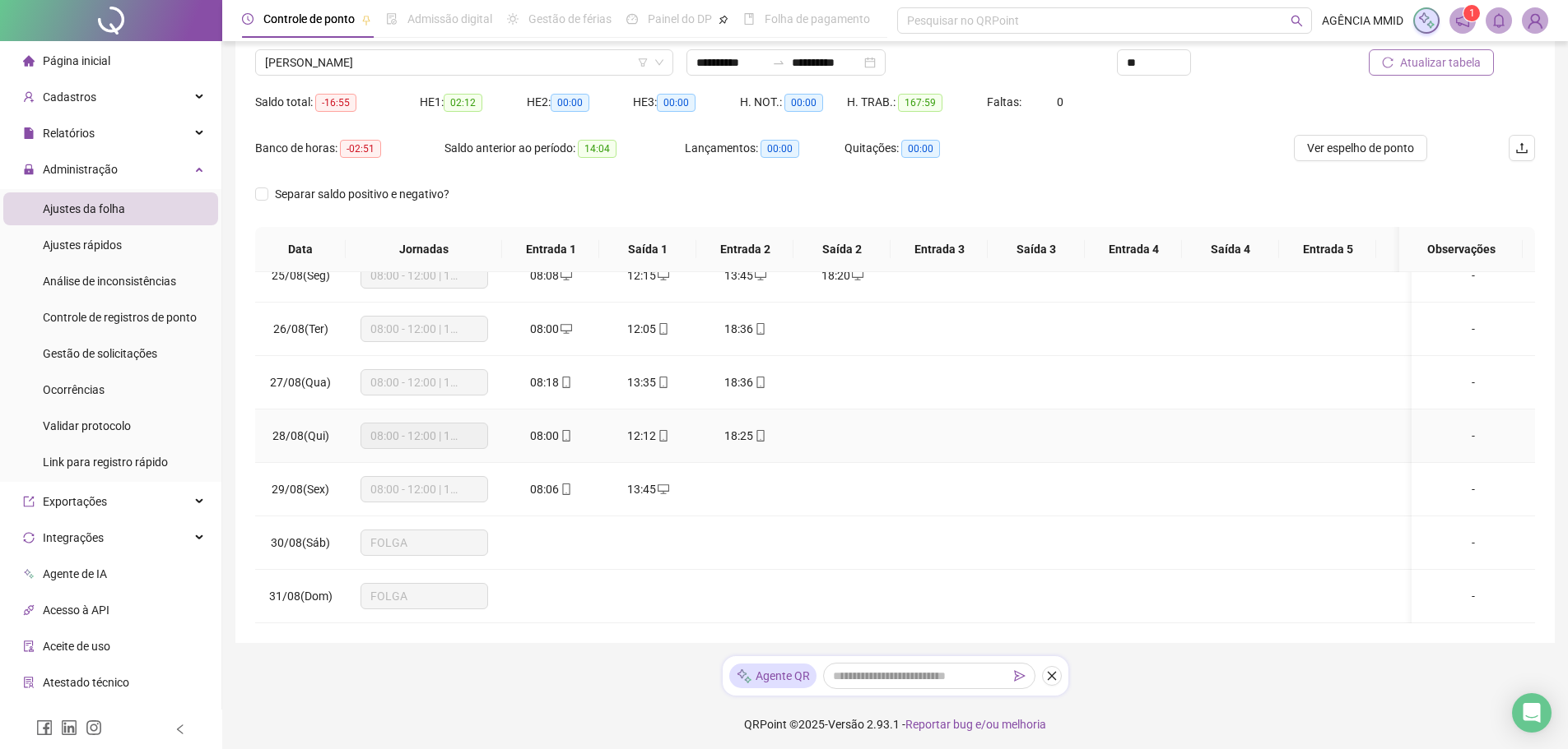
scroll to position [131, 0]
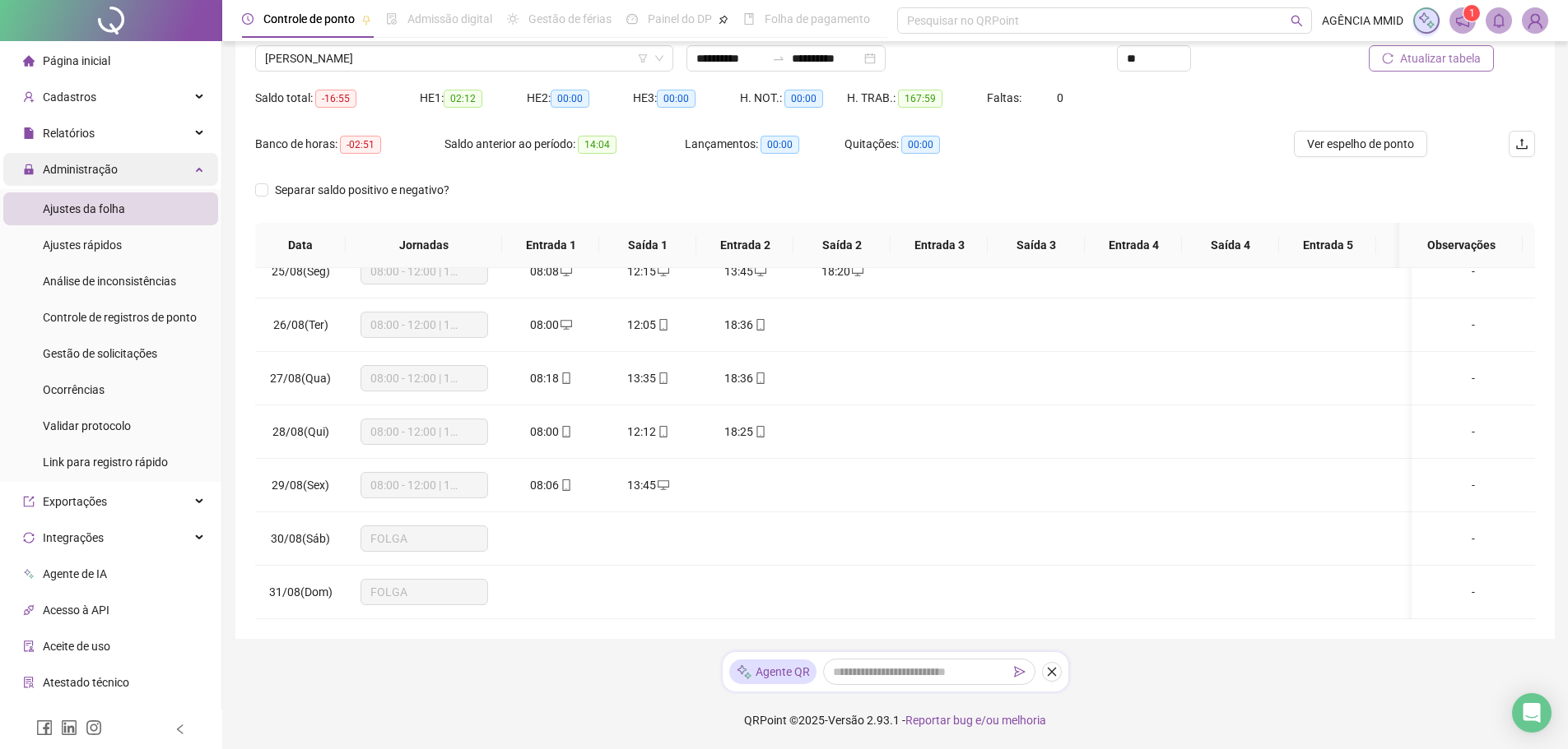
click at [125, 169] on div "Administração" at bounding box center [111, 169] width 215 height 33
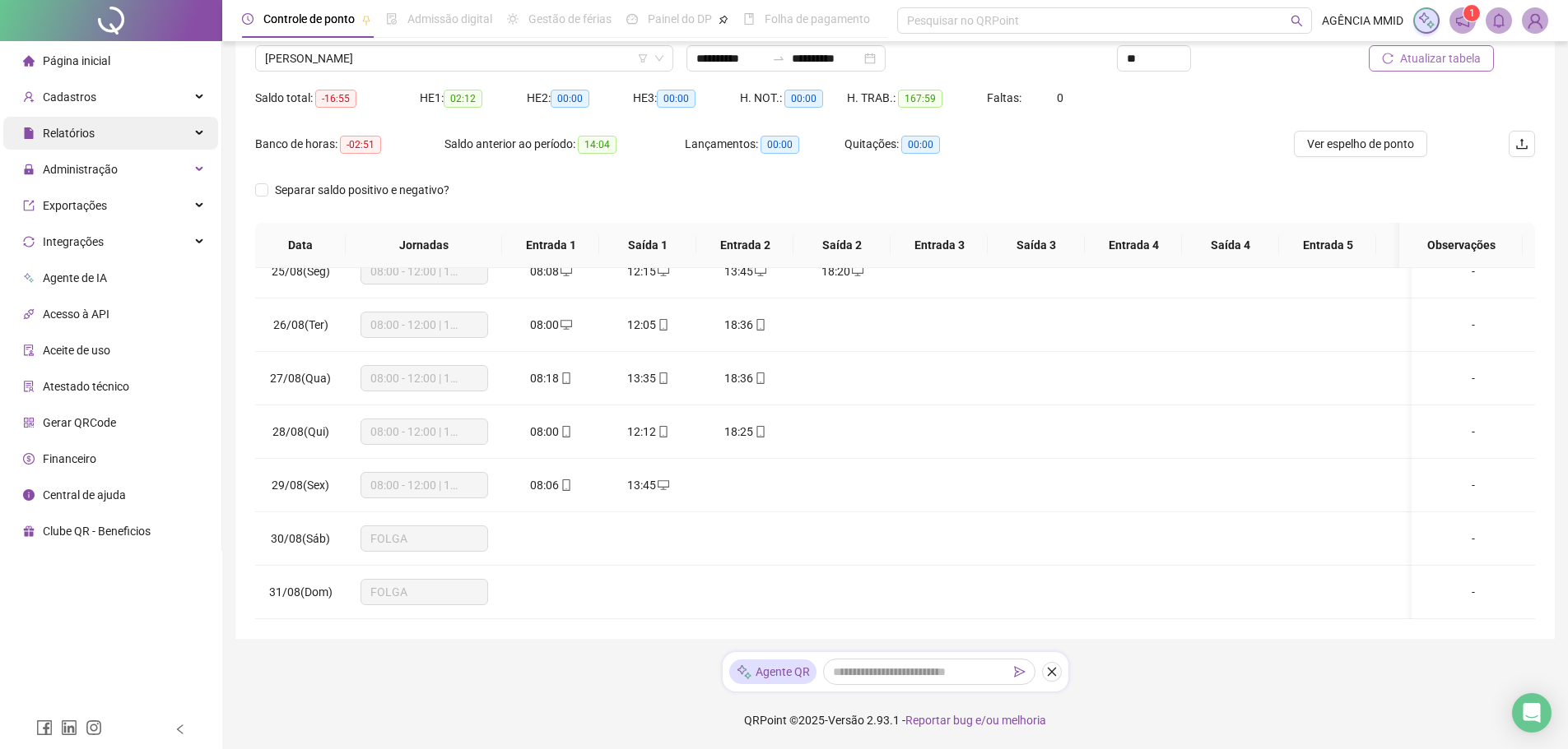
click at [122, 128] on div "Relatórios" at bounding box center [111, 133] width 215 height 33
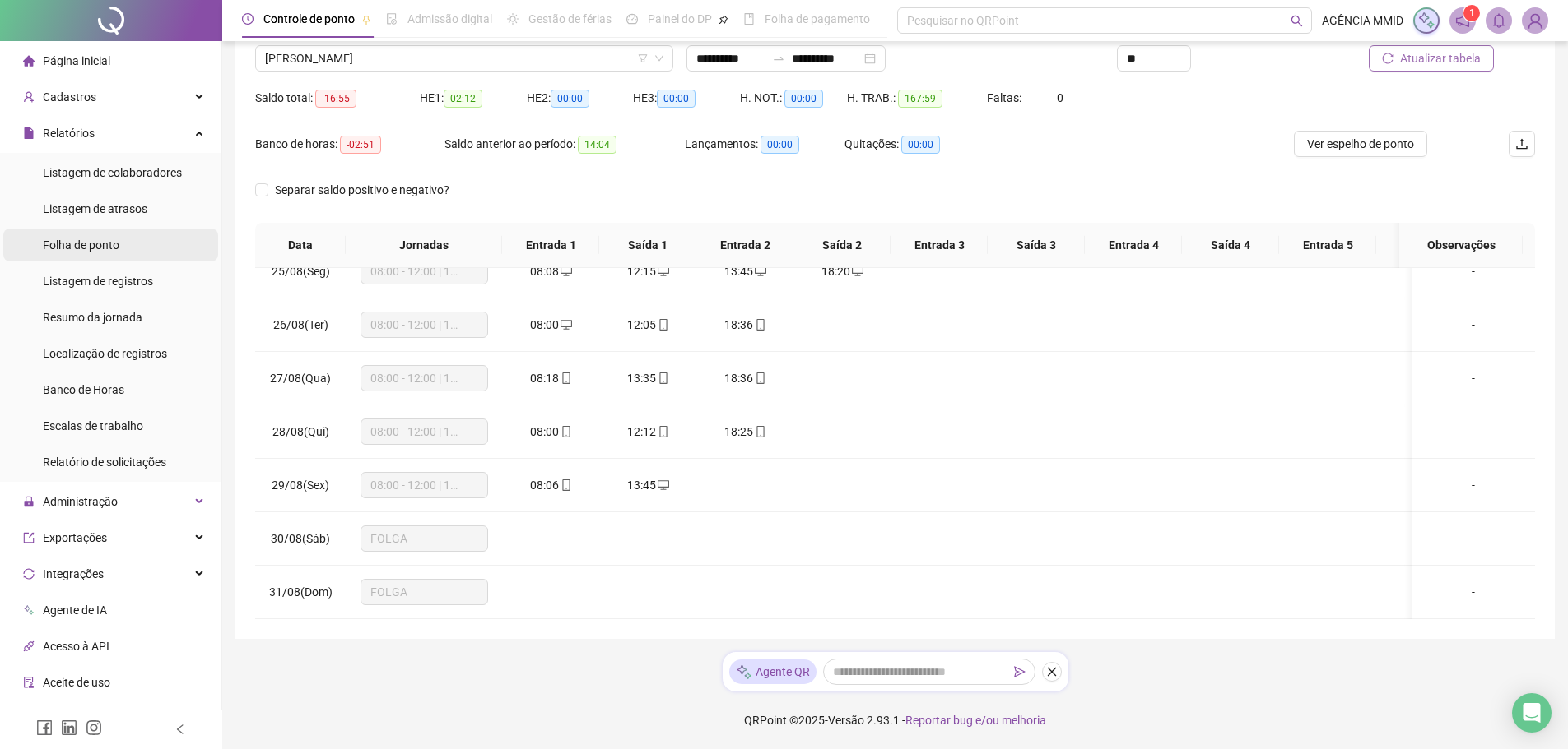
click at [124, 259] on li "Folha de ponto" at bounding box center [111, 245] width 215 height 33
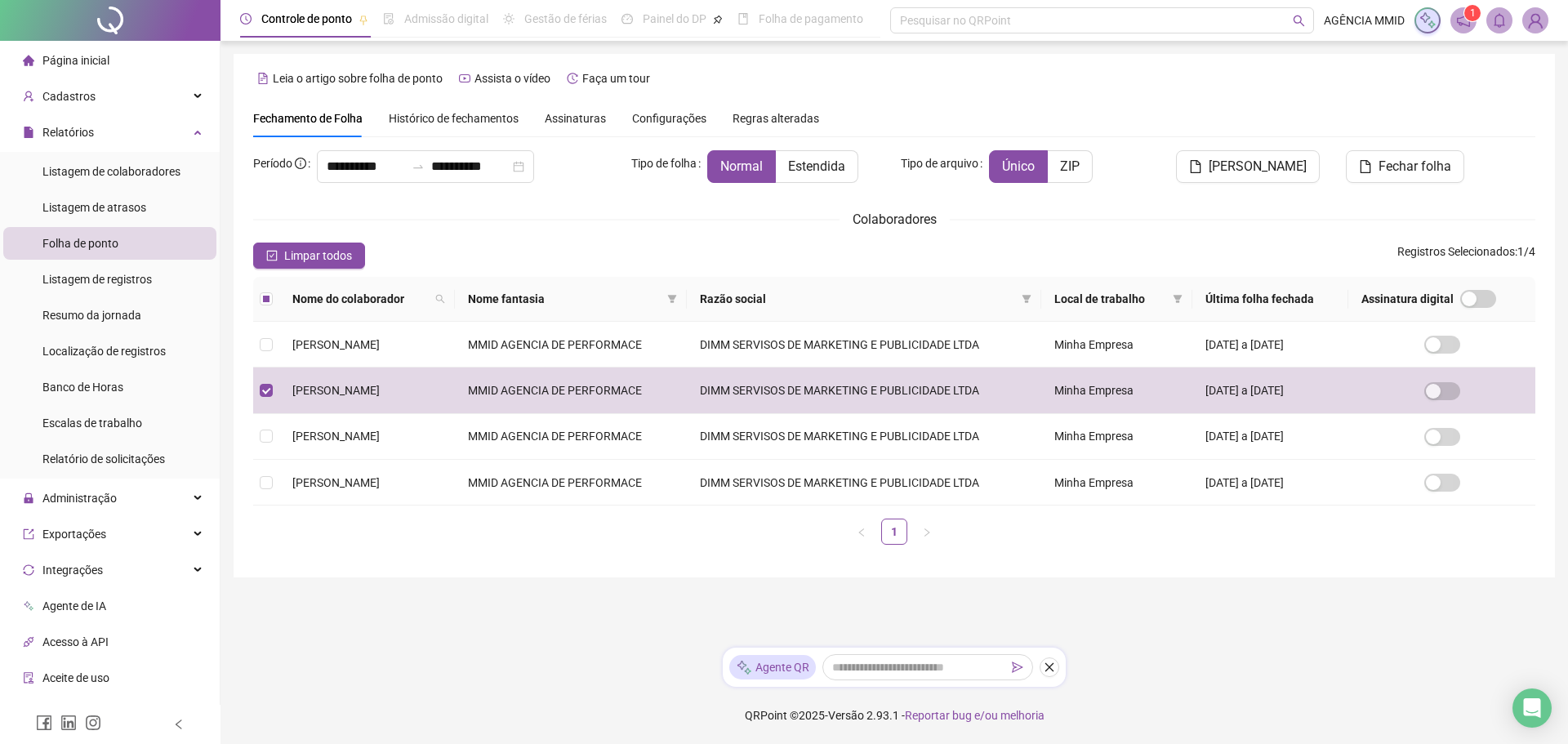
click at [473, 120] on span "Histórico de fechamentos" at bounding box center [454, 118] width 130 height 13
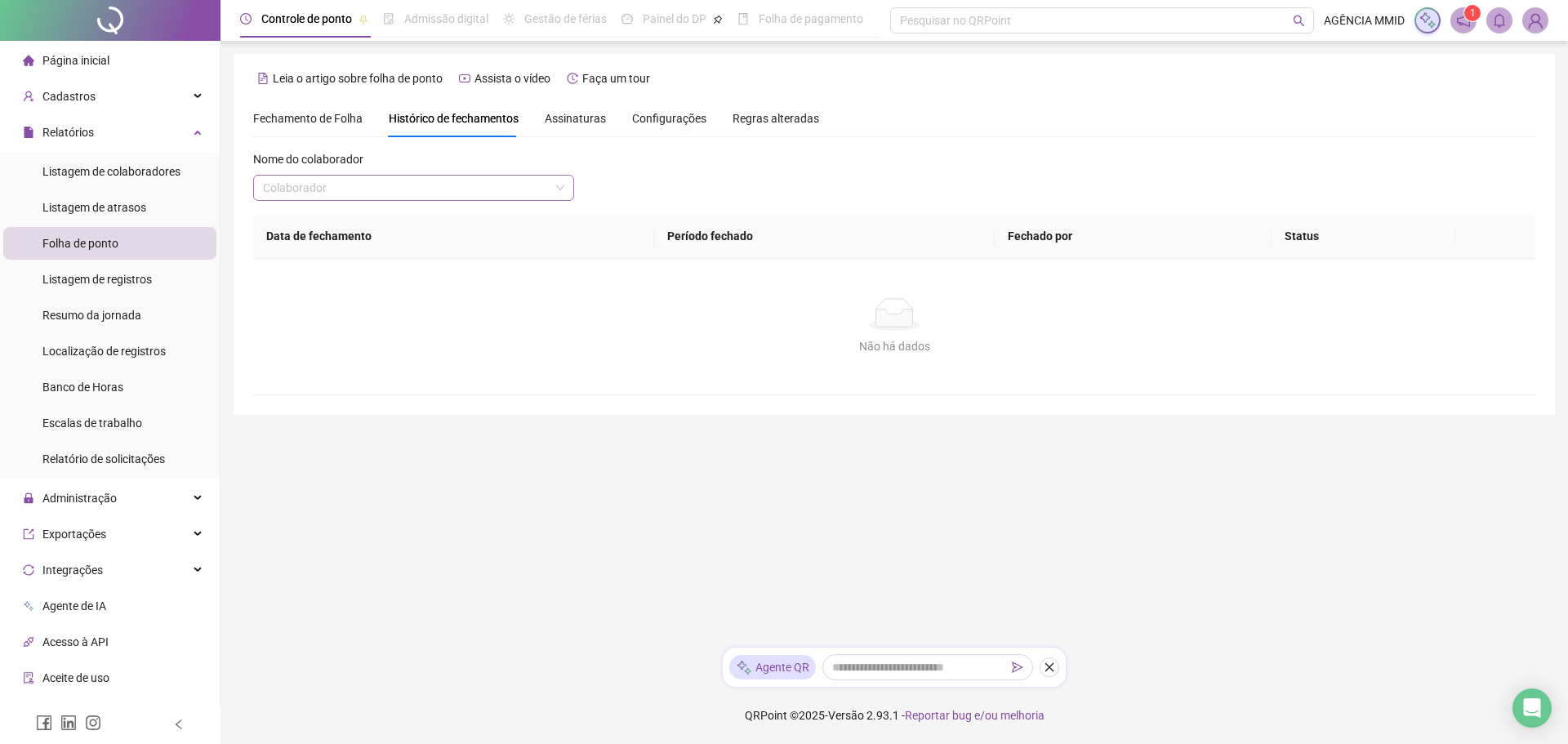
click at [427, 180] on input "search" at bounding box center [407, 188] width 287 height 25
click at [365, 244] on div "[PERSON_NAME]" at bounding box center [414, 247] width 295 height 18
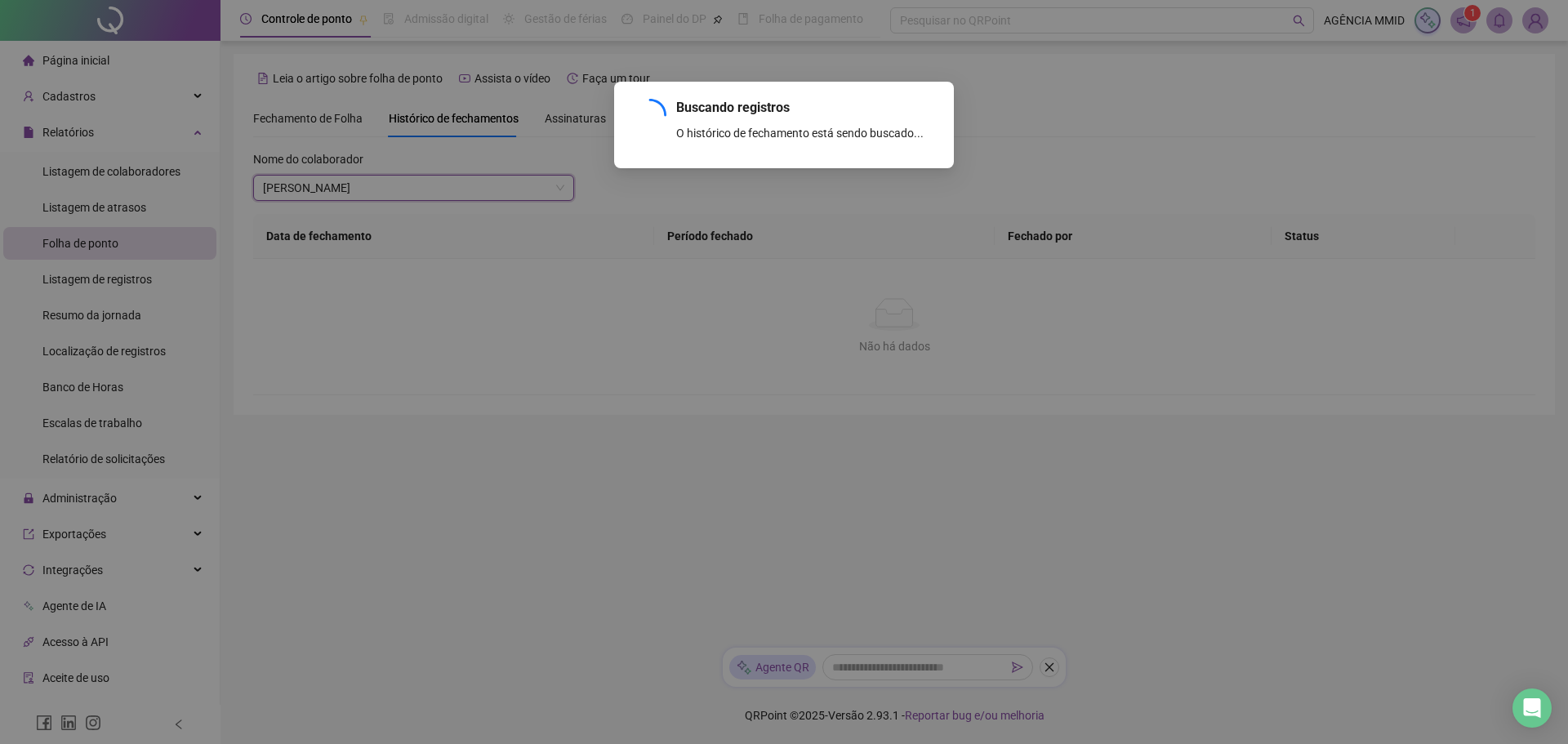
scroll to position [15, 0]
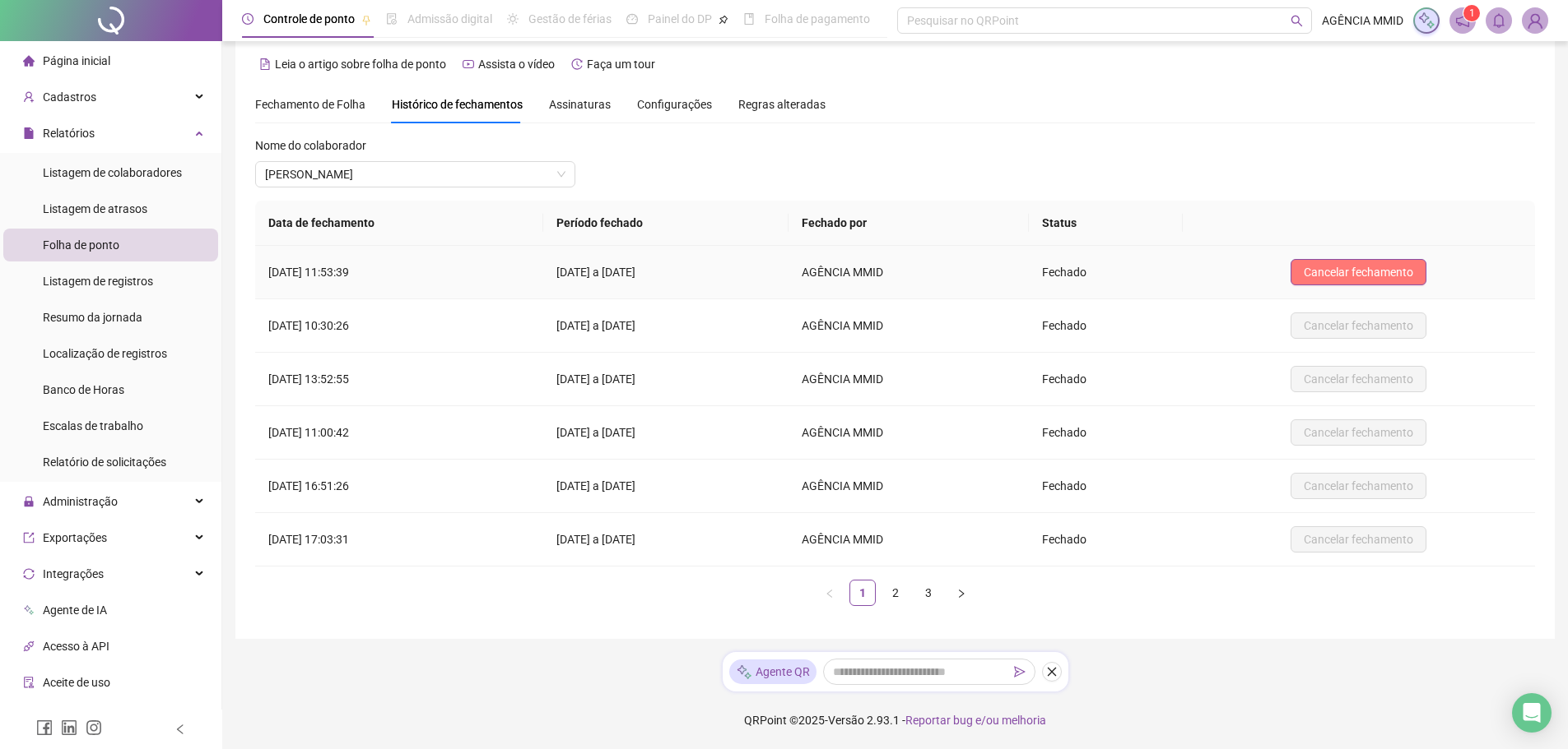
click at [1403, 267] on span "Cancelar fechamento" at bounding box center [1358, 272] width 109 height 18
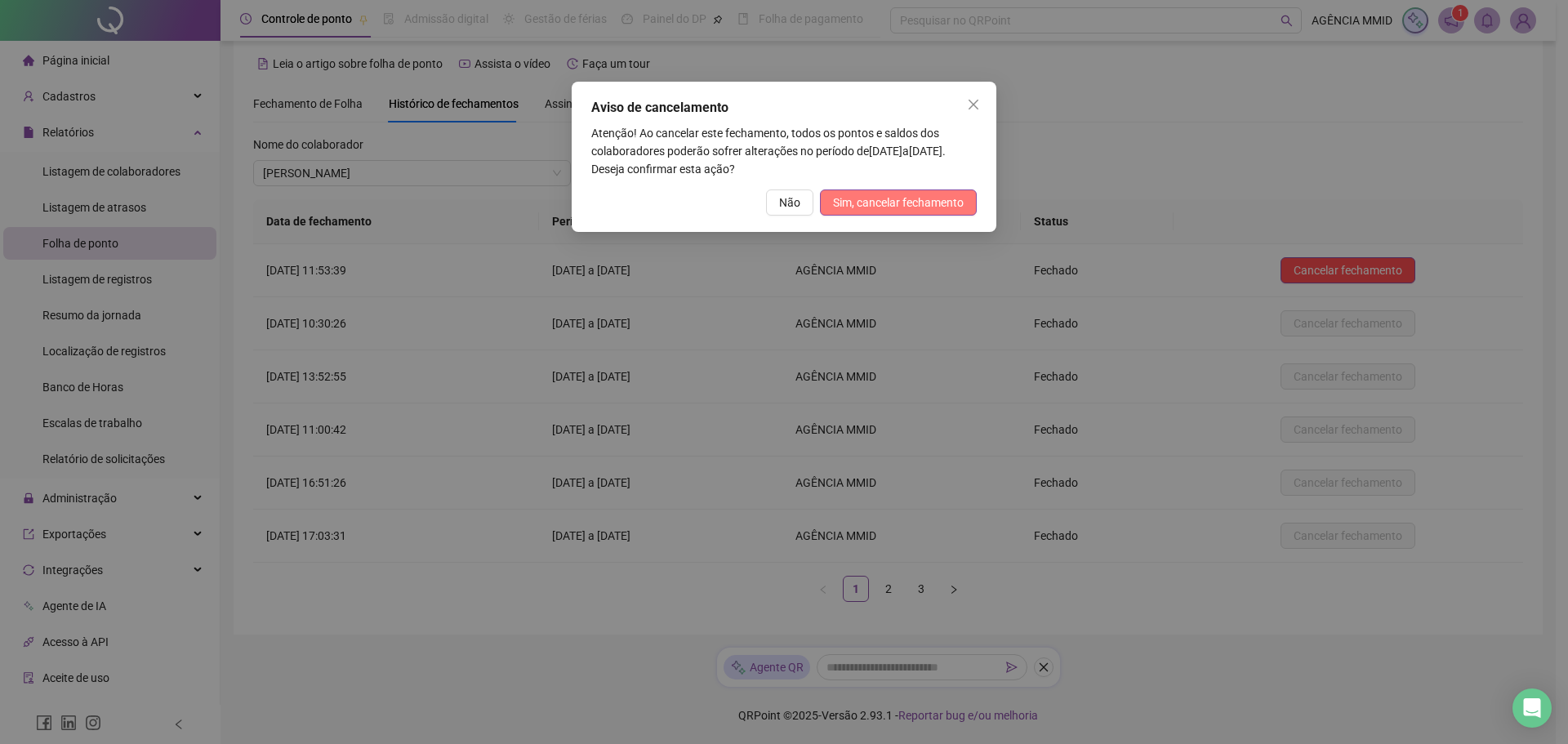
click at [963, 204] on span "Sim, cancelar fechamento" at bounding box center [898, 203] width 130 height 18
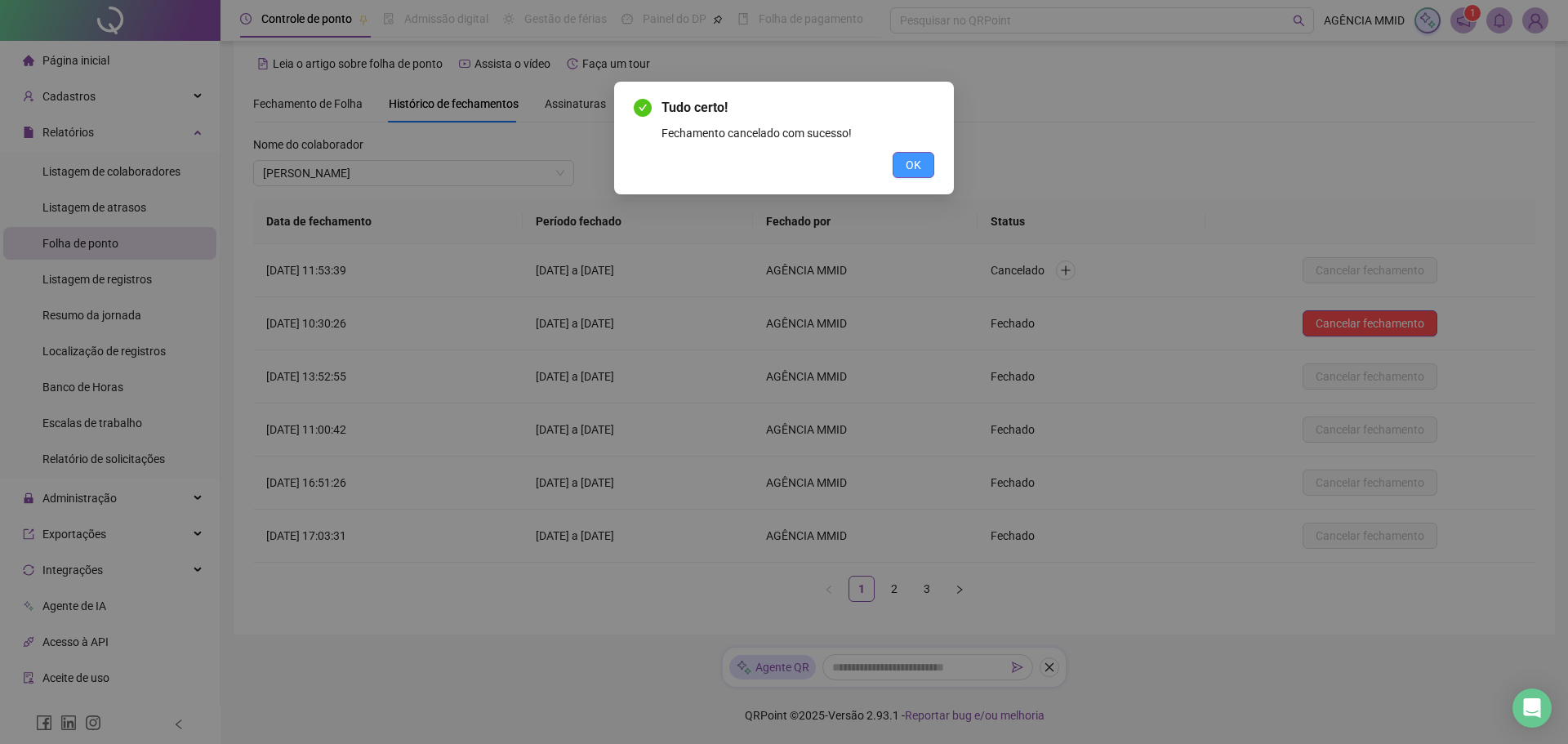
click at [925, 170] on button "OK" at bounding box center [912, 166] width 41 height 26
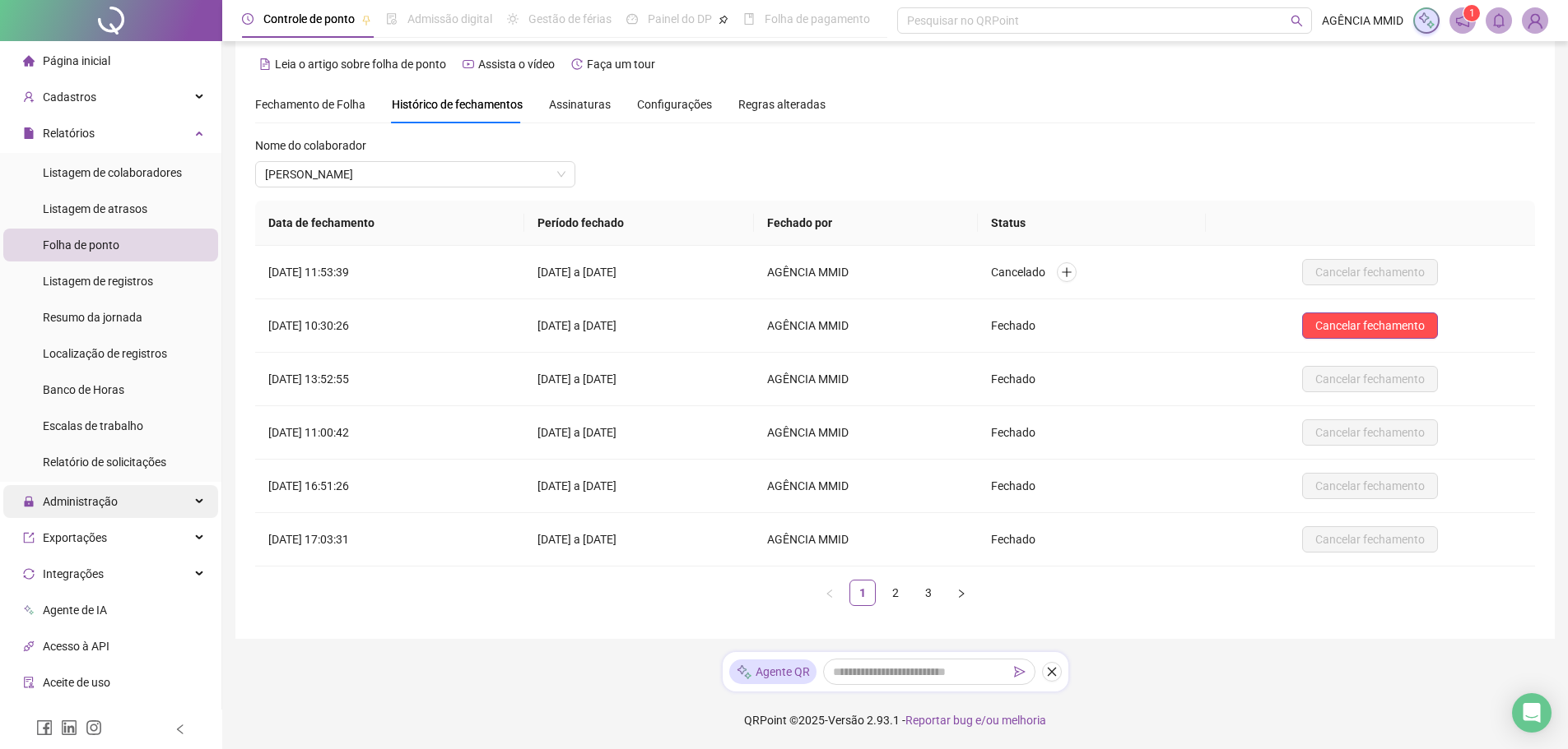
click at [61, 509] on span "Administração" at bounding box center [70, 502] width 95 height 33
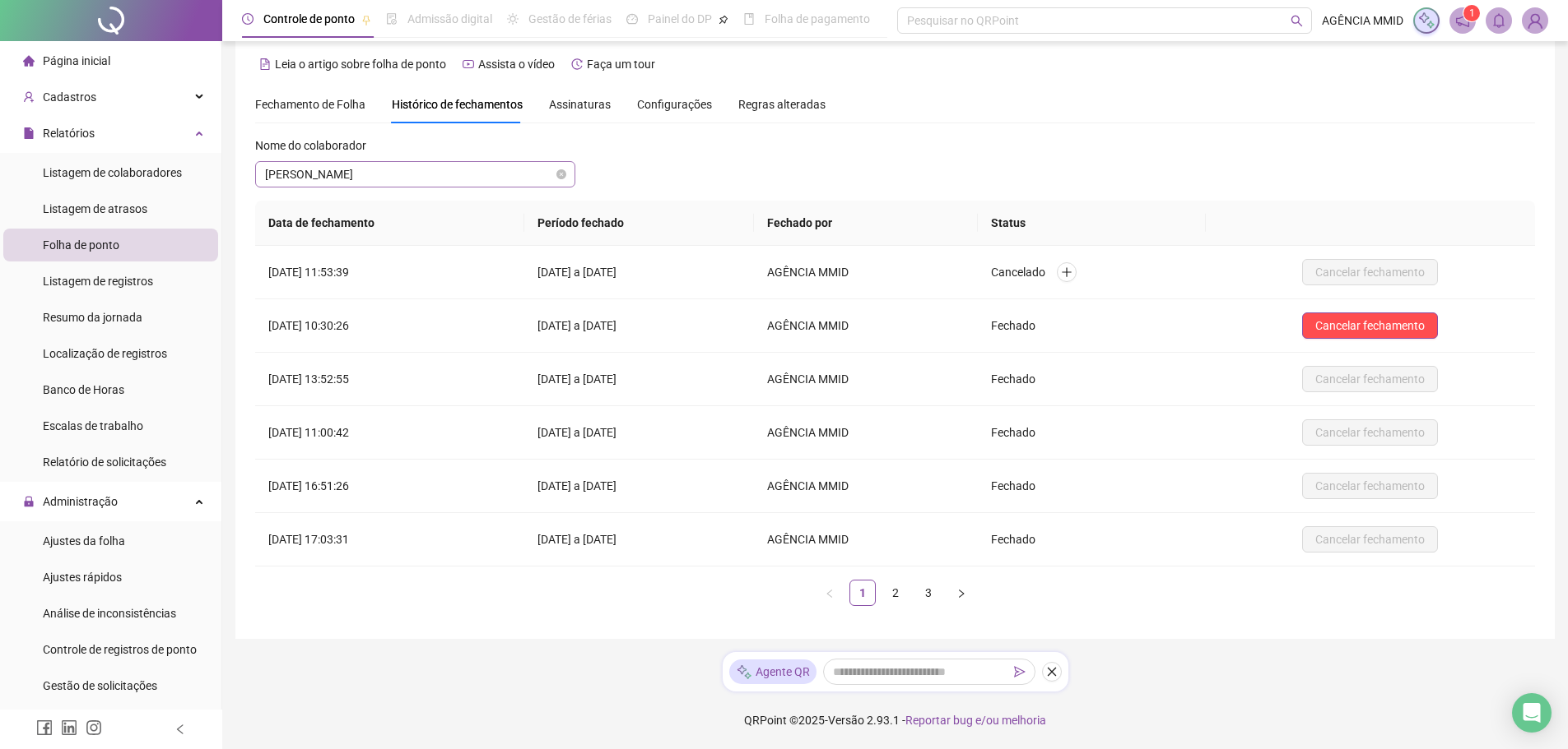
click at [341, 176] on span "[PERSON_NAME]" at bounding box center [415, 175] width 301 height 25
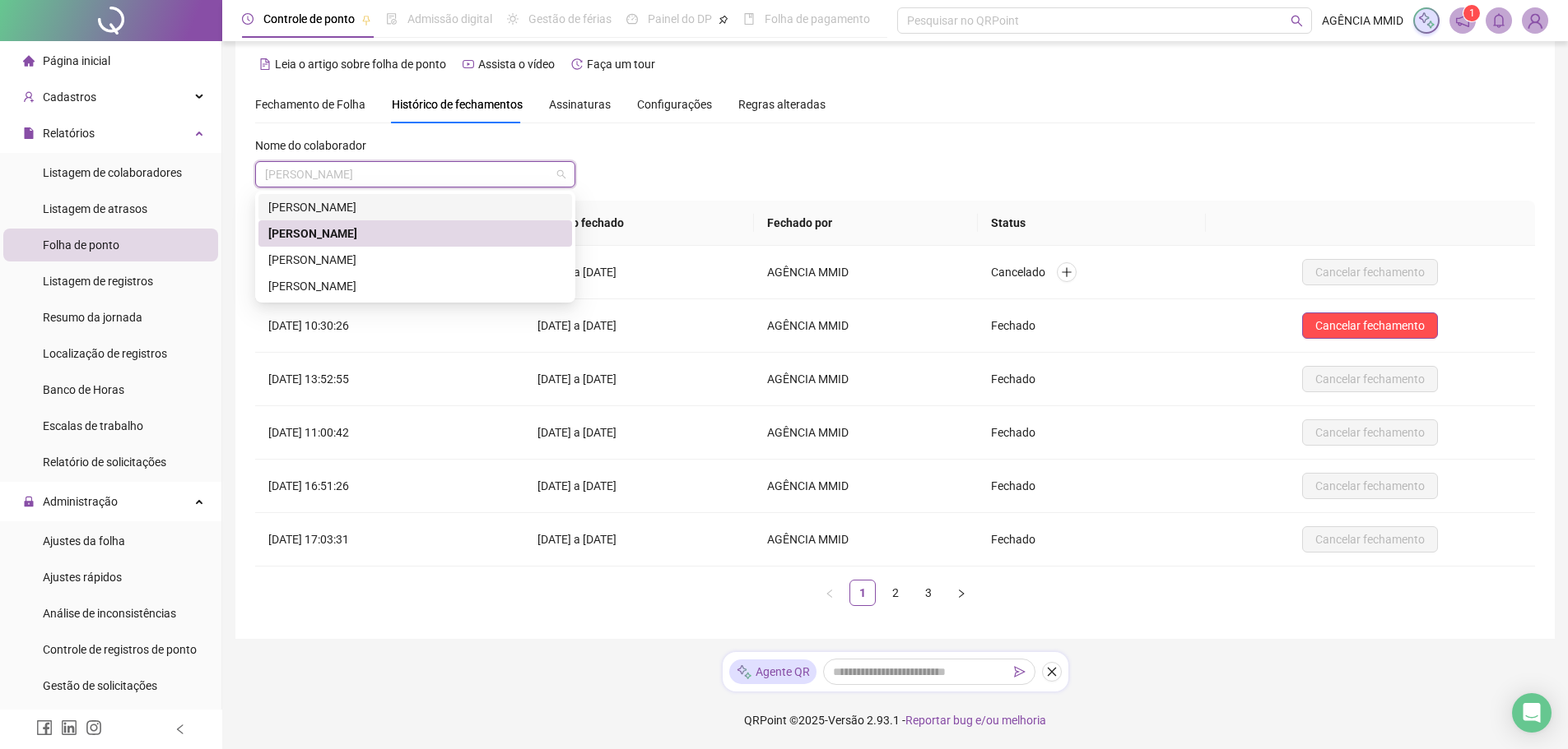
click at [298, 99] on span "Fechamento de Folha" at bounding box center [310, 104] width 110 height 13
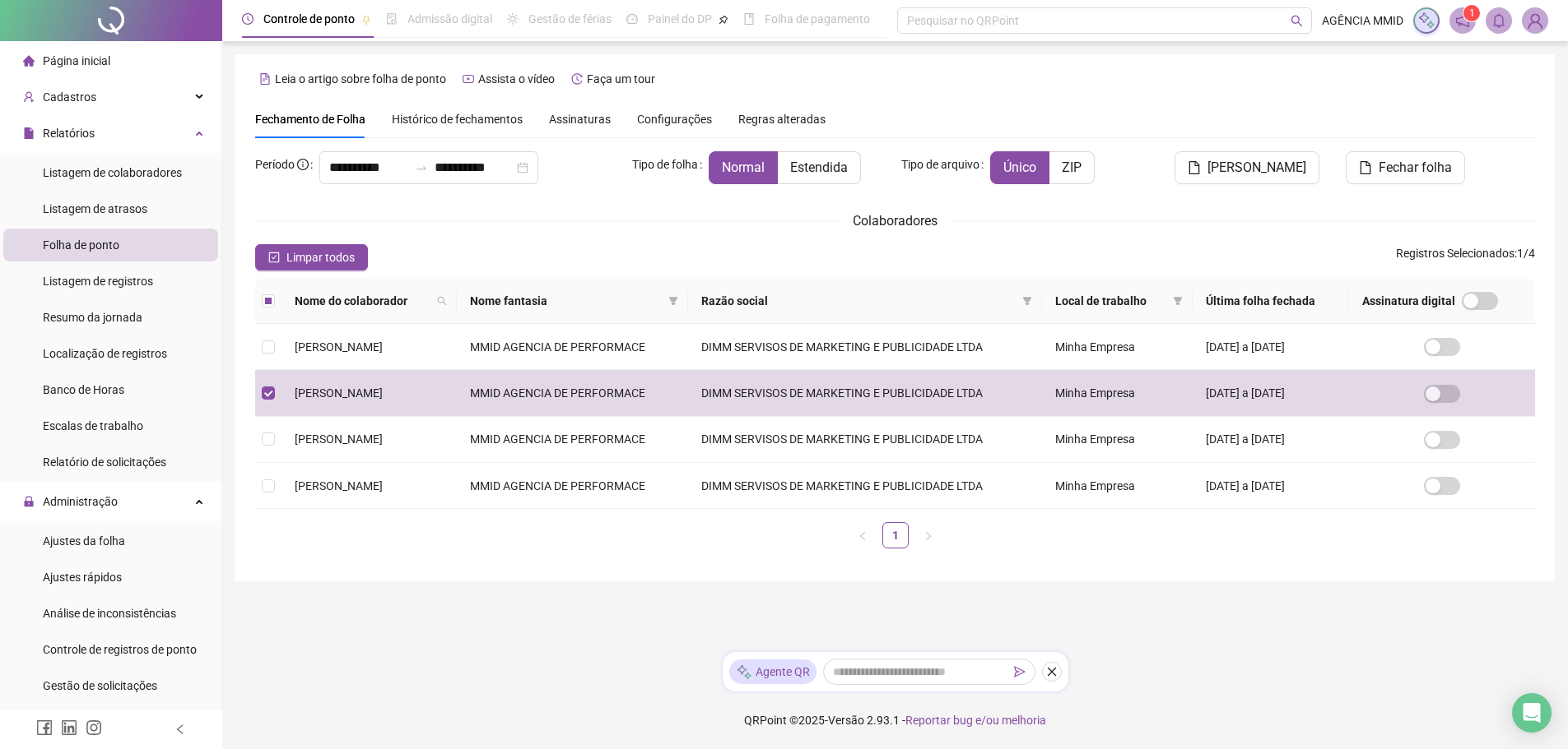
scroll to position [0, 0]
click at [76, 504] on span "Administração" at bounding box center [80, 502] width 74 height 13
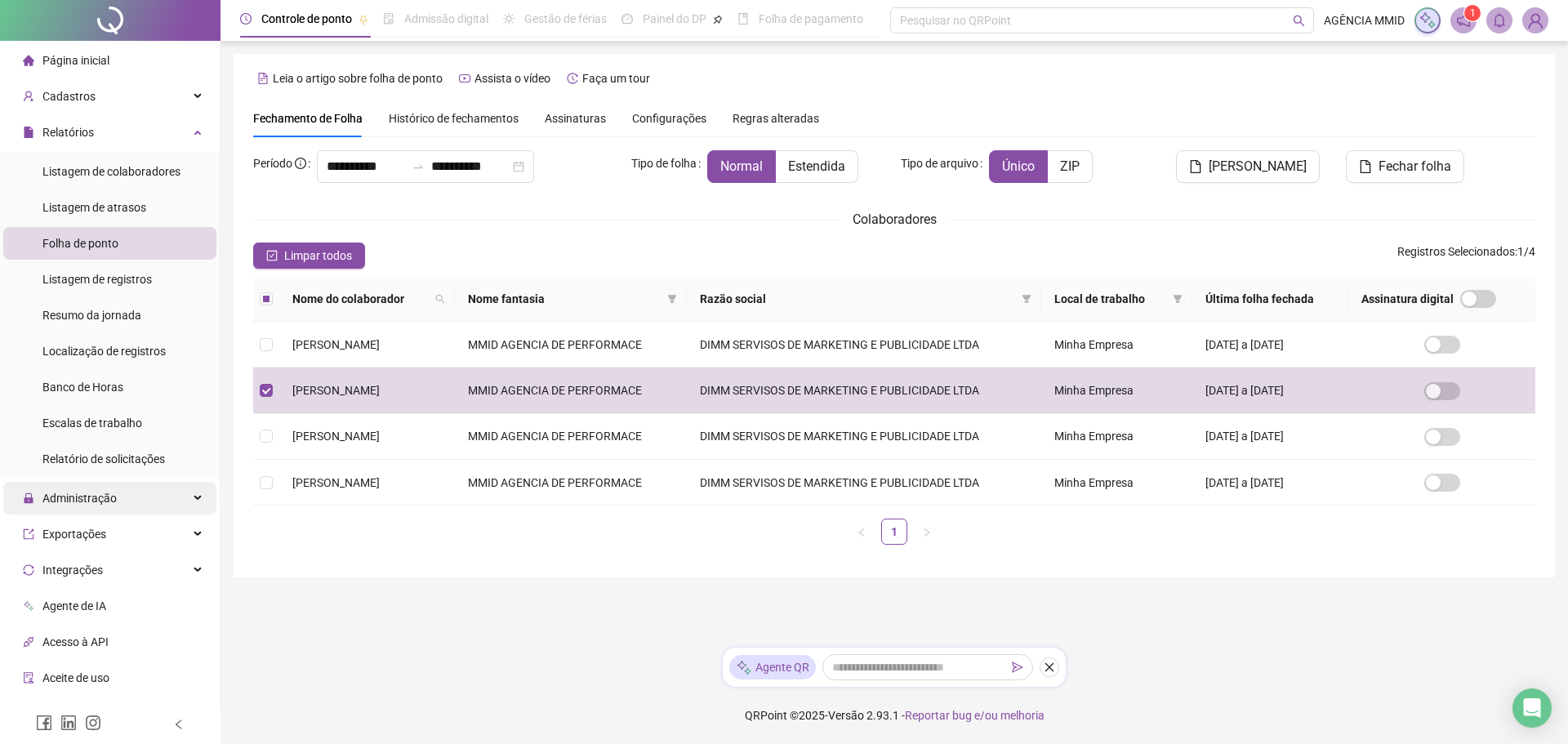
click at [77, 500] on span "Administração" at bounding box center [79, 498] width 74 height 13
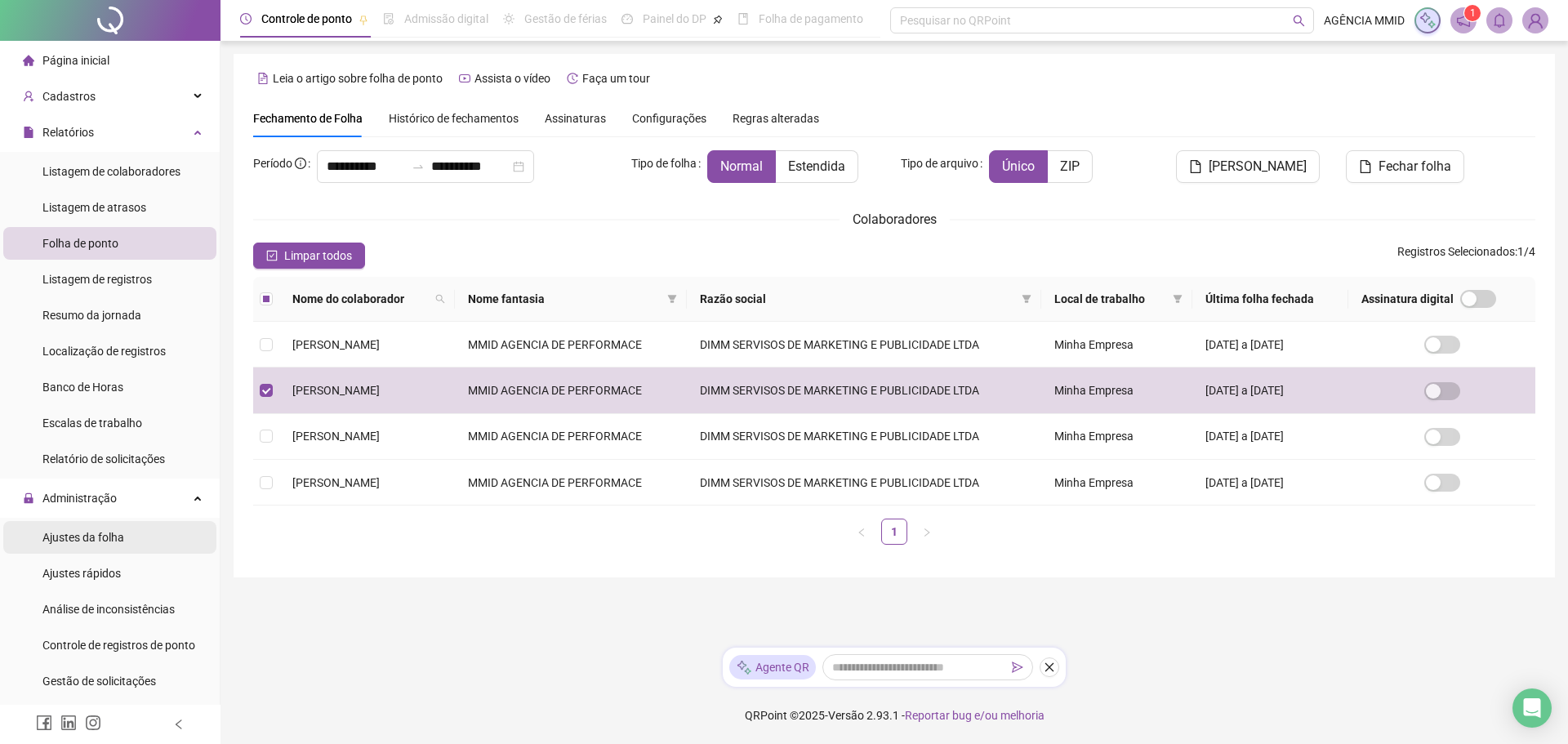
click at [97, 539] on span "Ajustes da folha" at bounding box center [83, 537] width 82 height 13
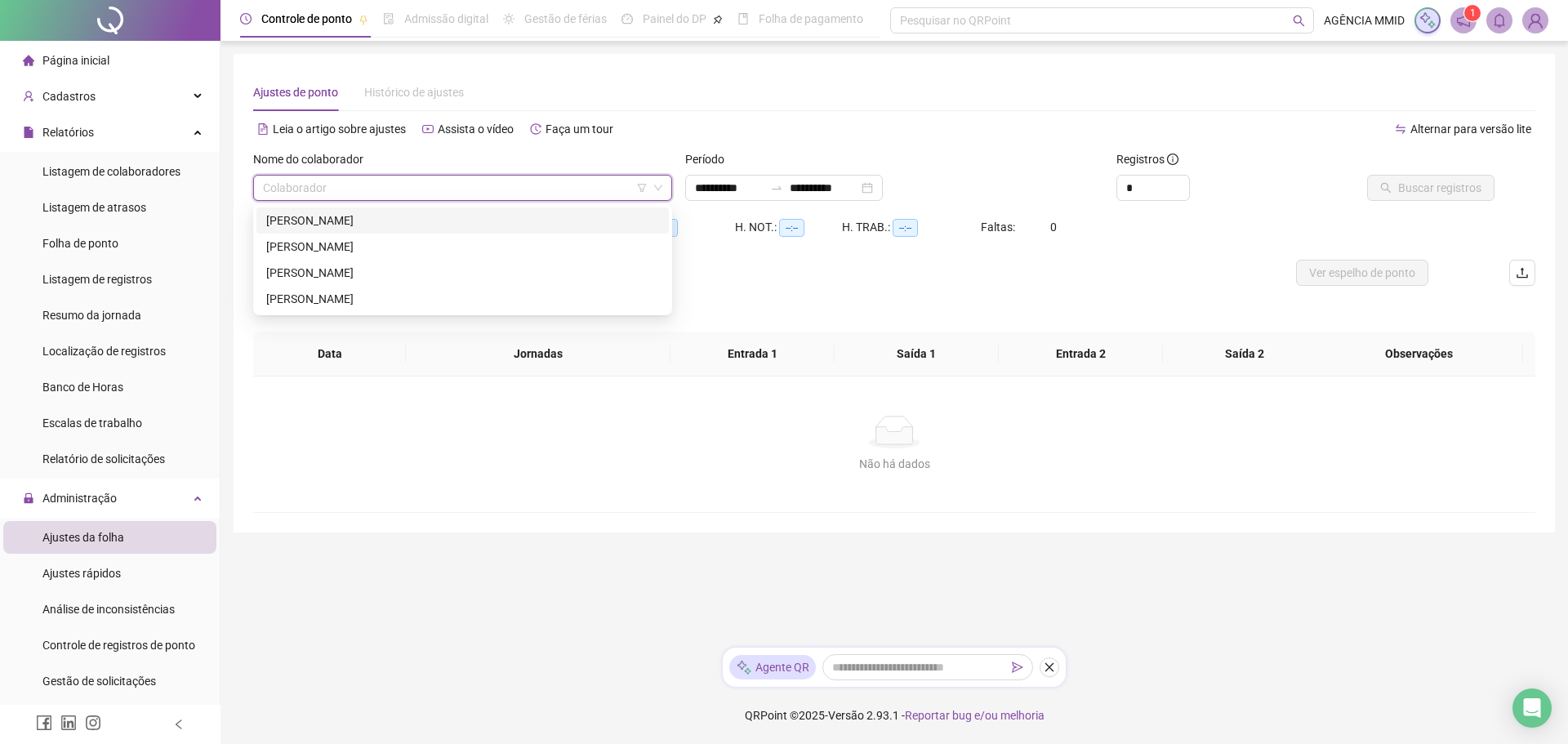
click at [338, 184] on input "search" at bounding box center [455, 188] width 385 height 25
click at [359, 246] on div "[PERSON_NAME]" at bounding box center [463, 247] width 392 height 18
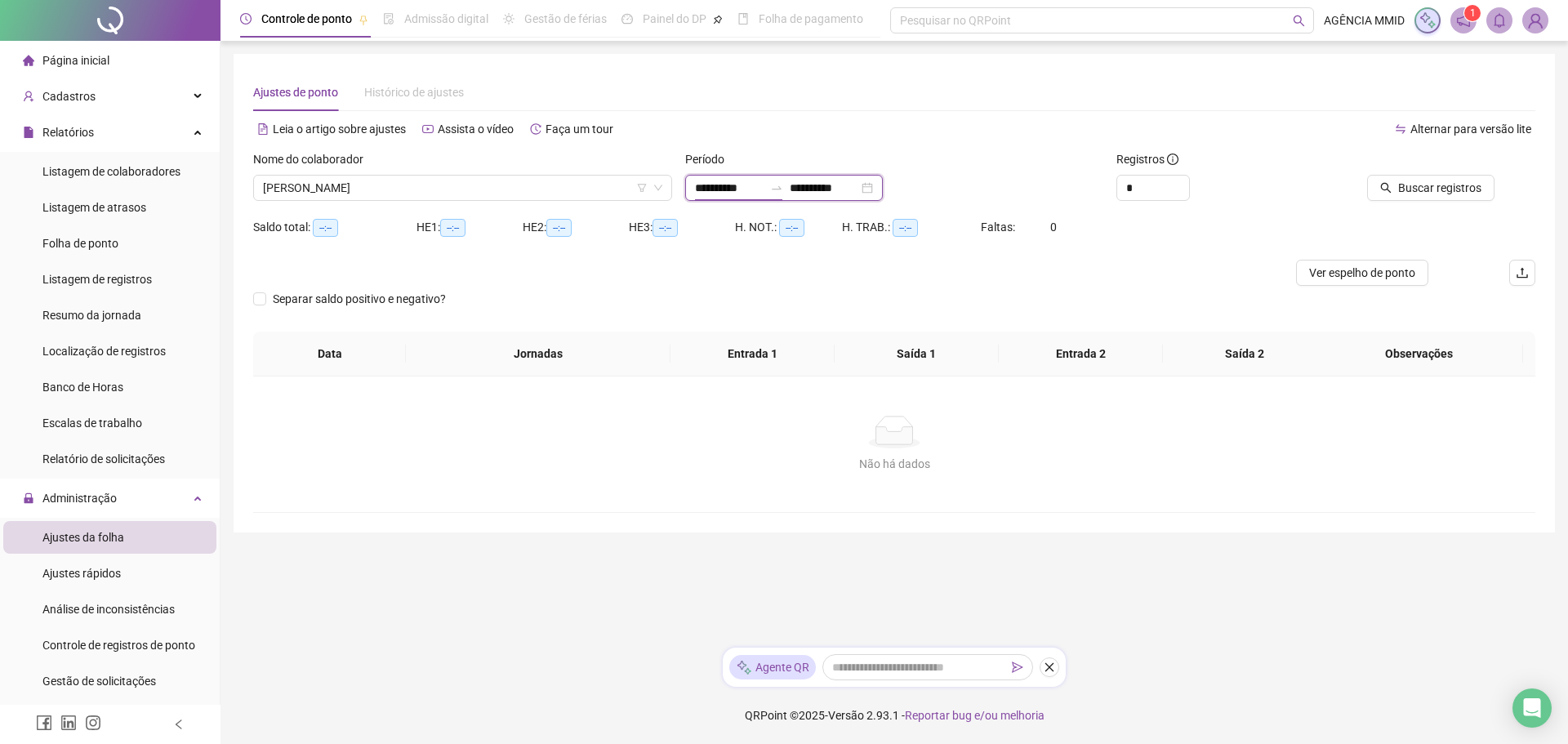
click at [759, 181] on input "**********" at bounding box center [729, 188] width 69 height 18
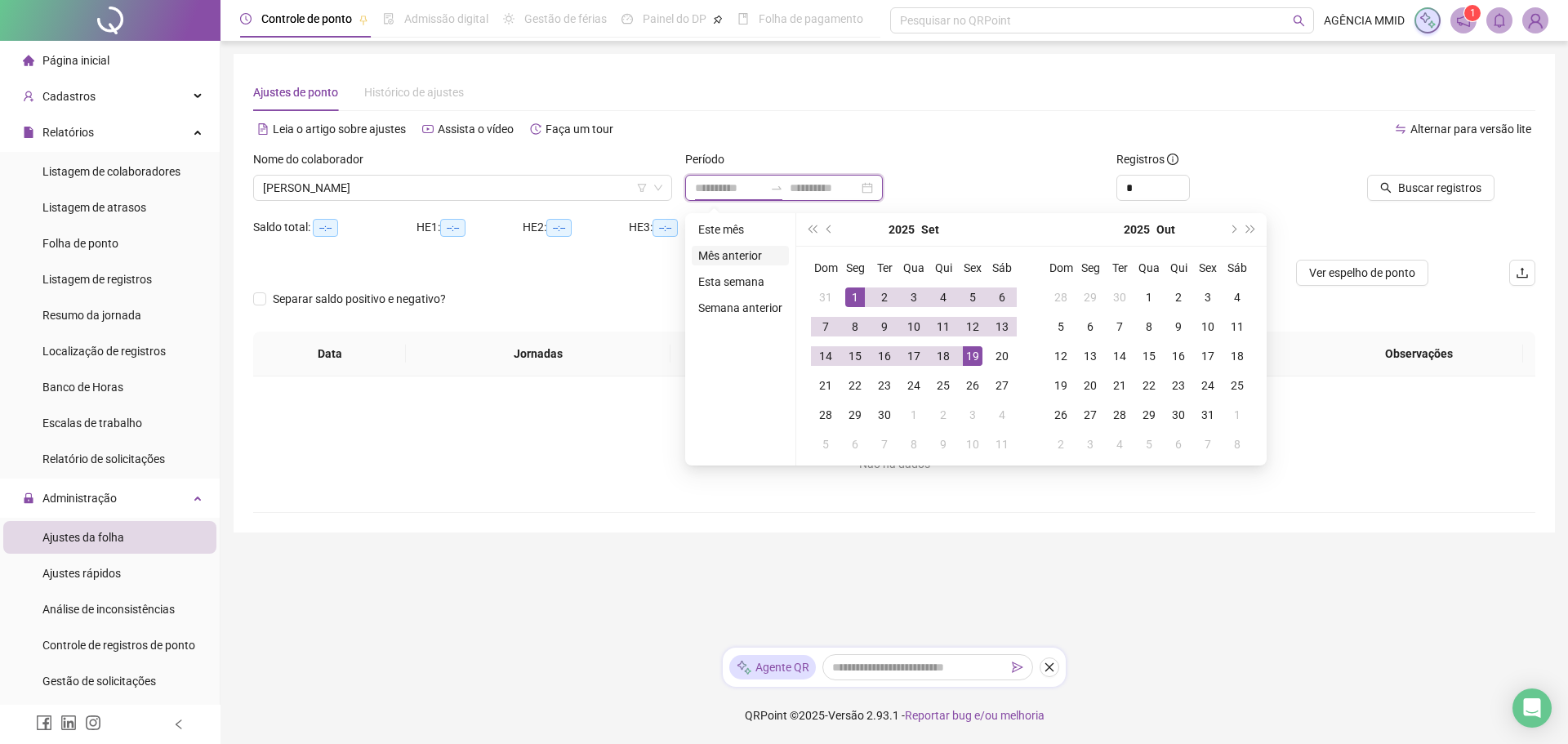
type input "**********"
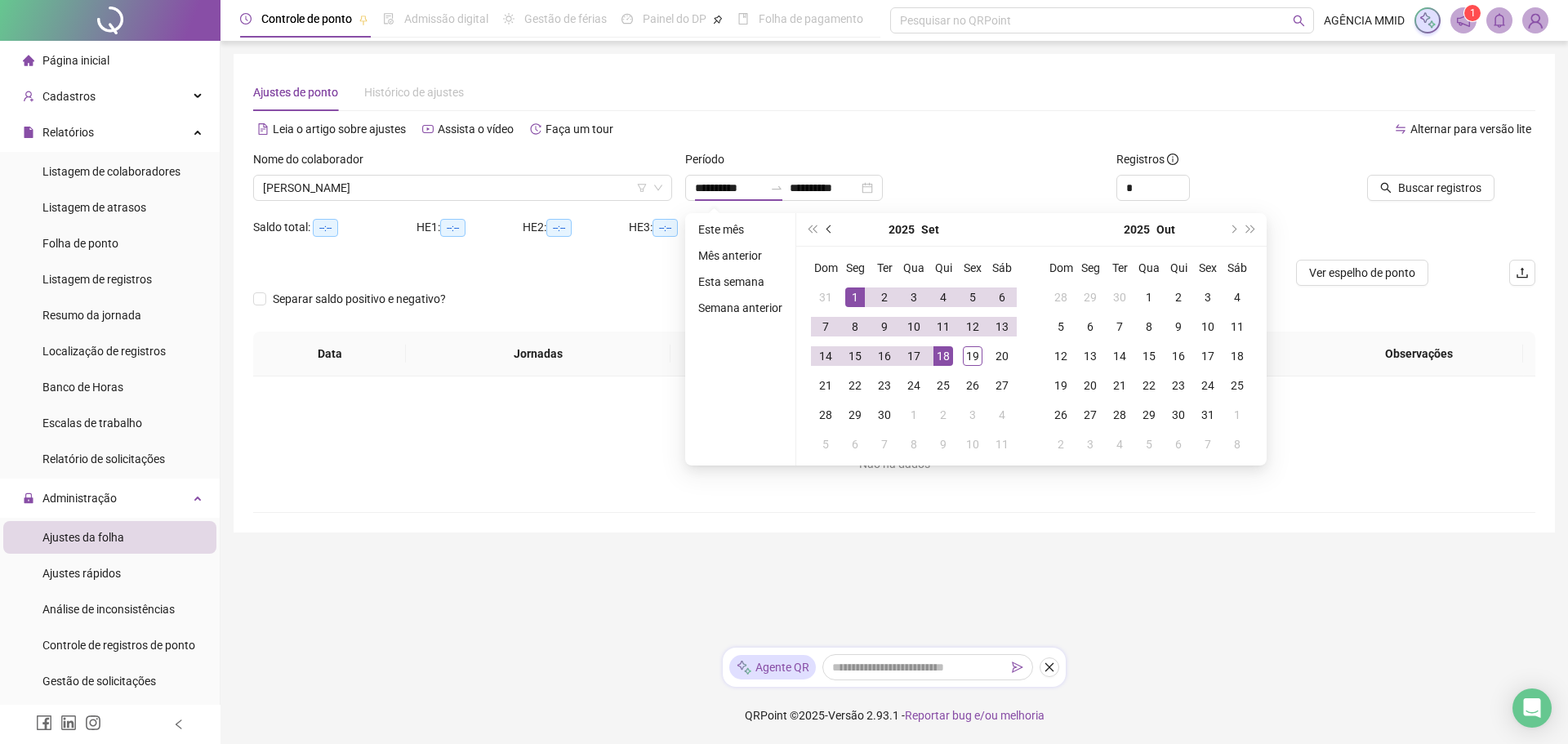
click at [834, 232] on button "prev-year" at bounding box center [830, 229] width 18 height 33
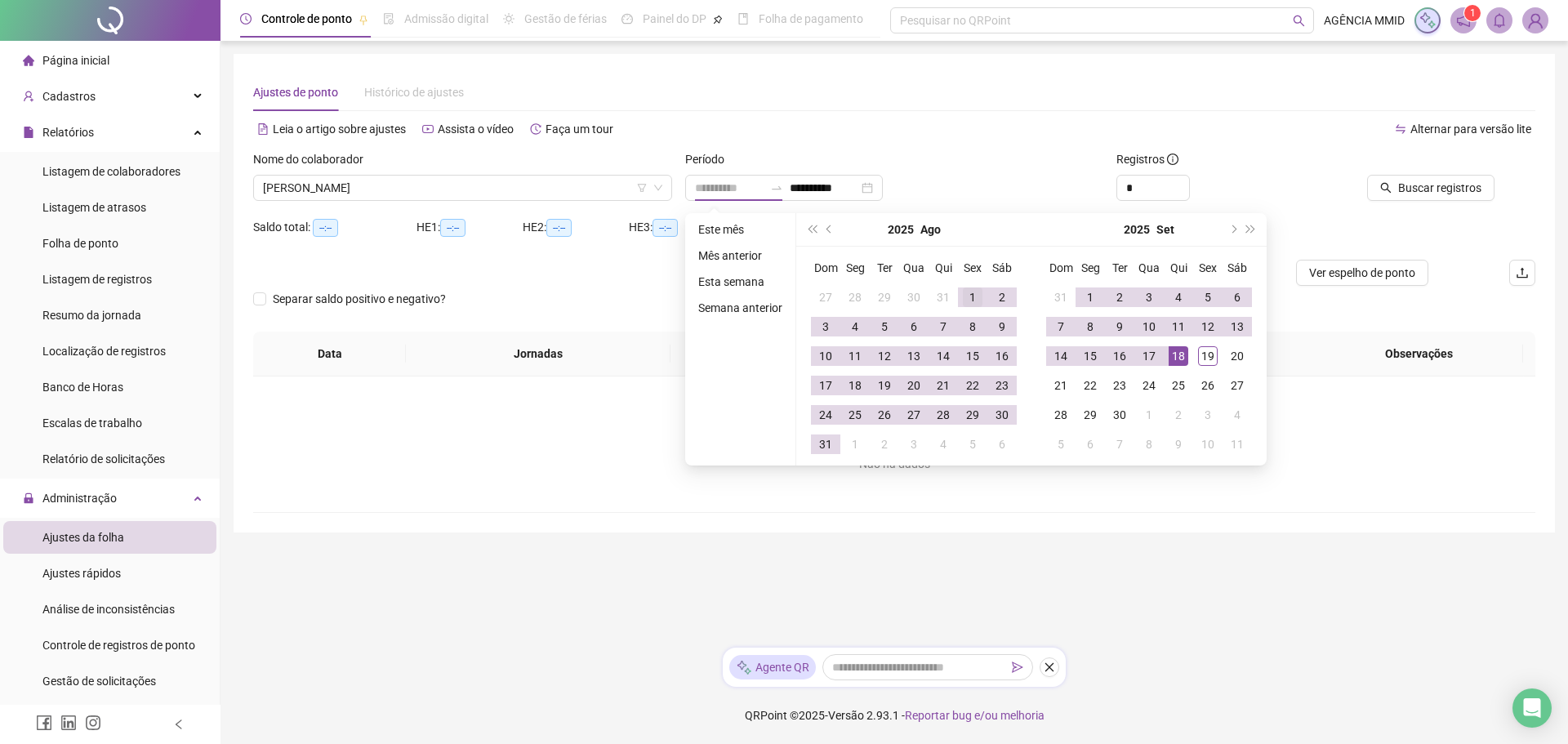
type input "**********"
click at [964, 289] on div "1" at bounding box center [972, 298] width 19 height 19
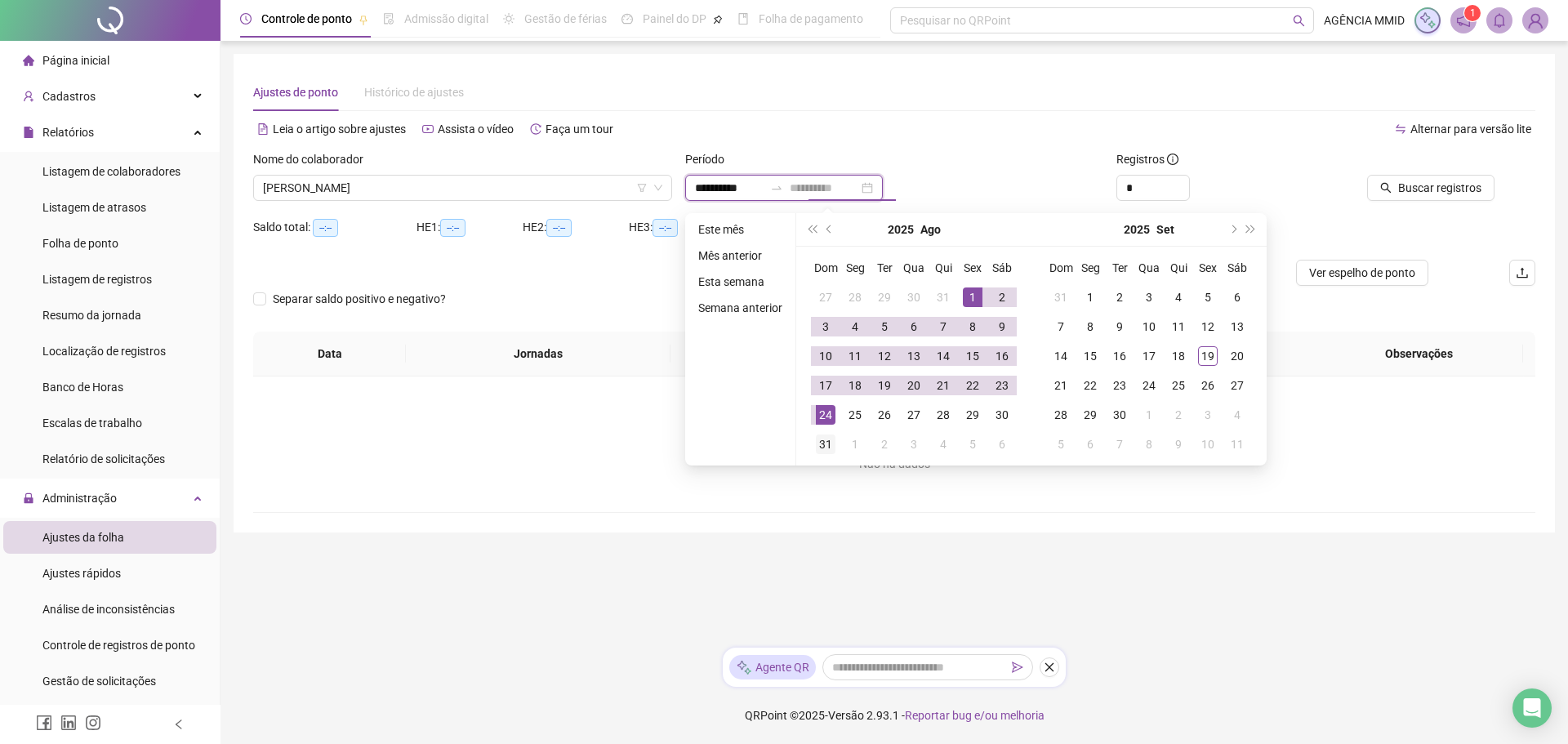
type input "**********"
click at [824, 436] on div "31" at bounding box center [825, 445] width 19 height 19
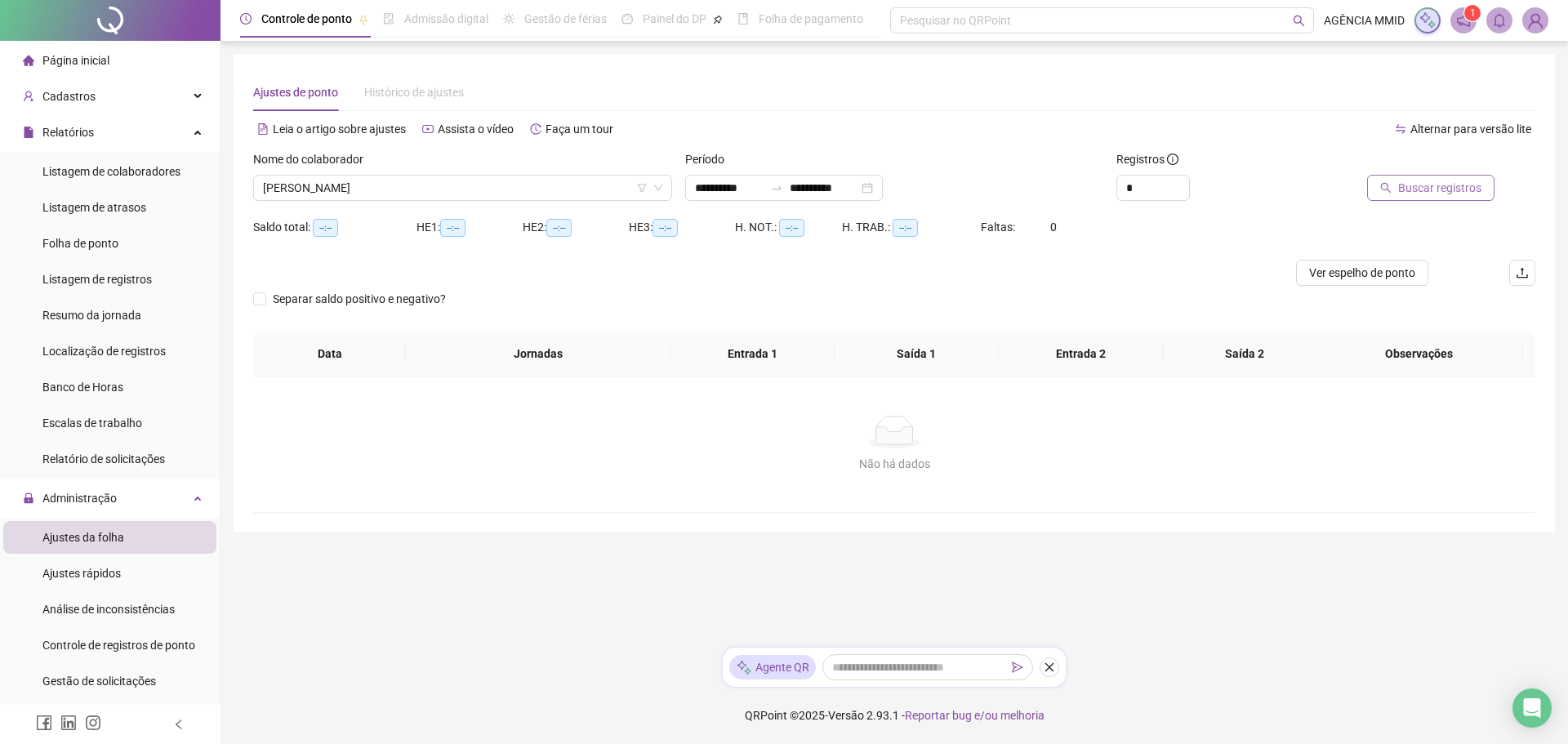
click at [1389, 186] on icon "search" at bounding box center [1385, 188] width 11 height 11
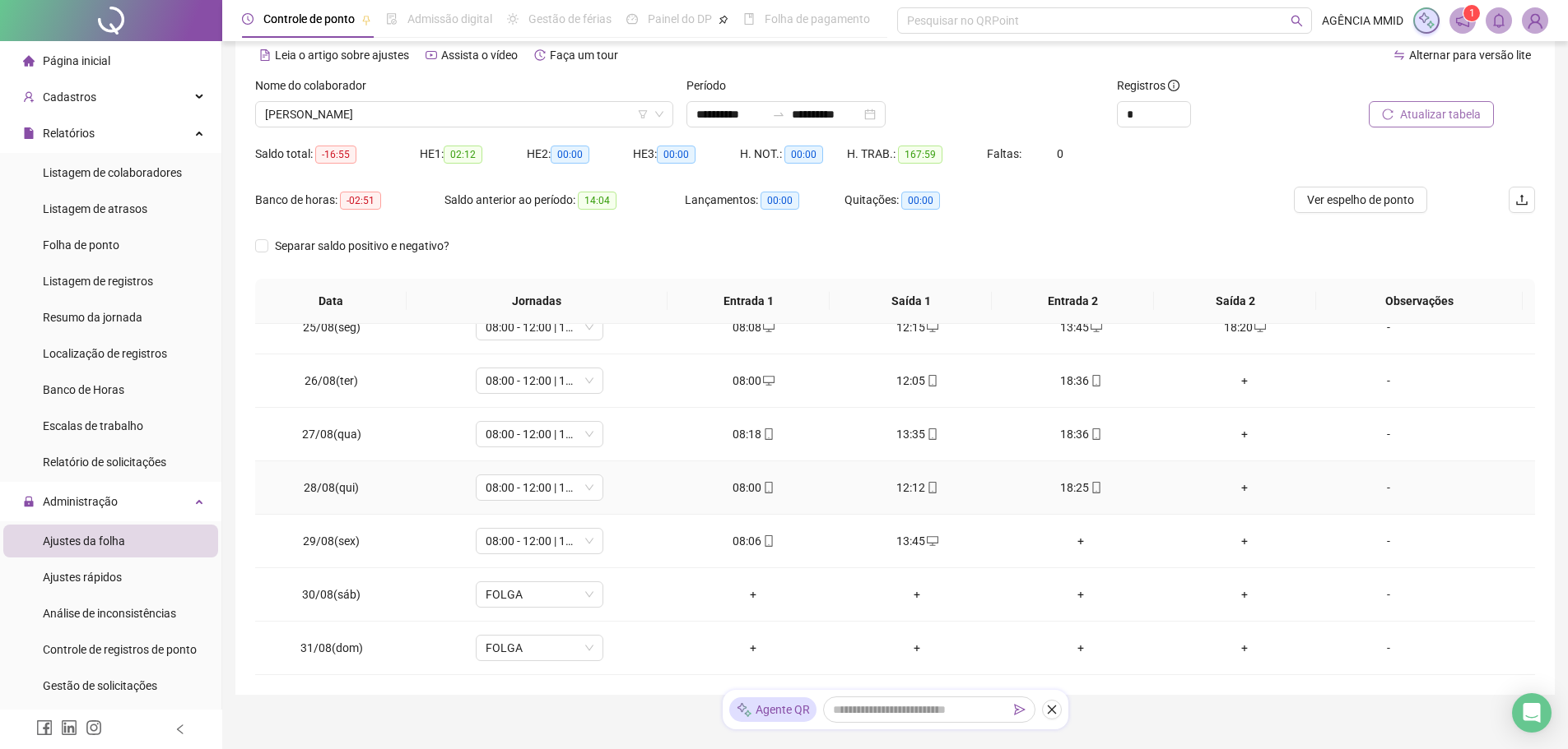
scroll to position [131, 0]
